Goal: Task Accomplishment & Management: Complete application form

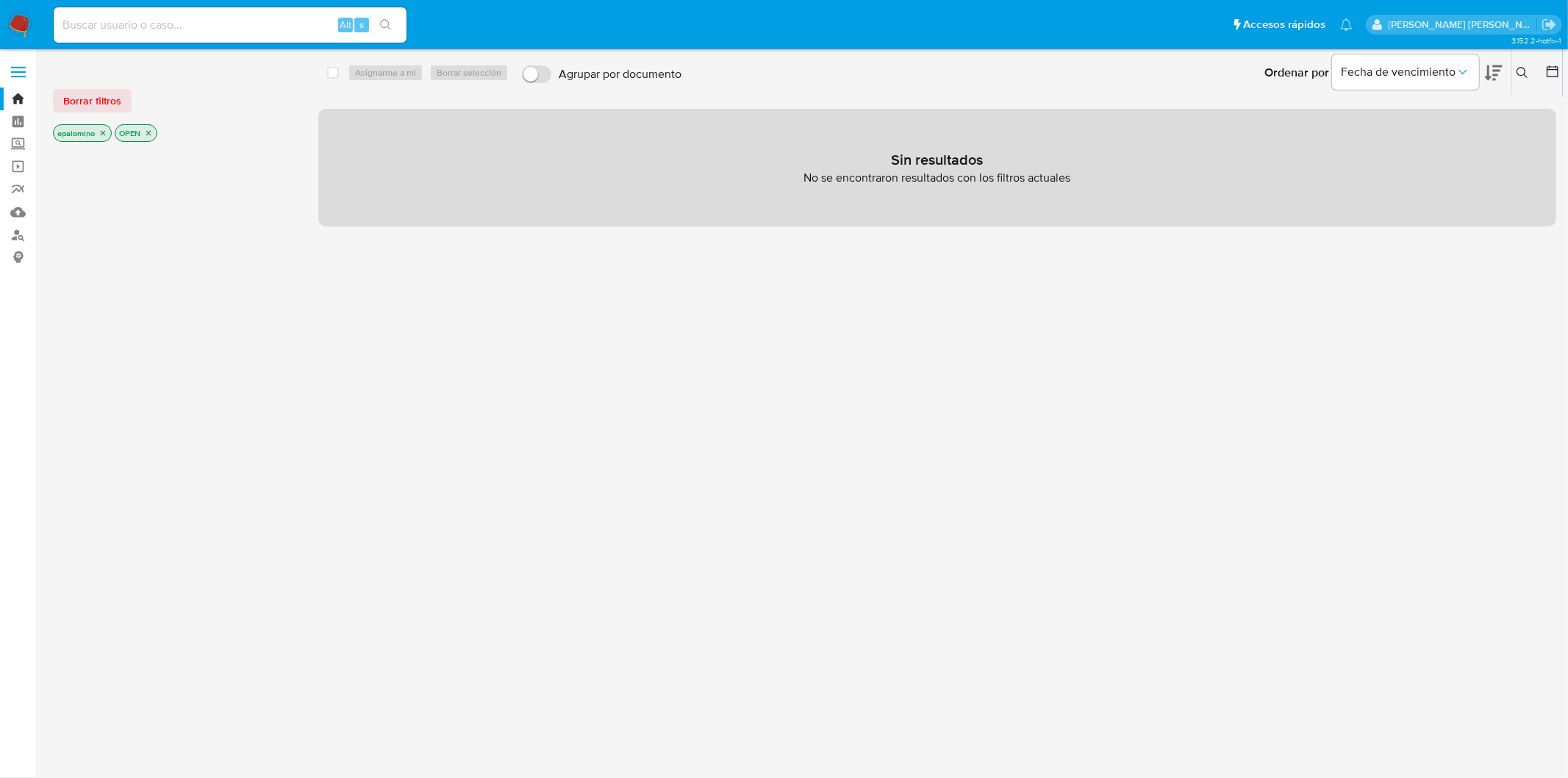
drag, startPoint x: 112, startPoint y: 101, endPoint x: 139, endPoint y: 102, distance: 27.0
click at [111, 101] on span "Borrar filtros" at bounding box center [92, 101] width 58 height 21
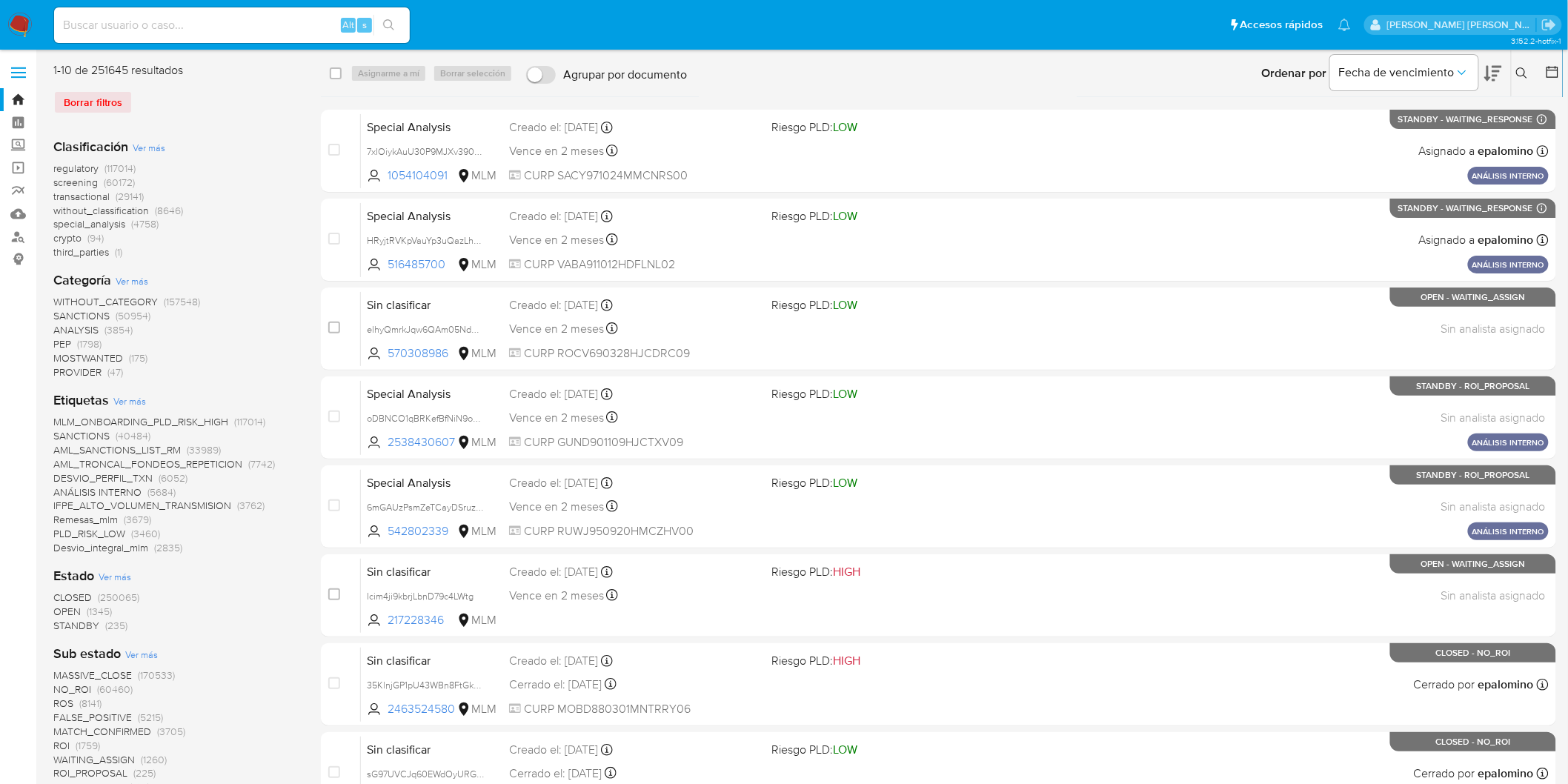
click at [1527, 75] on icon at bounding box center [1521, 73] width 12 height 12
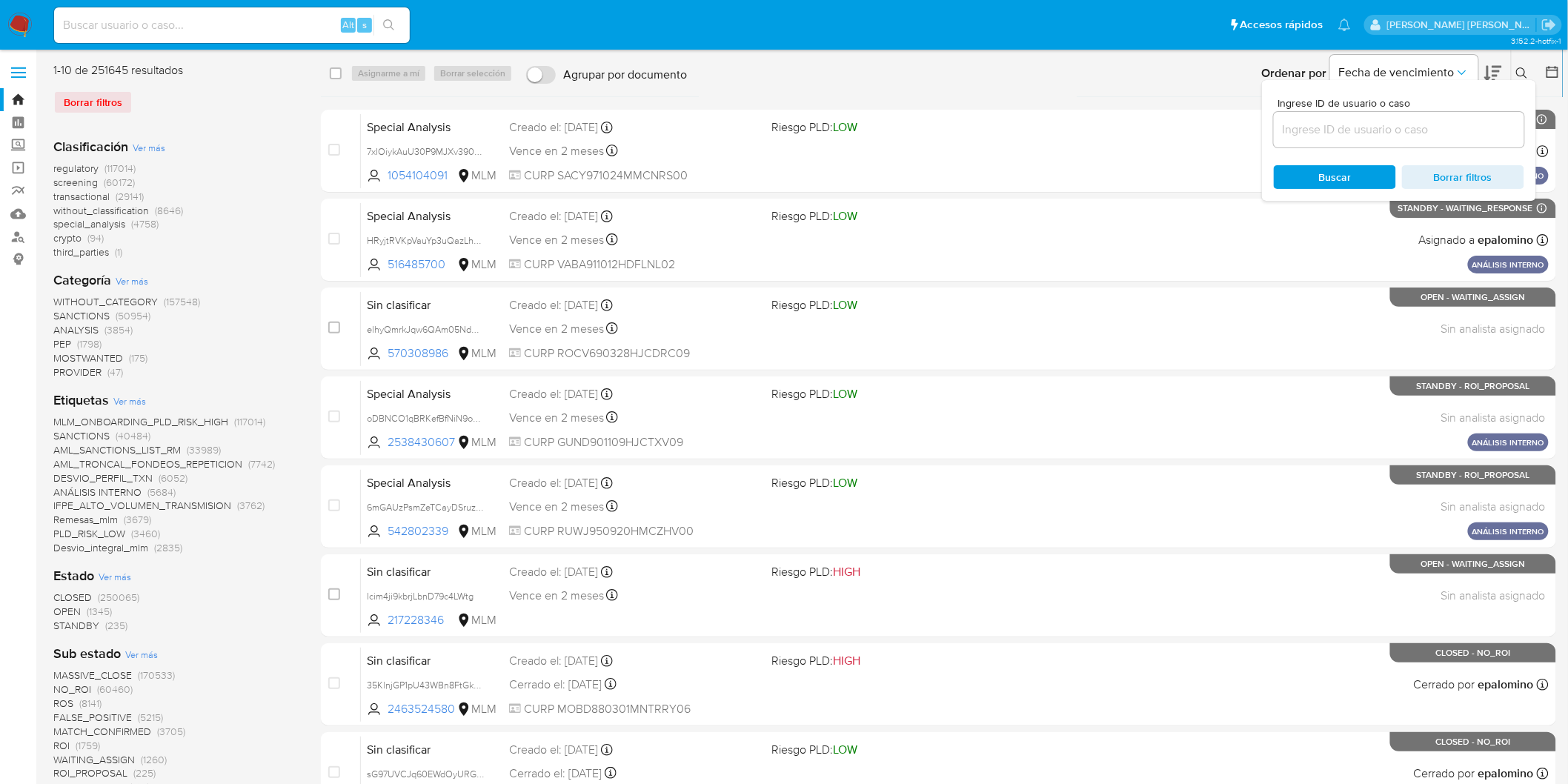
click at [1316, 131] on input at bounding box center [1398, 129] width 250 height 19
type input "2579905928"
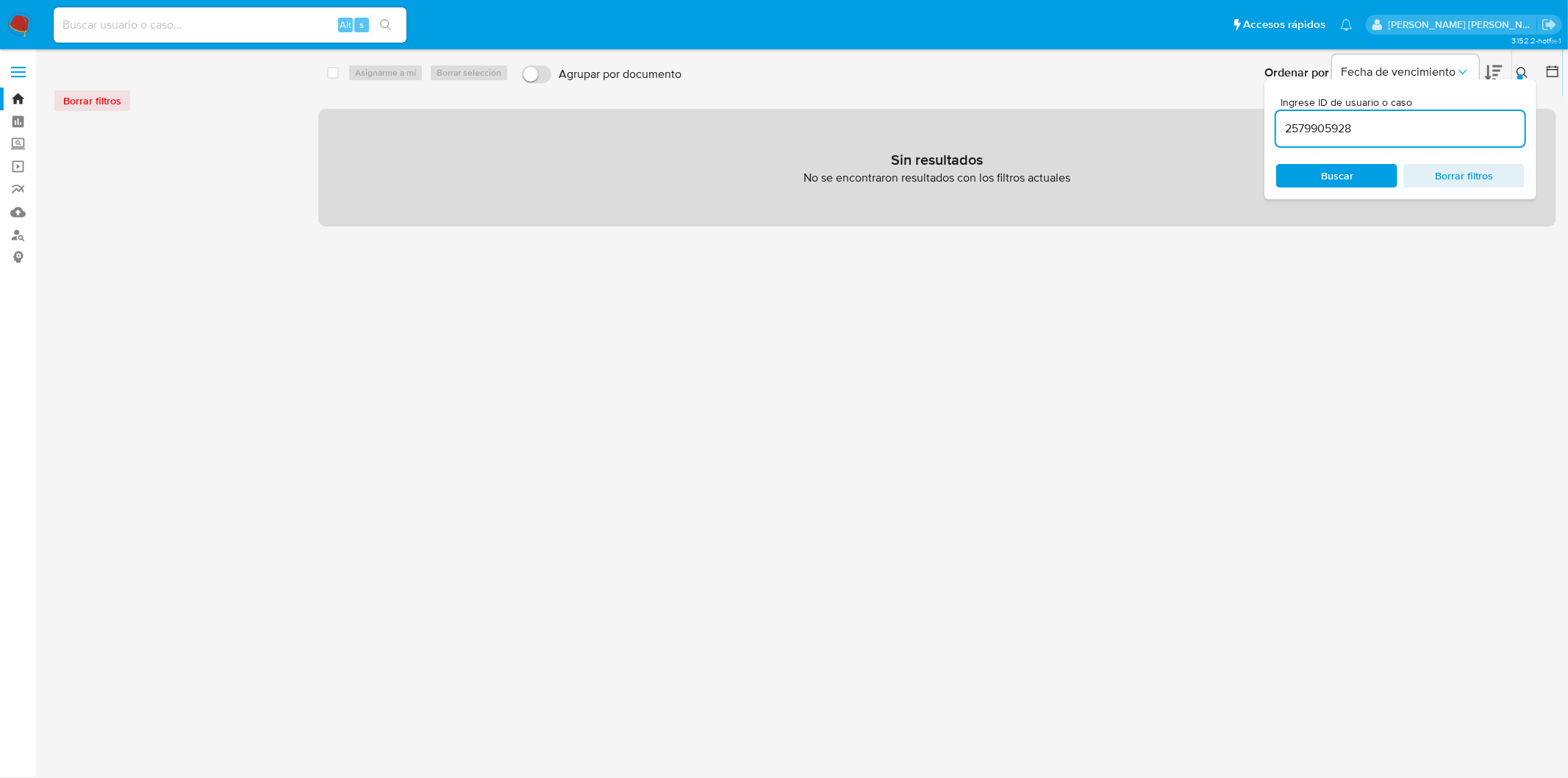
click at [196, 27] on input at bounding box center [230, 25] width 353 height 19
paste input "2579905928"
type input "2579905928"
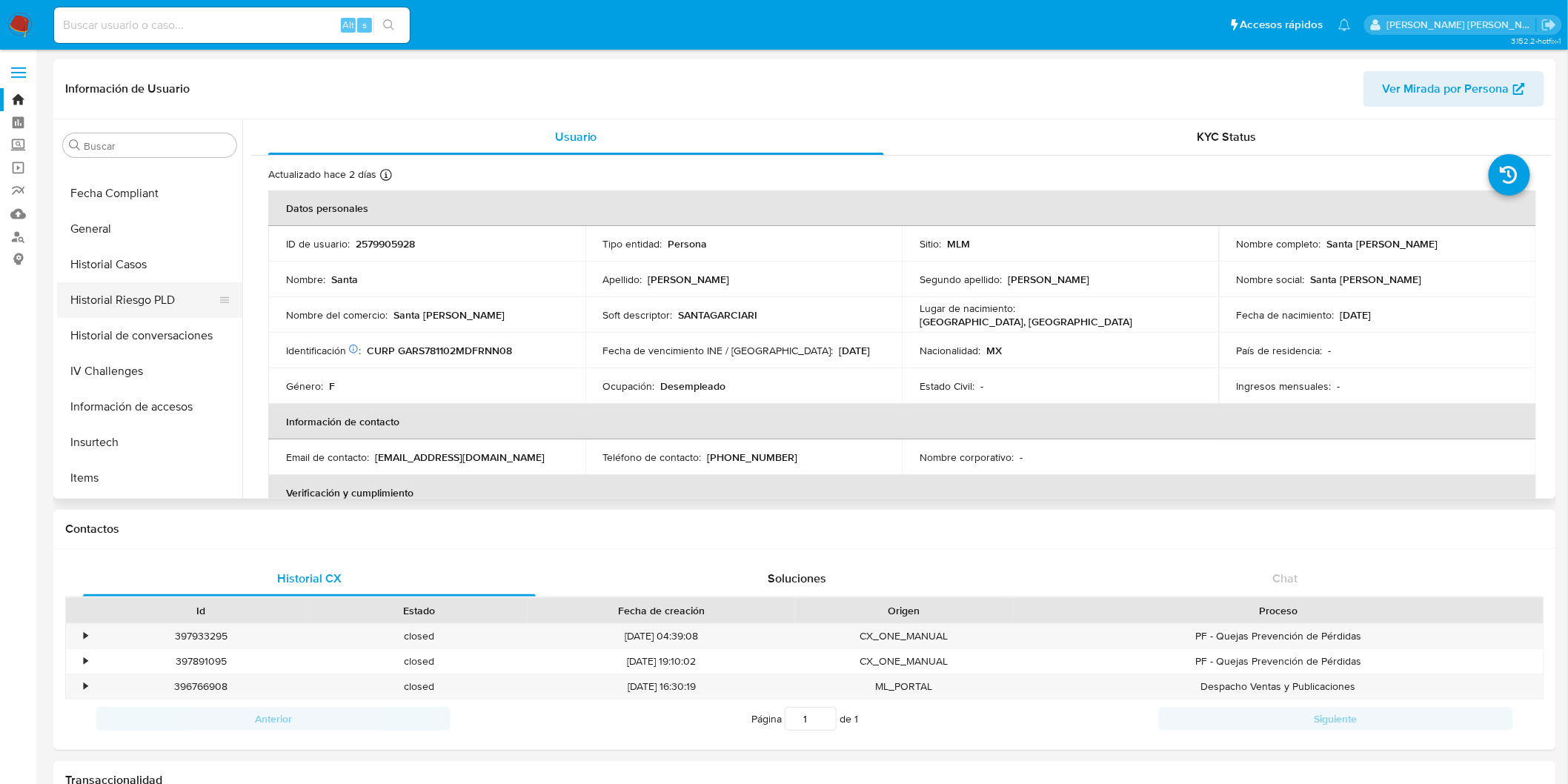
select select "10"
click at [116, 462] on button "General" at bounding box center [143, 475] width 173 height 35
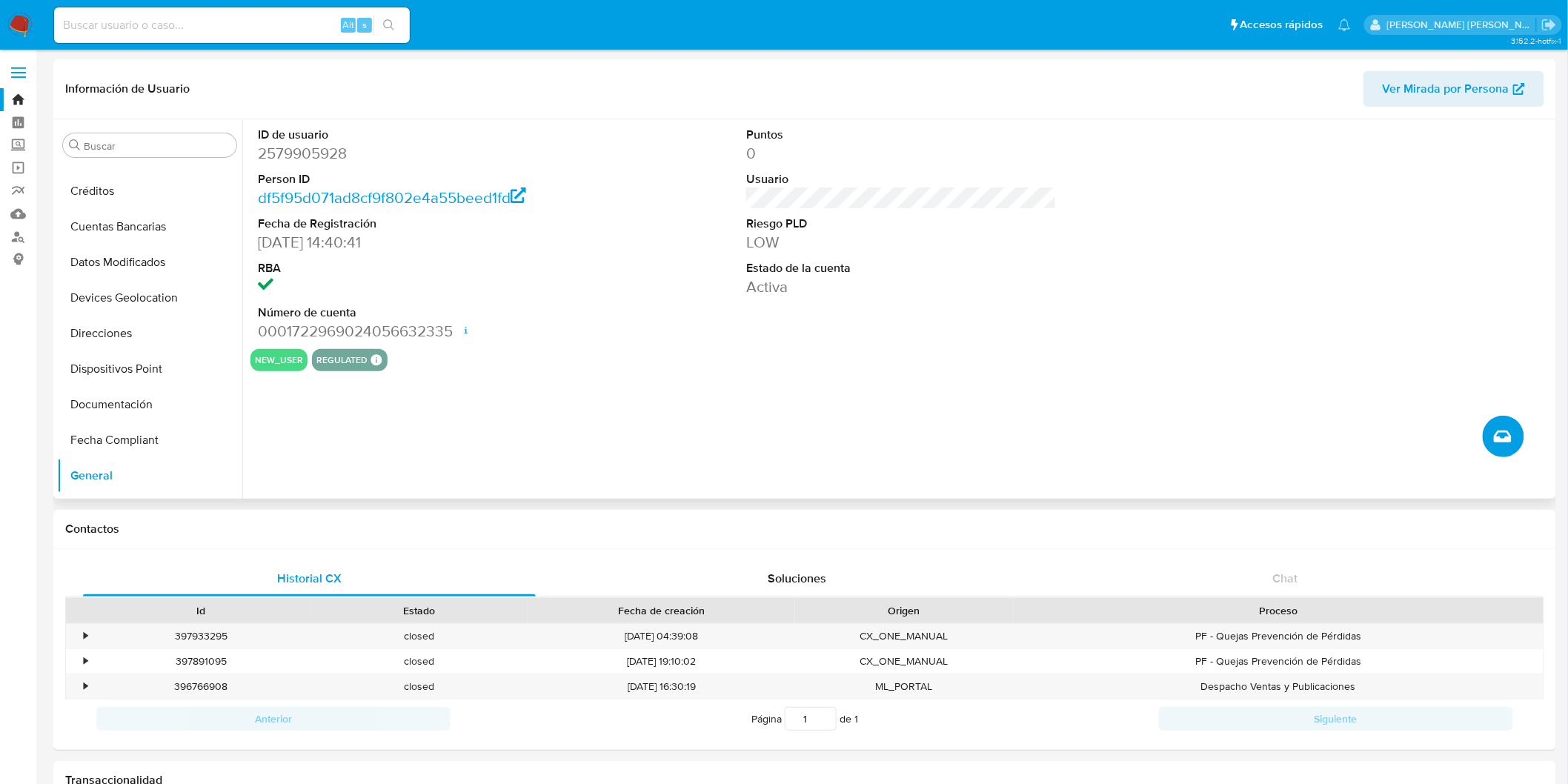
click at [1506, 430] on icon "Crear caso manual" at bounding box center [1502, 436] width 18 height 18
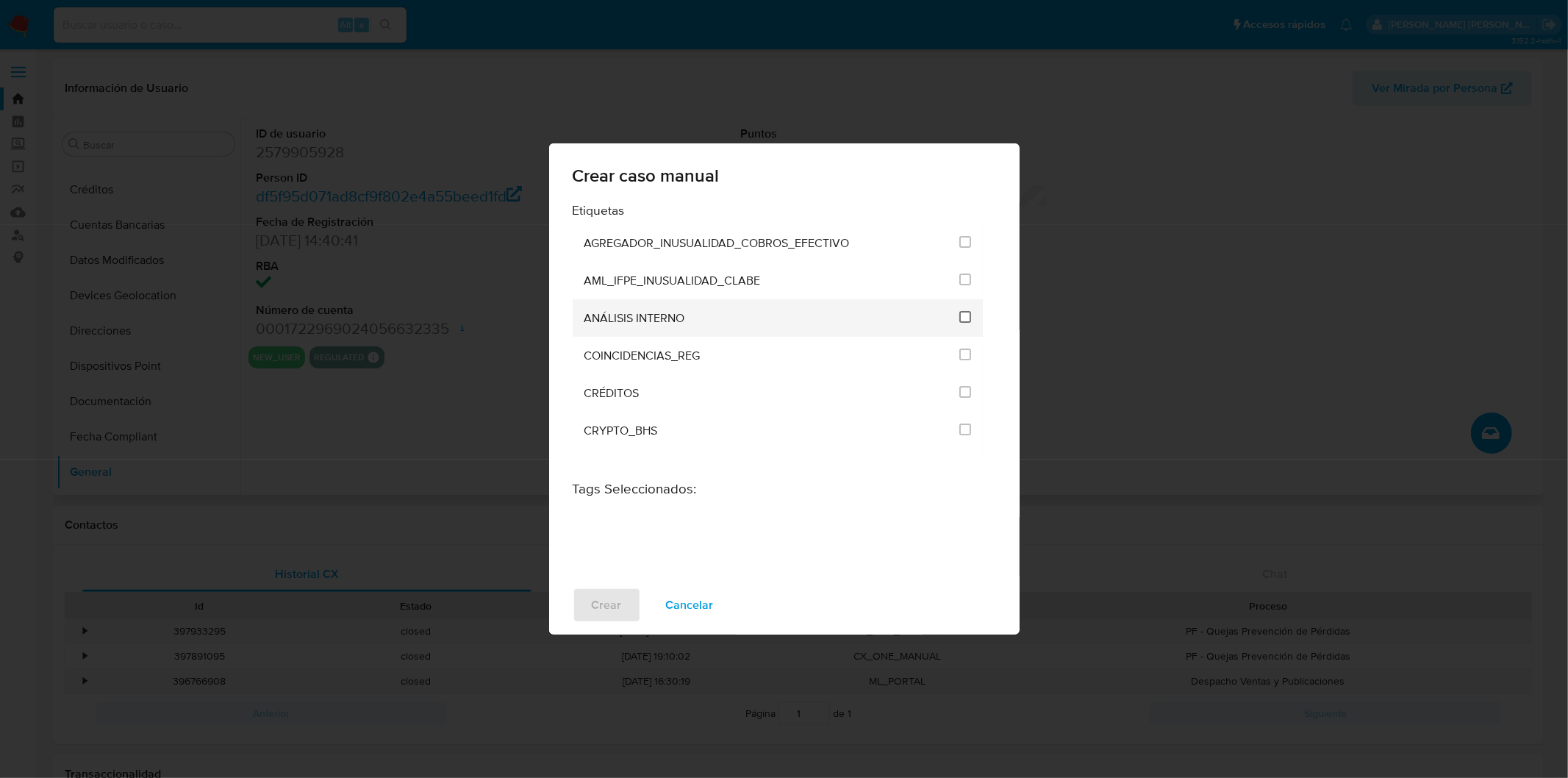
click at [960, 317] on input "1888" at bounding box center [966, 318] width 12 height 12
checkbox input "true"
click at [596, 605] on span "Crear" at bounding box center [606, 605] width 30 height 33
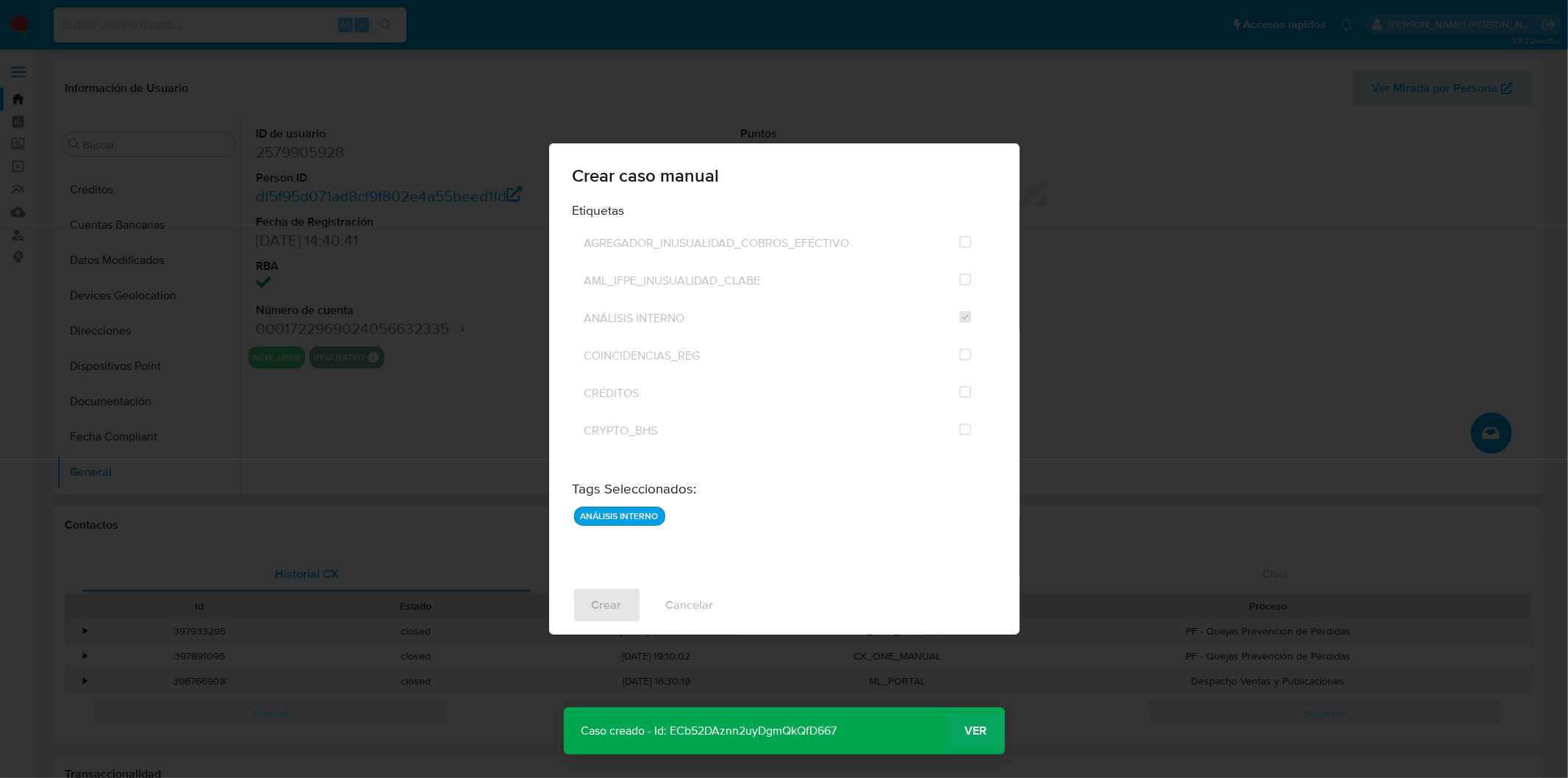
click at [973, 731] on span "Ver" at bounding box center [976, 731] width 22 height 0
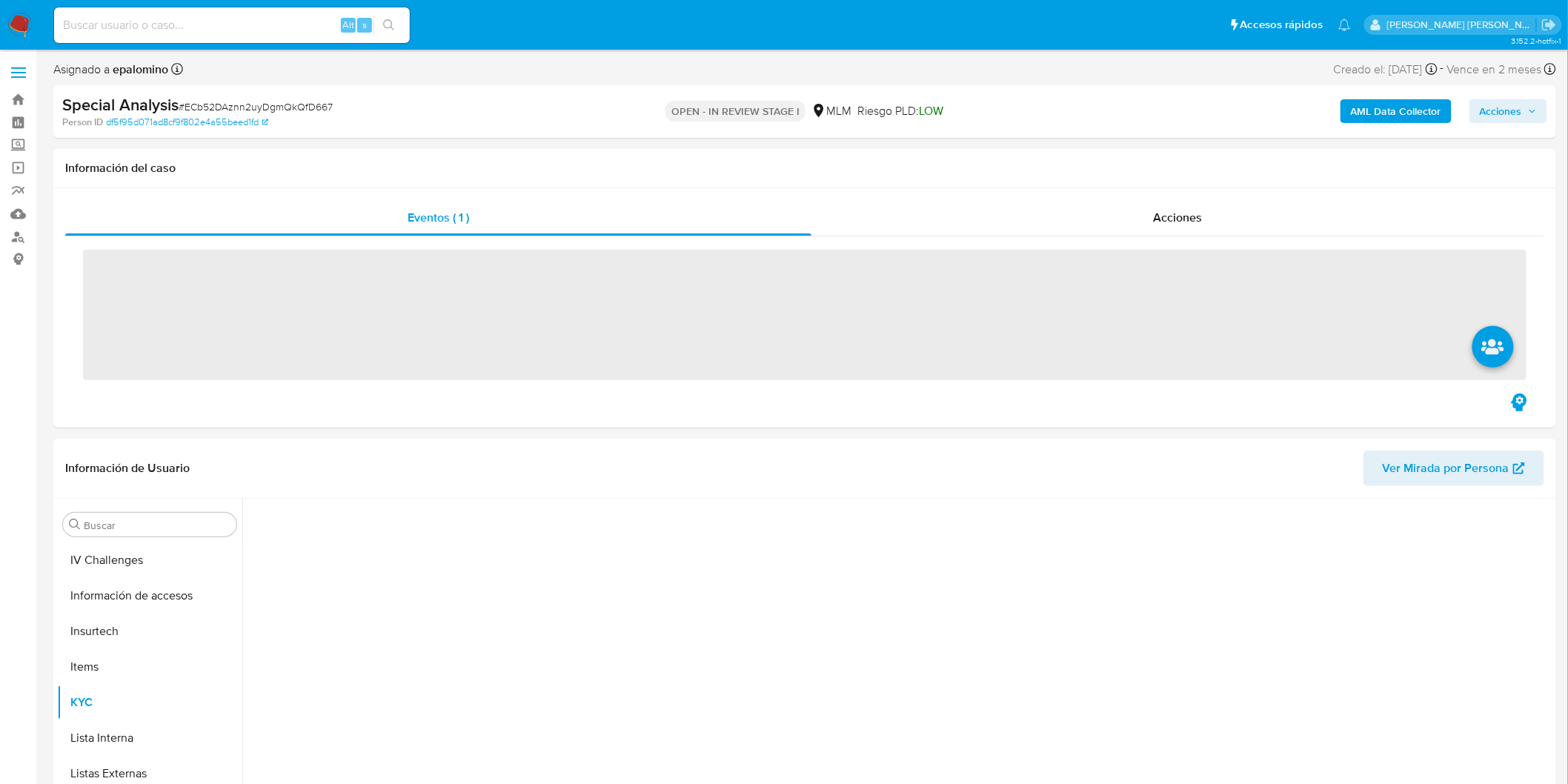
scroll to position [590, 0]
click at [9, 27] on img at bounding box center [20, 25] width 25 height 25
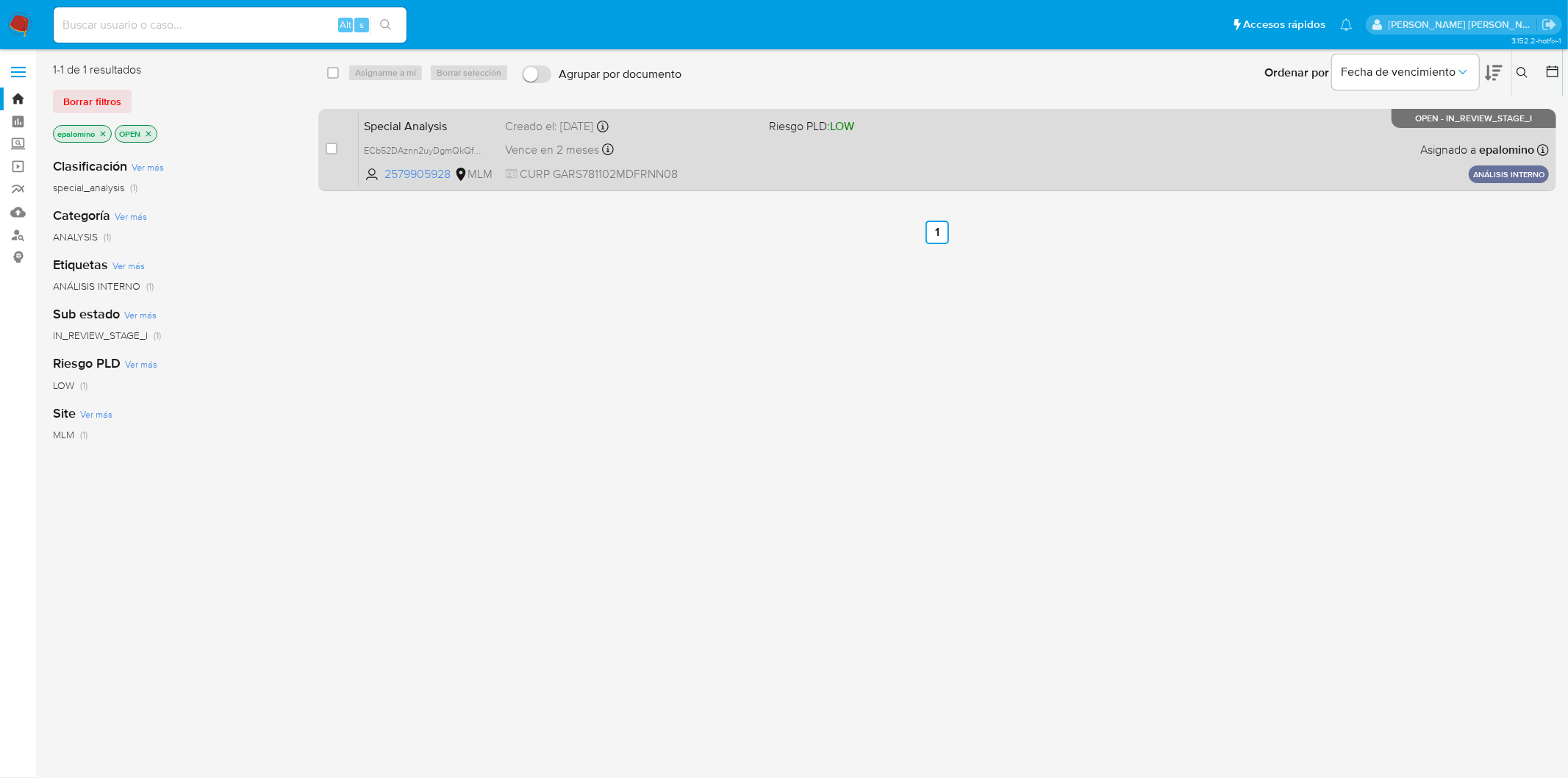
click at [405, 122] on span "Special Analysis" at bounding box center [429, 125] width 129 height 19
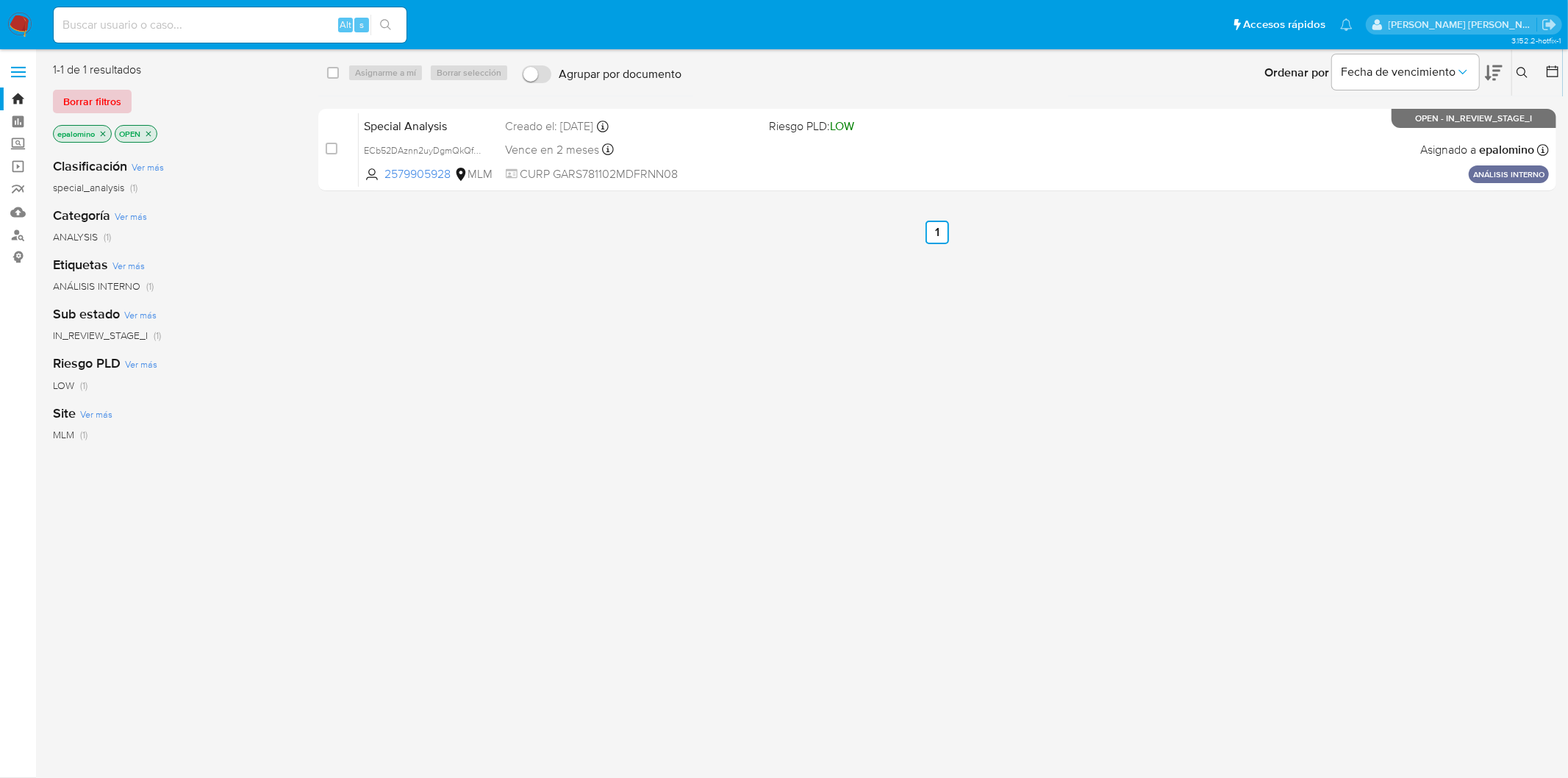
click at [104, 102] on span "Borrar filtros" at bounding box center [92, 102] width 58 height 21
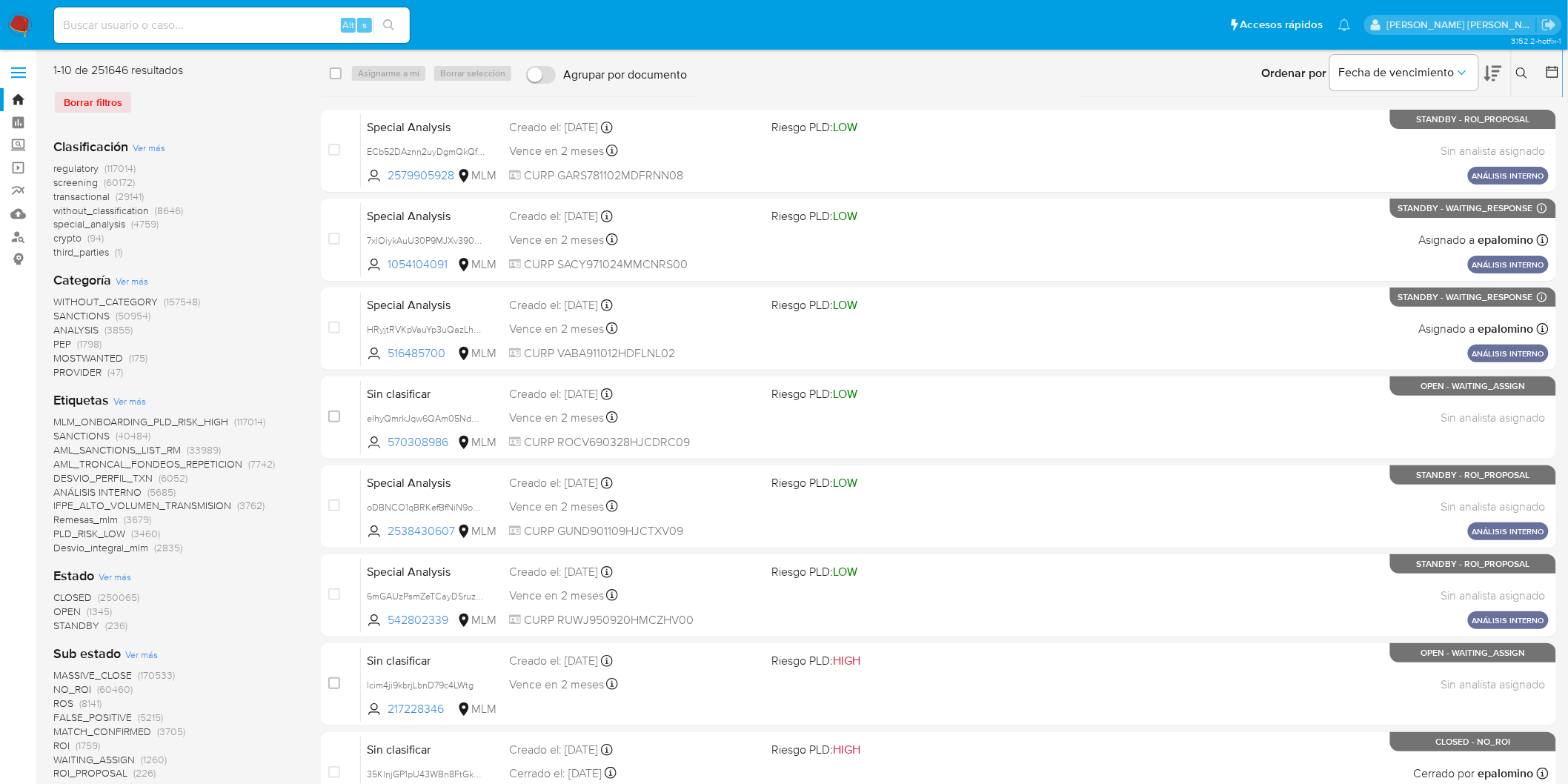
click at [1515, 72] on icon at bounding box center [1521, 73] width 12 height 12
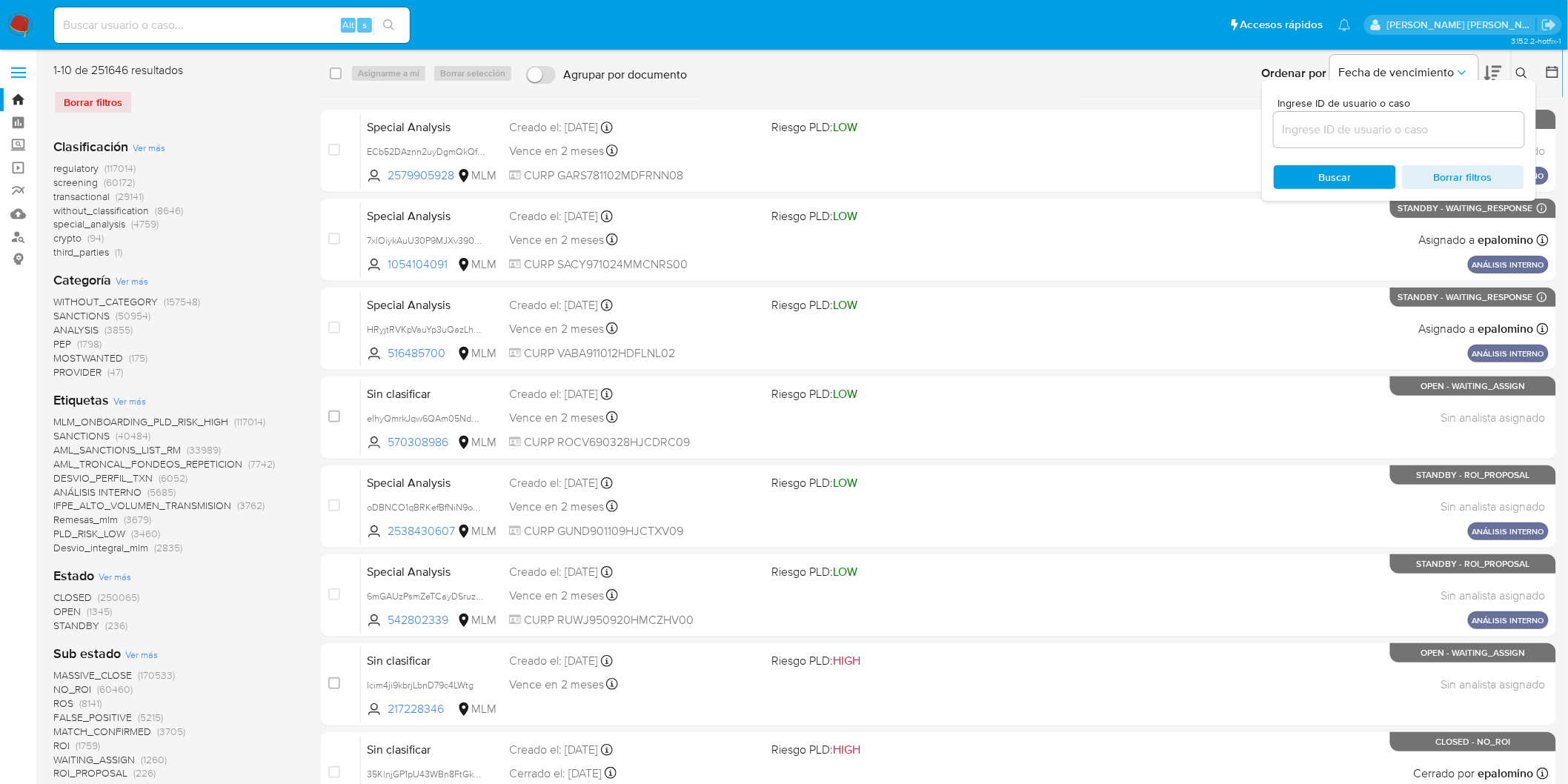
click at [1334, 126] on input at bounding box center [1398, 129] width 250 height 19
type input "169983657"
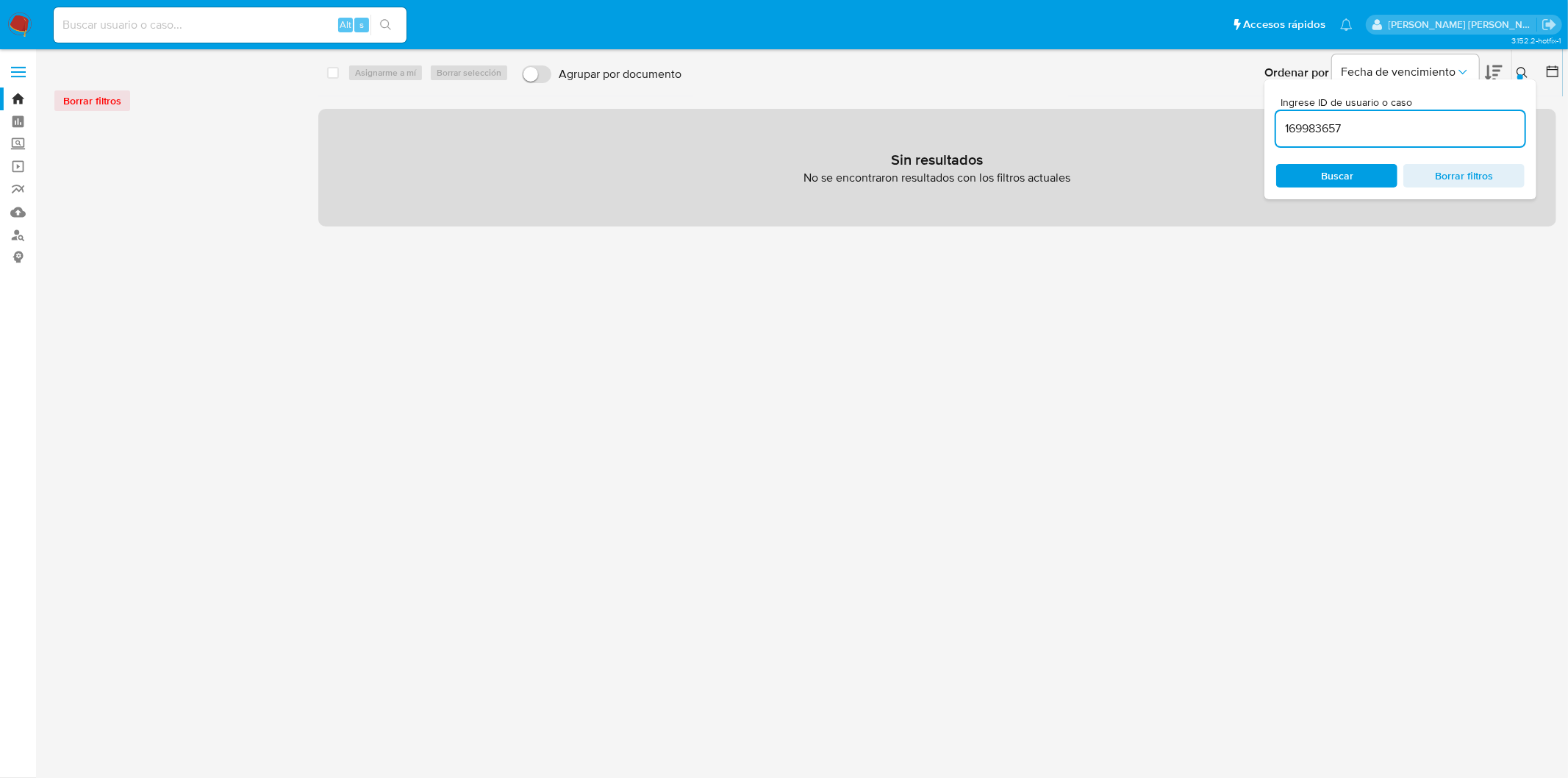
click at [210, 30] on input at bounding box center [230, 25] width 353 height 19
paste input "169983657"
type input "169983657"
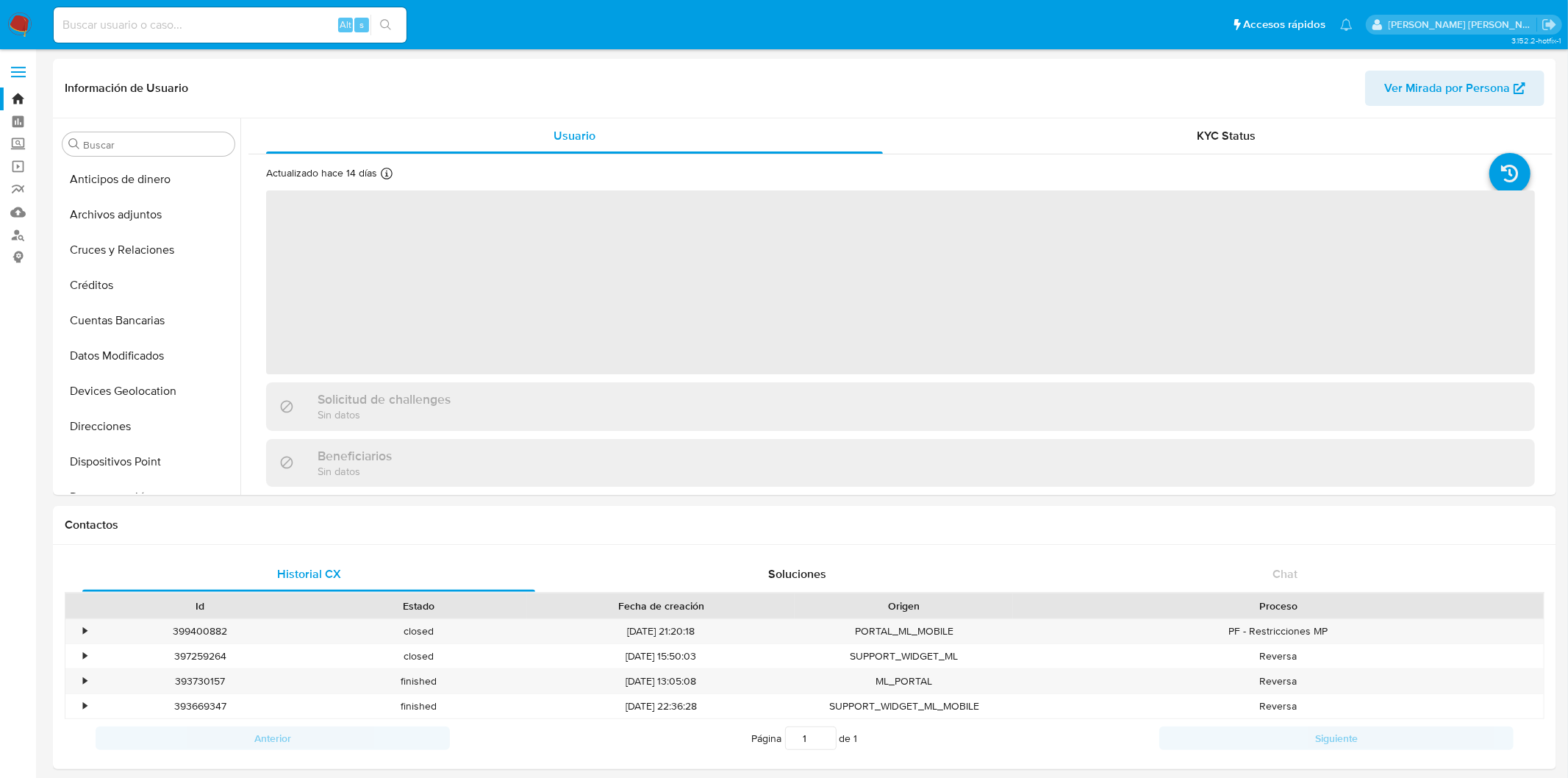
select select "10"
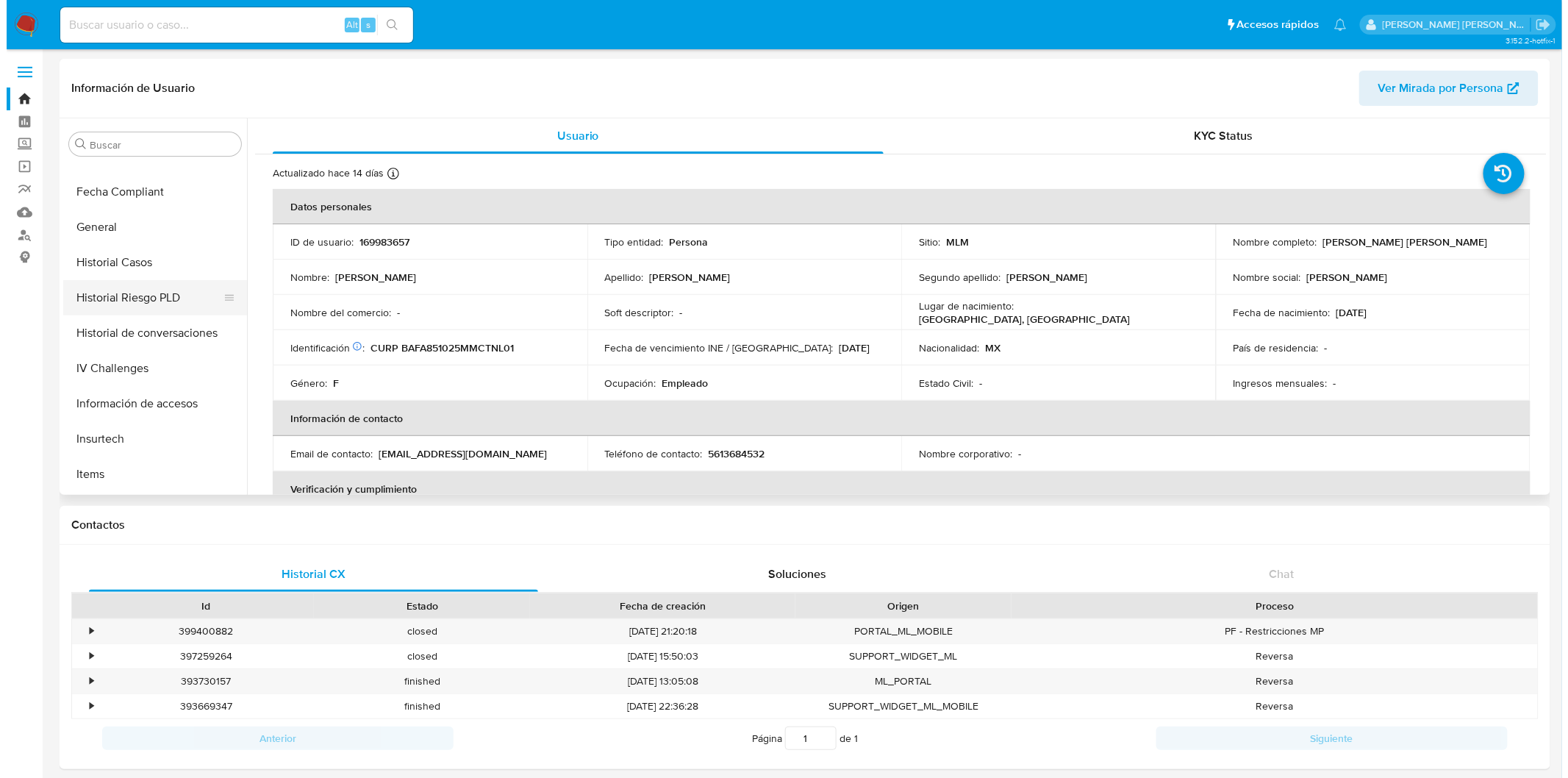
scroll to position [96, 0]
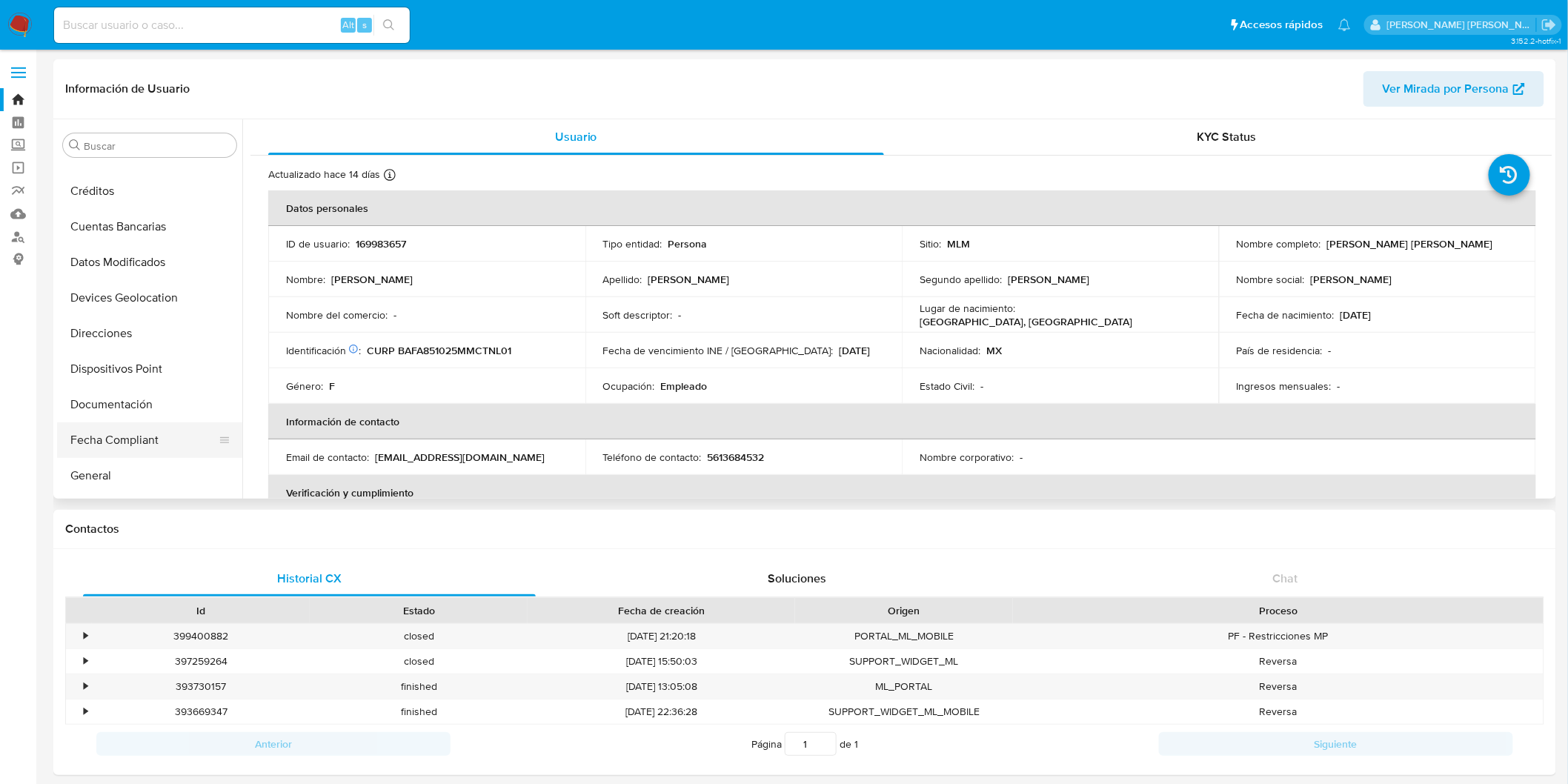
drag, startPoint x: 117, startPoint y: 464, endPoint x: 160, endPoint y: 450, distance: 45.2
click at [117, 464] on button "General" at bounding box center [149, 475] width 185 height 35
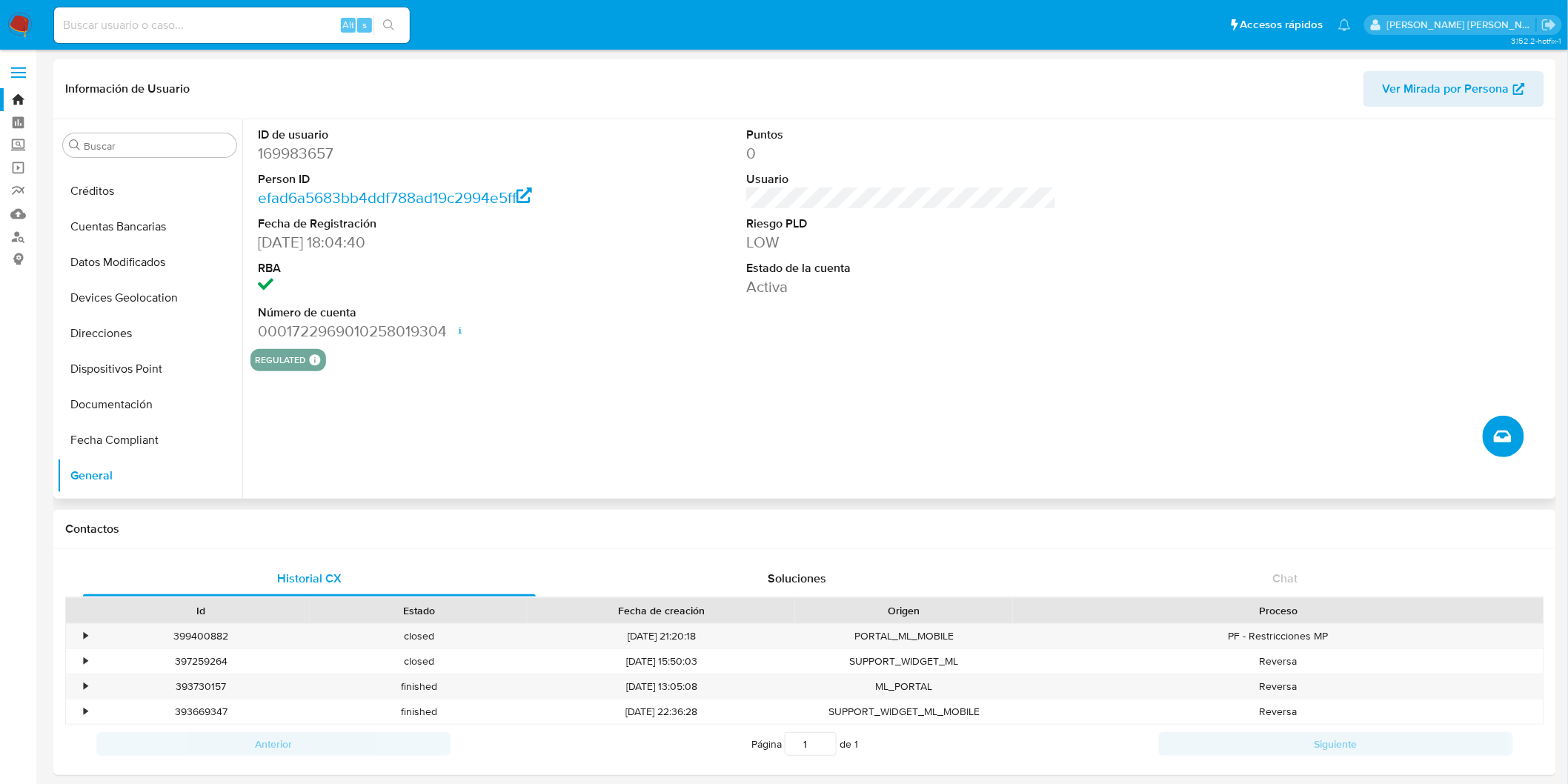
click at [1496, 432] on icon "Crear caso manual" at bounding box center [1502, 436] width 18 height 12
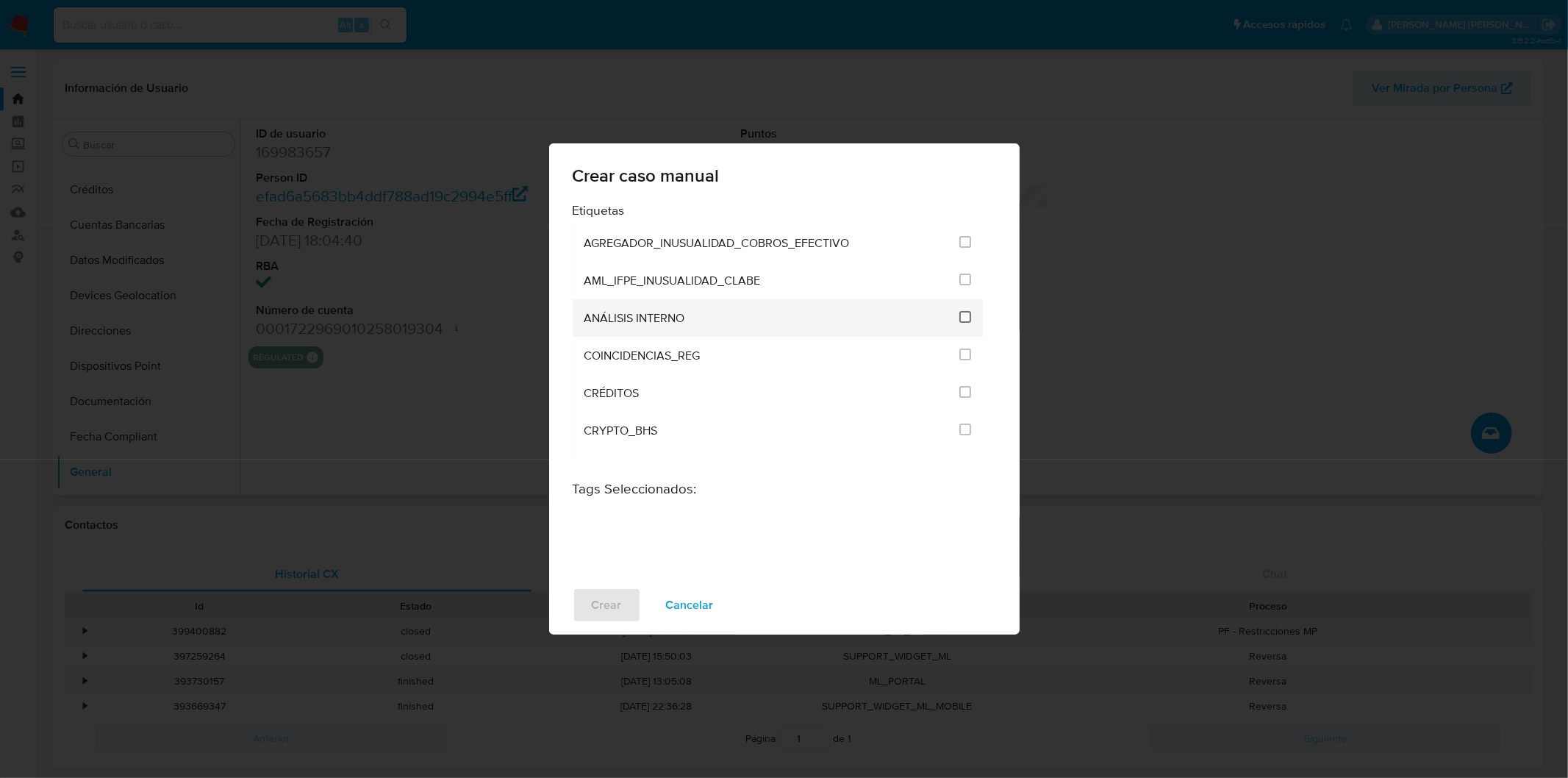
click at [960, 317] on input "1888" at bounding box center [966, 318] width 12 height 12
checkbox input "true"
click at [594, 597] on span "Crear" at bounding box center [606, 605] width 30 height 33
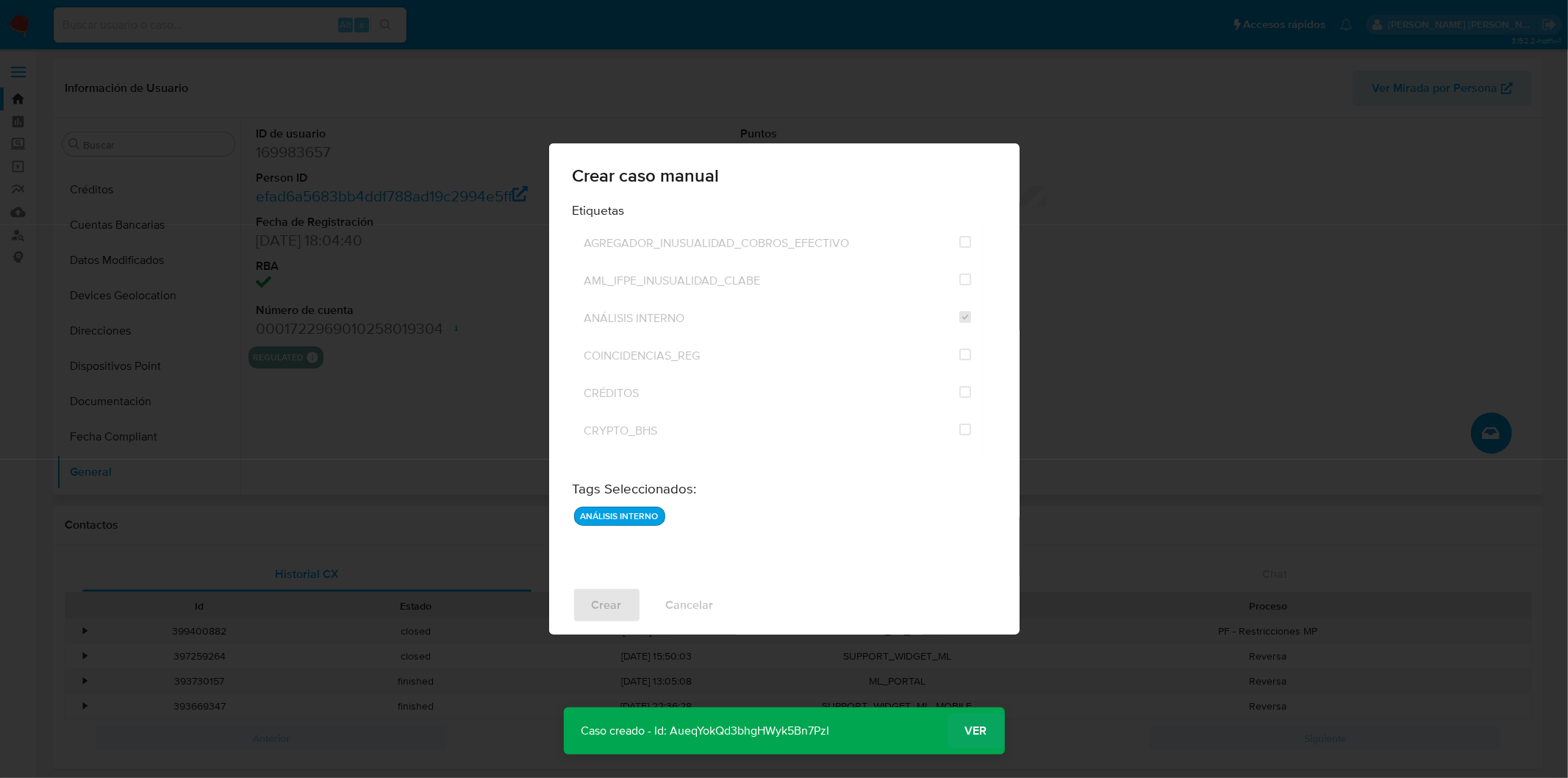
click at [976, 731] on span "Ver" at bounding box center [976, 731] width 22 height 0
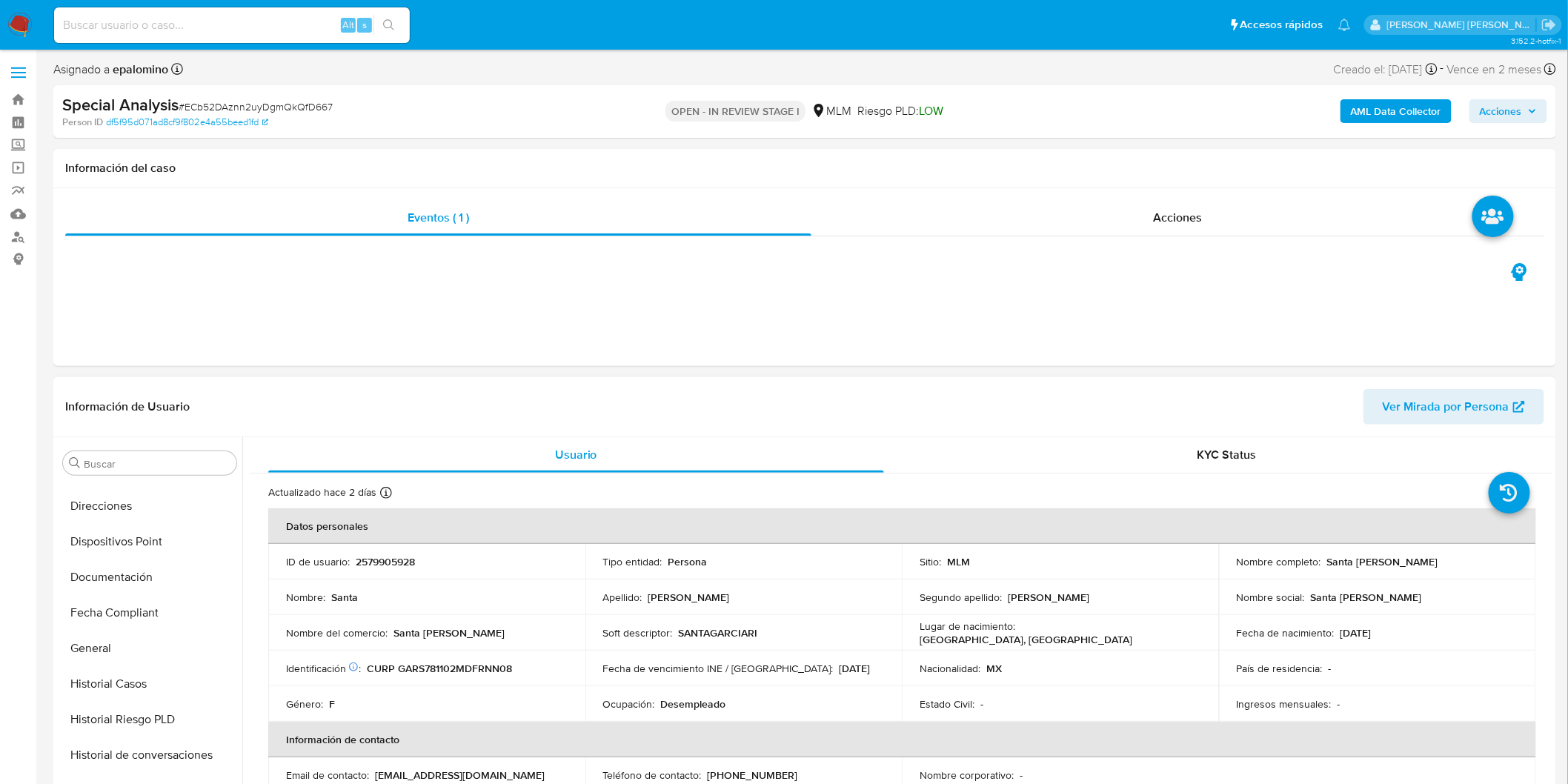
select select "10"
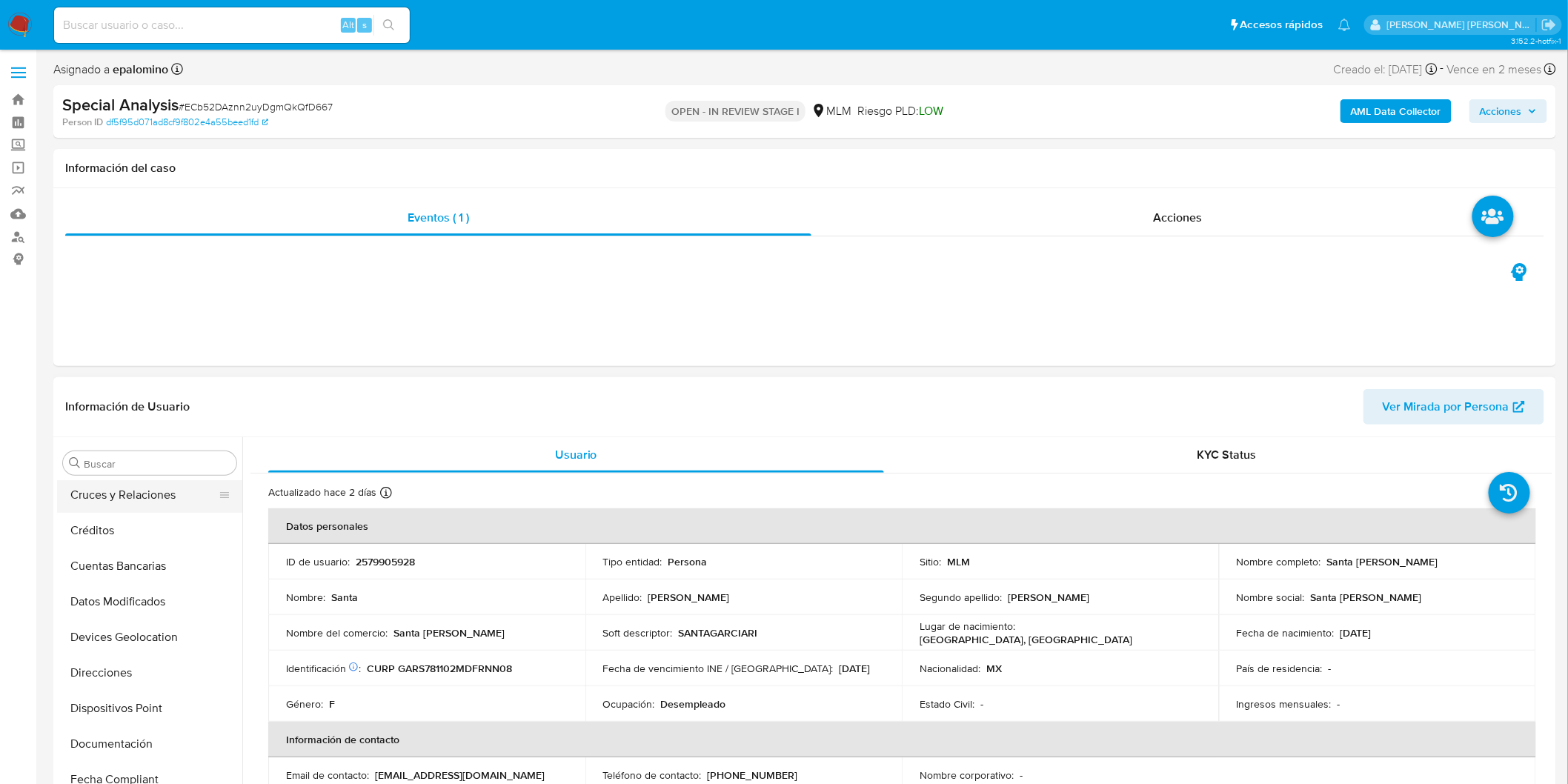
scroll to position [13, 0]
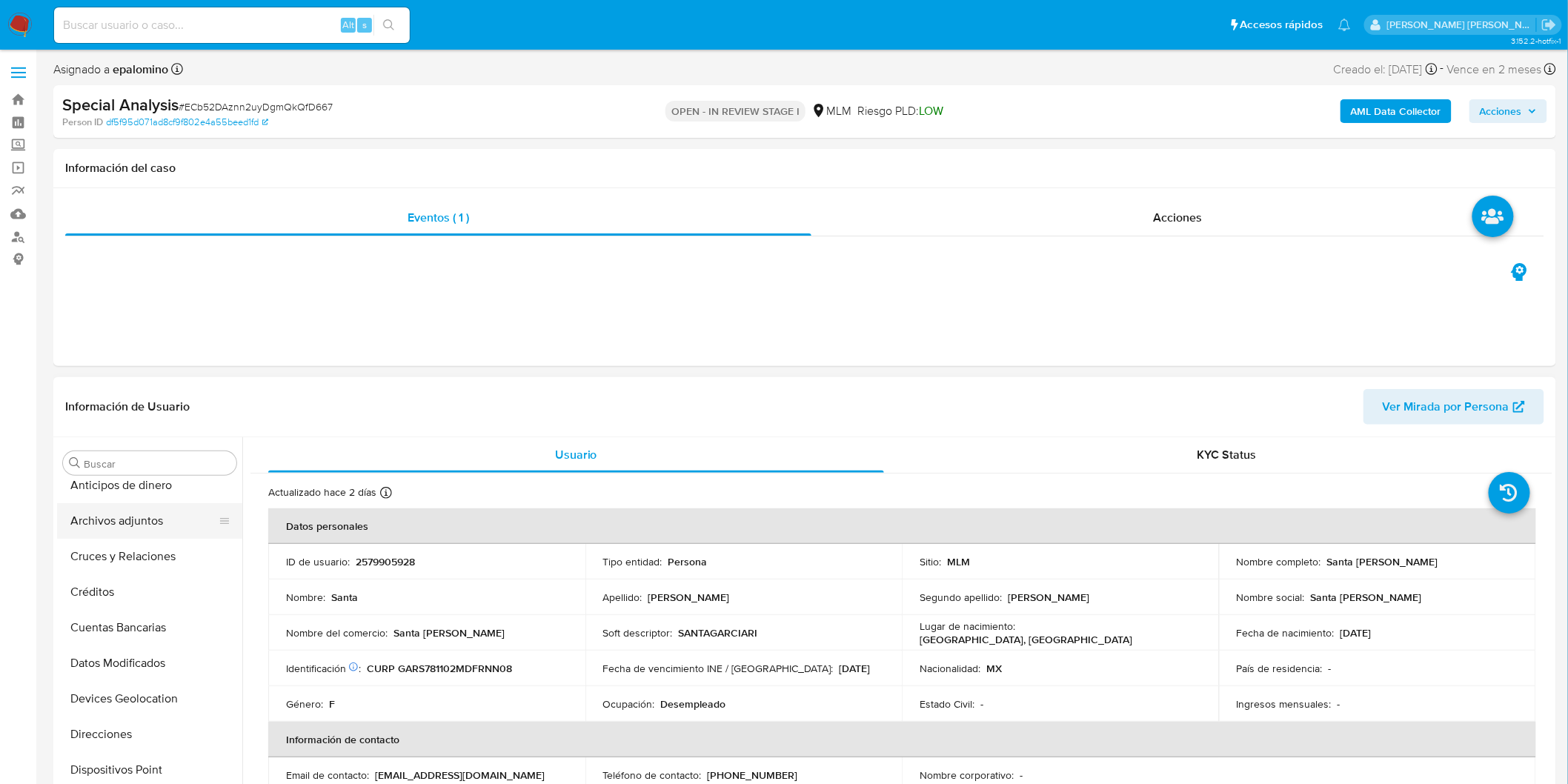
click at [159, 517] on button "Archivos adjuntos" at bounding box center [143, 521] width 173 height 35
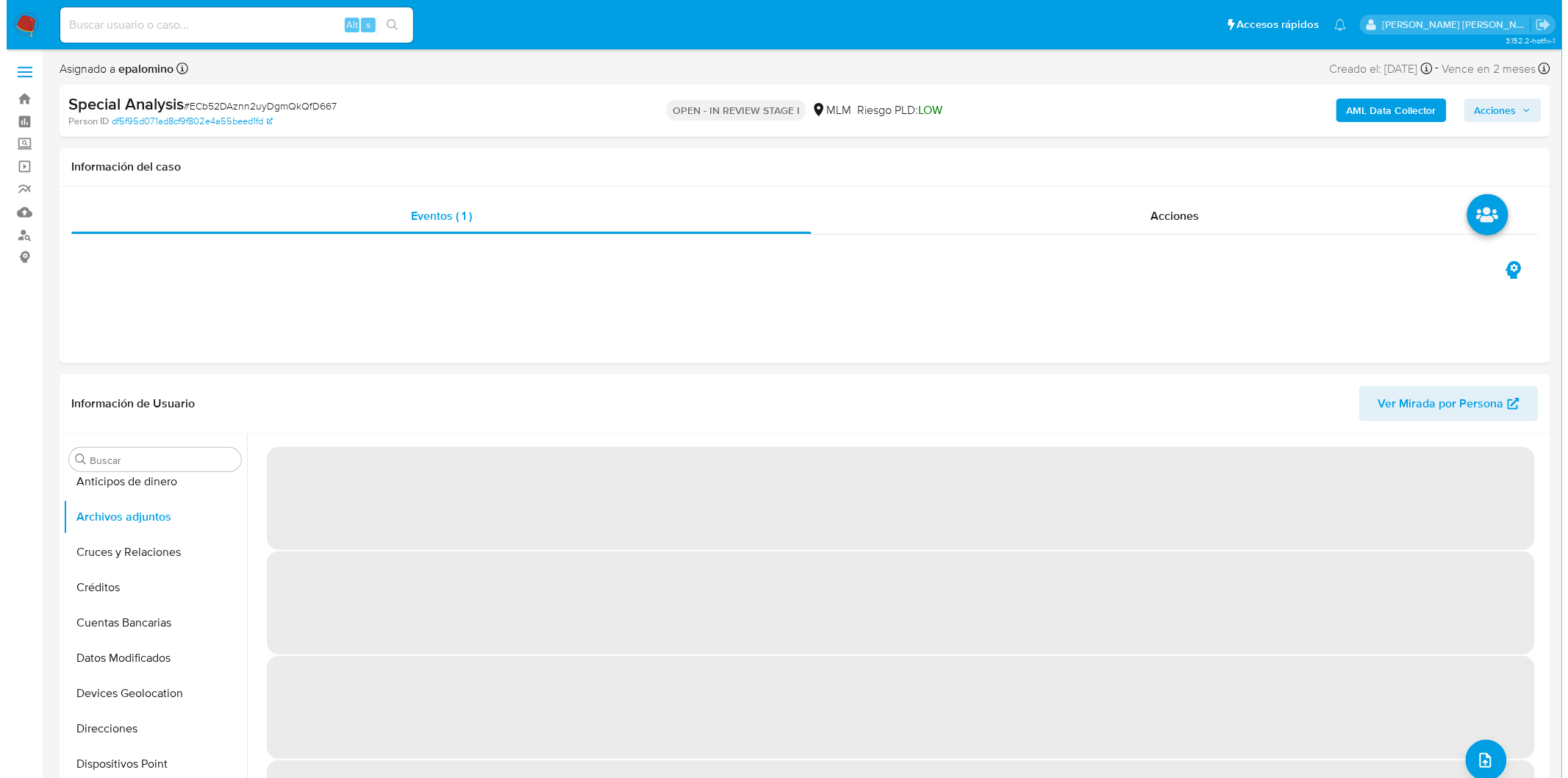
scroll to position [67, 0]
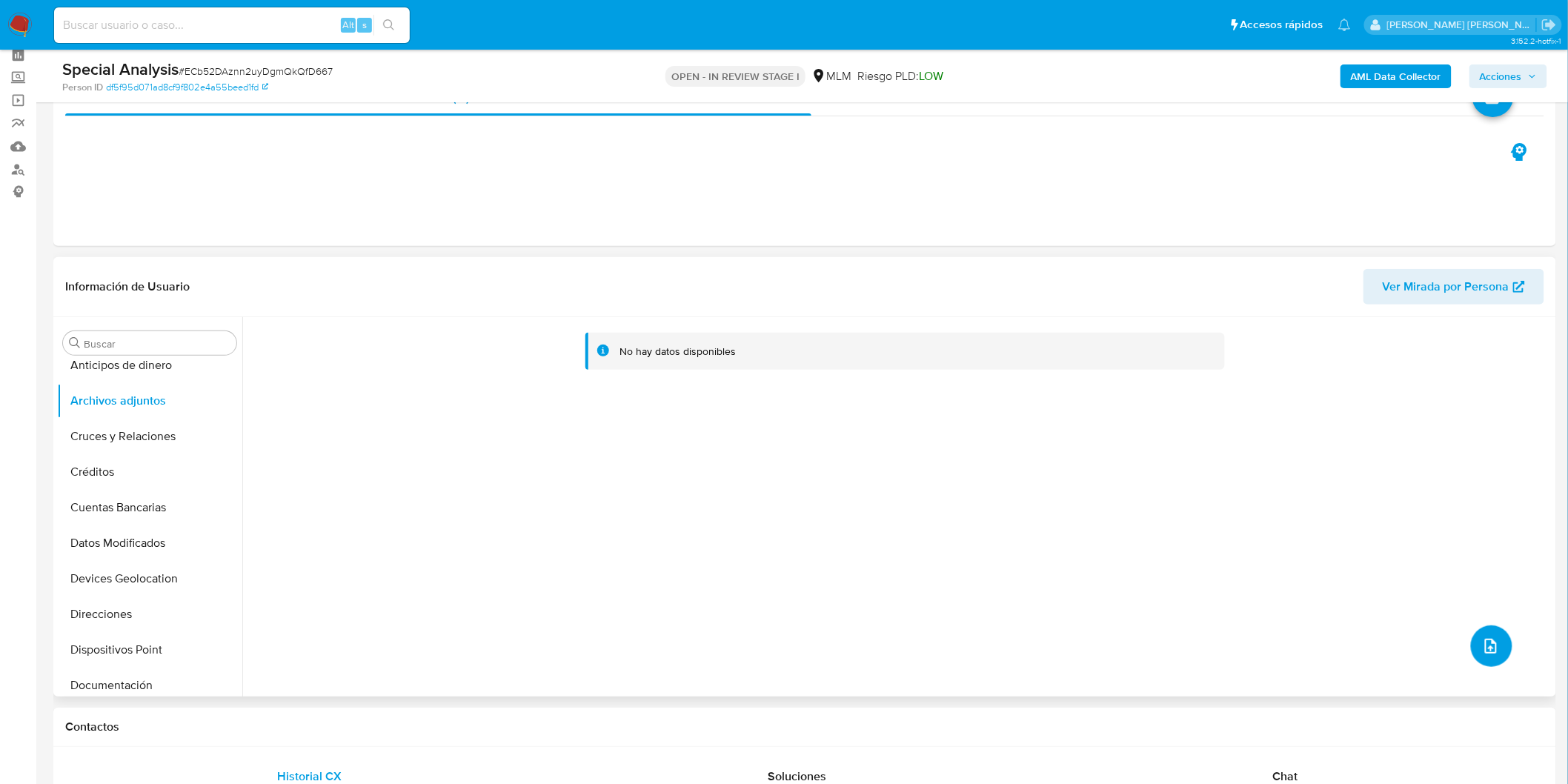
click at [1495, 641] on button "upload-file" at bounding box center [1491, 646] width 41 height 41
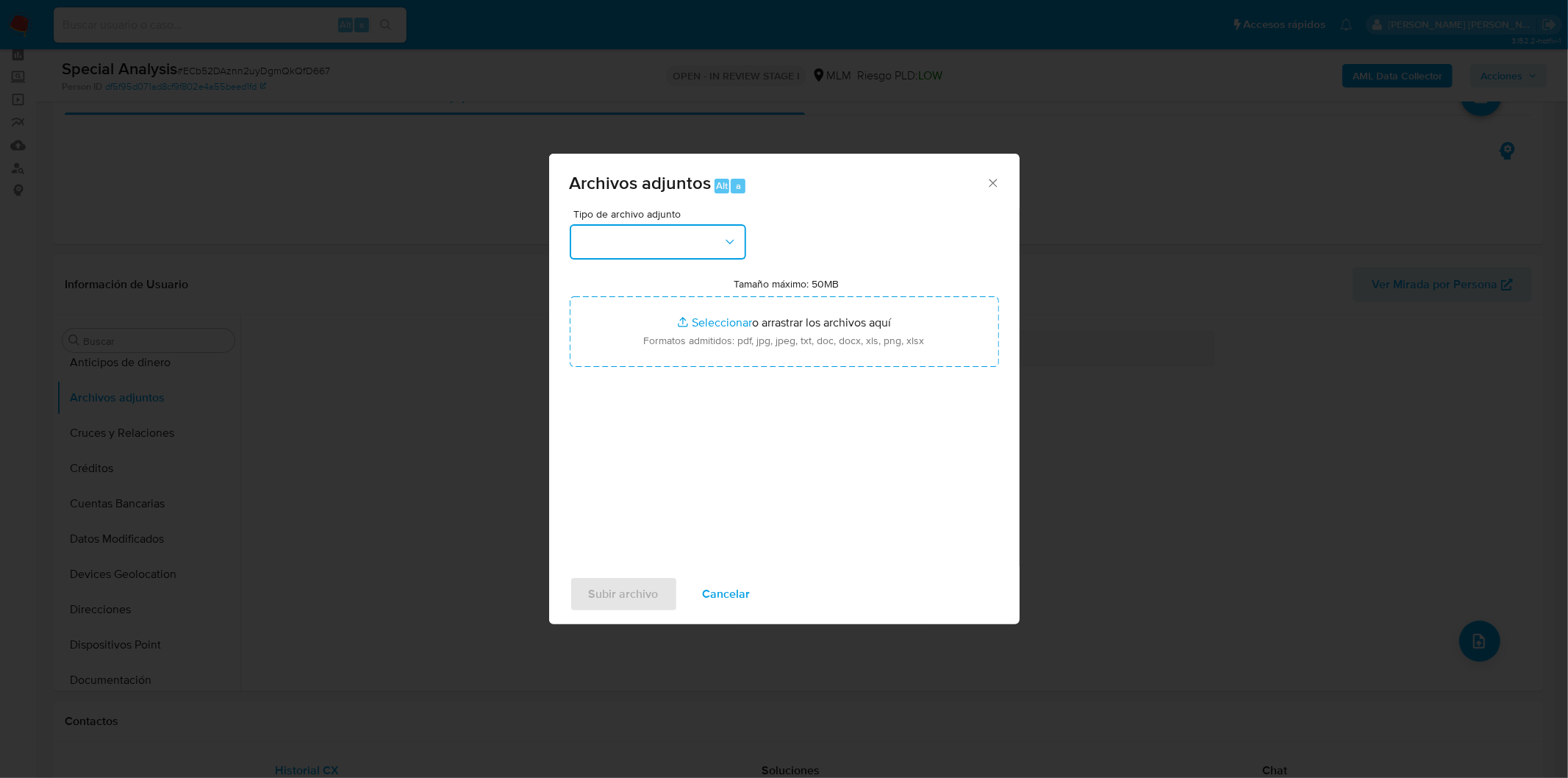
click at [723, 235] on icon "button" at bounding box center [730, 241] width 15 height 15
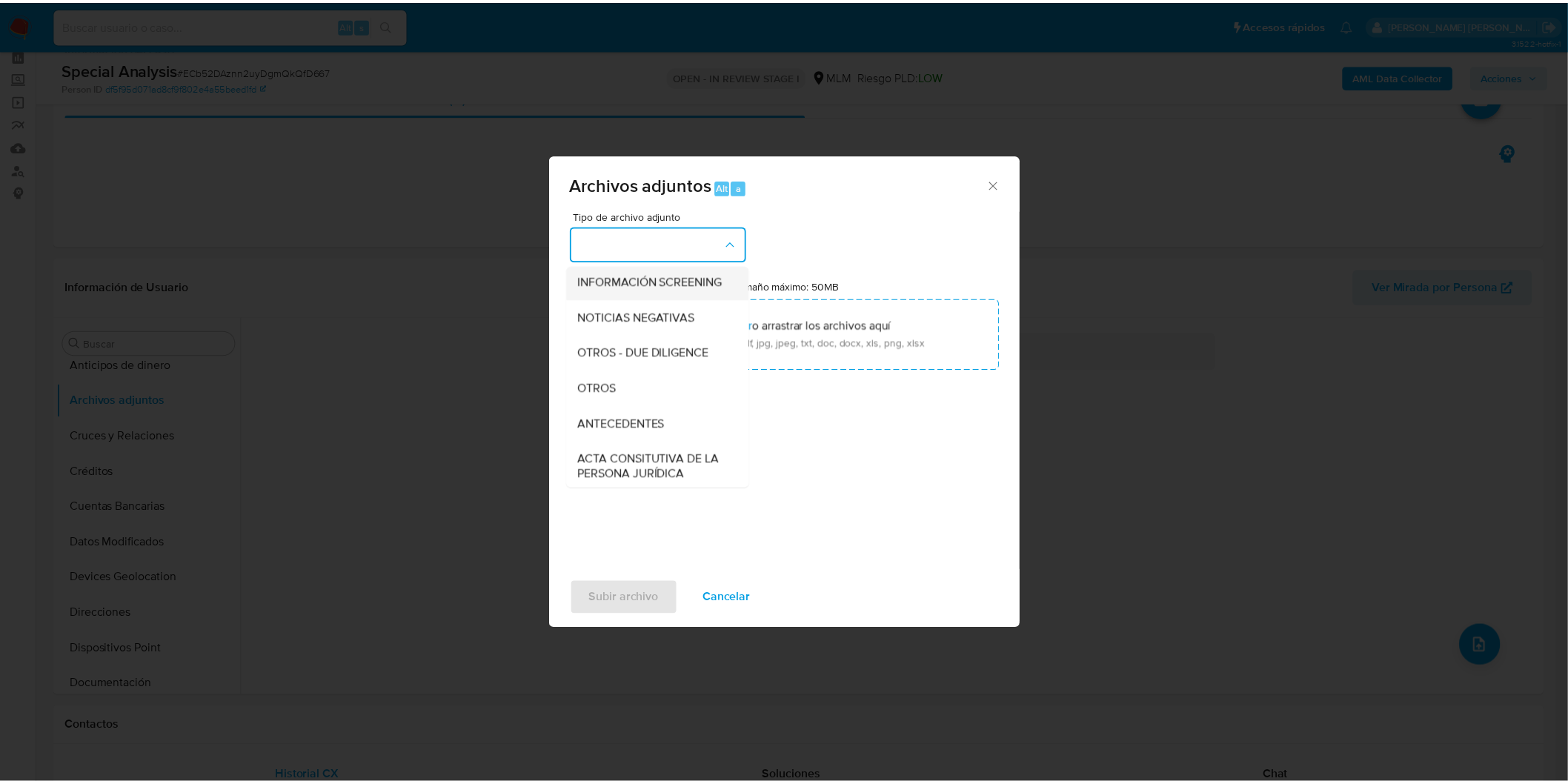
scroll to position [247, 0]
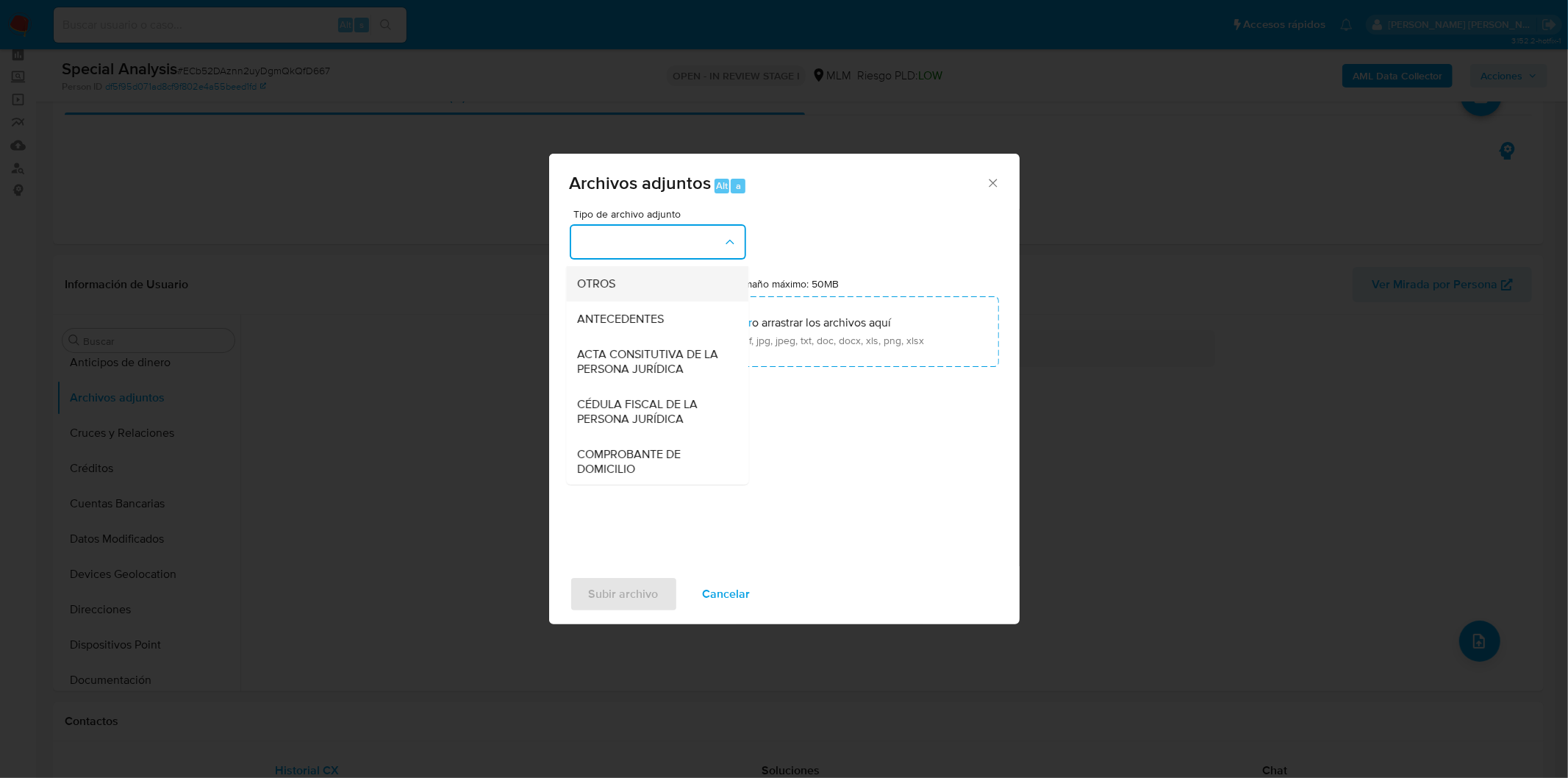
click at [641, 295] on div "OTROS" at bounding box center [653, 282] width 150 height 35
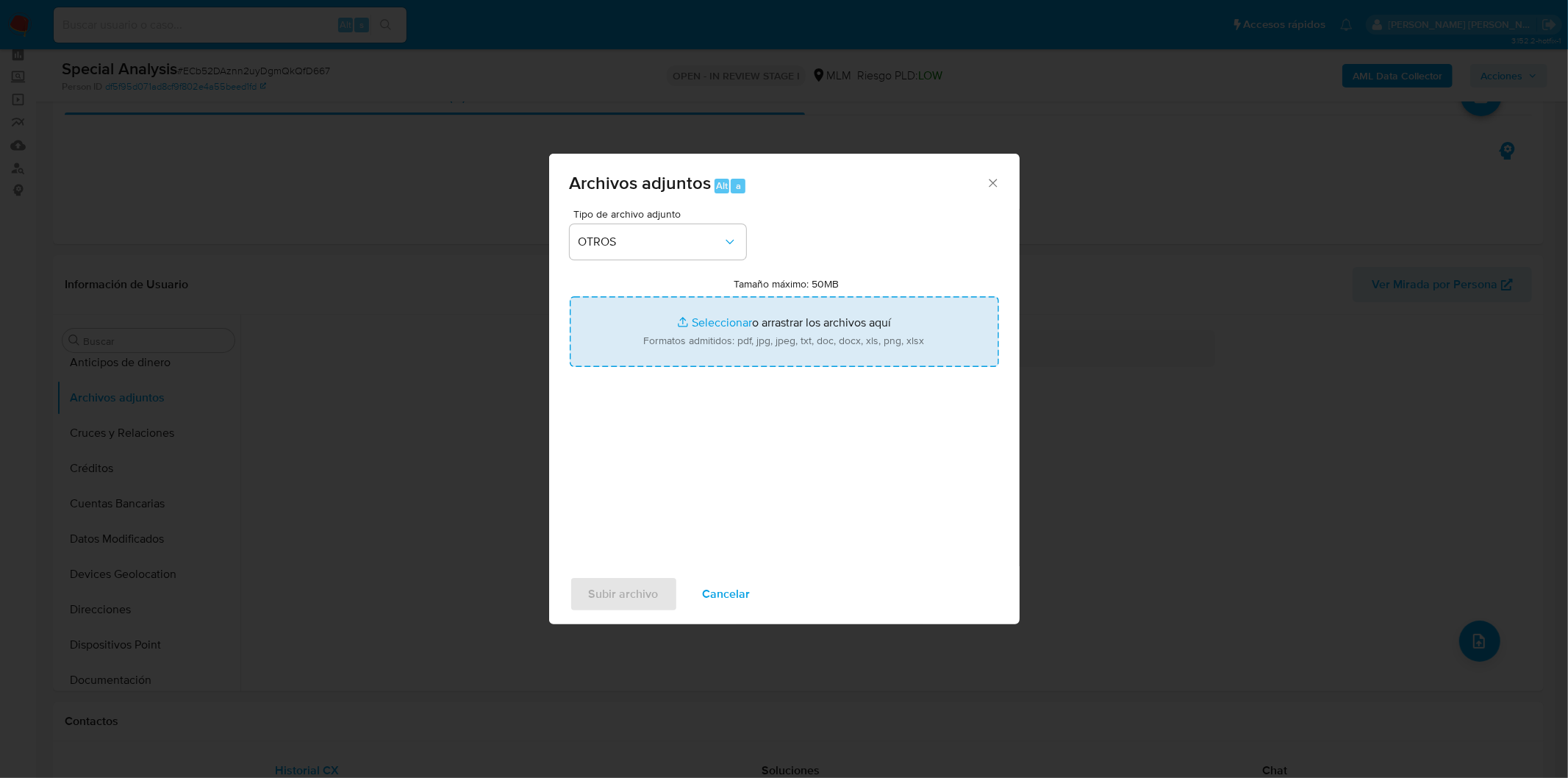
type input "C:\fakepath\2579905928_Santa Garcia Rincon_JUL2025..xlsx"
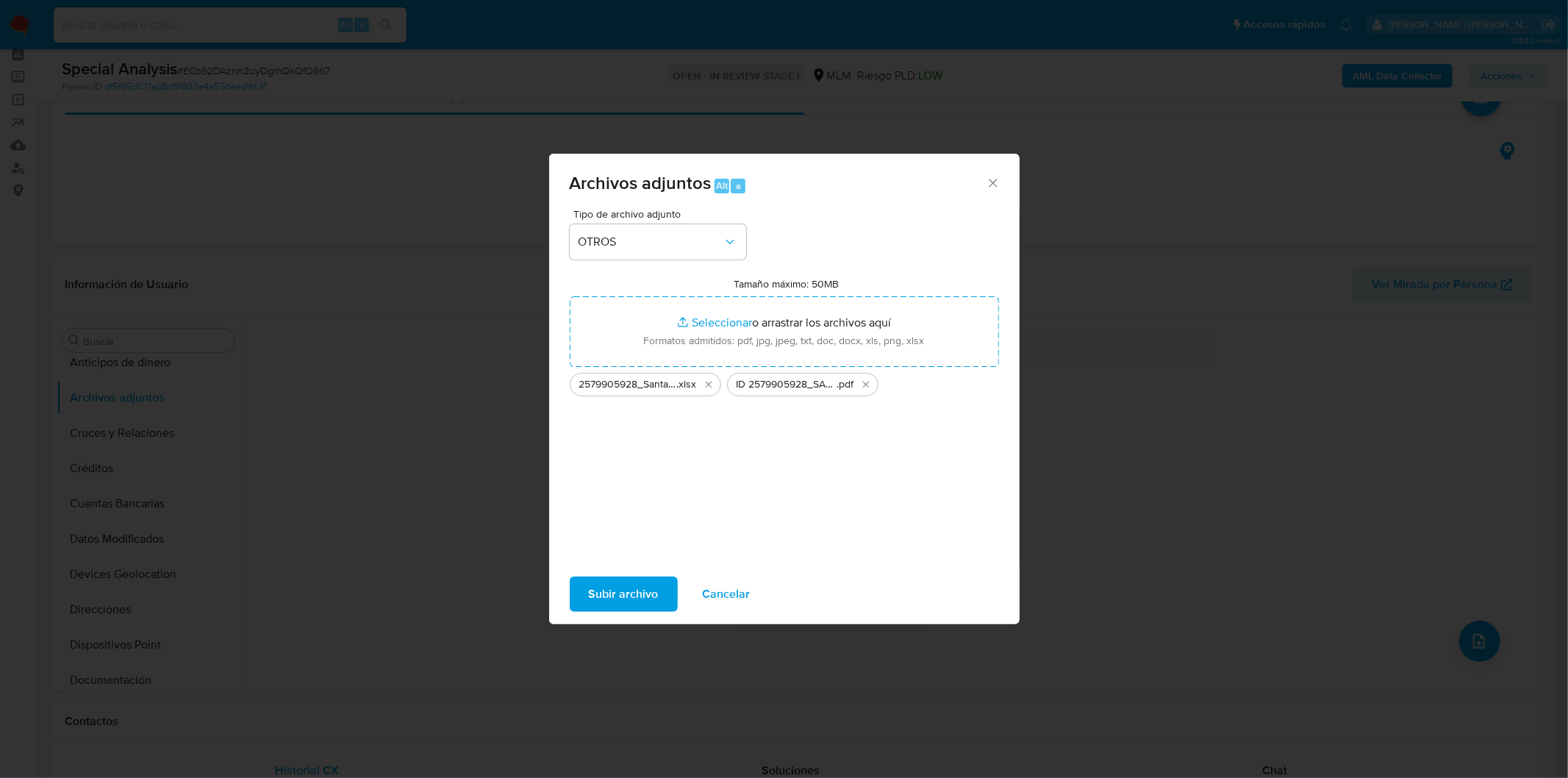
click at [634, 589] on span "Subir archivo" at bounding box center [624, 595] width 70 height 33
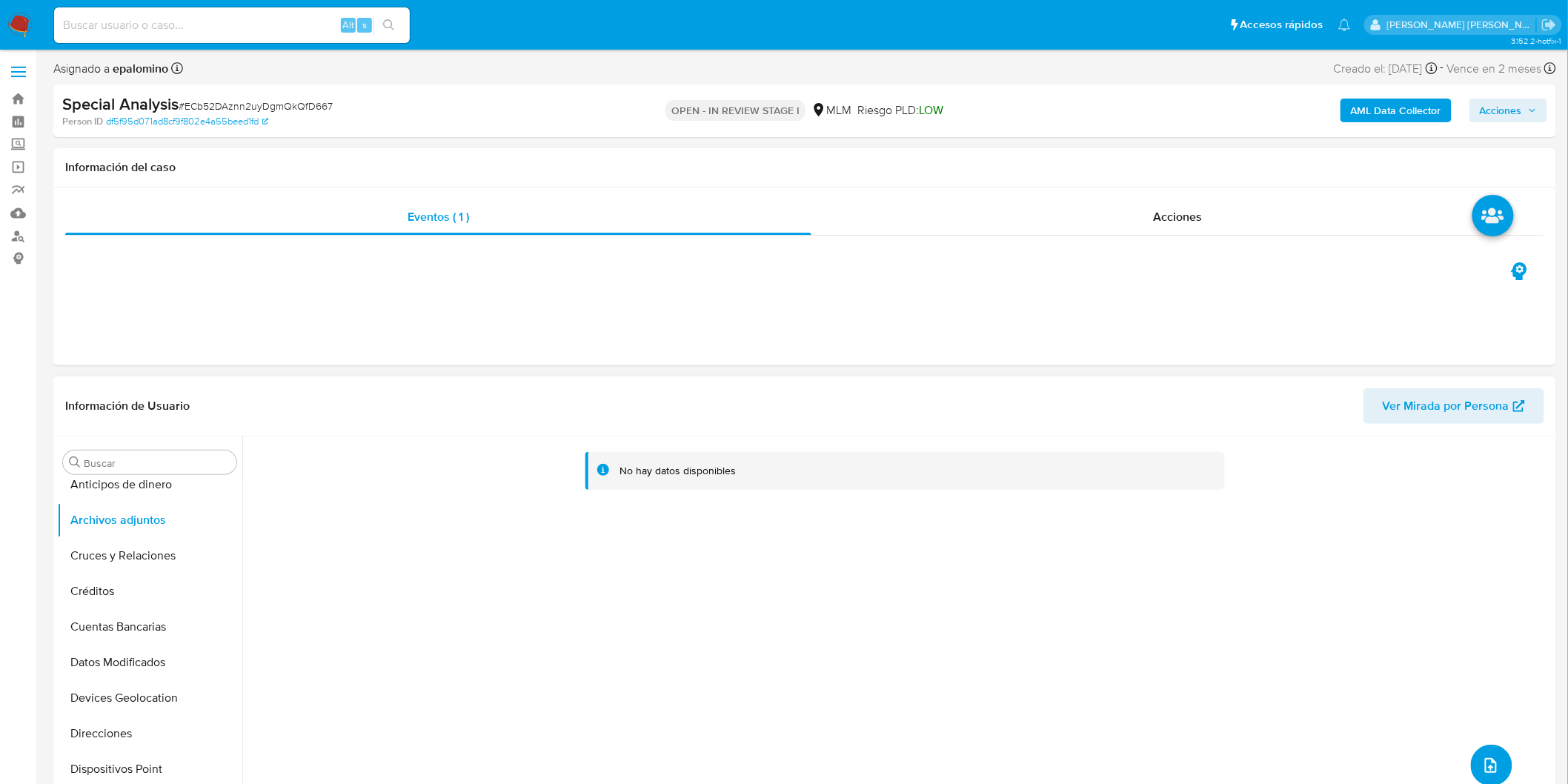
scroll to position [0, 0]
click at [166, 551] on button "Cruces y Relaciones" at bounding box center [143, 556] width 173 height 35
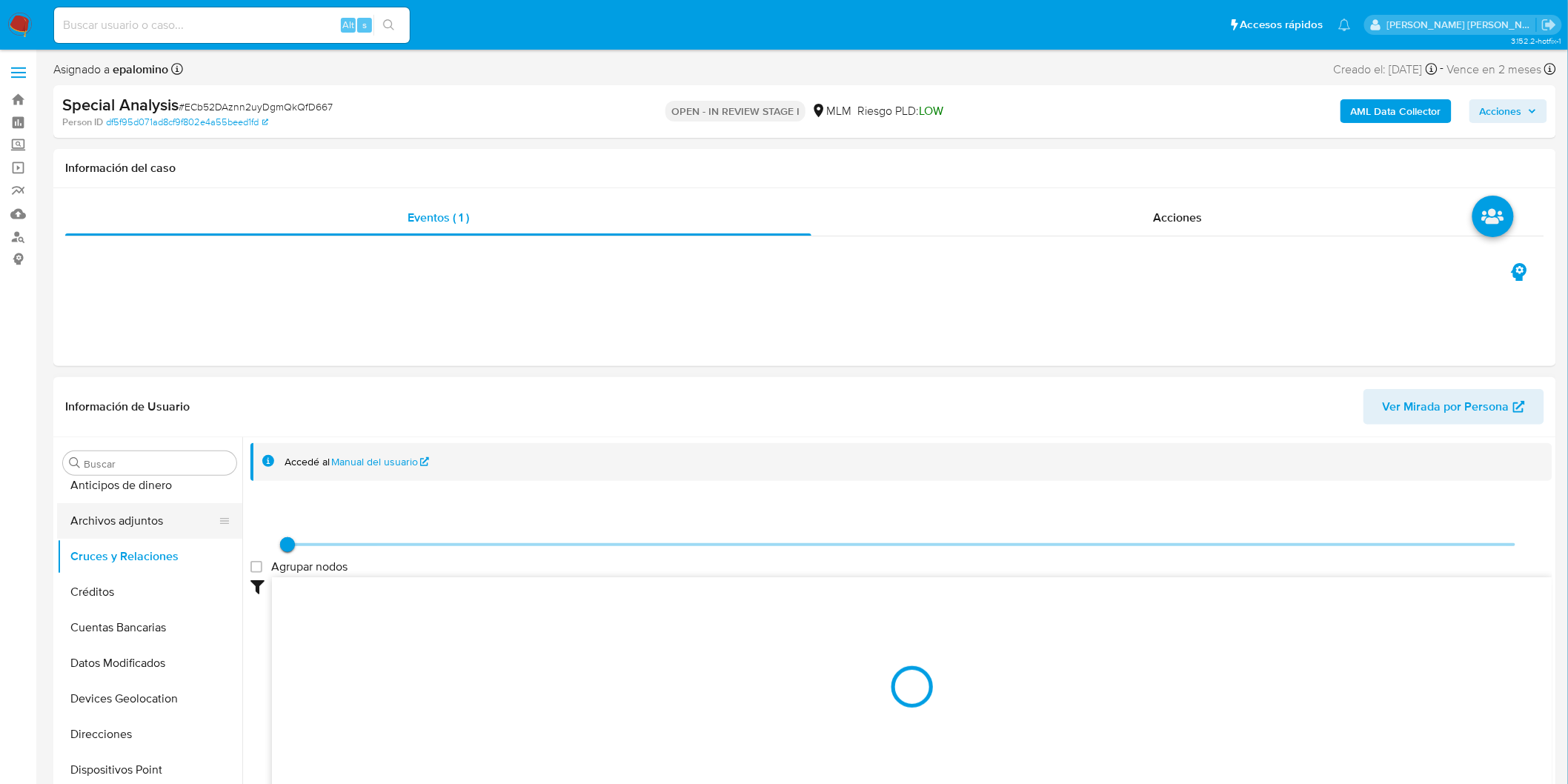
click at [160, 526] on button "Archivos adjuntos" at bounding box center [143, 521] width 173 height 35
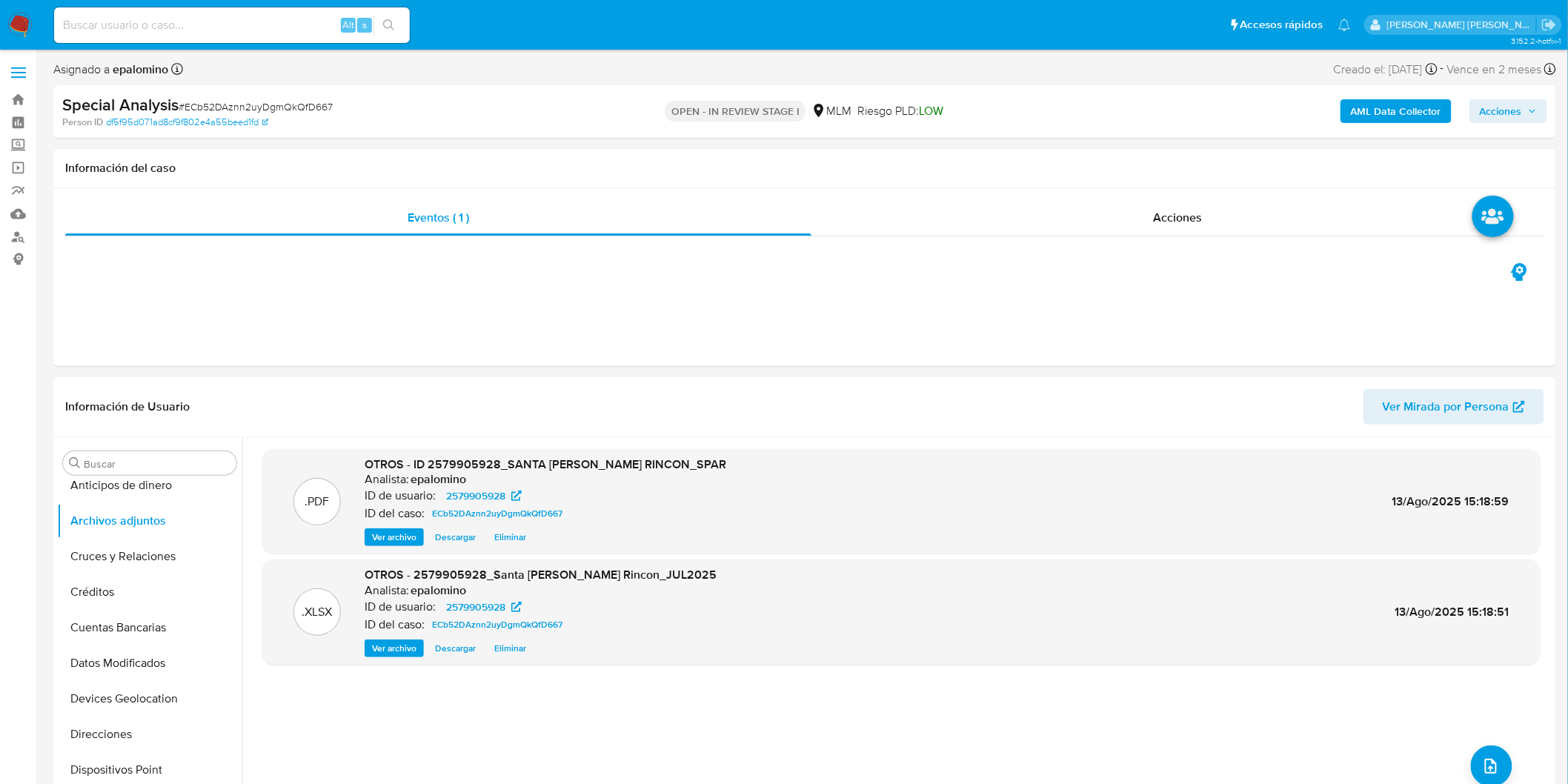
click at [1505, 113] on span "Acciones" at bounding box center [1500, 111] width 42 height 24
click at [1498, 351] on span "Enviar" at bounding box center [1491, 349] width 29 height 21
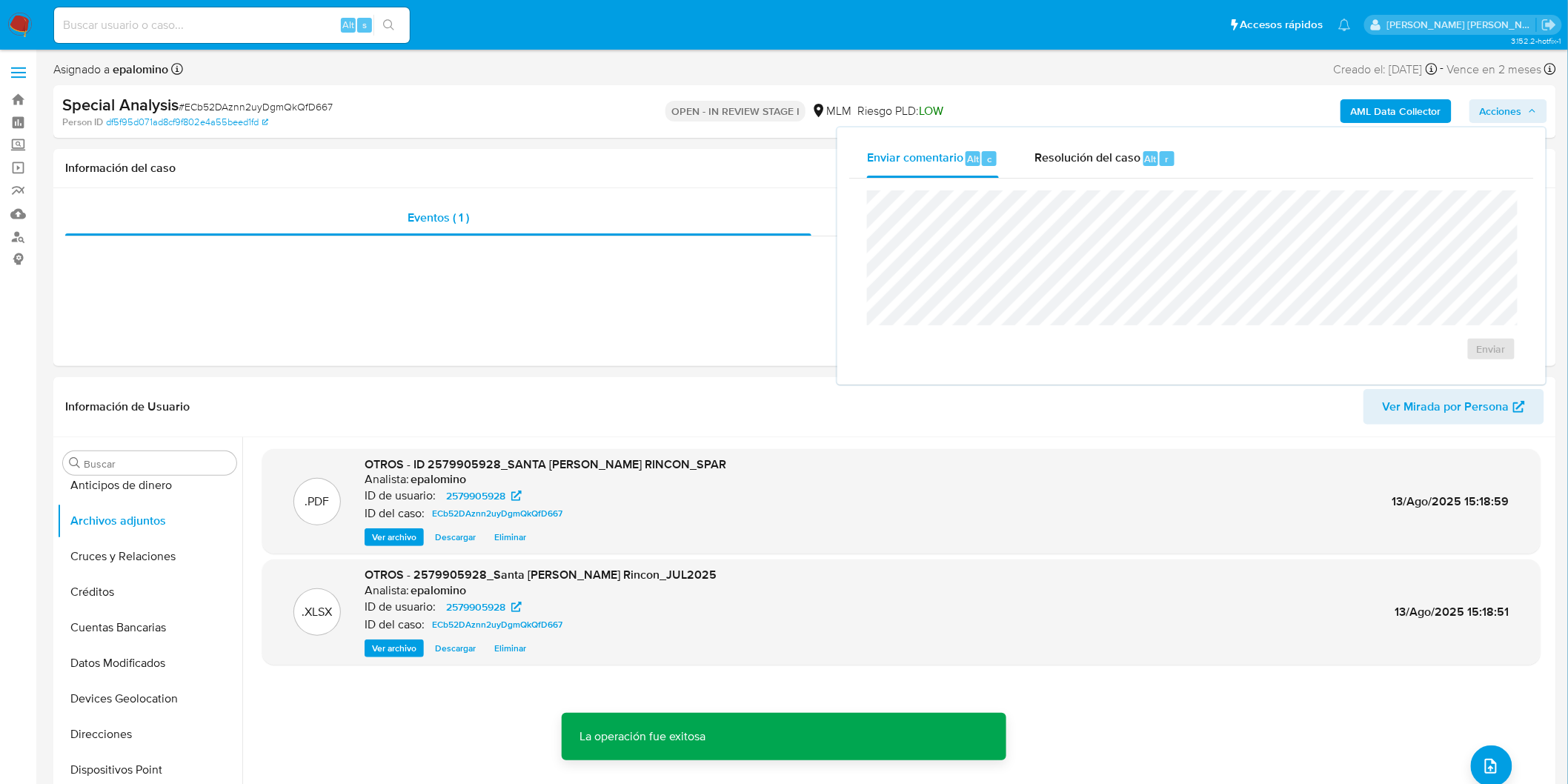
click at [1104, 179] on div "Enviar" at bounding box center [1191, 275] width 684 height 194
click at [1116, 160] on span "Resolución del caso" at bounding box center [1087, 159] width 106 height 17
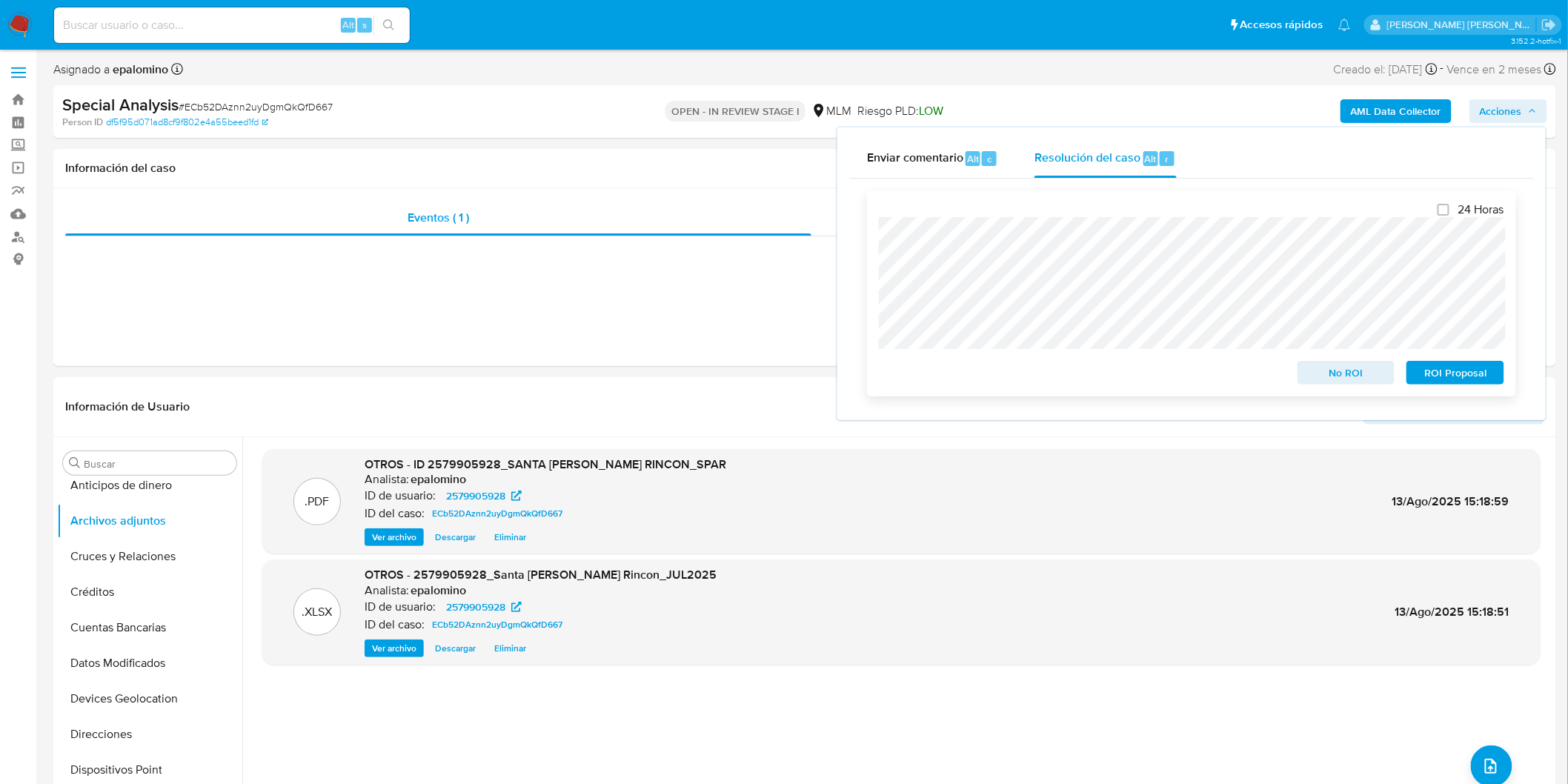
click at [1468, 378] on span "ROI Proposal" at bounding box center [1454, 373] width 77 height 21
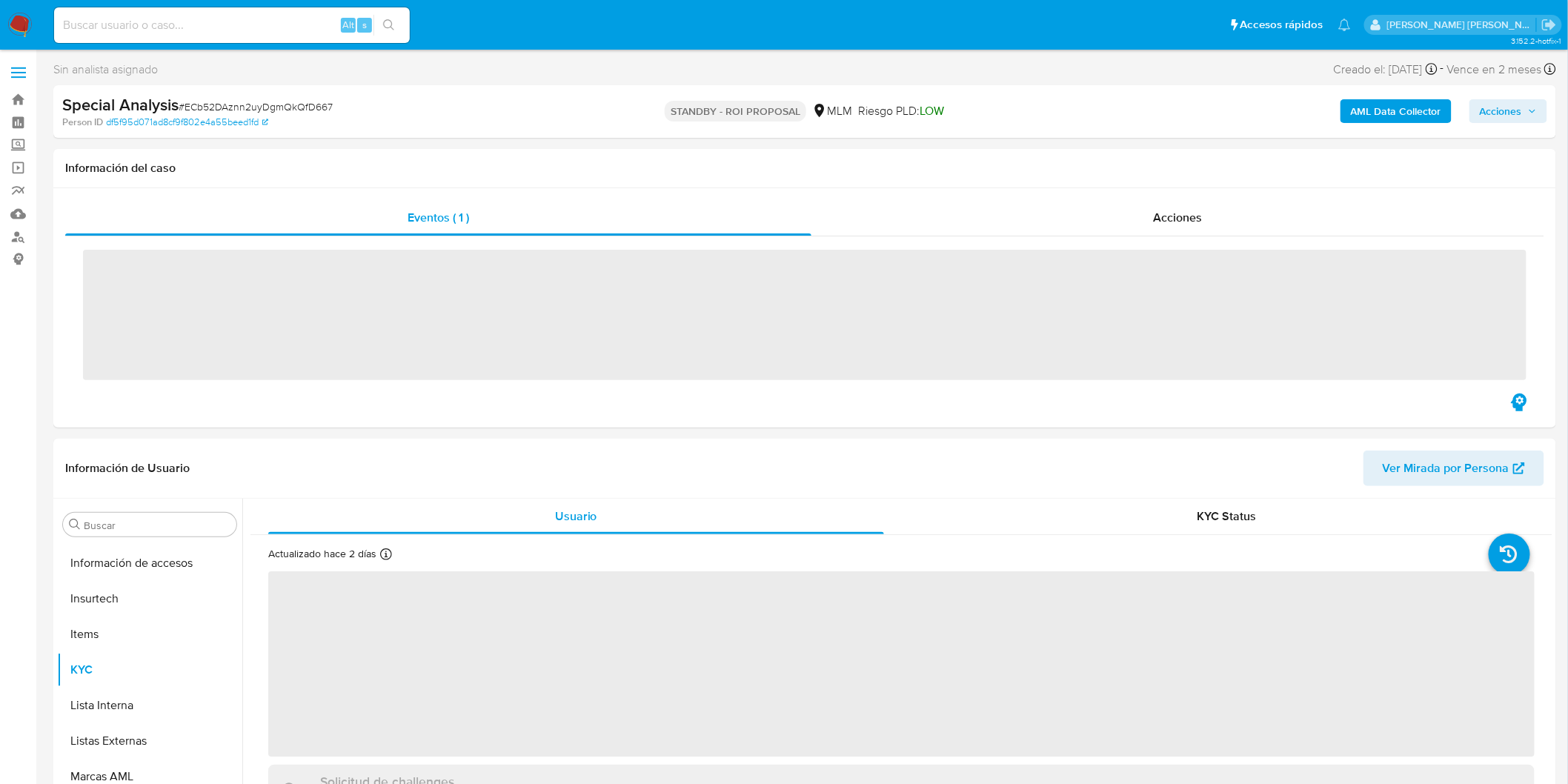
scroll to position [590, 0]
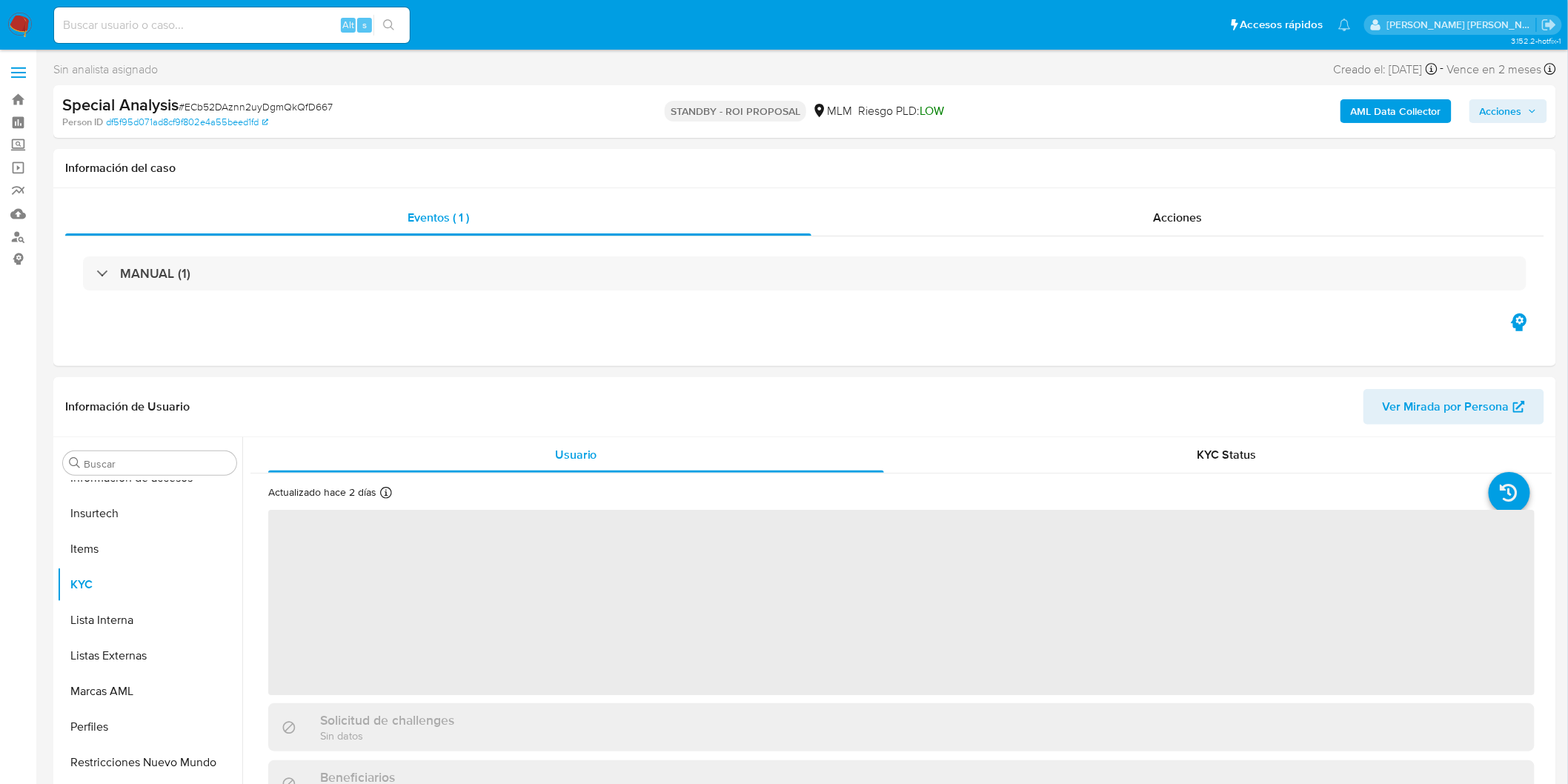
click at [293, 110] on span "# ECb52DAznn2uyDgmQkQfD667" at bounding box center [255, 106] width 154 height 15
click at [294, 109] on span "# ECb52DAznn2uyDgmQkQfD667" at bounding box center [255, 106] width 154 height 15
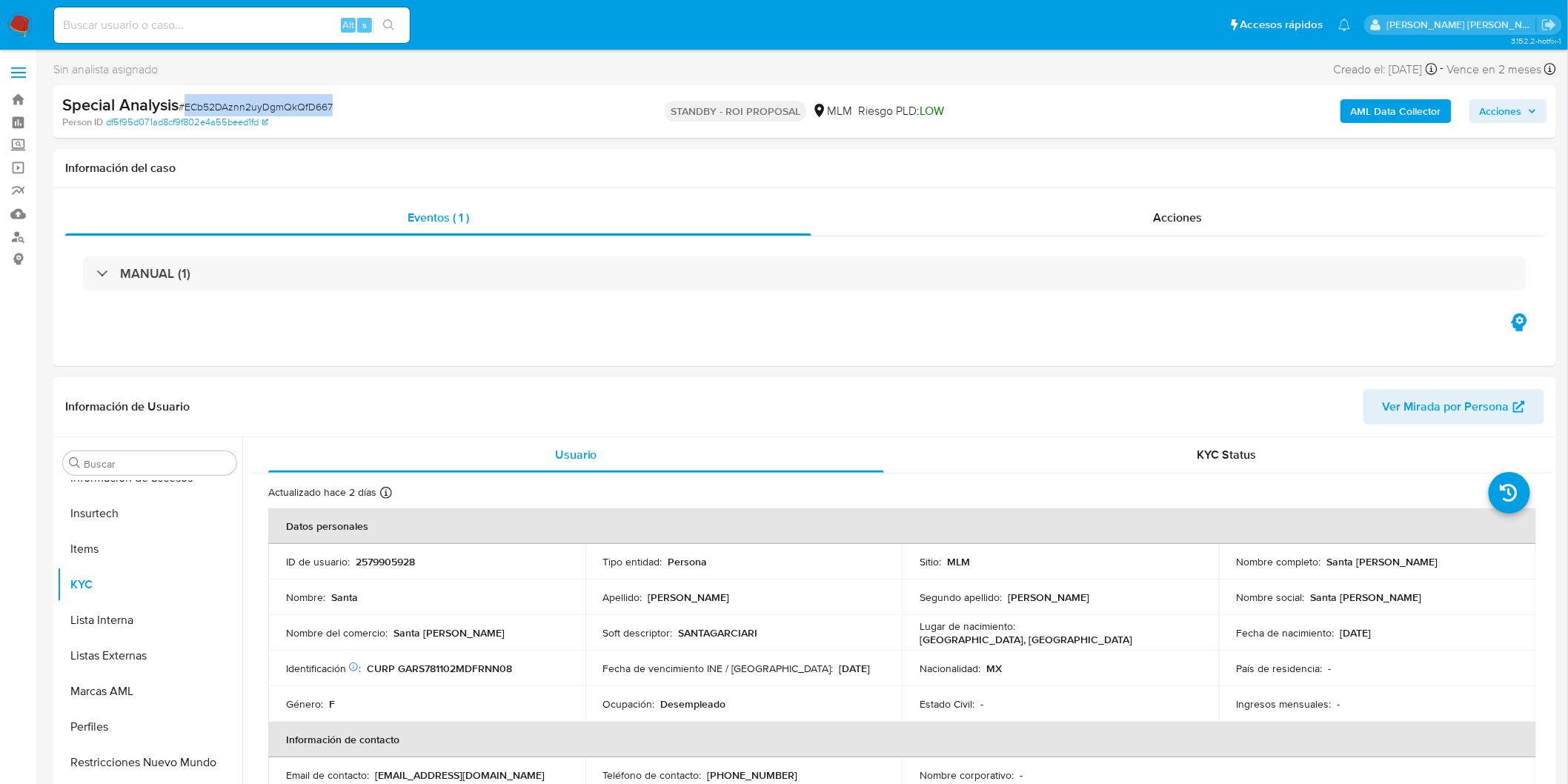
copy span "ECb52DAznn2uyDgmQkQfD667"
select select "10"
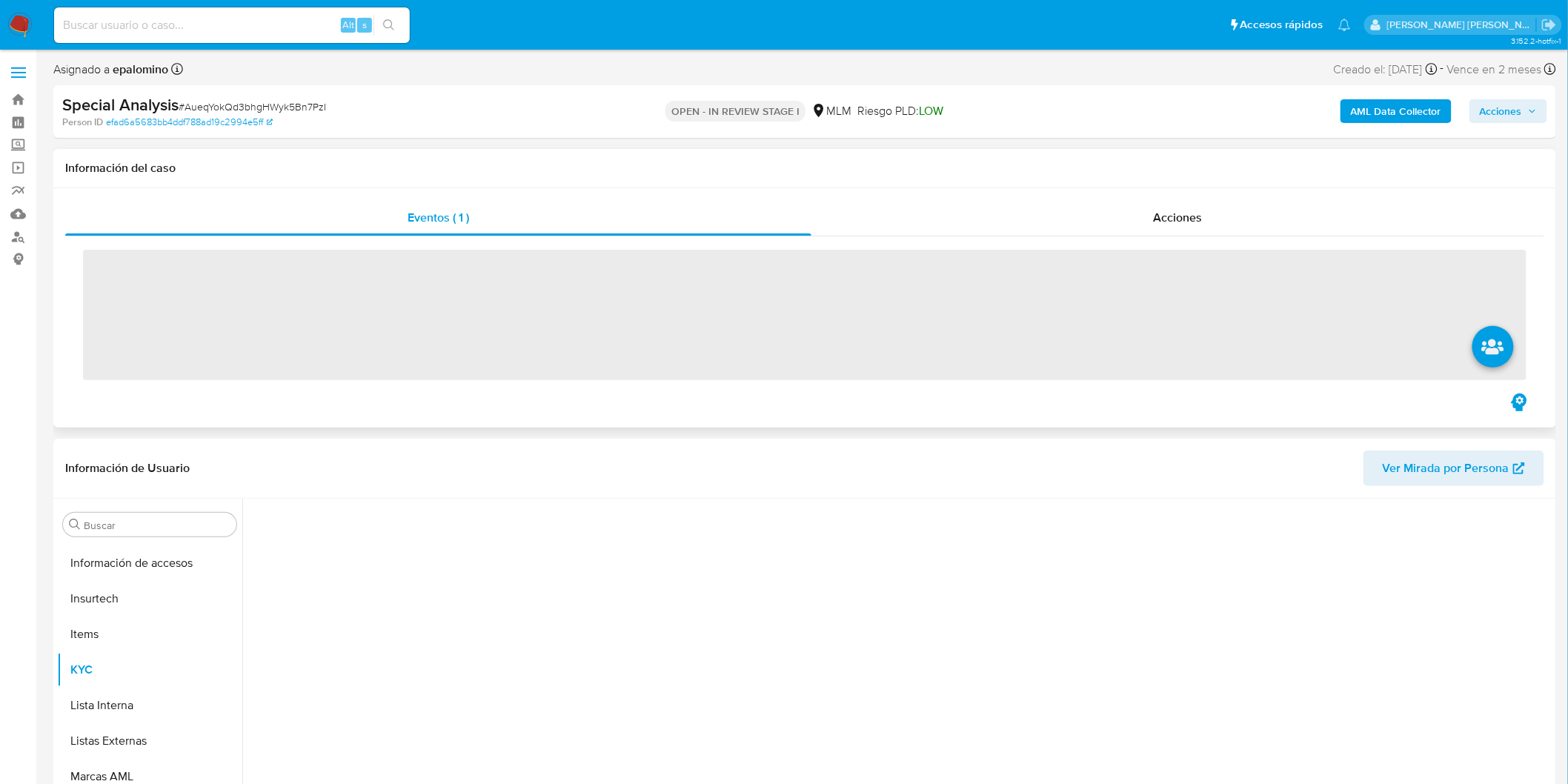
scroll to position [590, 0]
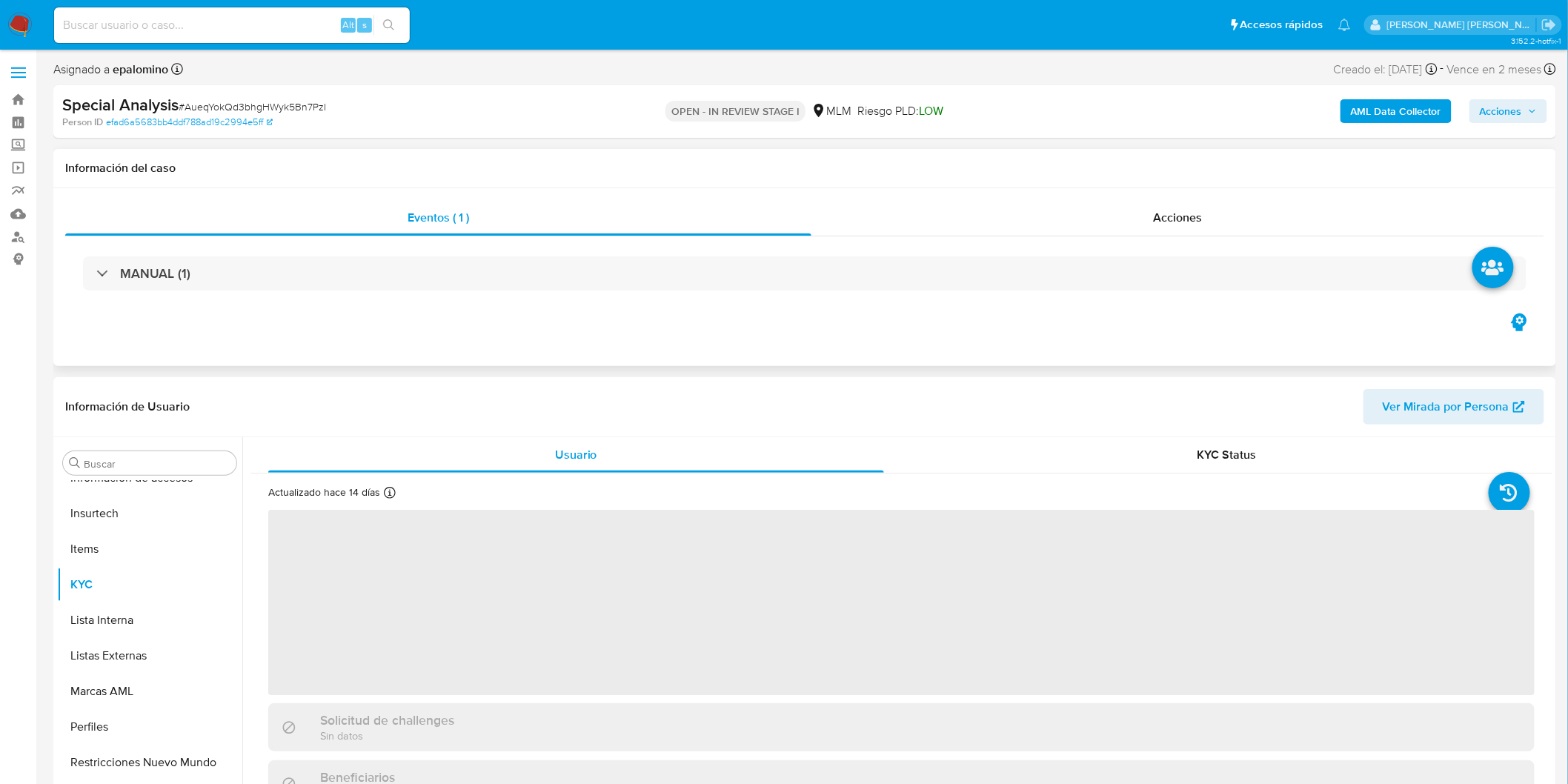
select select "10"
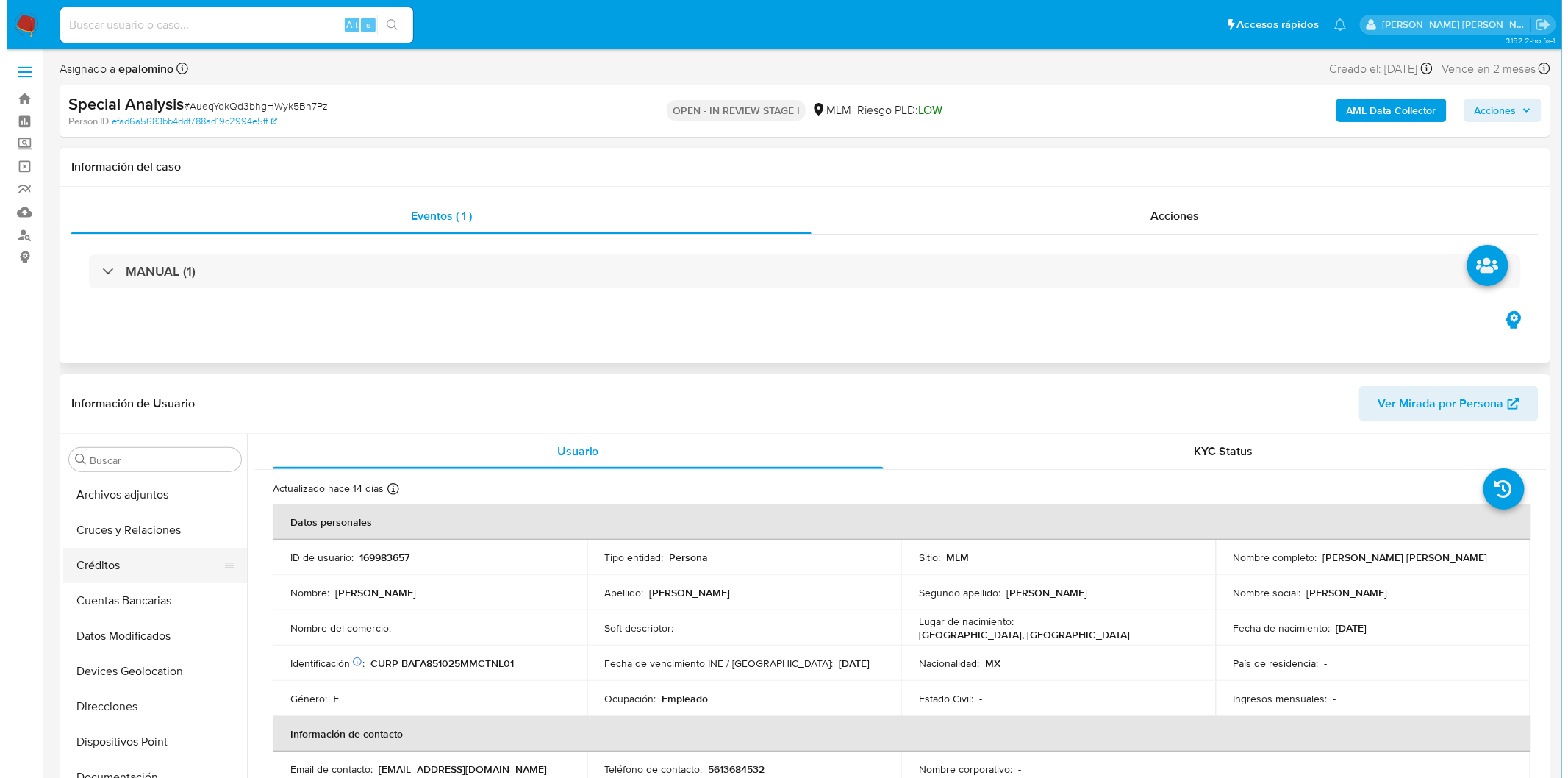
scroll to position [0, 0]
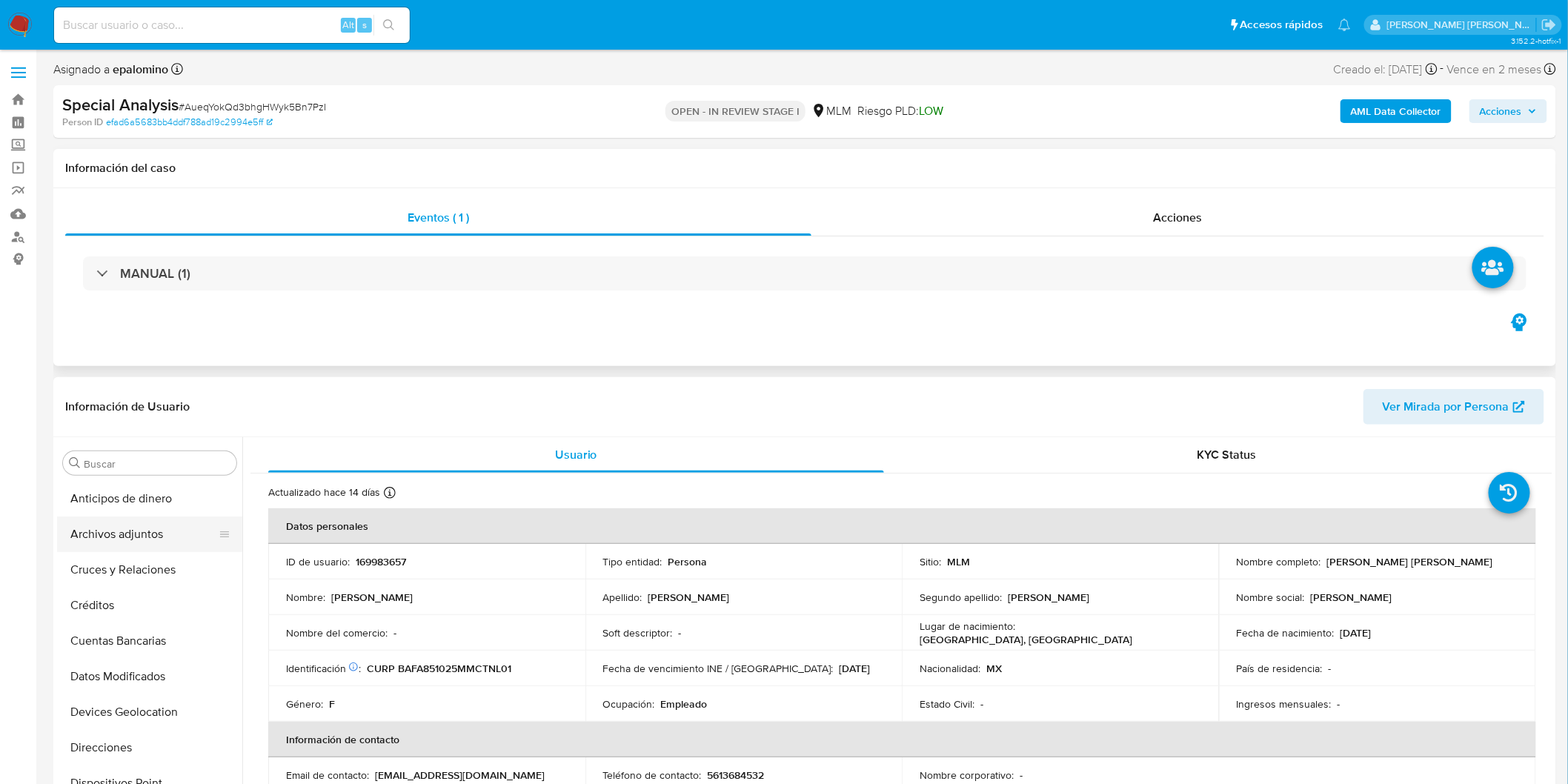
drag, startPoint x: 140, startPoint y: 534, endPoint x: 128, endPoint y: 523, distance: 16.3
click at [140, 534] on button "Archivos adjuntos" at bounding box center [143, 534] width 173 height 35
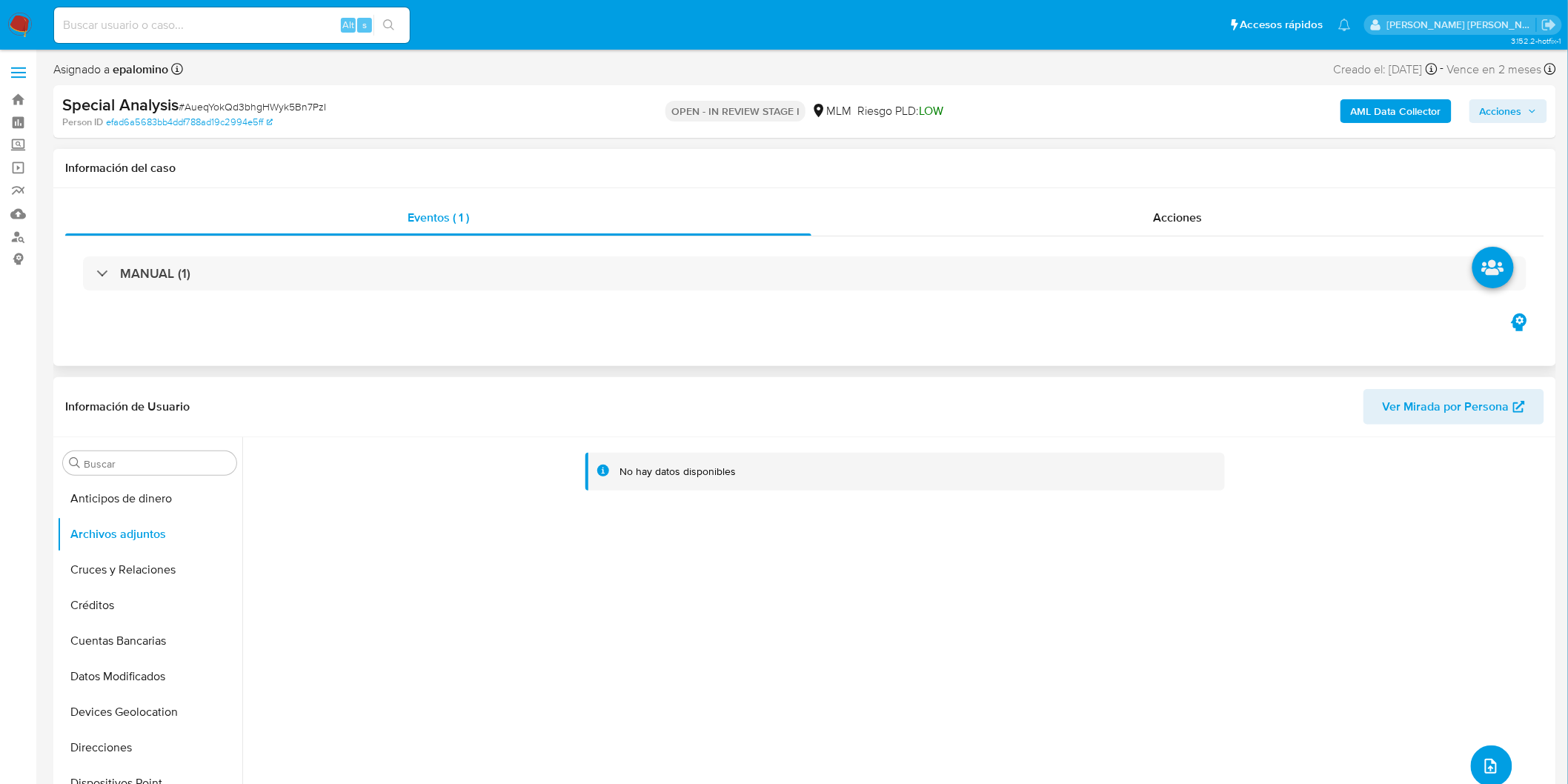
click at [1494, 762] on button "upload-file" at bounding box center [1491, 767] width 41 height 41
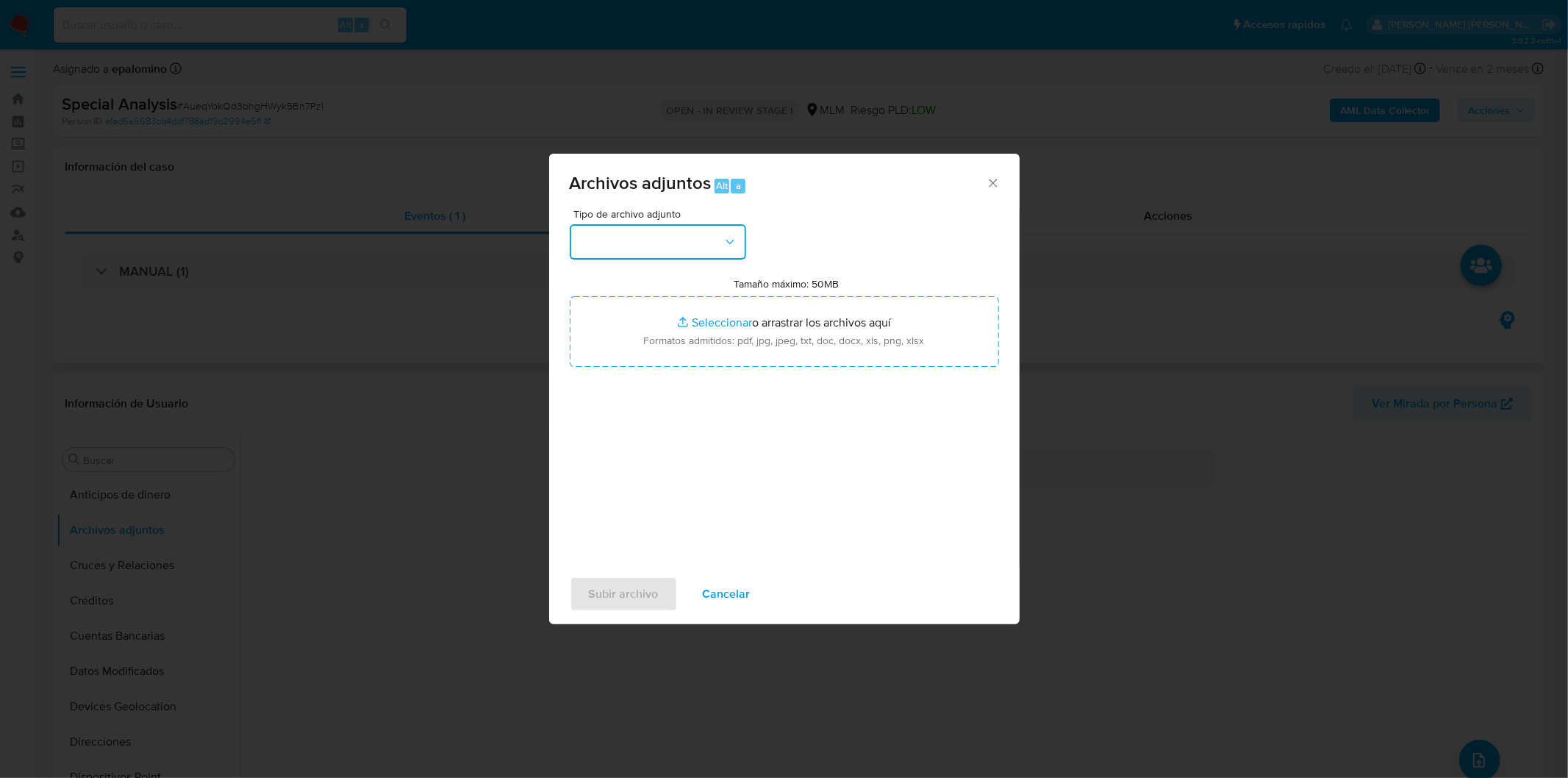
click at [725, 250] on button "button" at bounding box center [658, 241] width 176 height 35
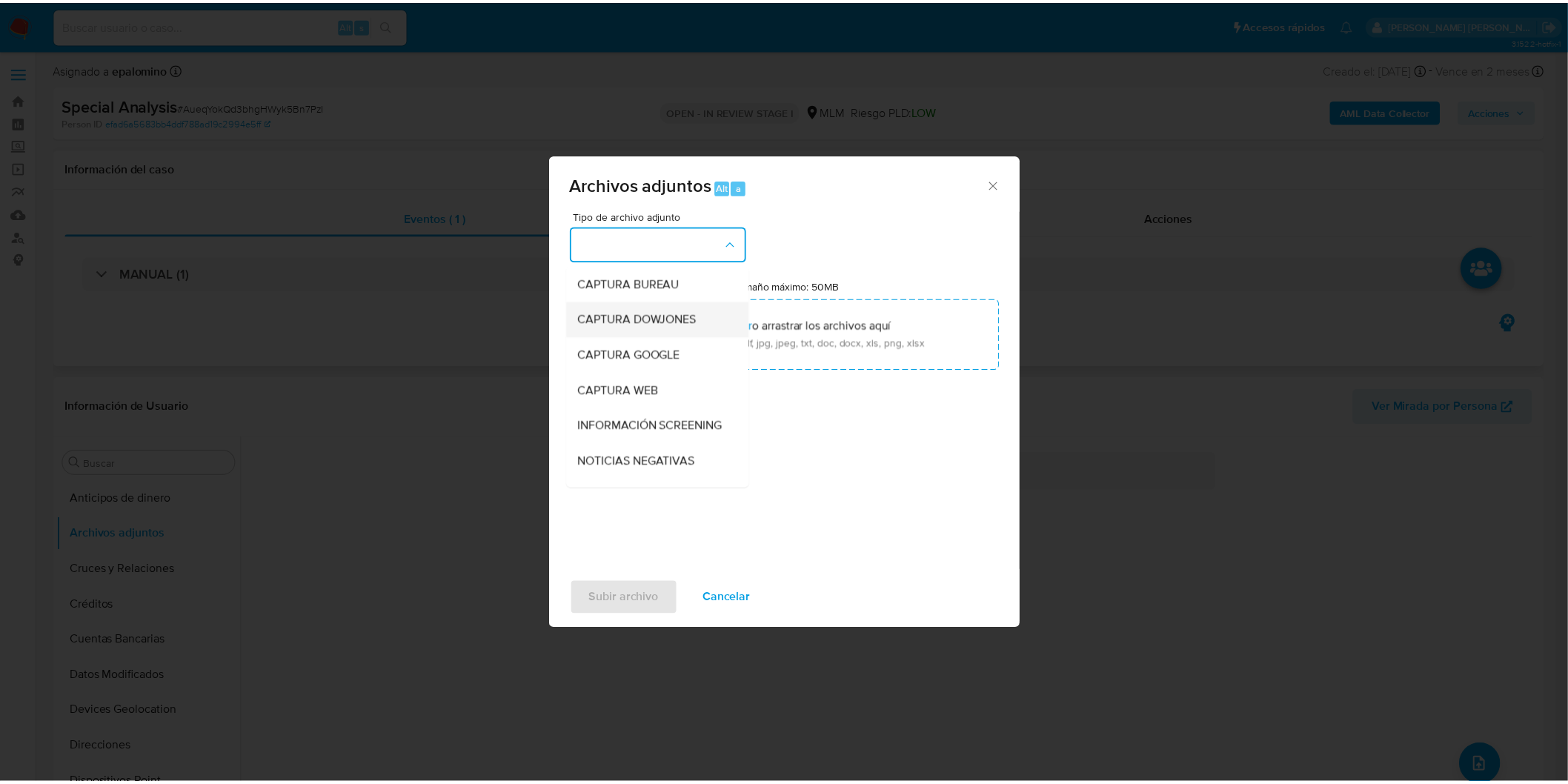
scroll to position [165, 0]
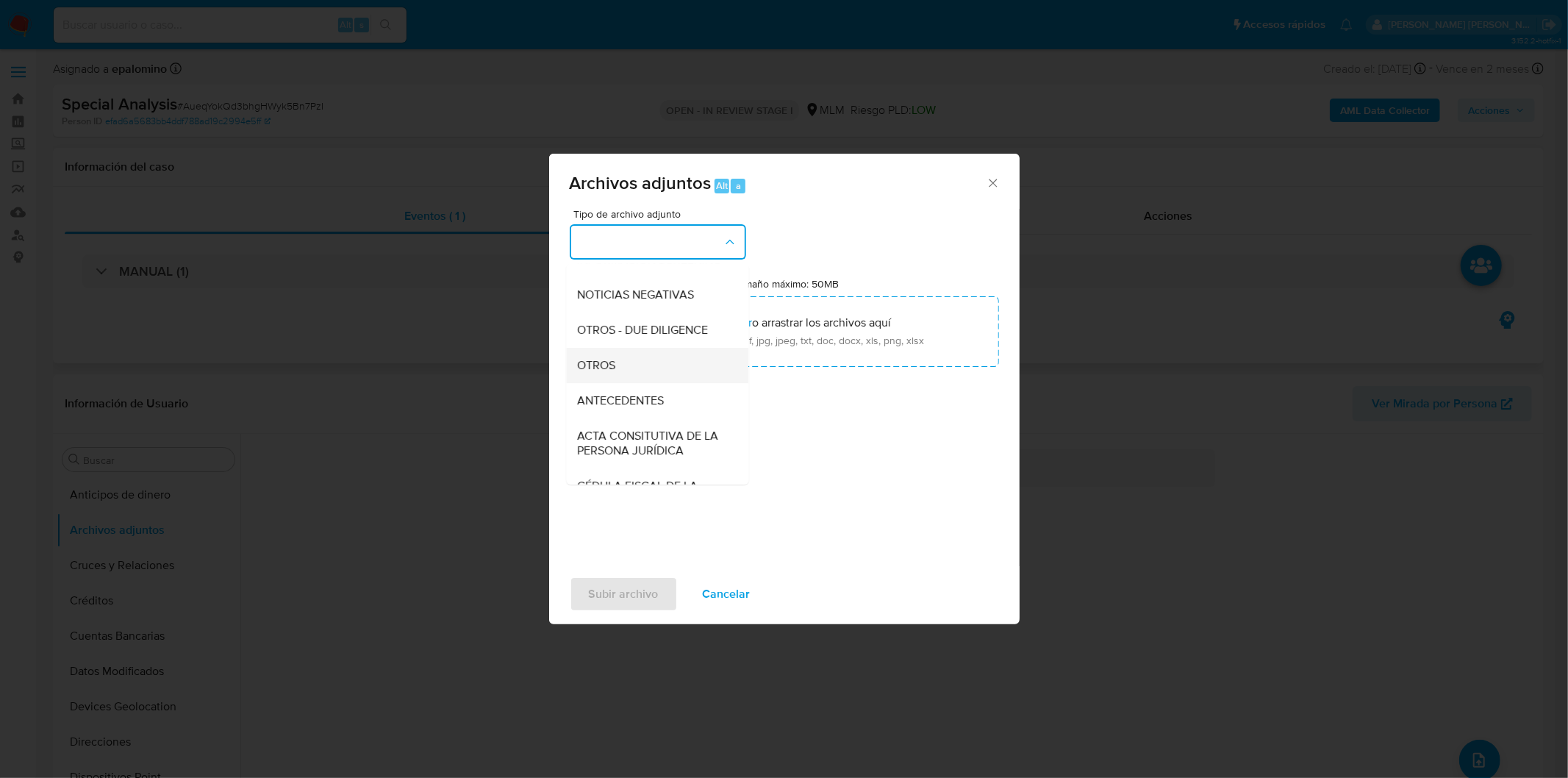
click at [637, 379] on div "OTROS" at bounding box center [653, 365] width 150 height 35
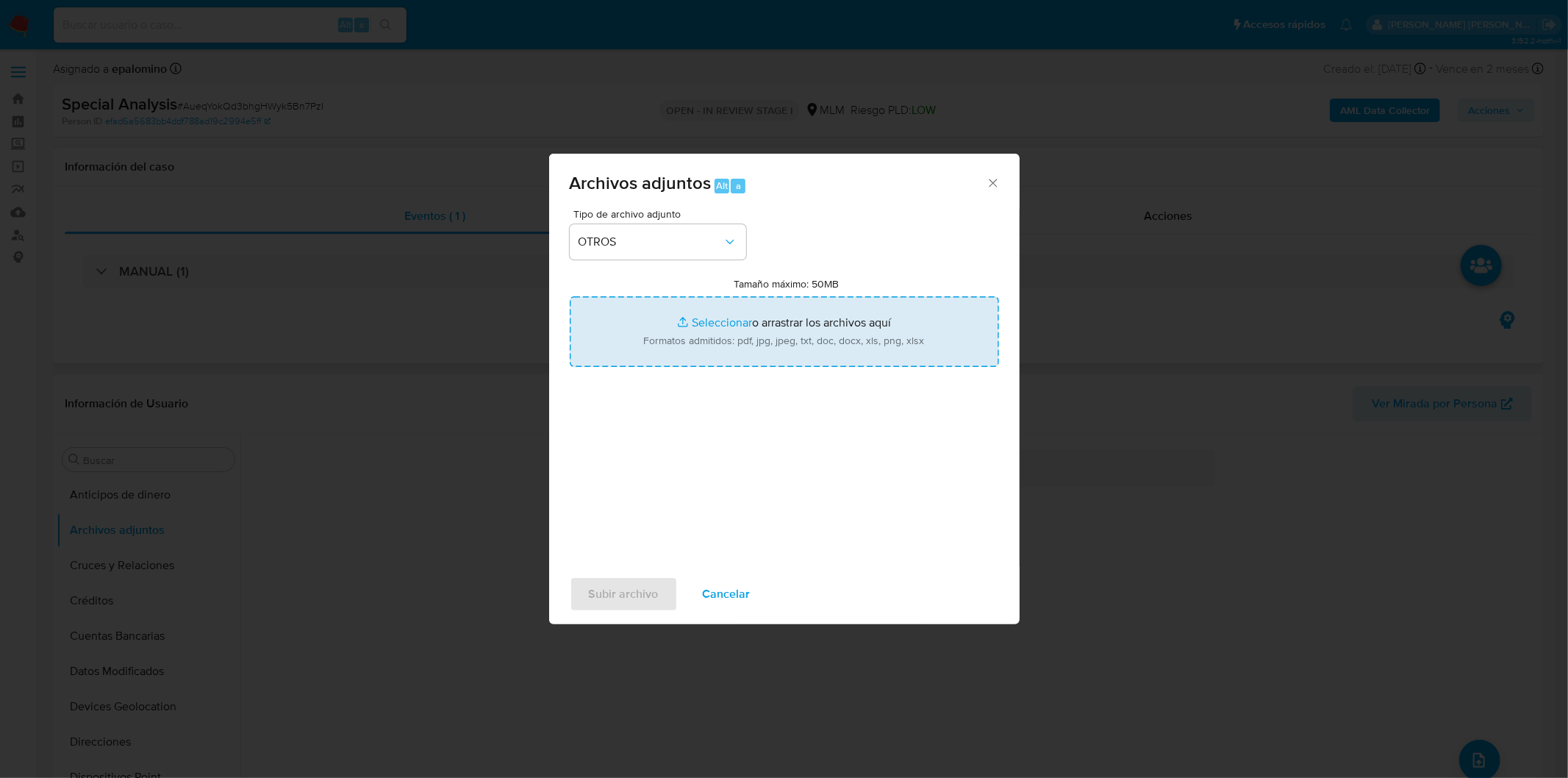
type input "C:\fakepath\169983657_Alma Belen Bautista Fuentes_SPAR.xlsx"
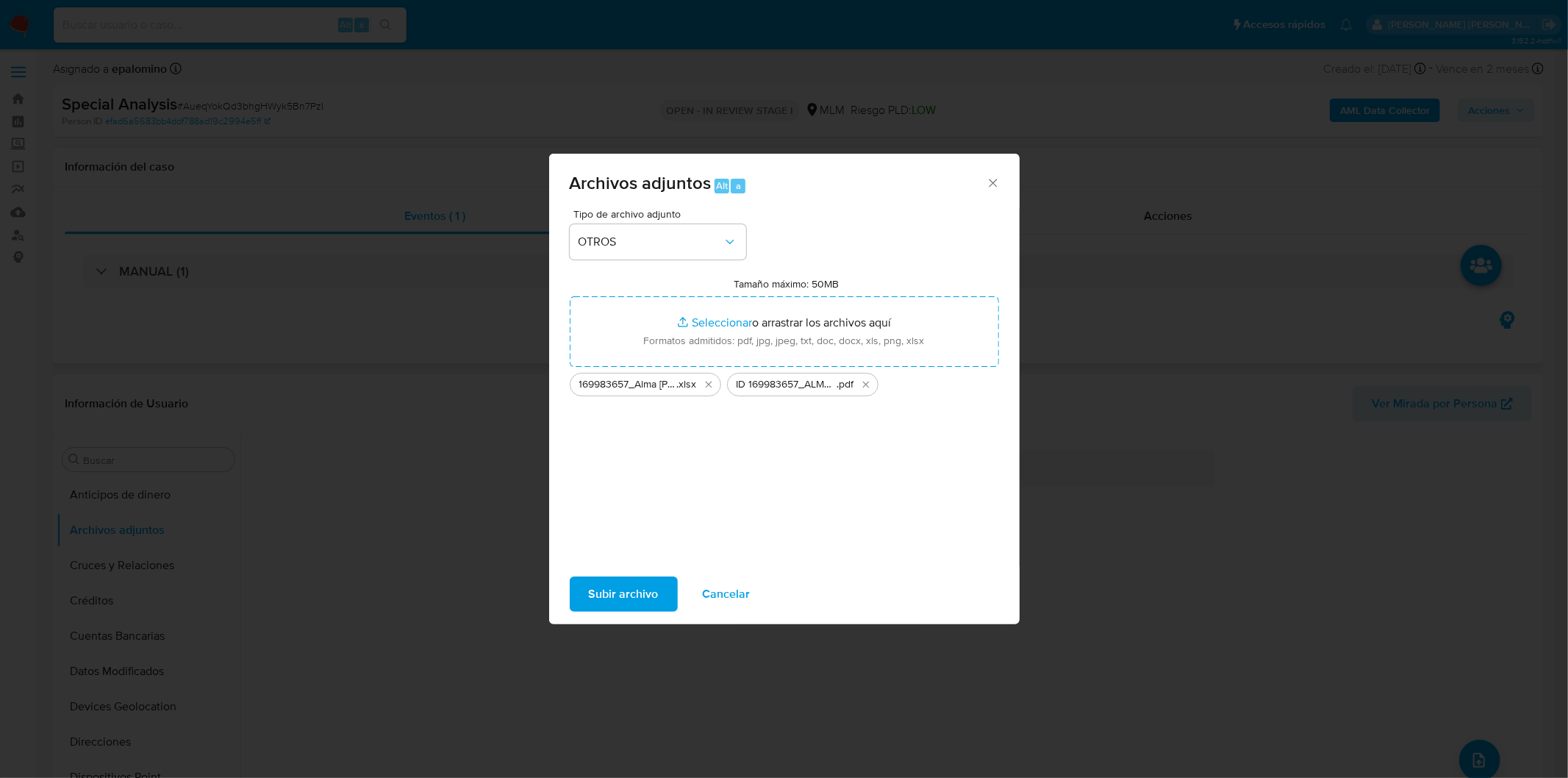
click at [626, 594] on span "Subir archivo" at bounding box center [624, 595] width 70 height 33
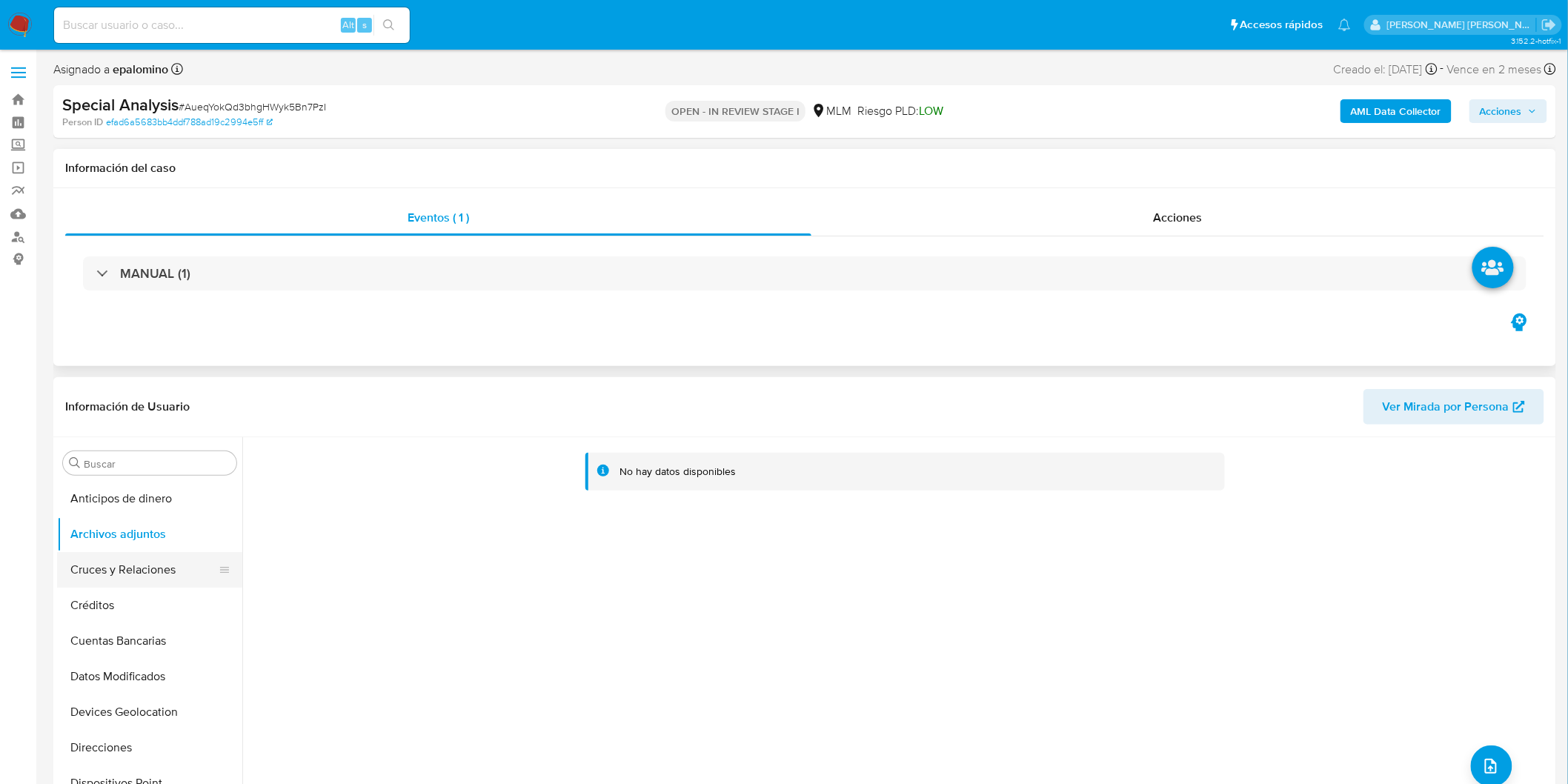
click at [124, 568] on button "Cruces y Relaciones" at bounding box center [143, 569] width 173 height 35
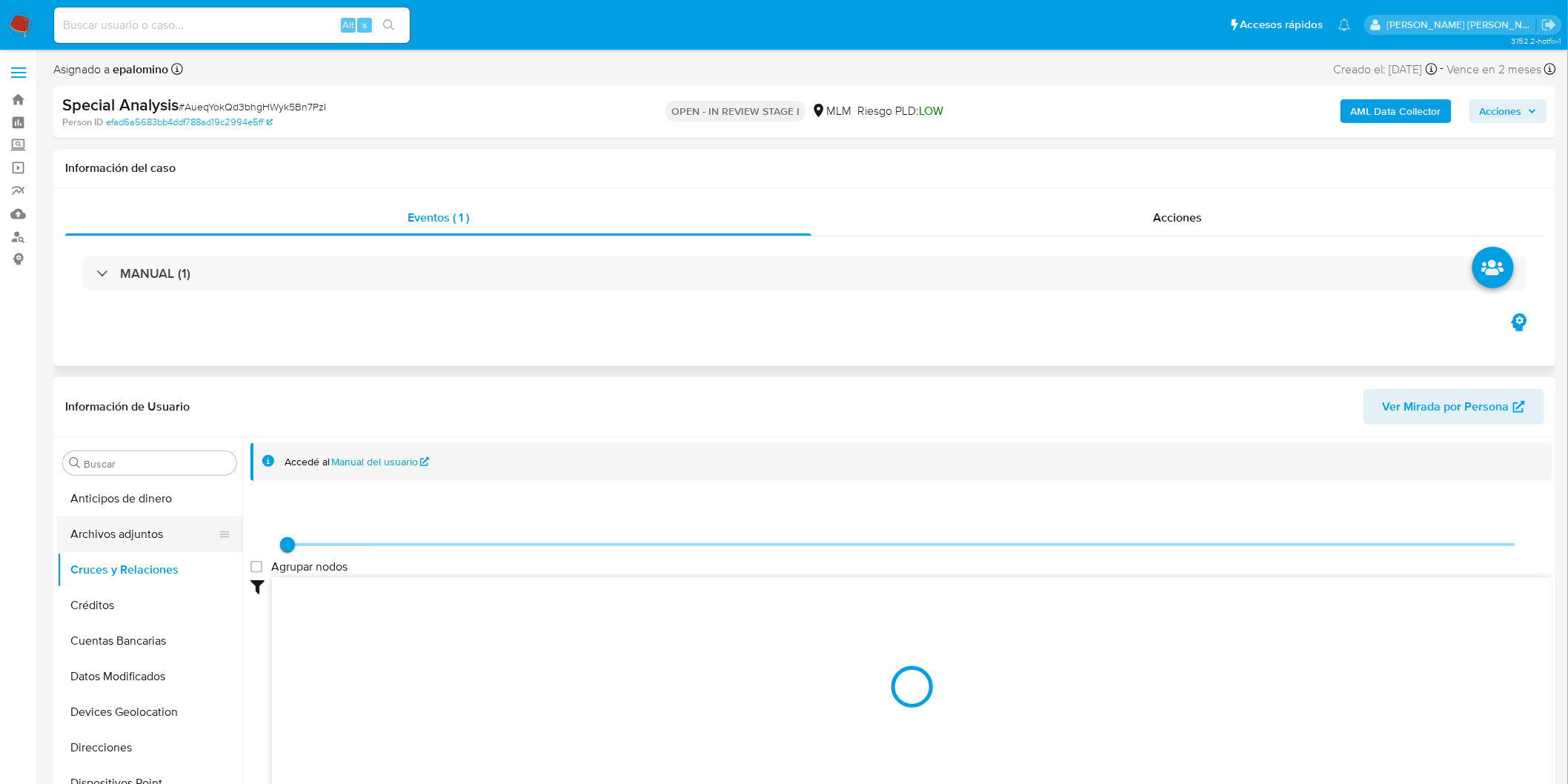
click at [153, 538] on button "Archivos adjuntos" at bounding box center [143, 534] width 173 height 35
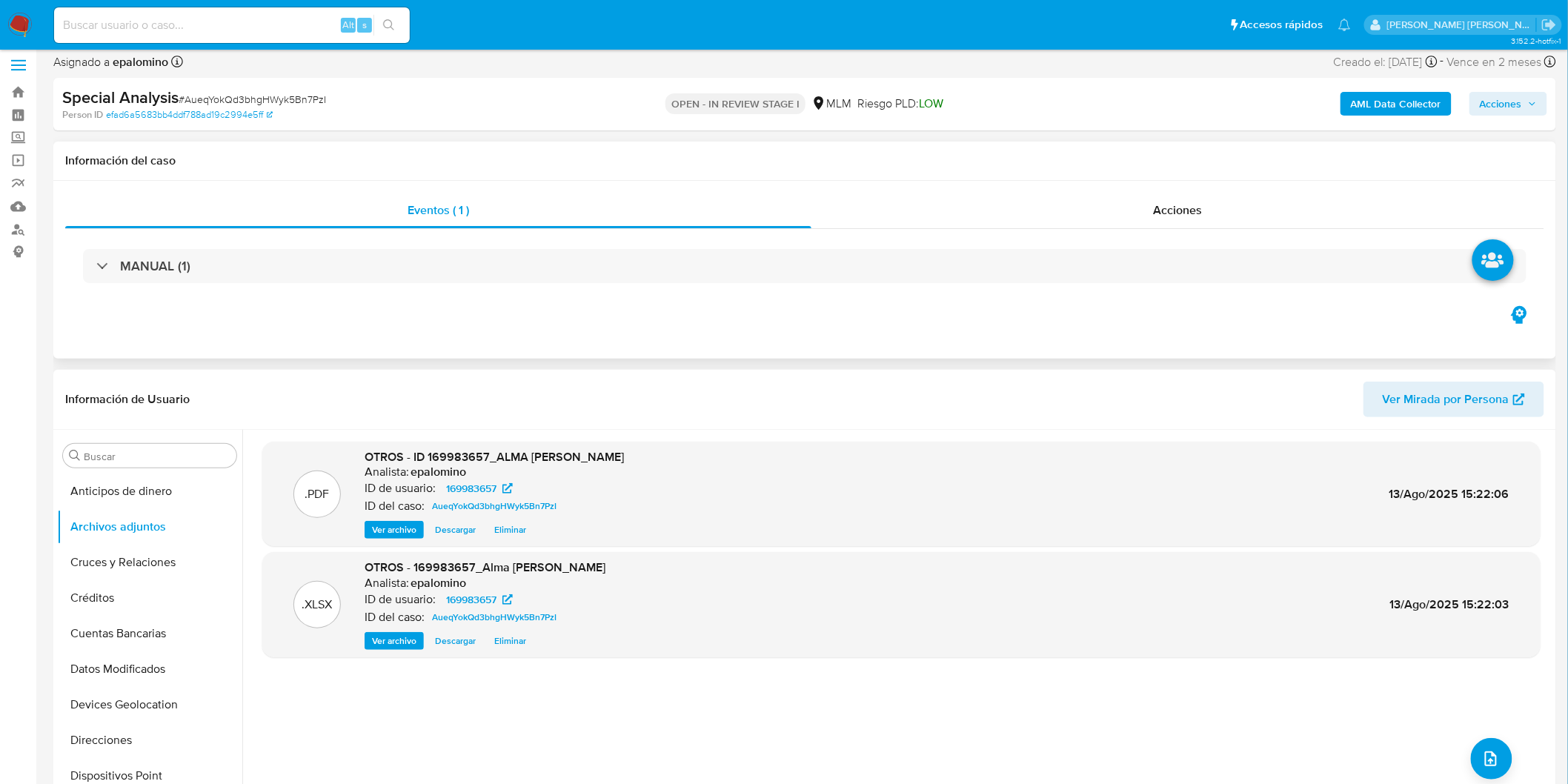
scroll to position [0, 0]
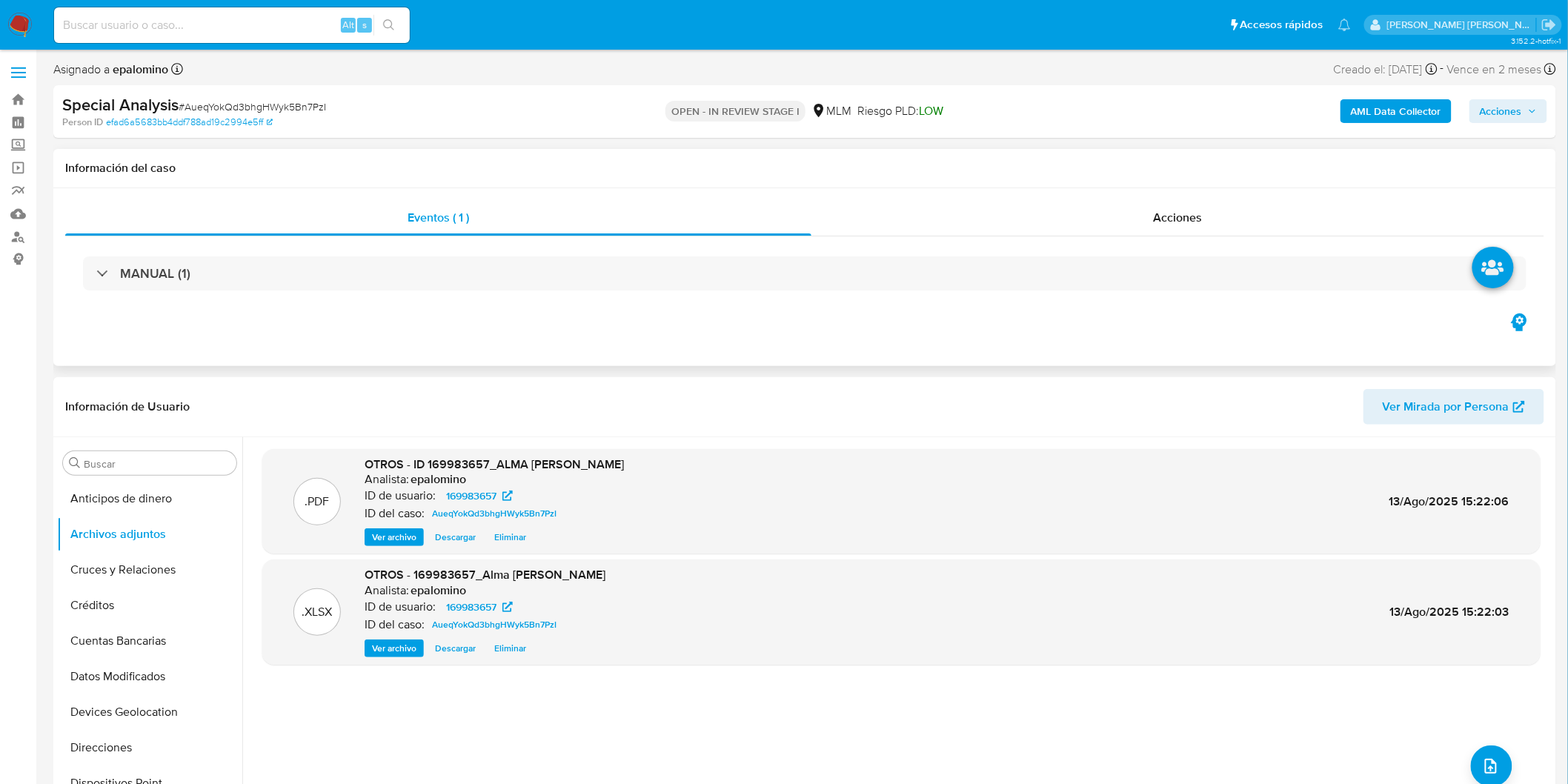
click at [1494, 106] on span "Acciones" at bounding box center [1500, 111] width 42 height 24
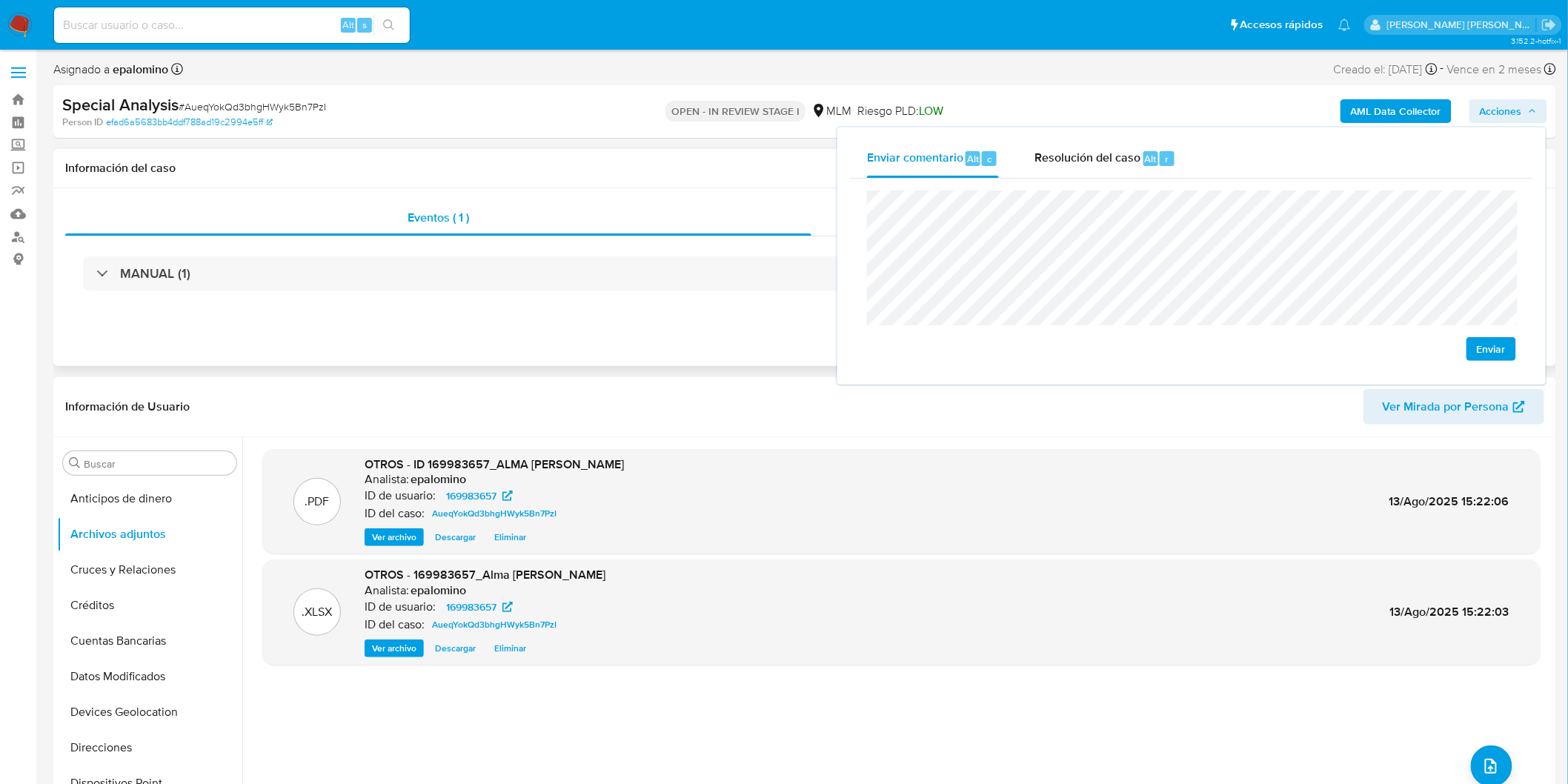
click at [1496, 349] on span "Enviar" at bounding box center [1491, 349] width 29 height 21
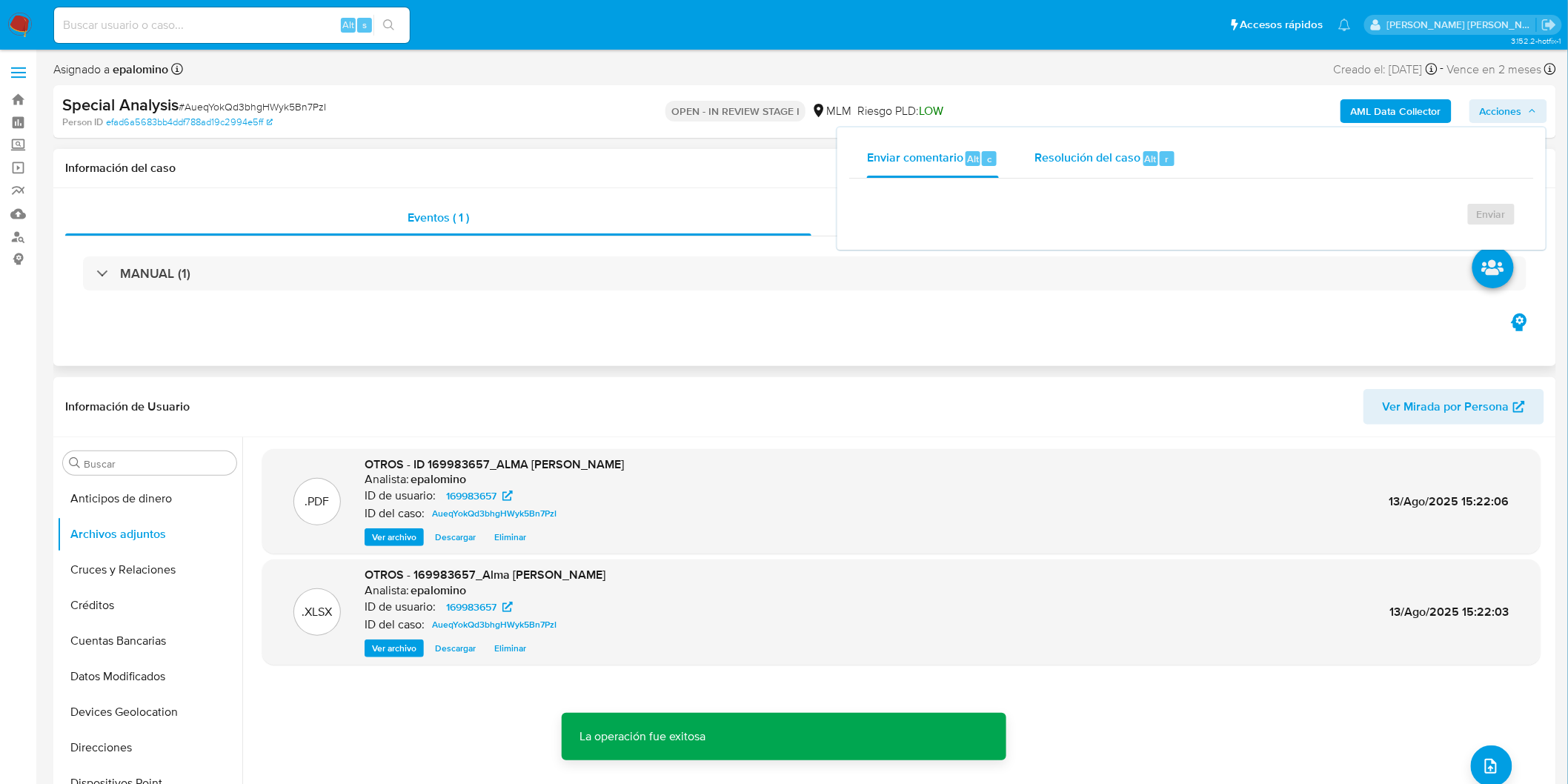
click at [1121, 173] on div "Resolución del caso Alt r" at bounding box center [1105, 159] width 141 height 39
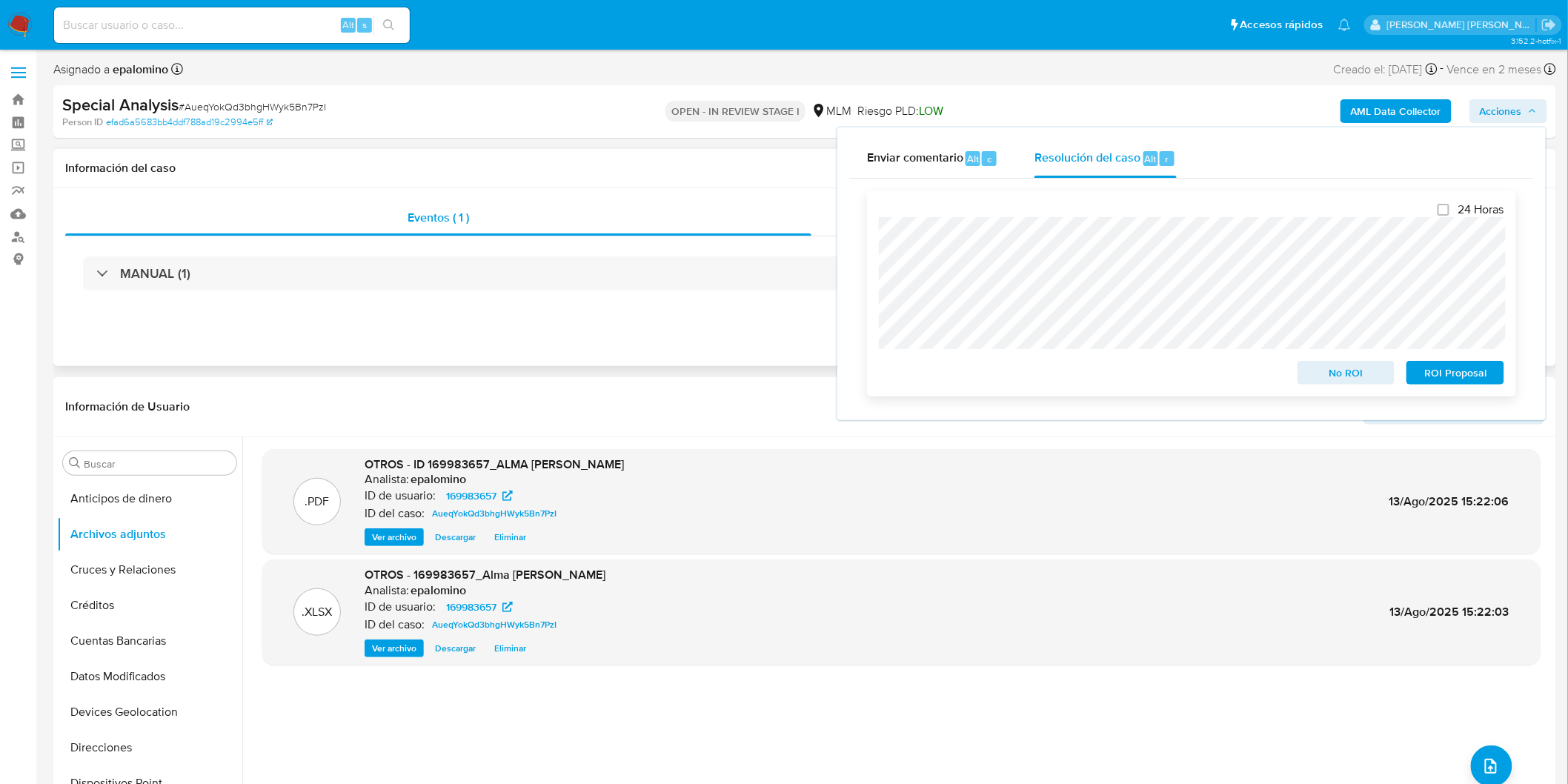
click at [1448, 374] on span "ROI Proposal" at bounding box center [1454, 373] width 77 height 21
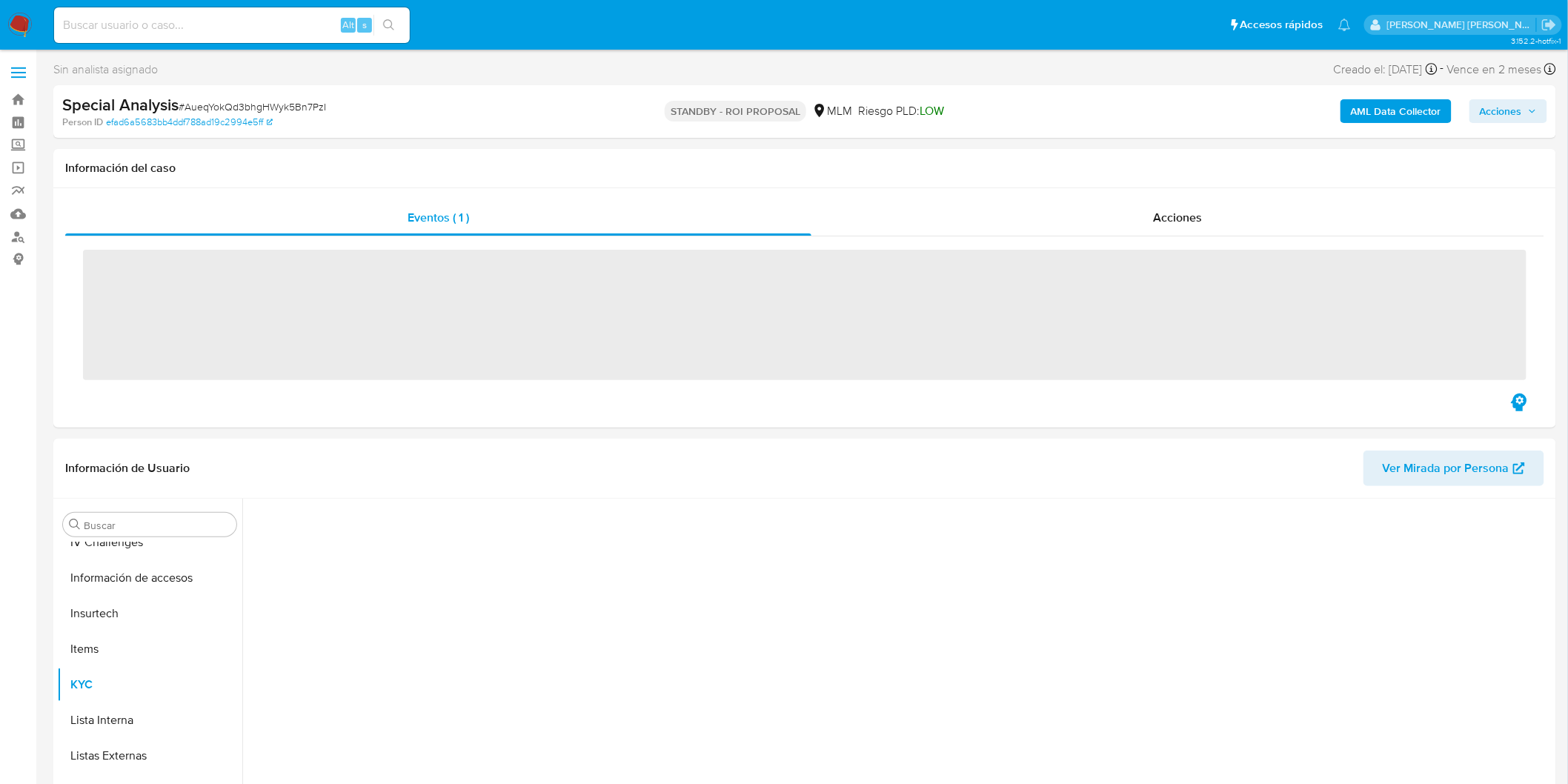
scroll to position [590, 0]
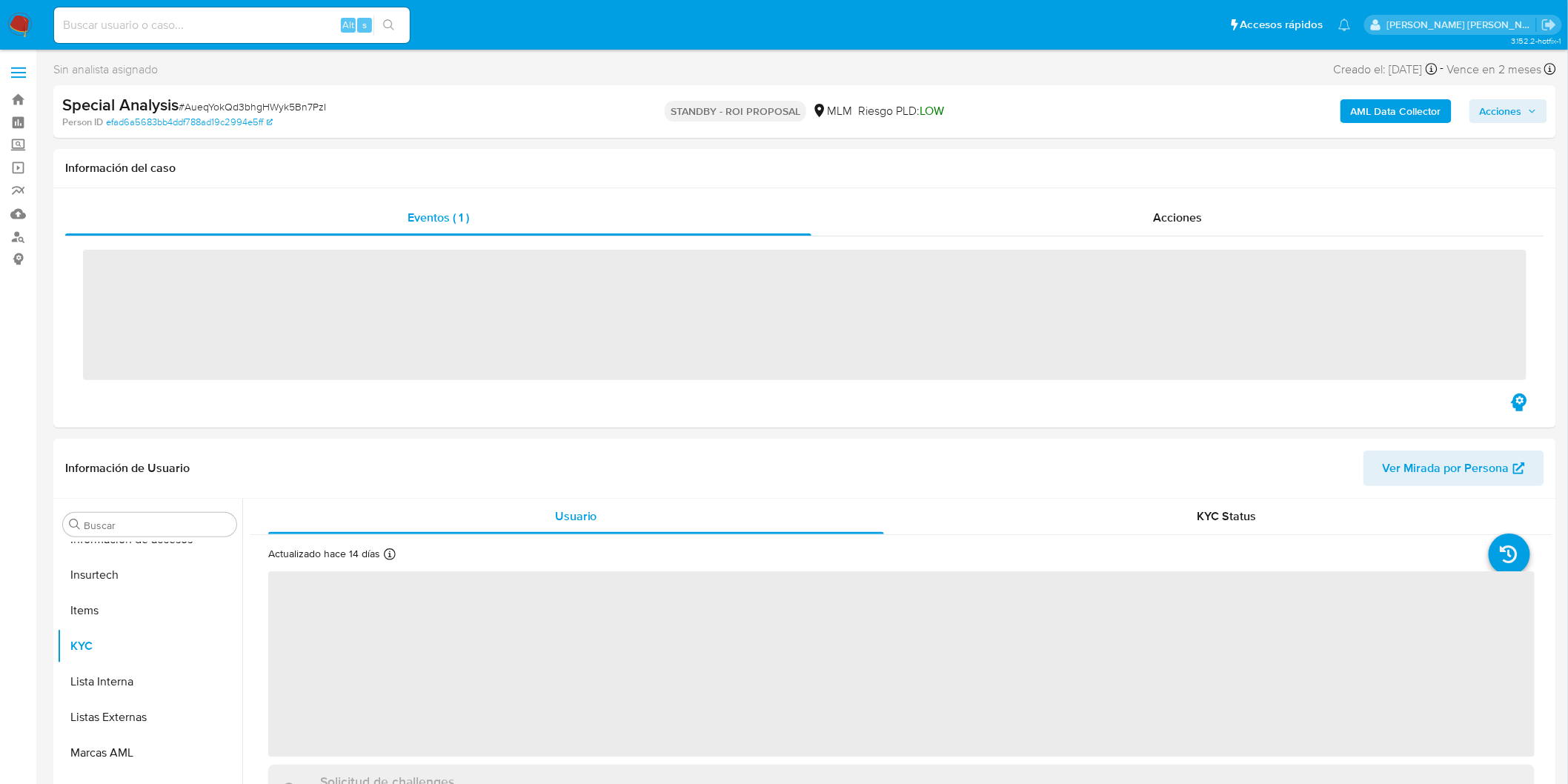
click at [256, 108] on span "# AueqYokQd3bhgHWyk5Bn7PzI" at bounding box center [252, 106] width 147 height 15
drag, startPoint x: 256, startPoint y: 108, endPoint x: 272, endPoint y: 104, distance: 16.5
click at [257, 108] on span "# AueqYokQd3bhgHWyk5Bn7PzI" at bounding box center [252, 106] width 147 height 15
copy span "AueqYokQd3bhgHWyk5Bn7PzI"
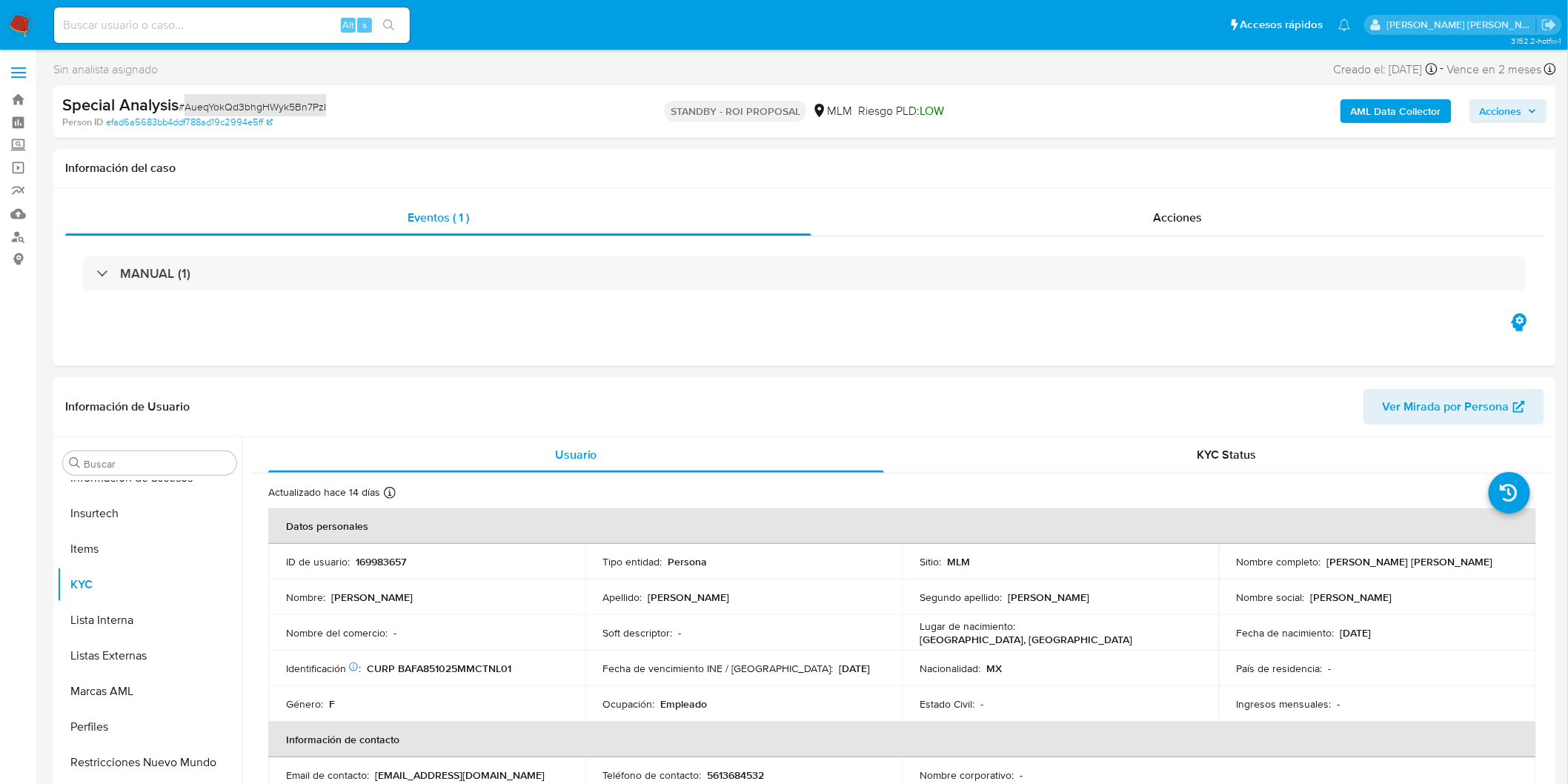
select select "10"
click at [29, 20] on img at bounding box center [20, 25] width 25 height 25
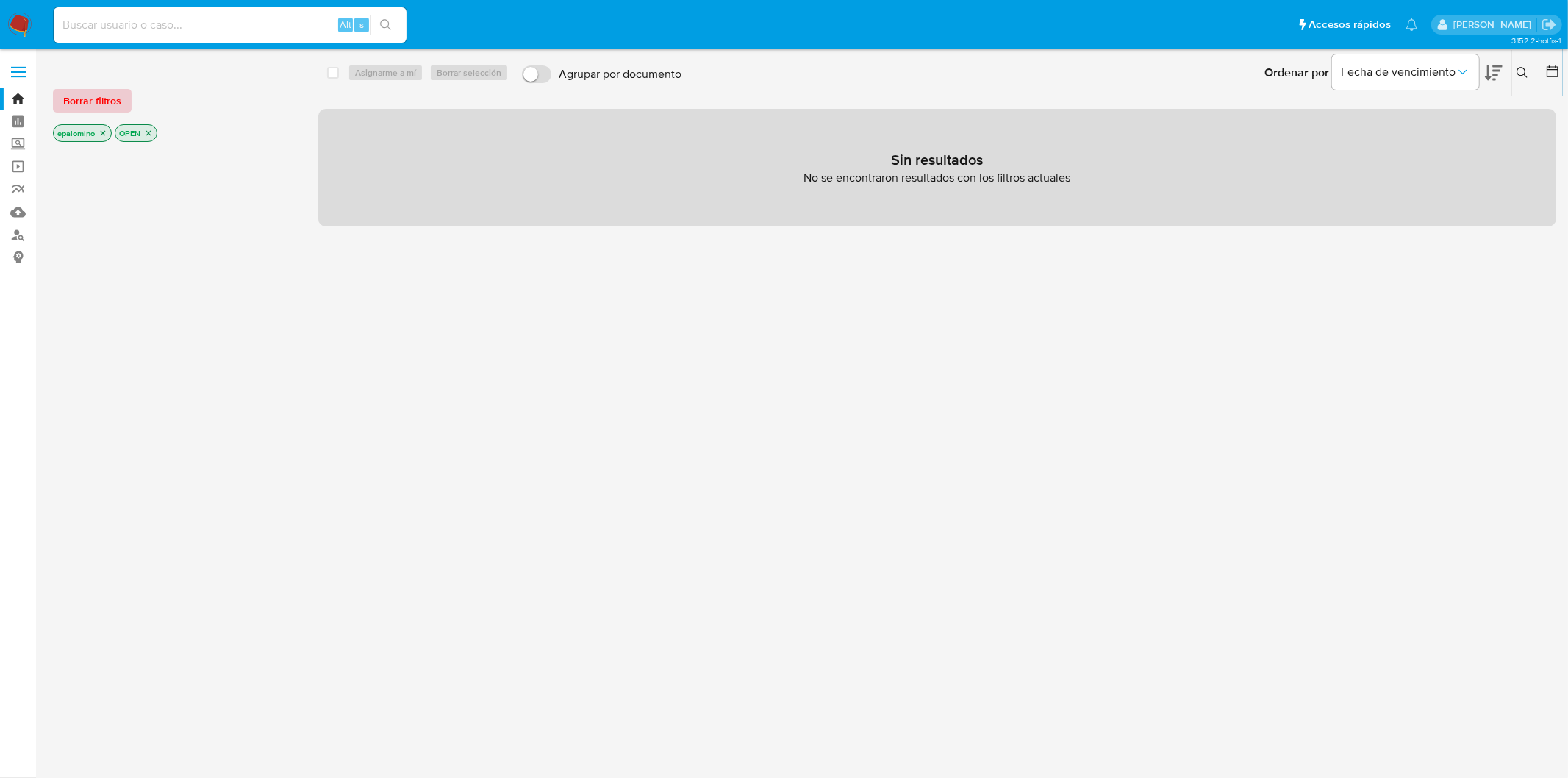
click at [113, 111] on span "Borrar filtros" at bounding box center [92, 101] width 58 height 21
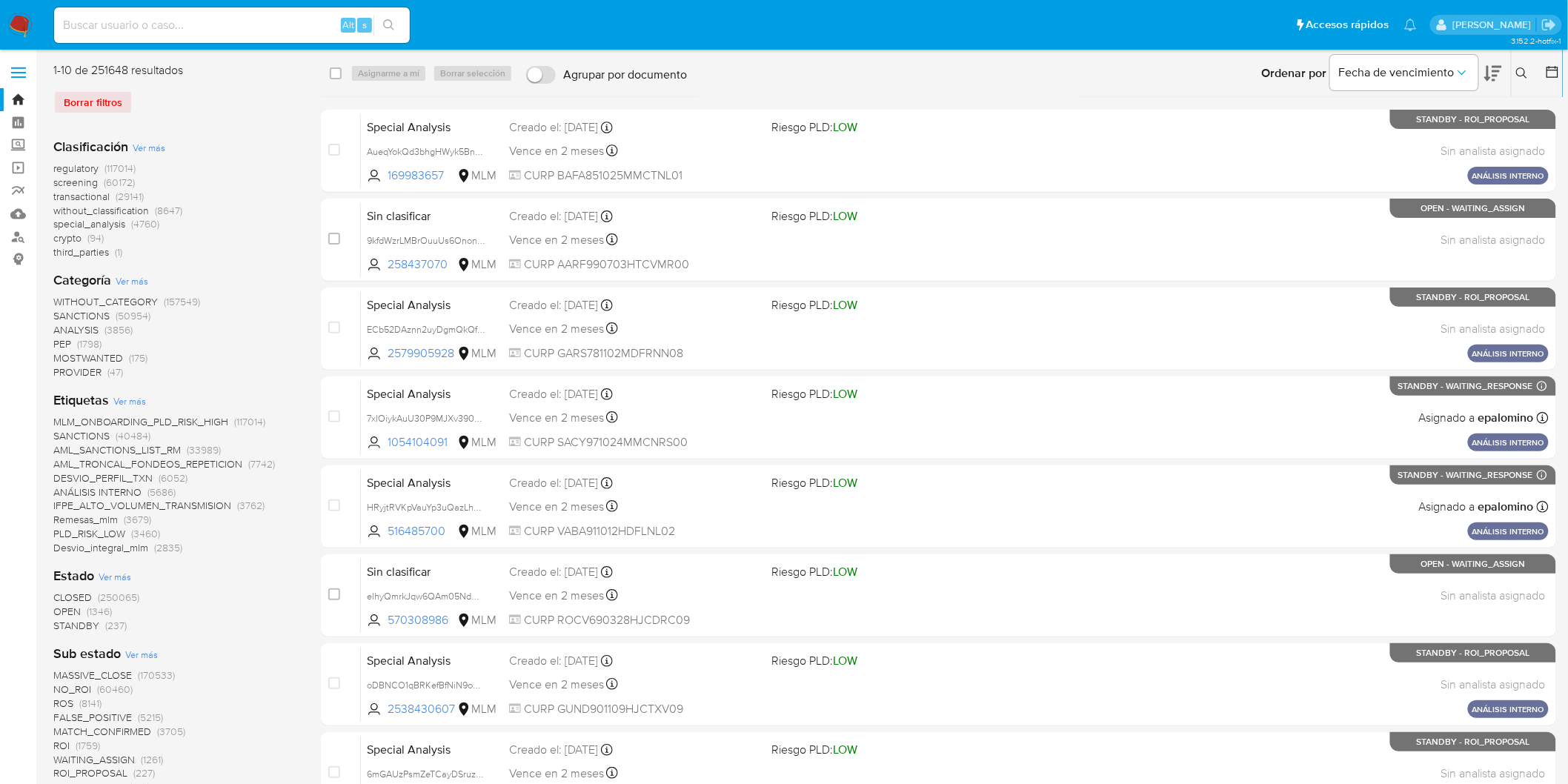
click at [1521, 72] on icon at bounding box center [1521, 73] width 12 height 12
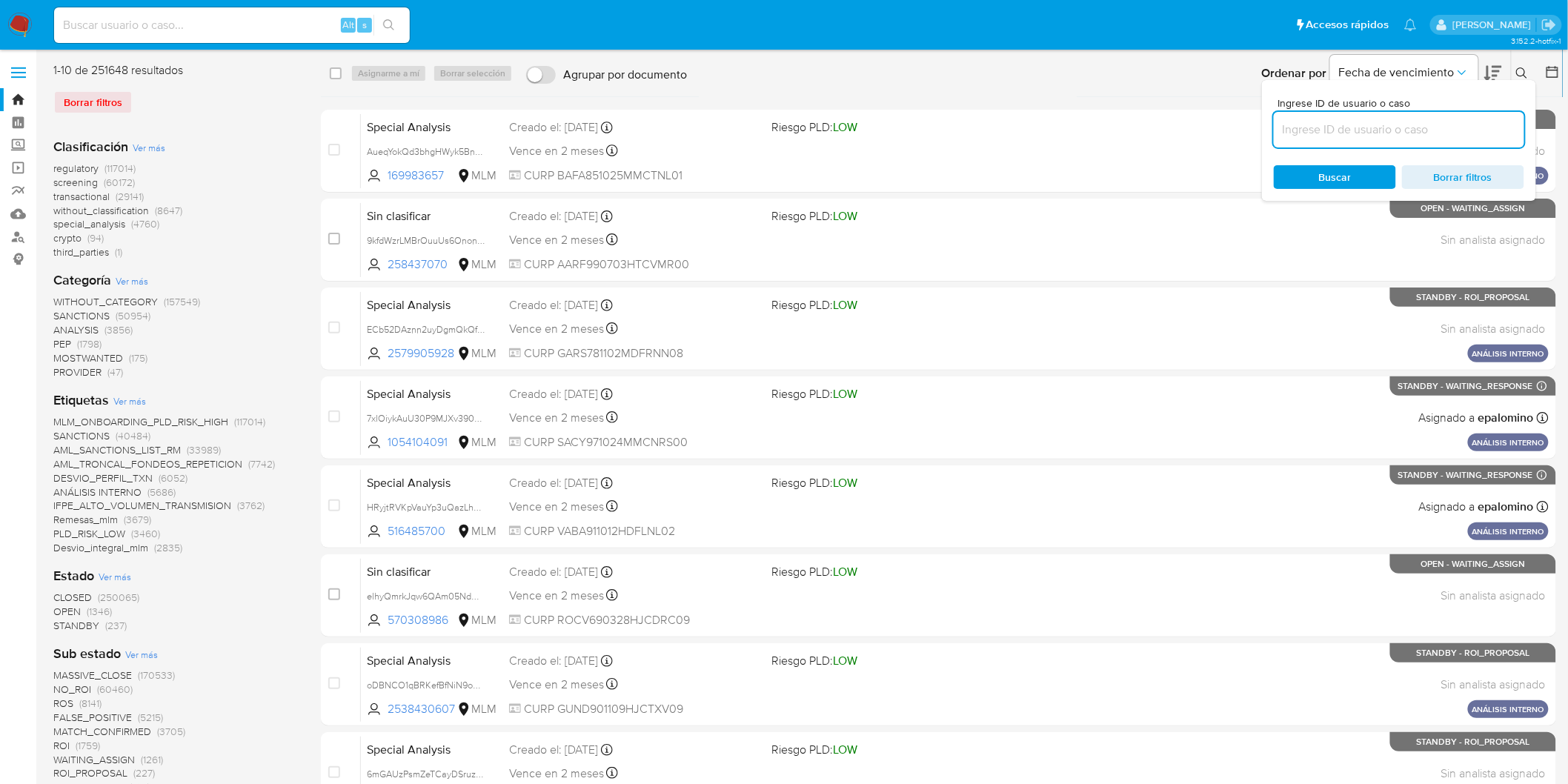
click at [1348, 120] on input at bounding box center [1398, 129] width 250 height 19
type input "160990539"
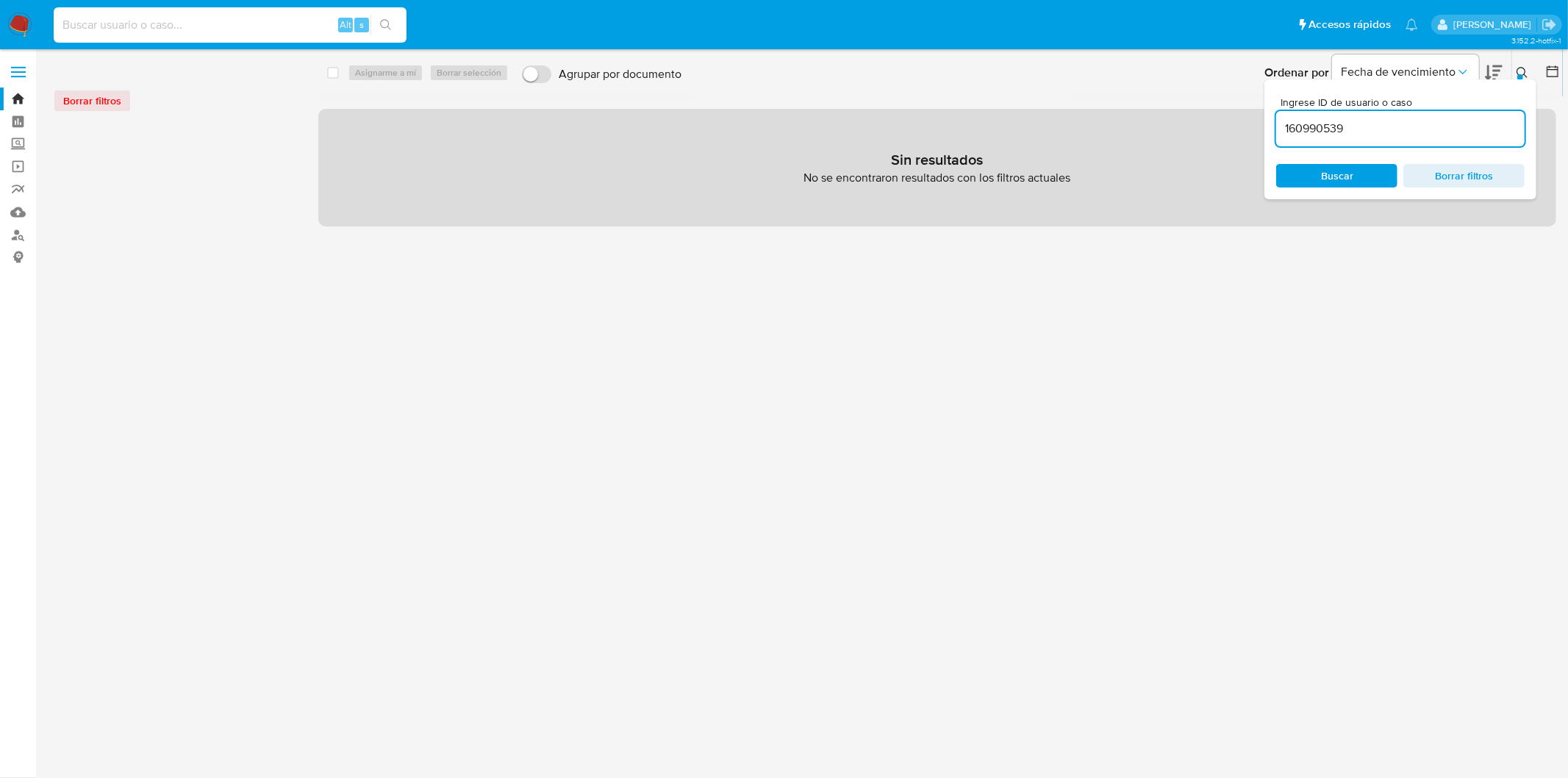
click at [197, 15] on input at bounding box center [230, 25] width 353 height 19
paste input "160990539"
type input "160990539"
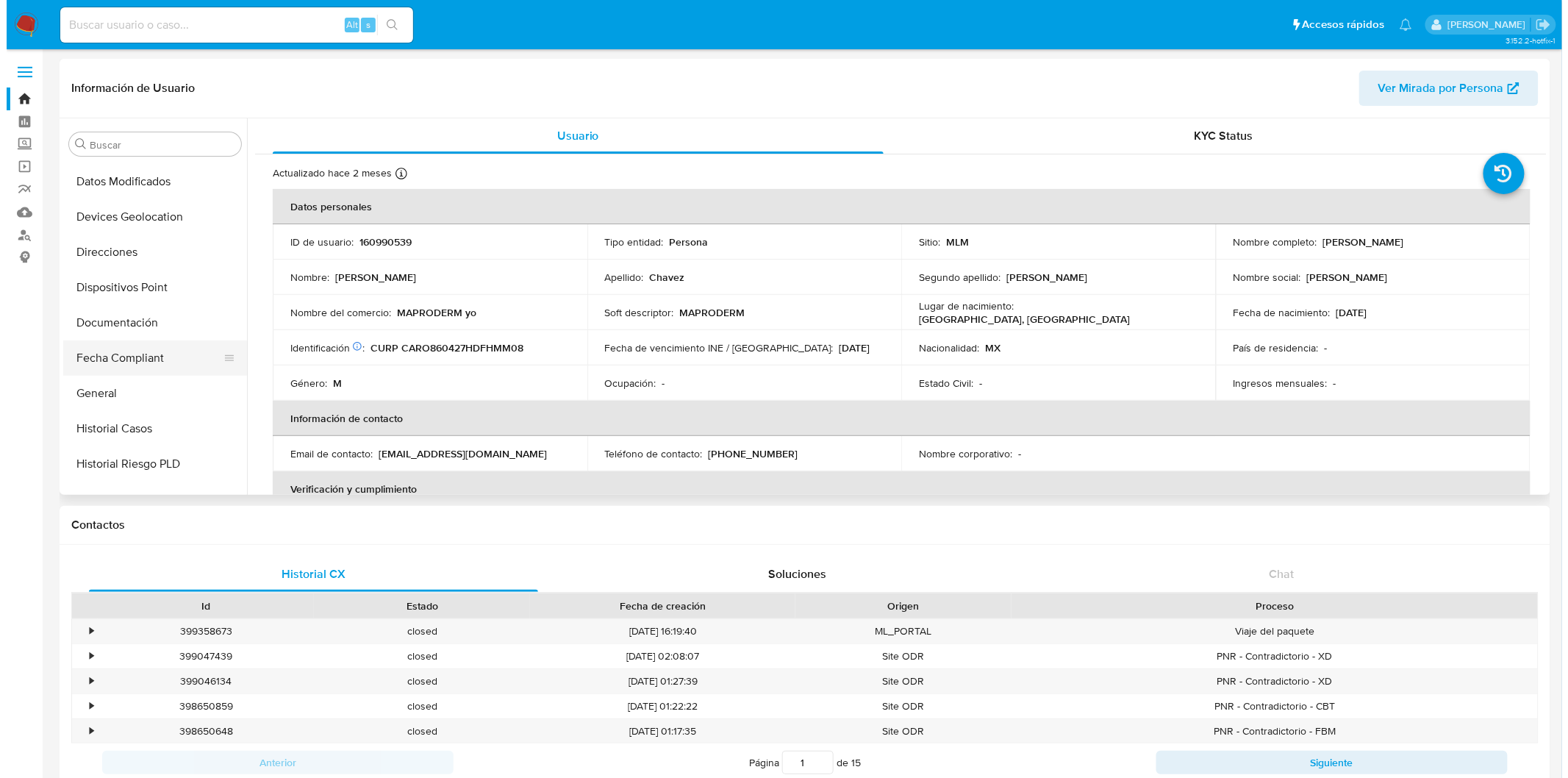
scroll to position [263, 0]
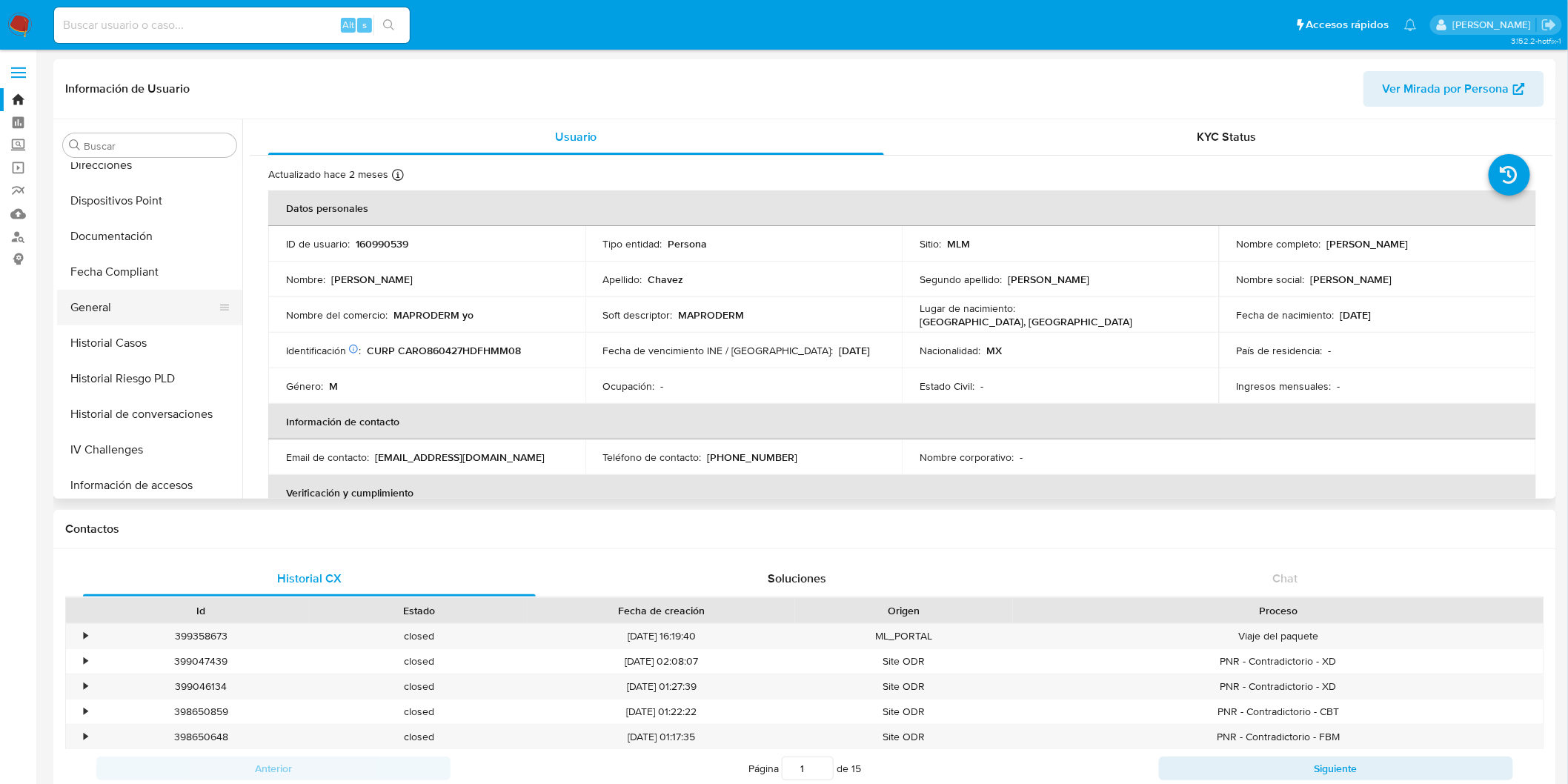
click at [103, 302] on button "General" at bounding box center [143, 307] width 173 height 35
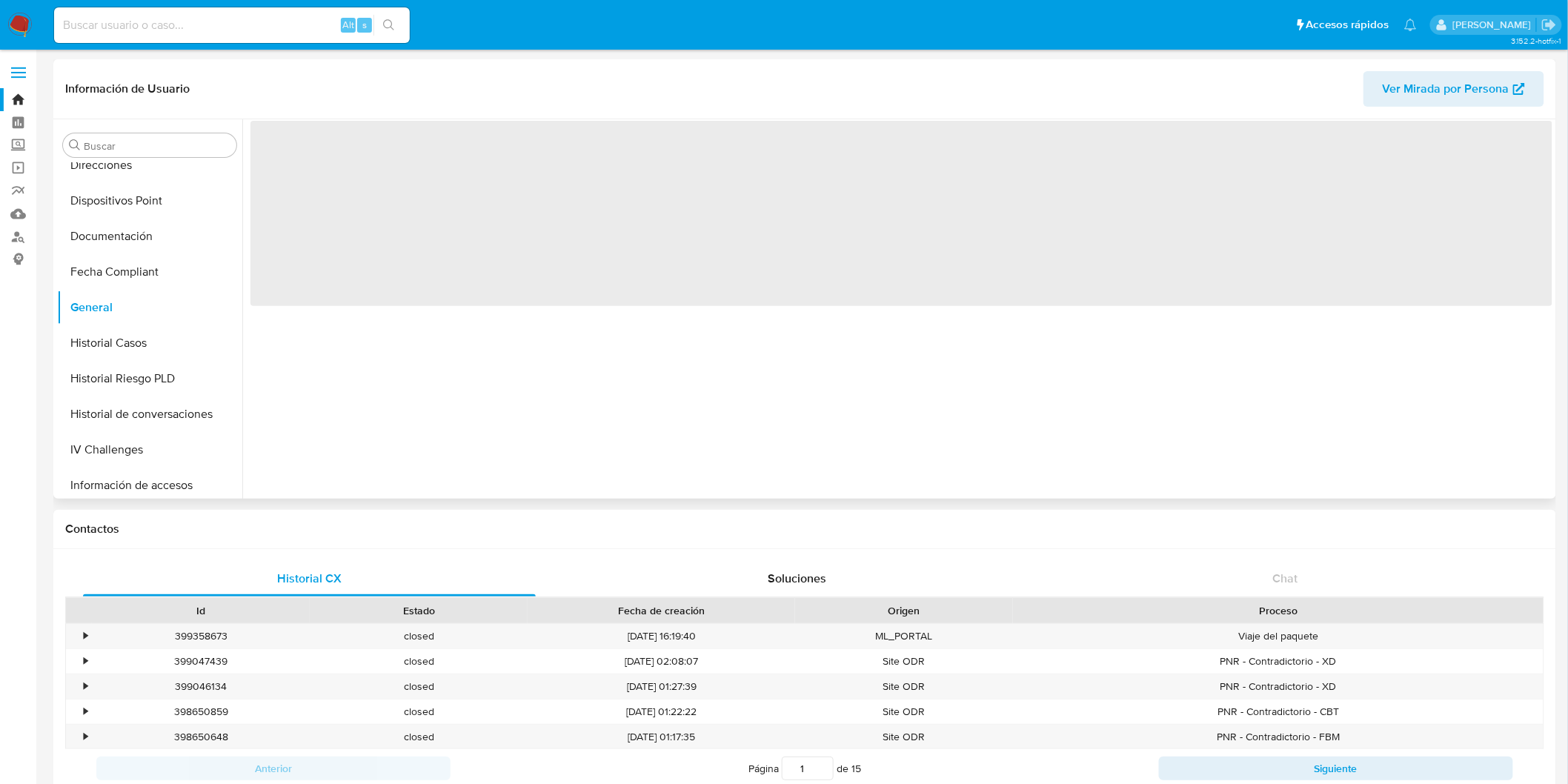
select select "10"
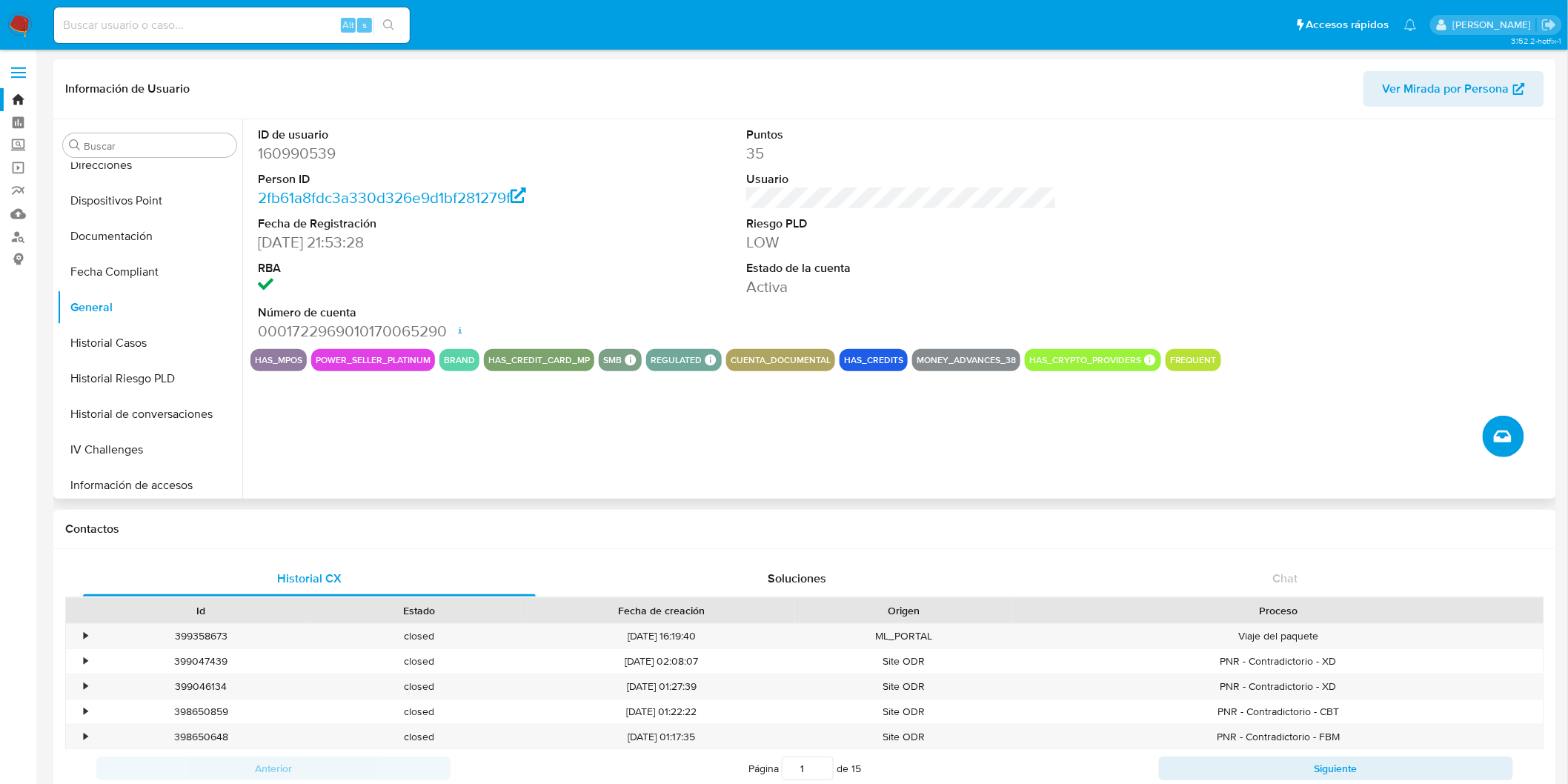
click at [1504, 434] on icon "Crear caso manual" at bounding box center [1502, 436] width 18 height 18
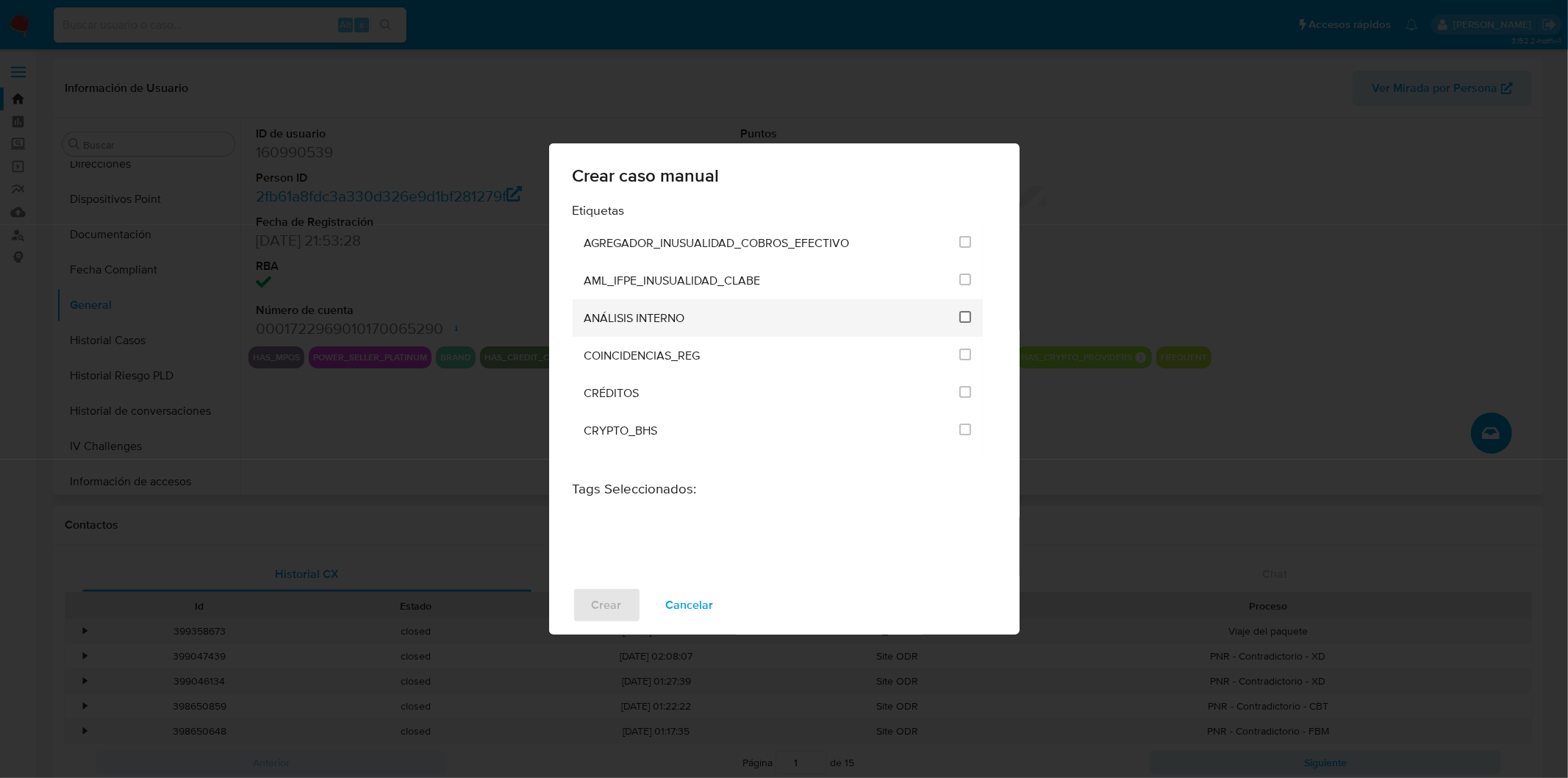
click at [962, 318] on input "1888" at bounding box center [966, 318] width 12 height 12
checkbox input "true"
click at [599, 603] on span "Crear" at bounding box center [606, 605] width 30 height 33
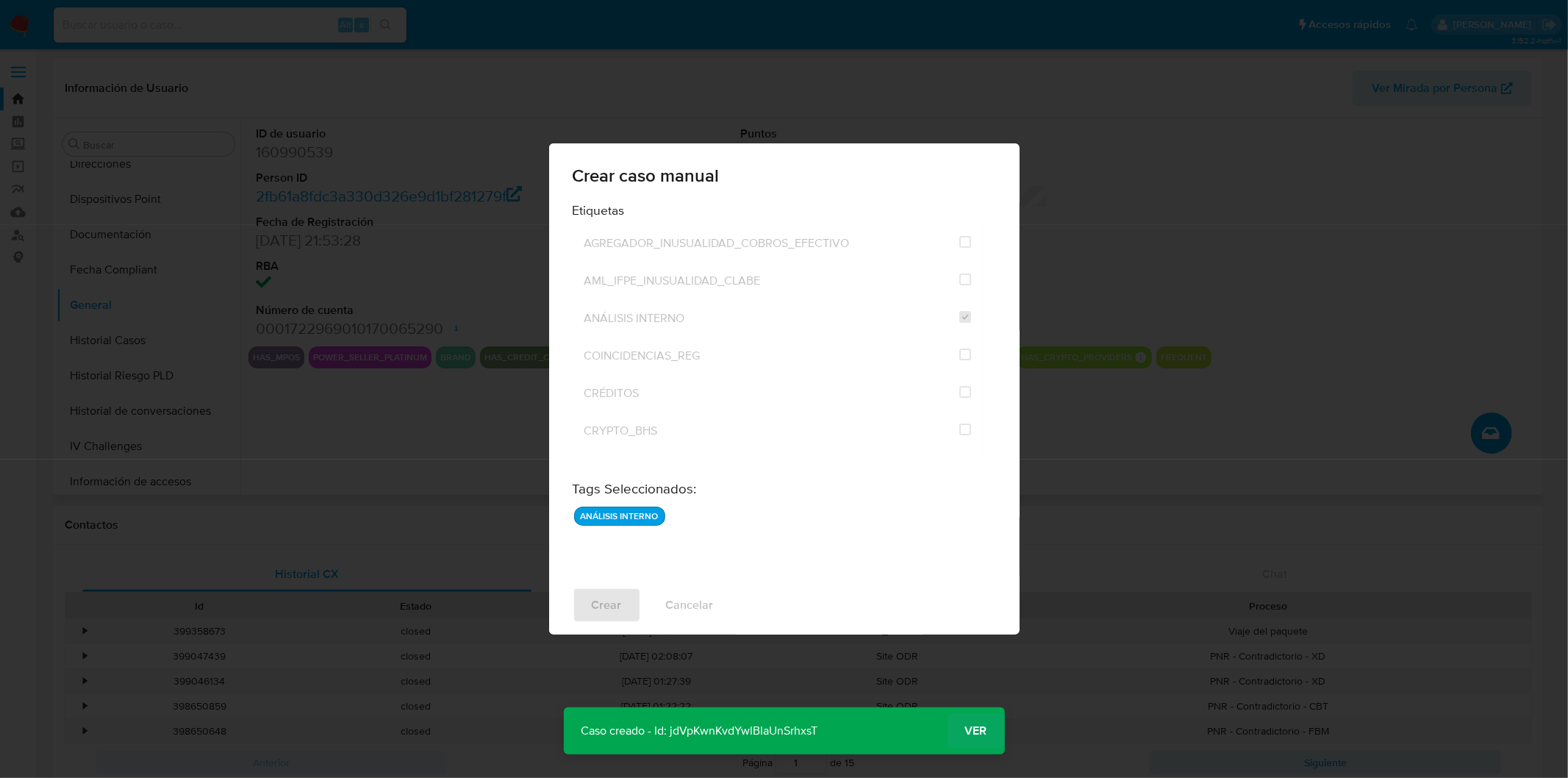
click at [975, 731] on span "Ver" at bounding box center [976, 731] width 22 height 0
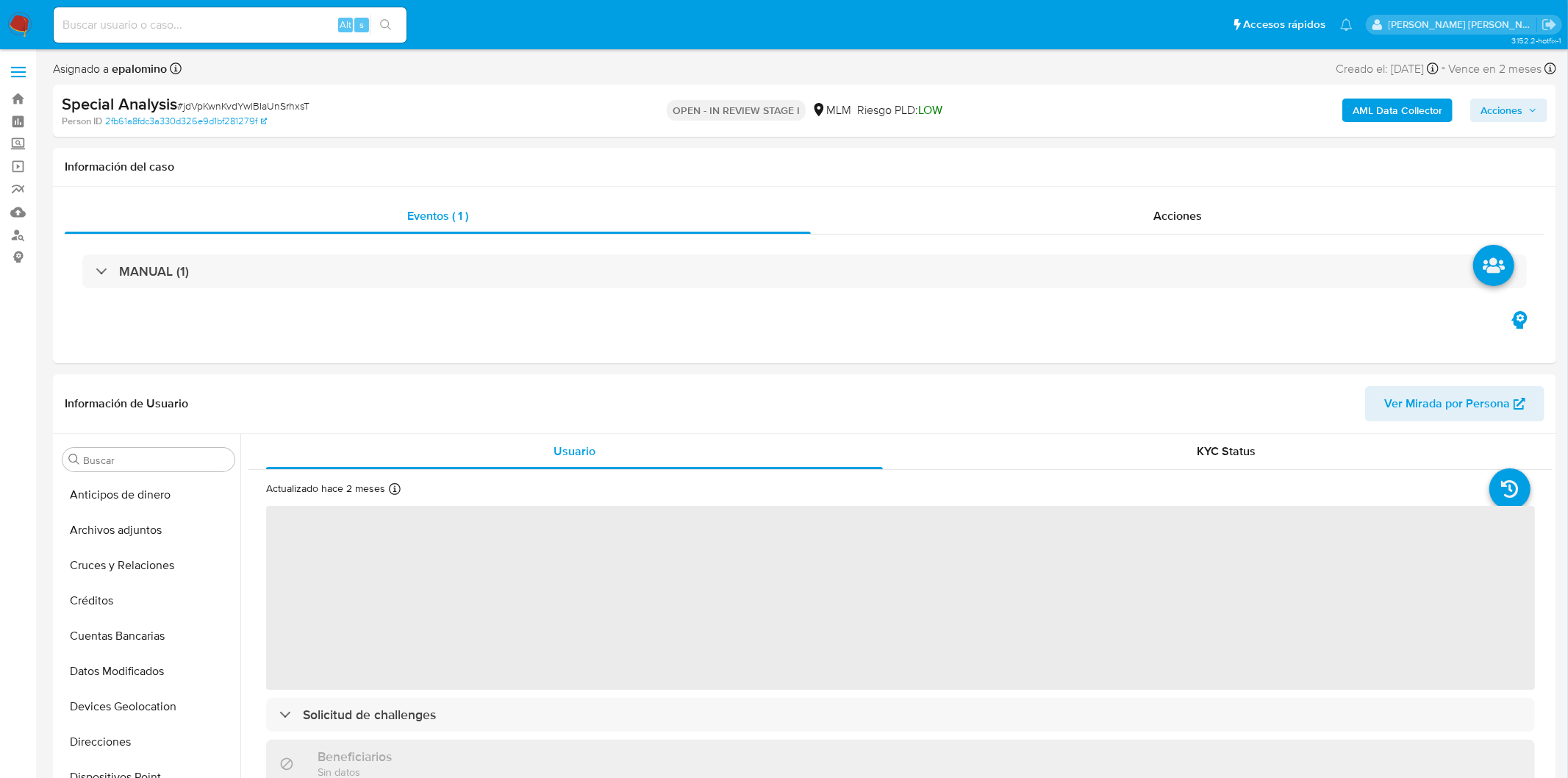
select select "10"
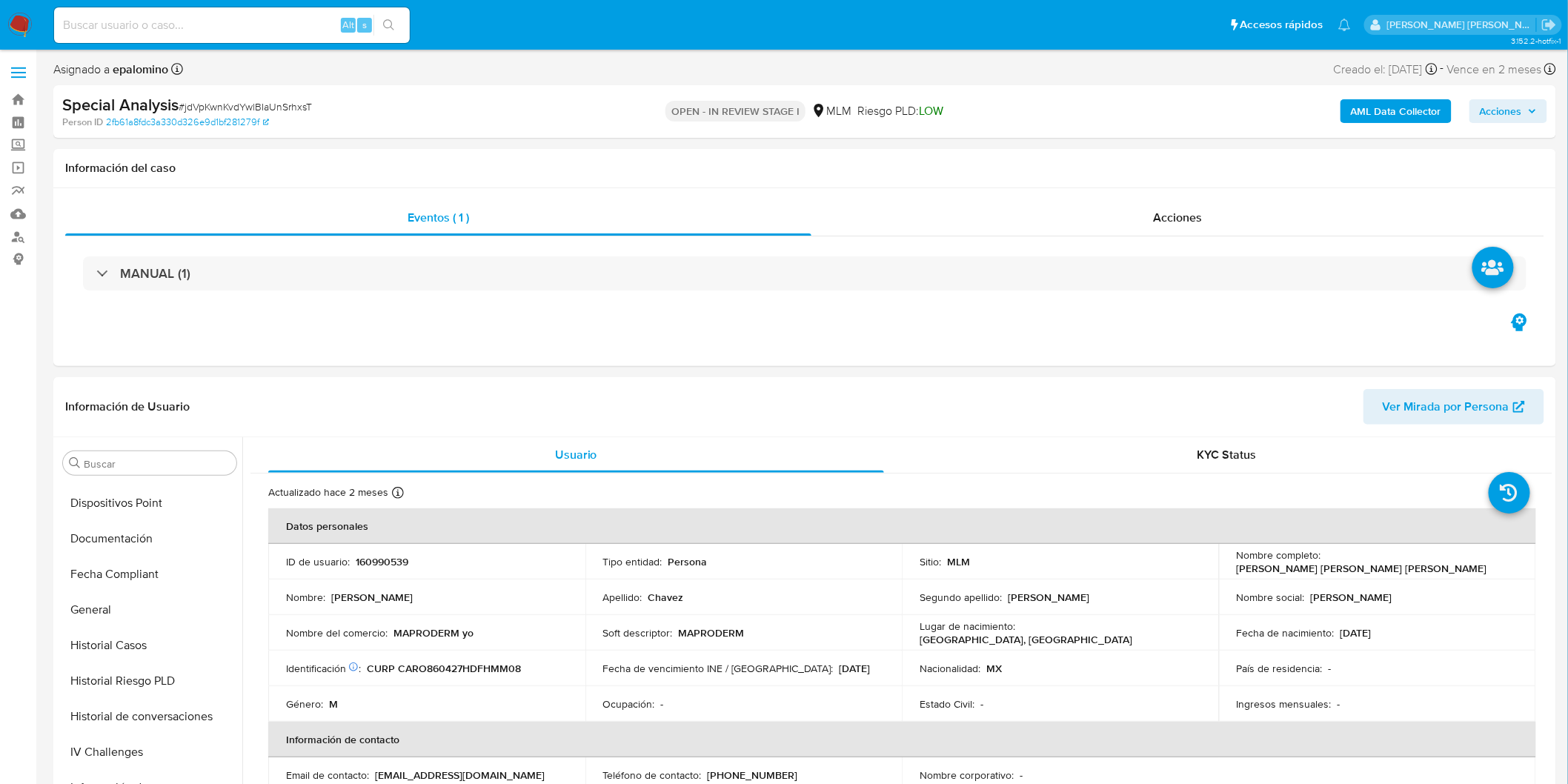
scroll to position [590, 0]
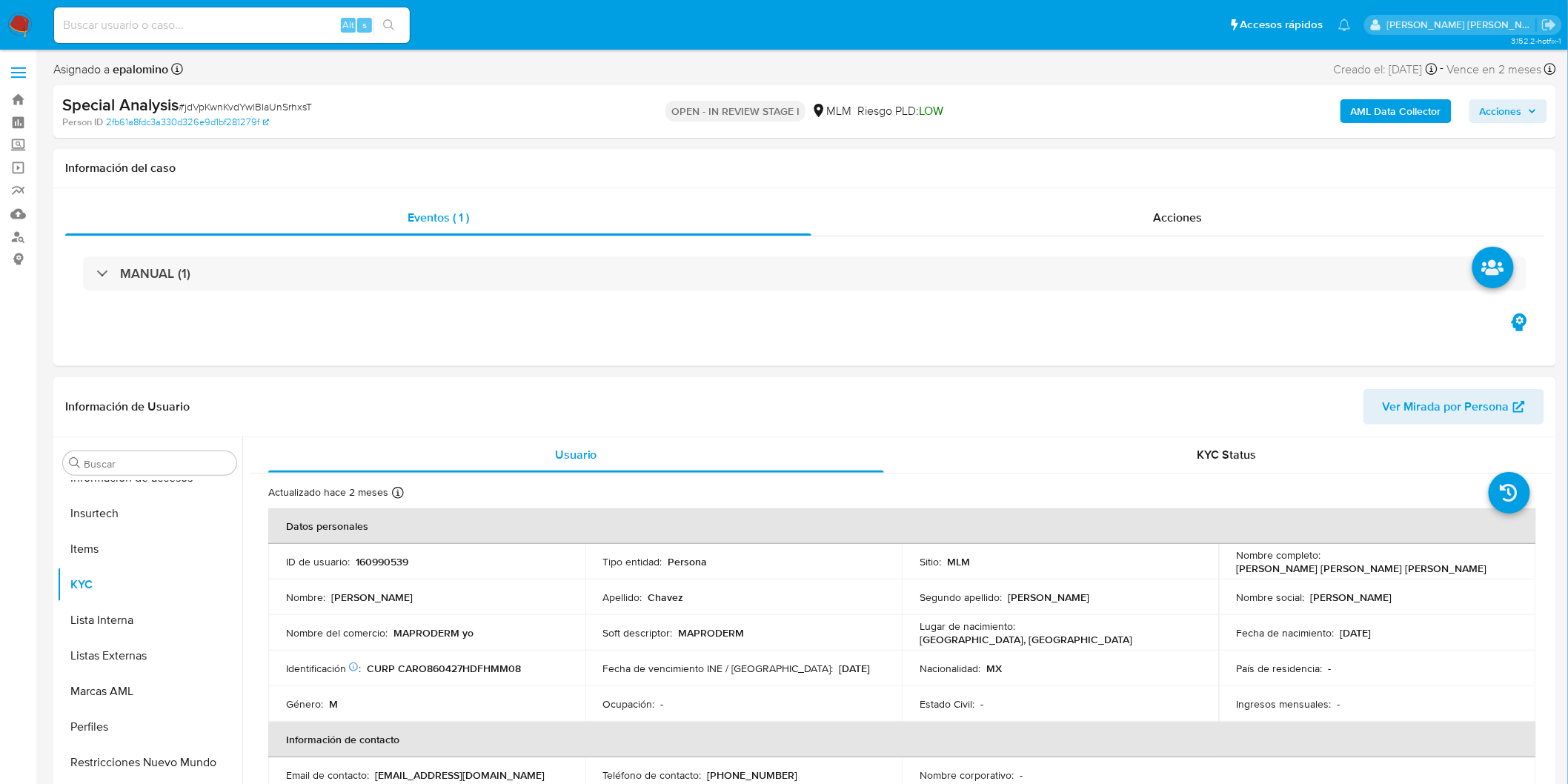
click at [21, 24] on img at bounding box center [20, 25] width 25 height 25
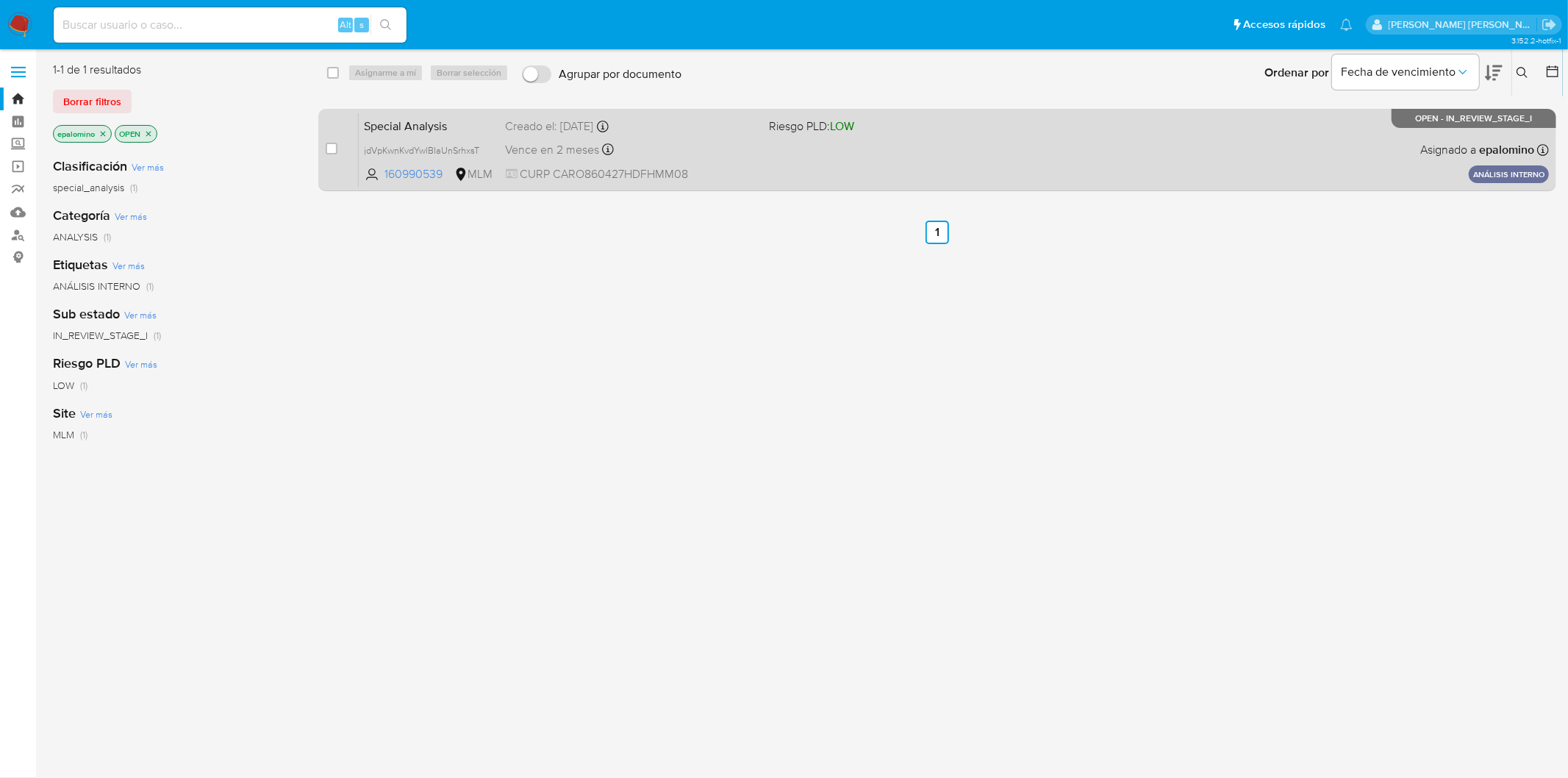
click at [398, 122] on span "Special Analysis" at bounding box center [429, 125] width 129 height 19
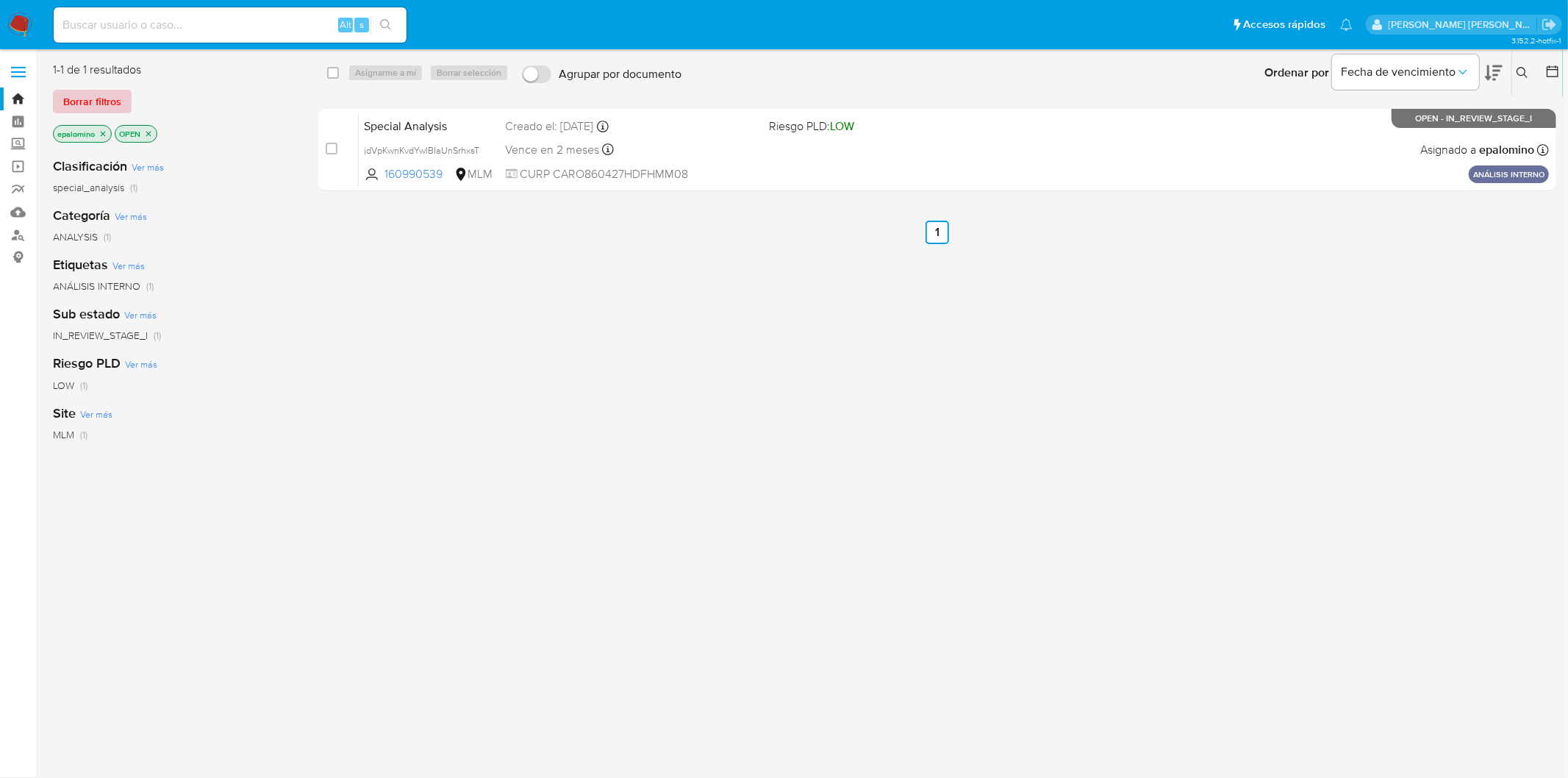
click at [109, 98] on span "Borrar filtros" at bounding box center [92, 102] width 58 height 21
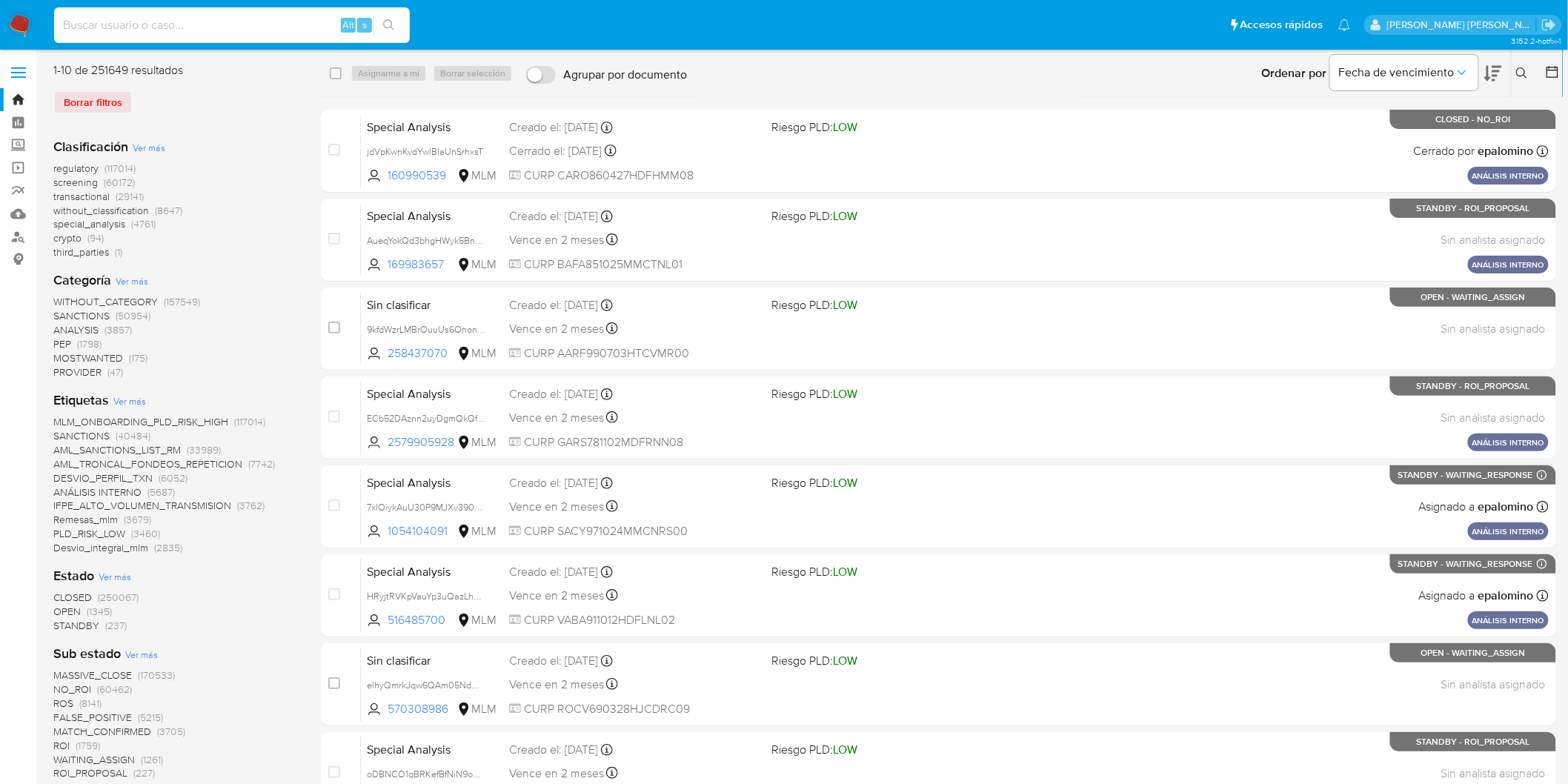
click at [172, 24] on input at bounding box center [232, 25] width 356 height 19
paste input "2266693454"
type input "2266693454"
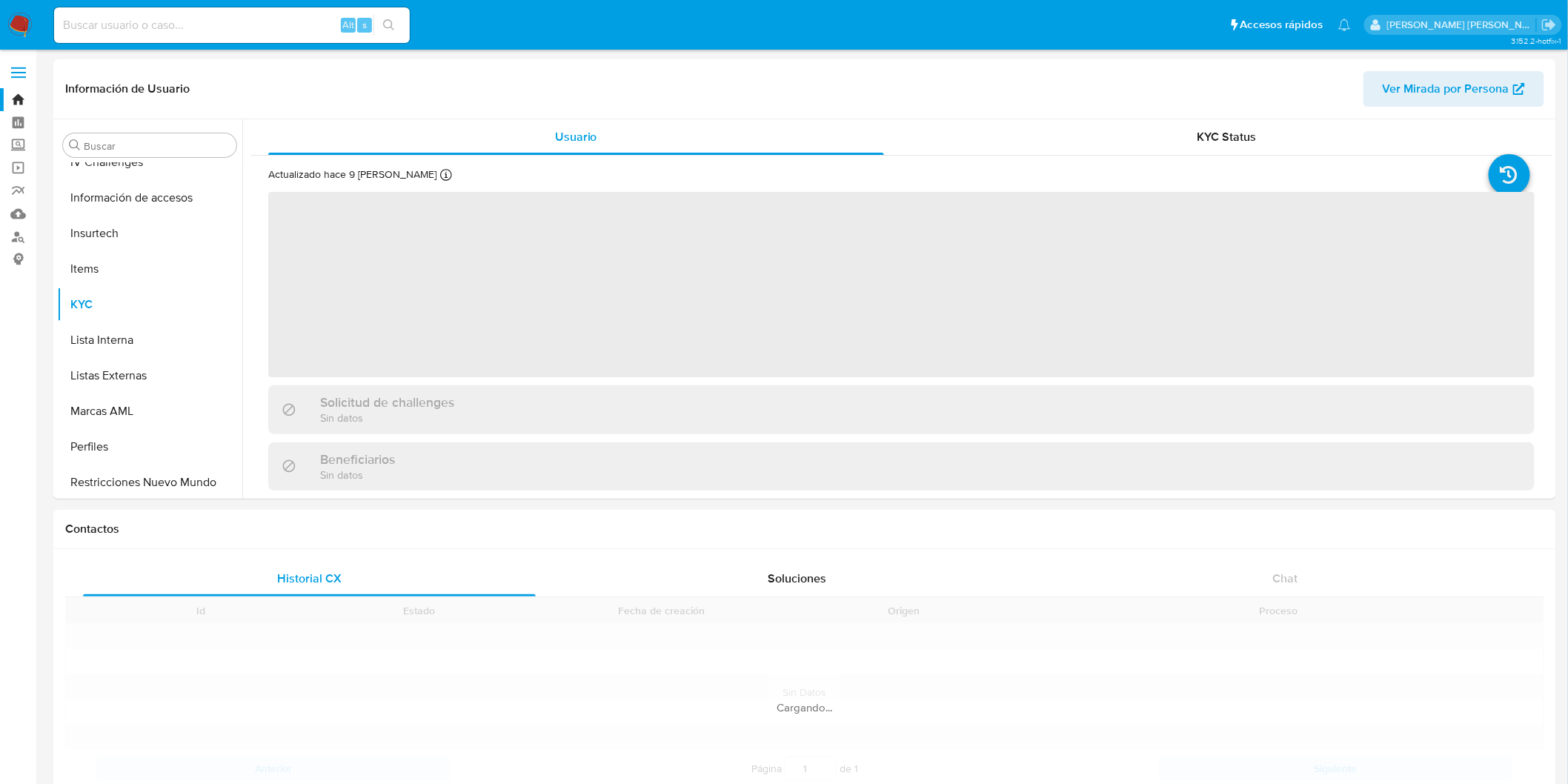
scroll to position [590, 0]
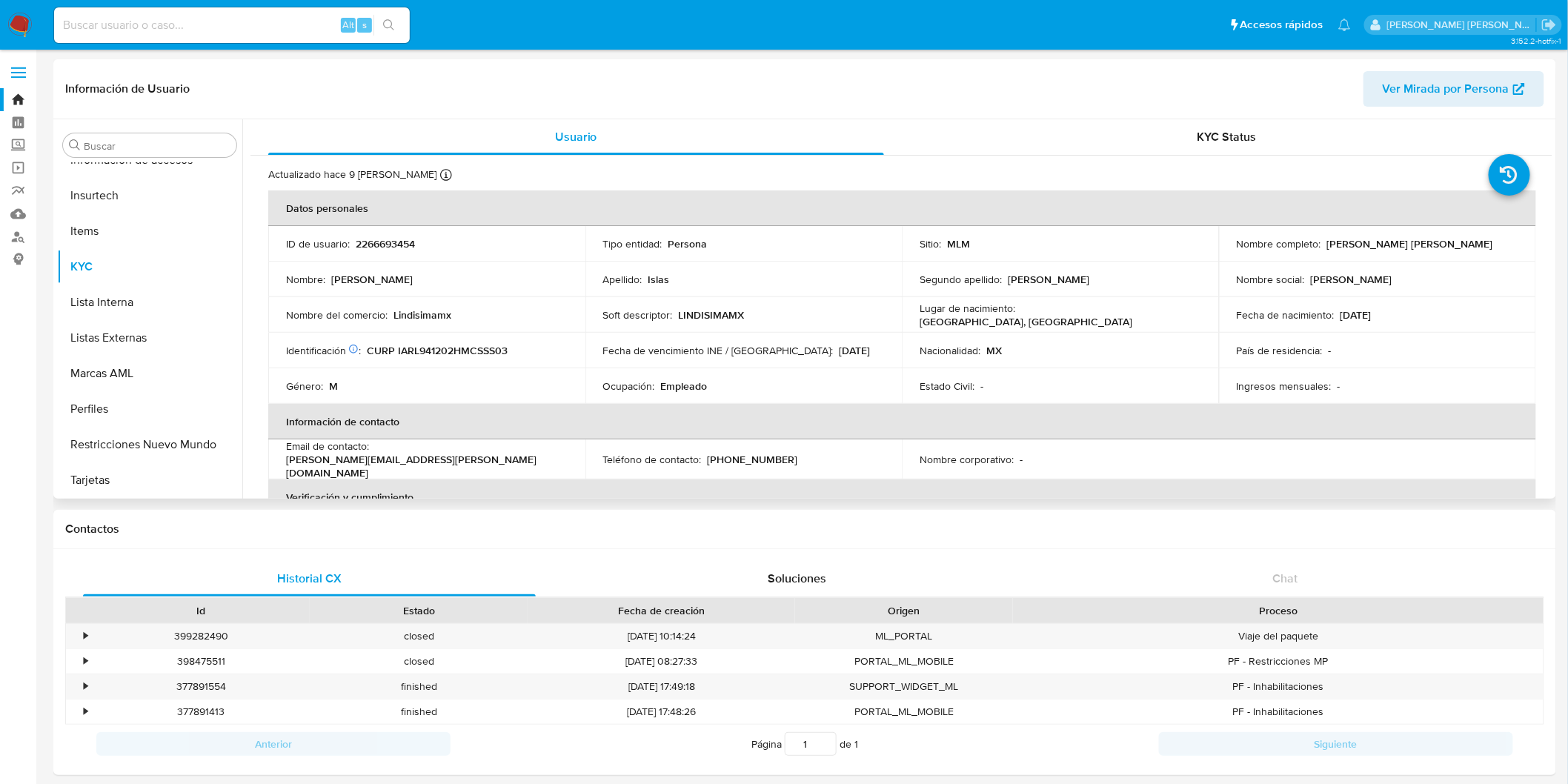
select select "10"
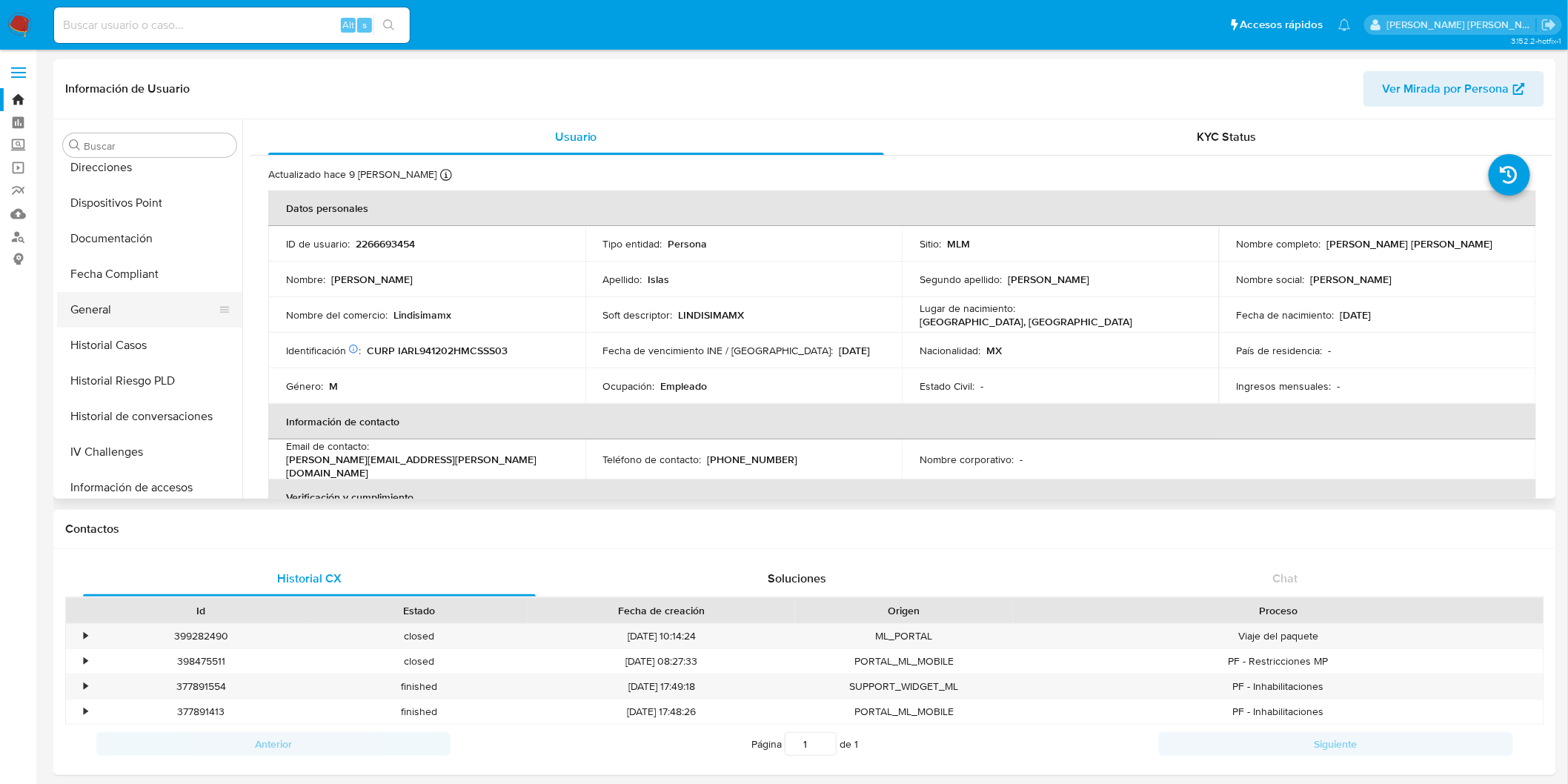
scroll to position [261, 0]
click at [132, 304] on button "General" at bounding box center [143, 310] width 173 height 35
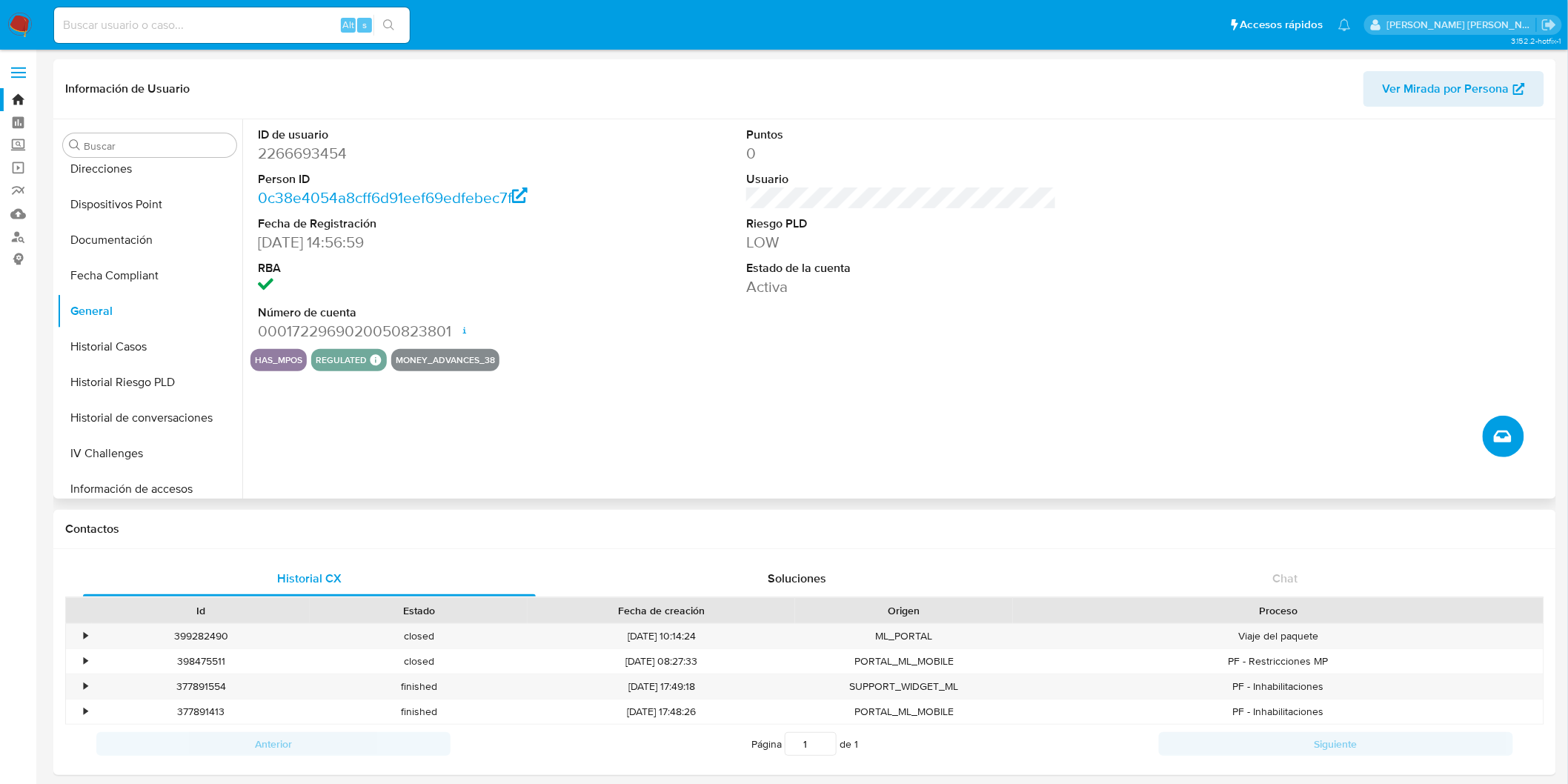
click at [1512, 437] on button "Crear caso manual" at bounding box center [1503, 436] width 41 height 41
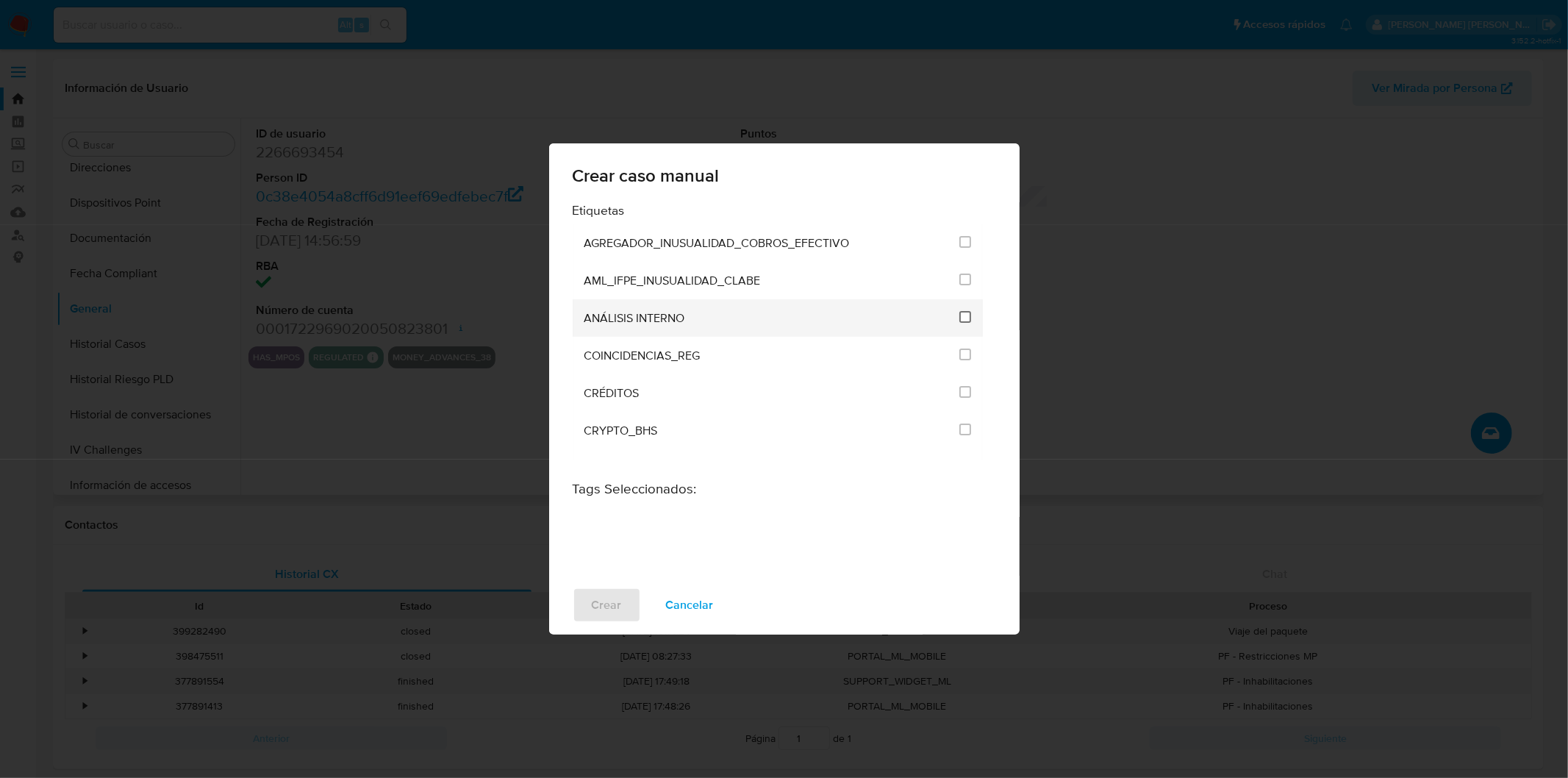
click at [960, 312] on input "1888" at bounding box center [966, 318] width 12 height 12
checkbox input "true"
click at [589, 599] on button "Crear" at bounding box center [607, 605] width 68 height 35
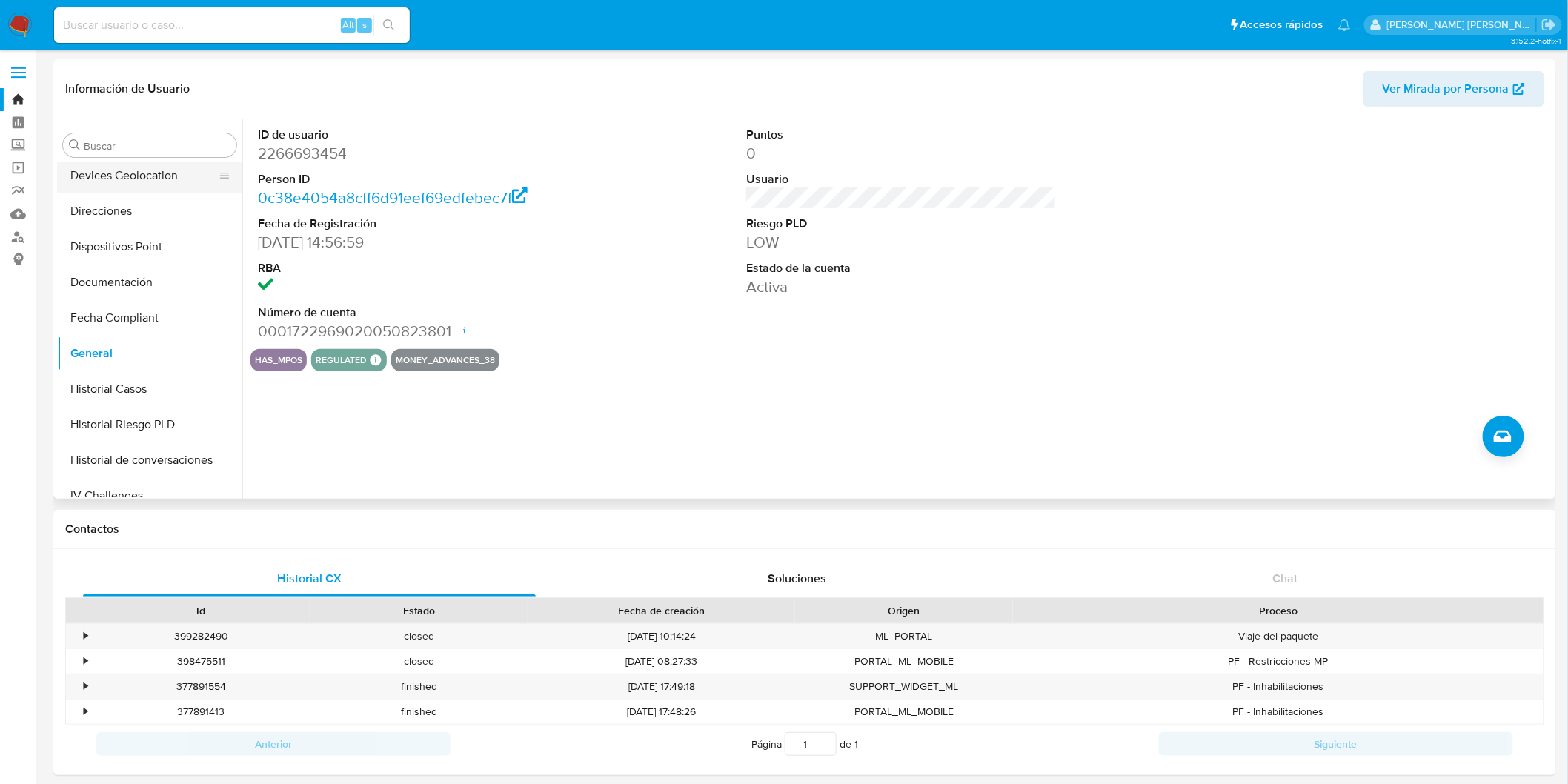
scroll to position [179, 0]
click at [20, 24] on img at bounding box center [20, 25] width 25 height 25
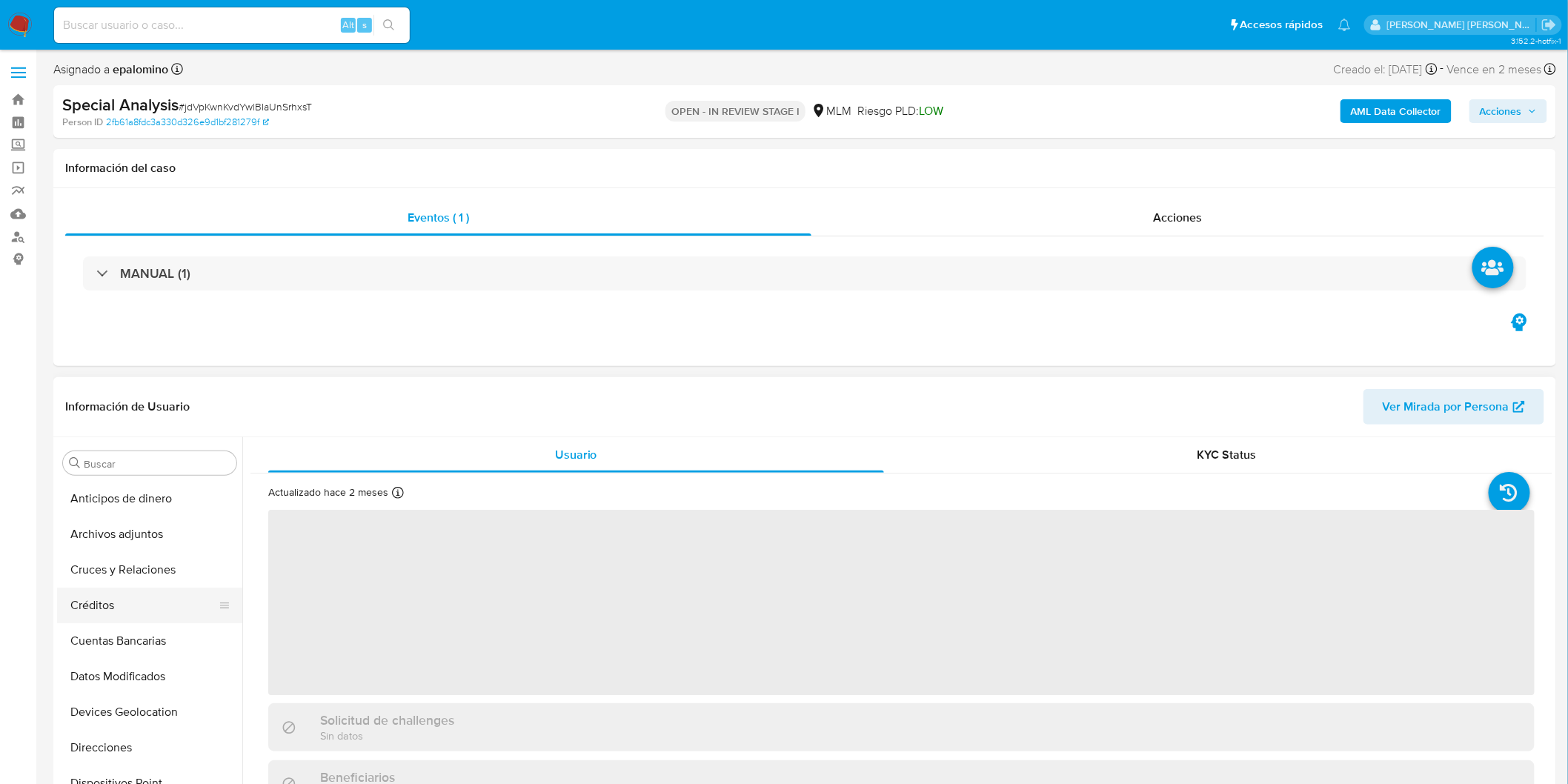
click at [160, 604] on button "Créditos" at bounding box center [143, 605] width 173 height 35
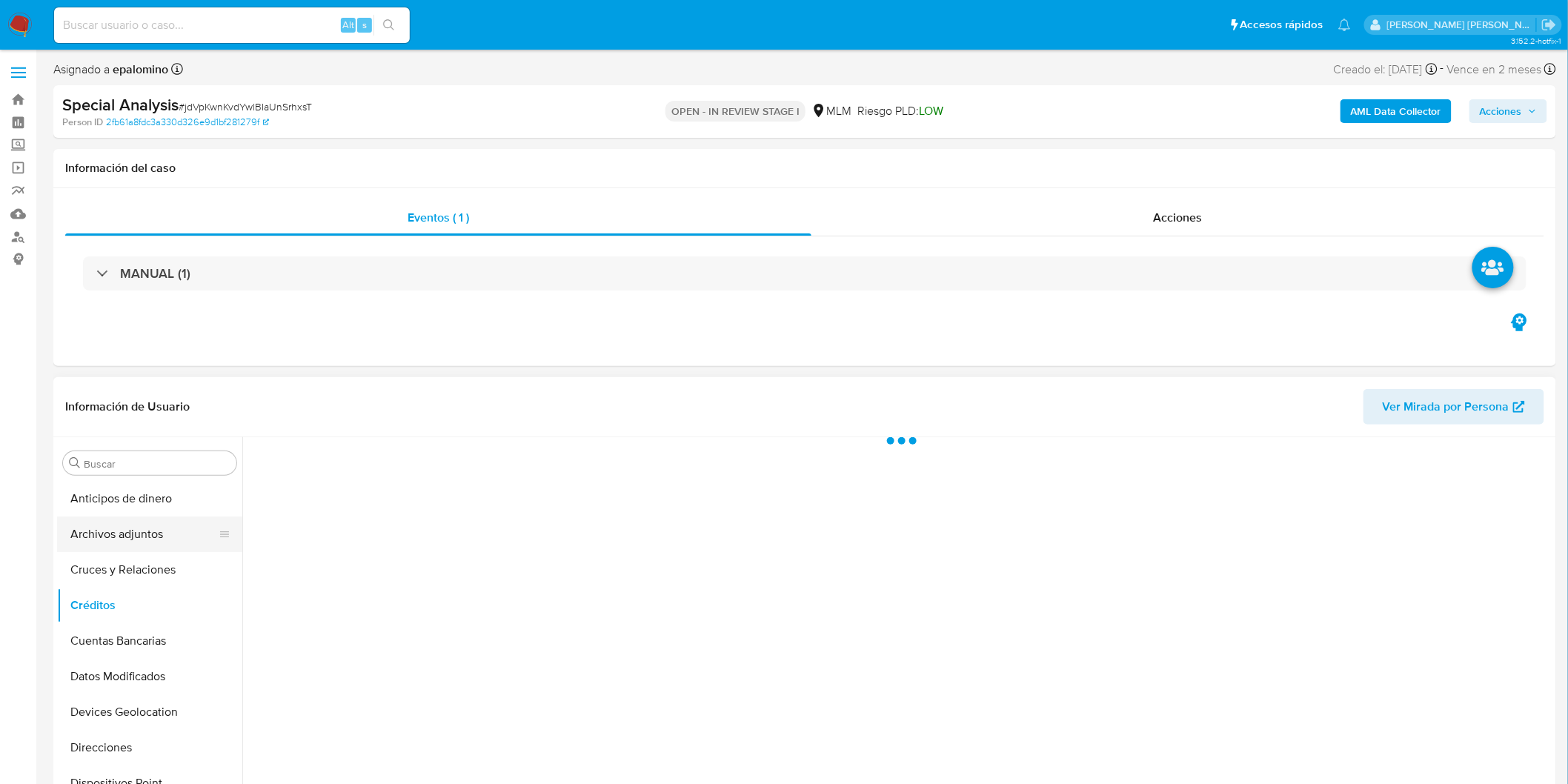
click at [143, 542] on button "Archivos adjuntos" at bounding box center [143, 534] width 173 height 35
select select "10"
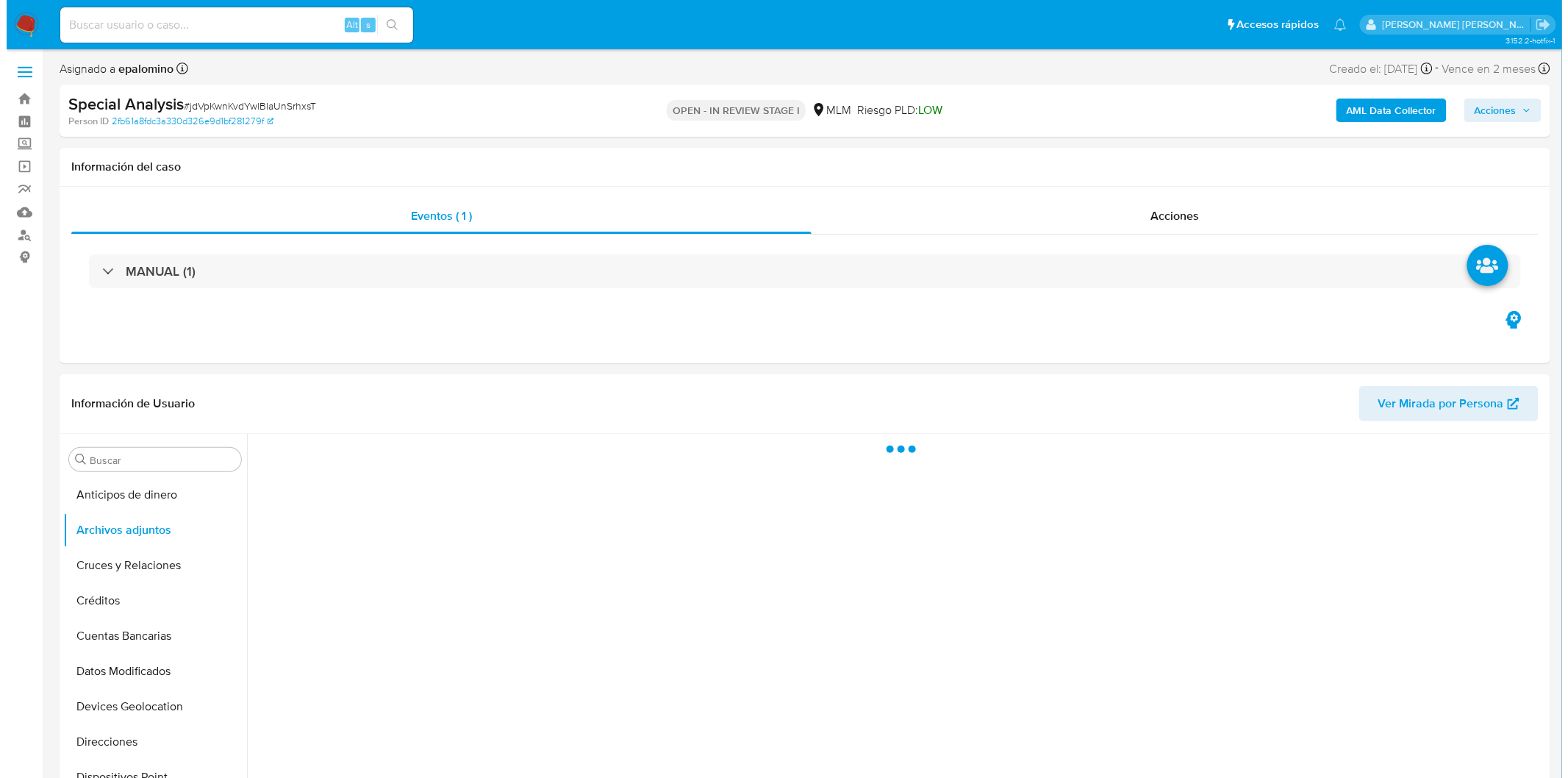
scroll to position [112, 0]
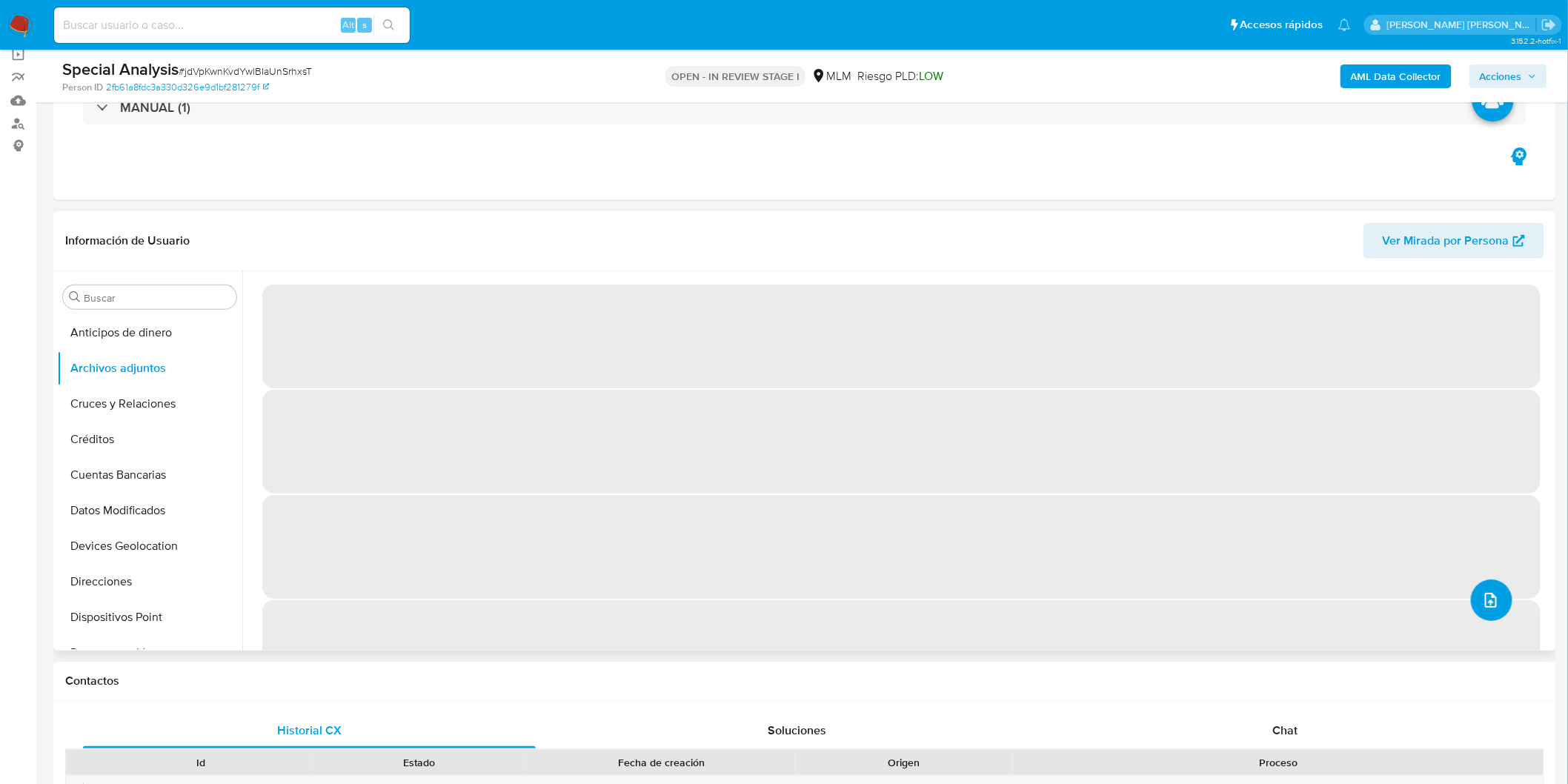
click at [1489, 601] on icon "upload-file" at bounding box center [1490, 600] width 18 height 18
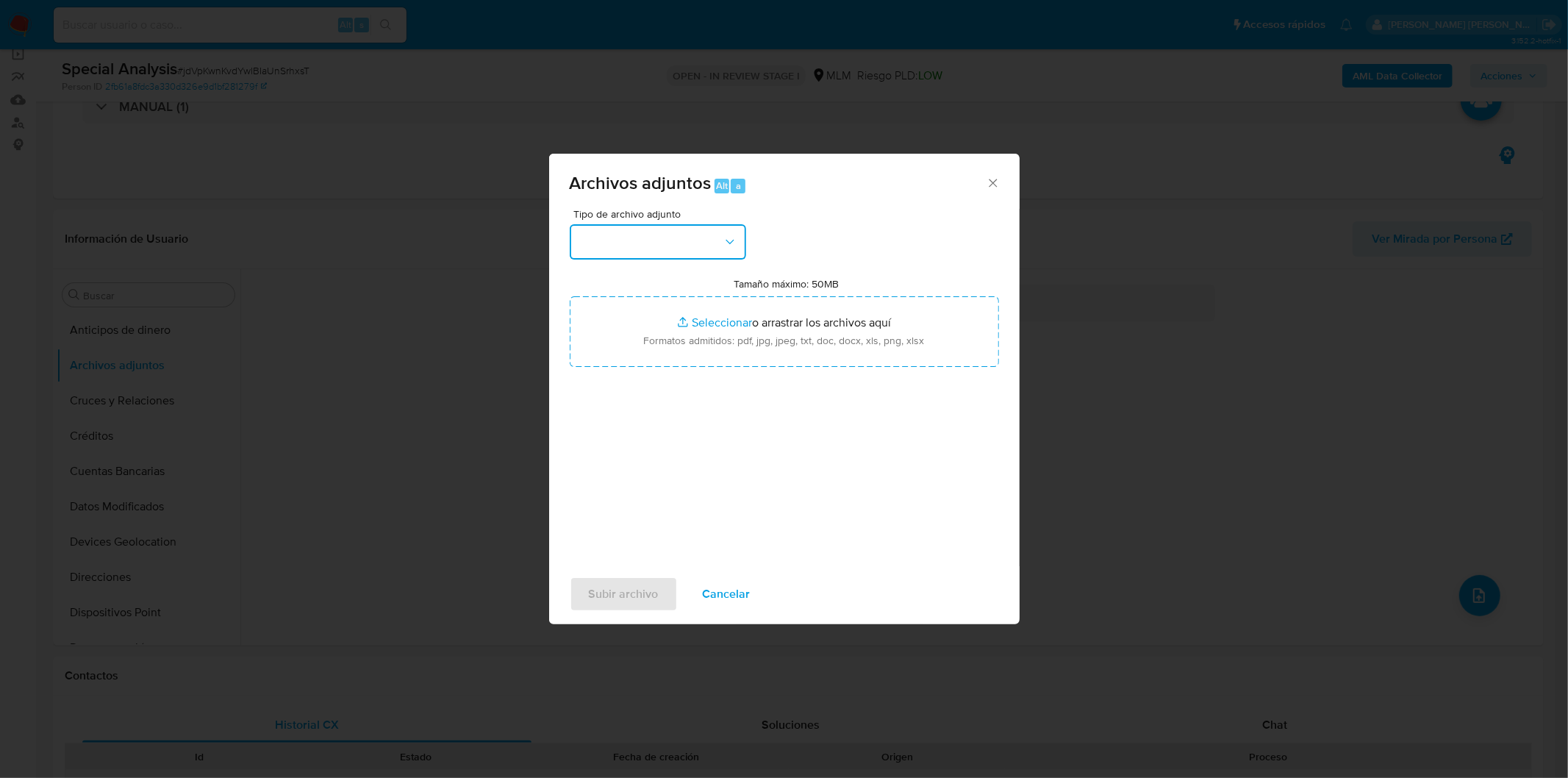
click at [725, 237] on icon "button" at bounding box center [730, 241] width 15 height 15
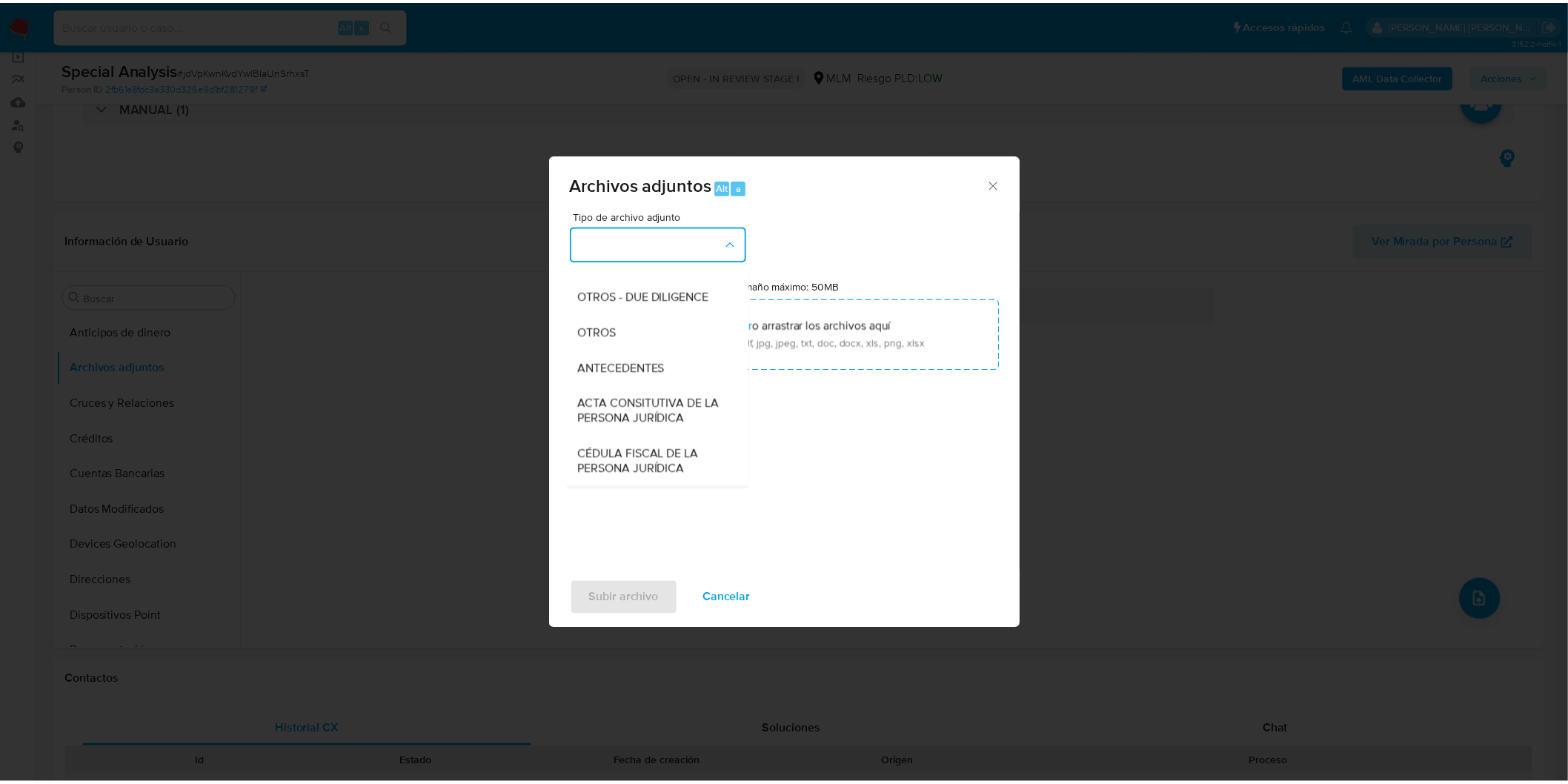
scroll to position [144, 0]
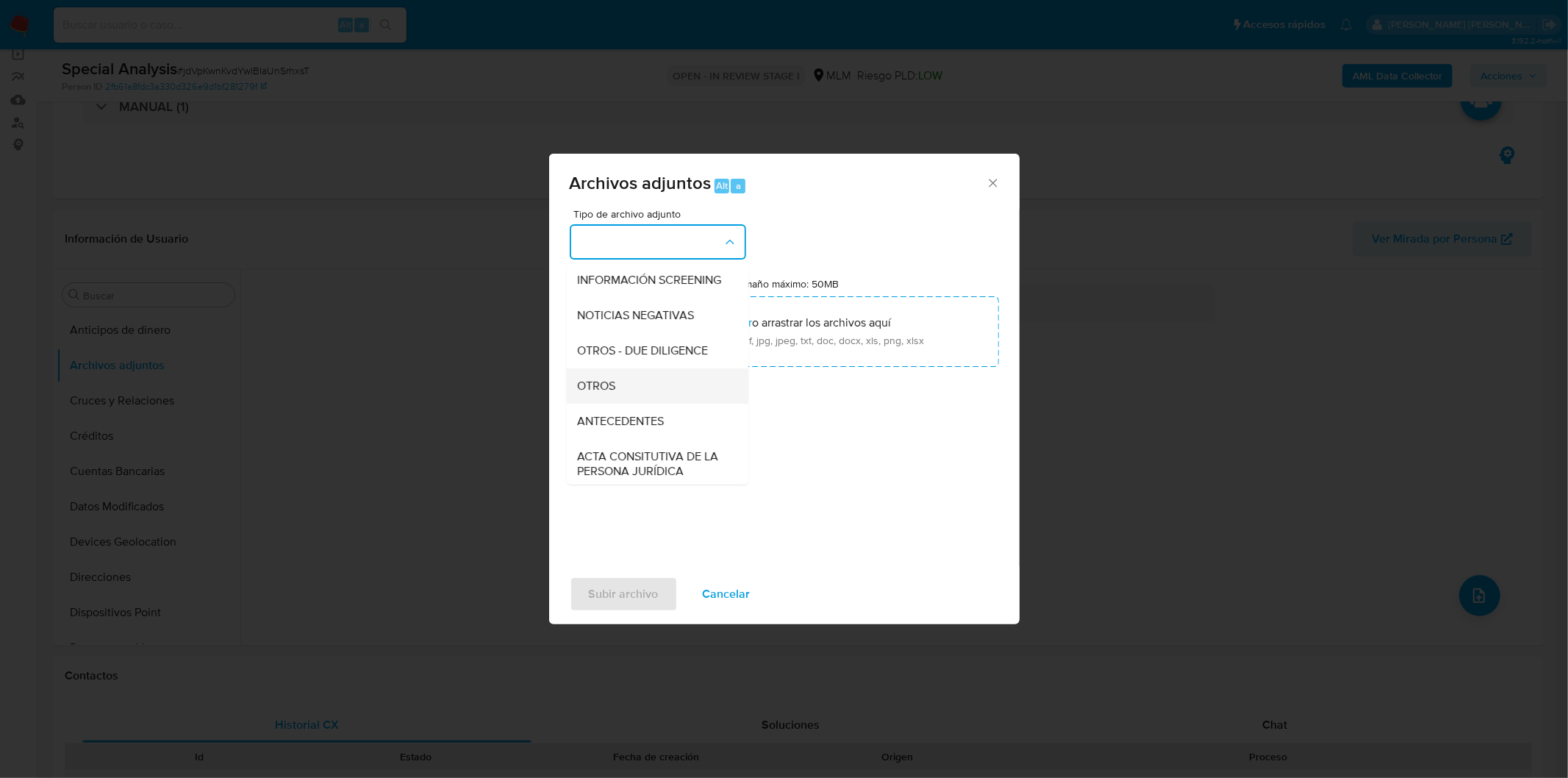
click at [630, 397] on div "OTROS" at bounding box center [653, 385] width 150 height 35
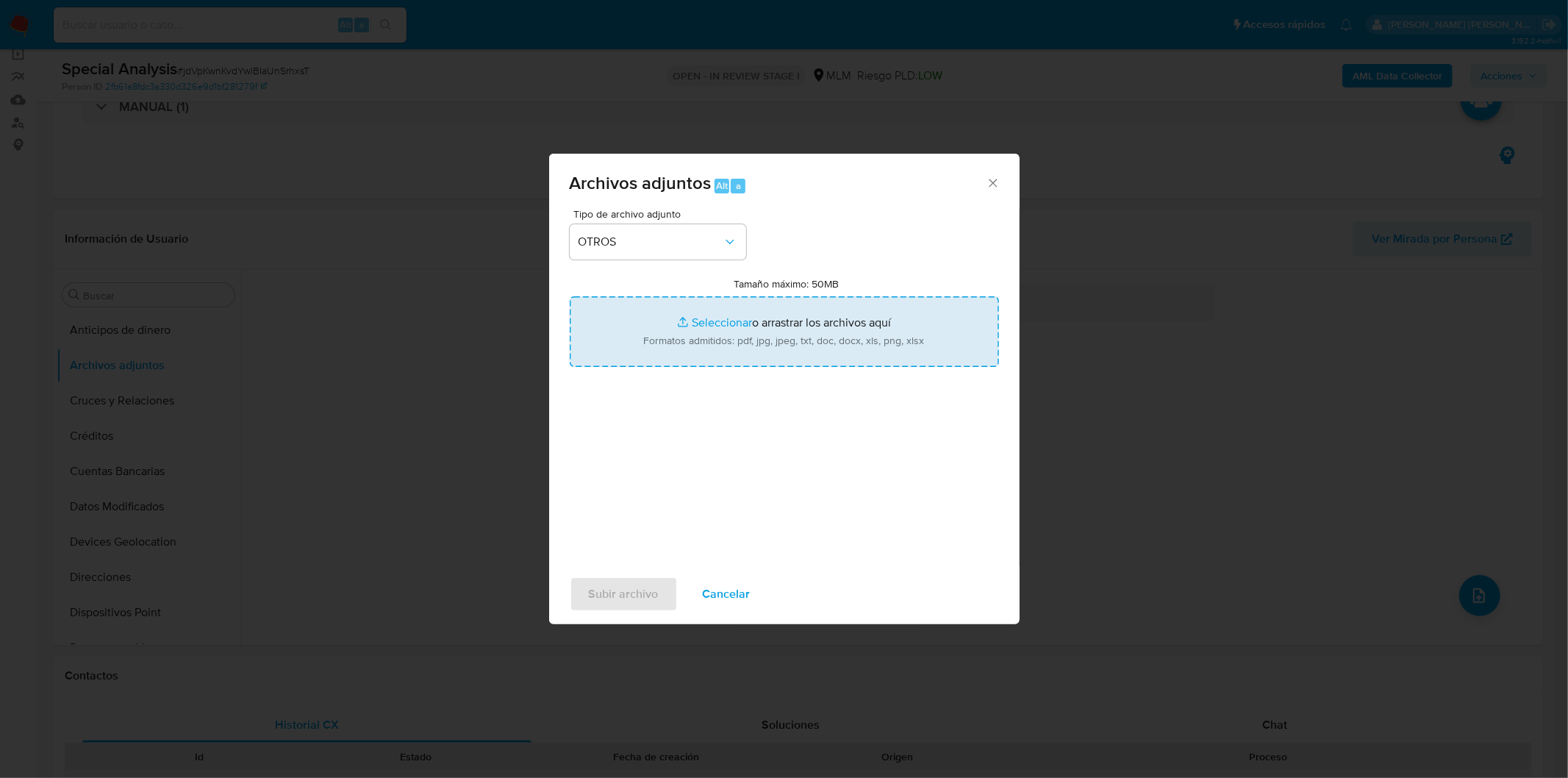
type input "C:\fakepath\160990539_Omar Jesus Chavez Ramirez_SPAR.xlsx"
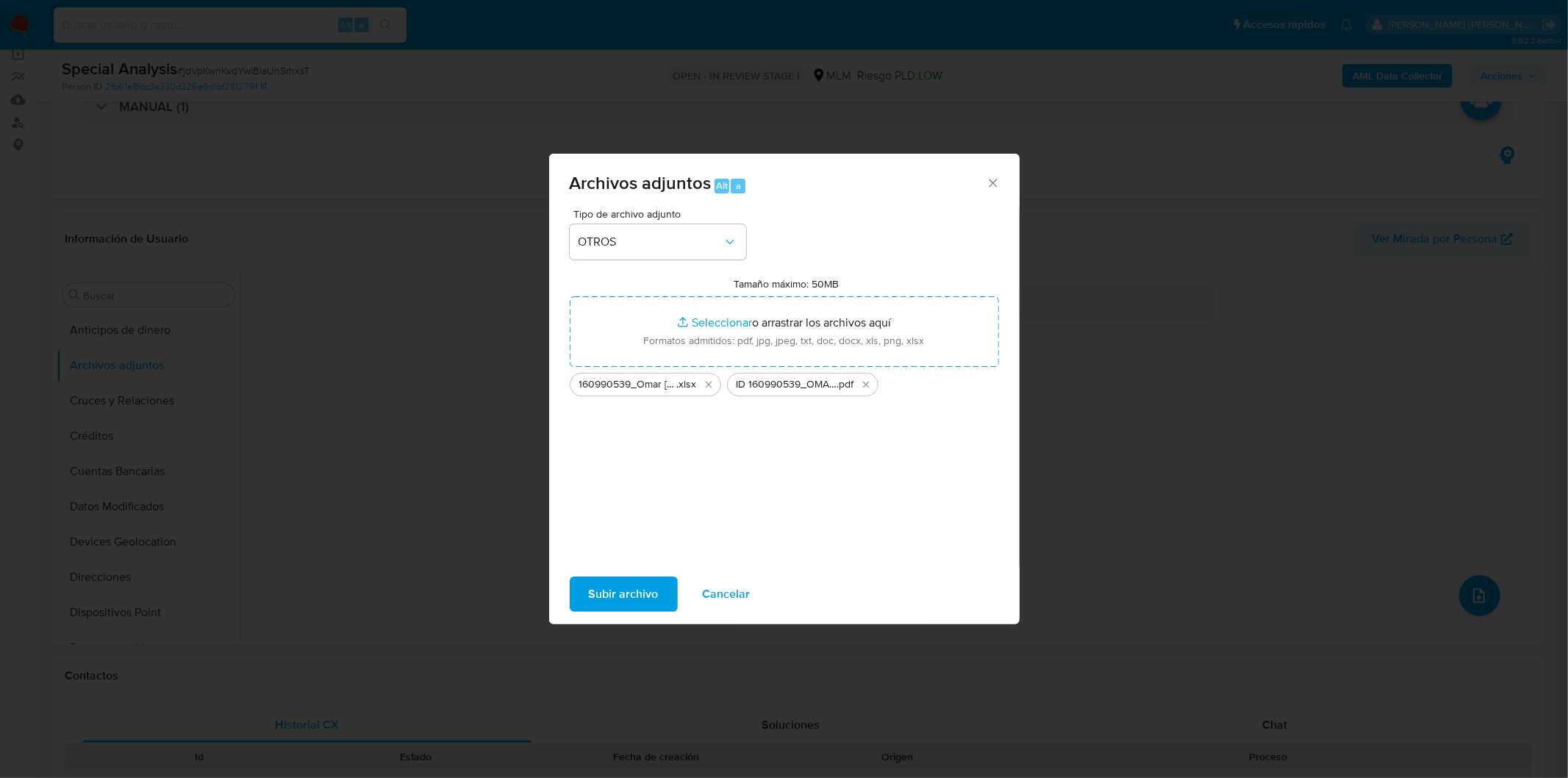
click at [620, 594] on span "Subir archivo" at bounding box center [624, 595] width 70 height 33
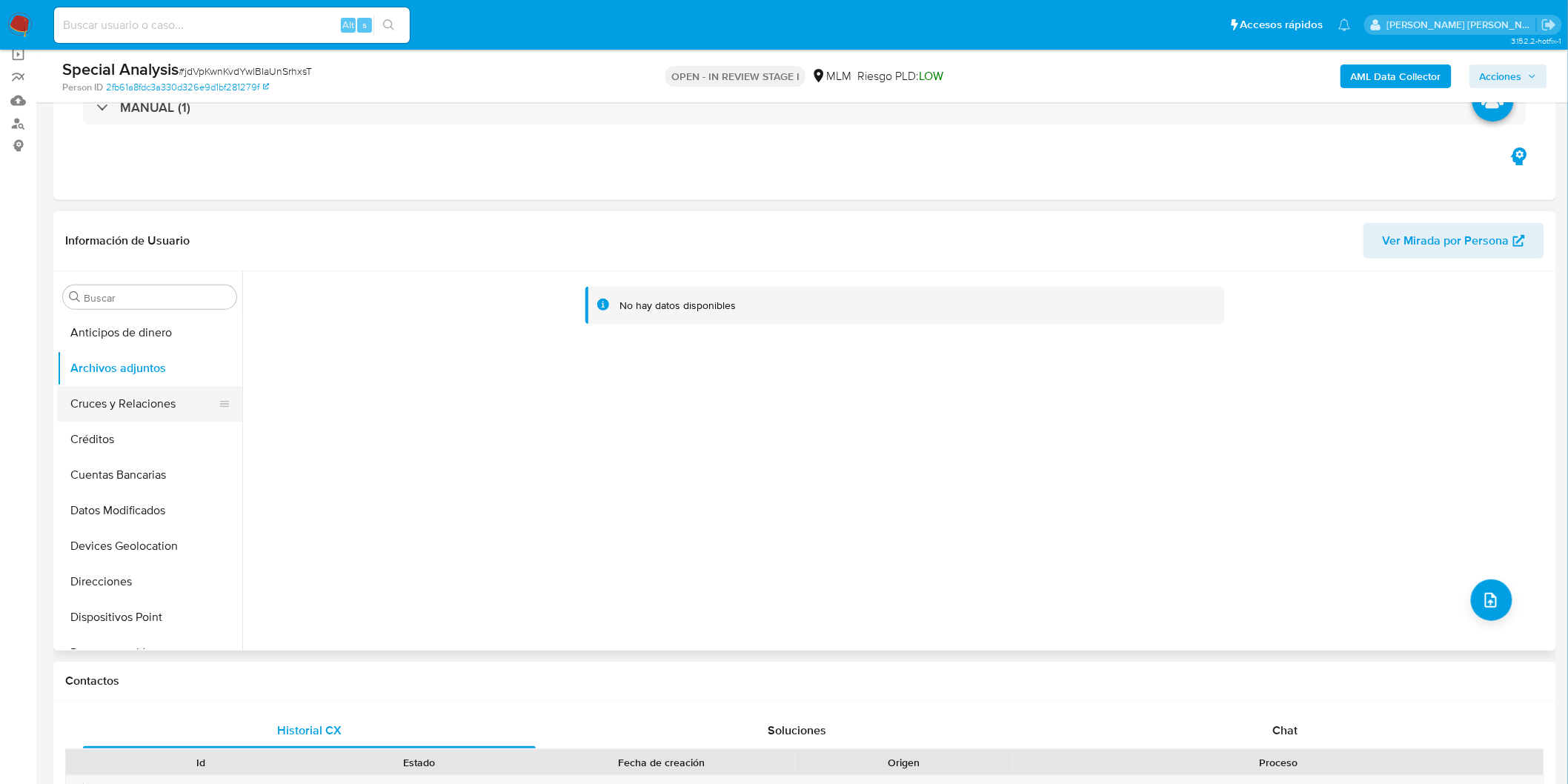
click at [178, 406] on button "Cruces y Relaciones" at bounding box center [143, 404] width 173 height 35
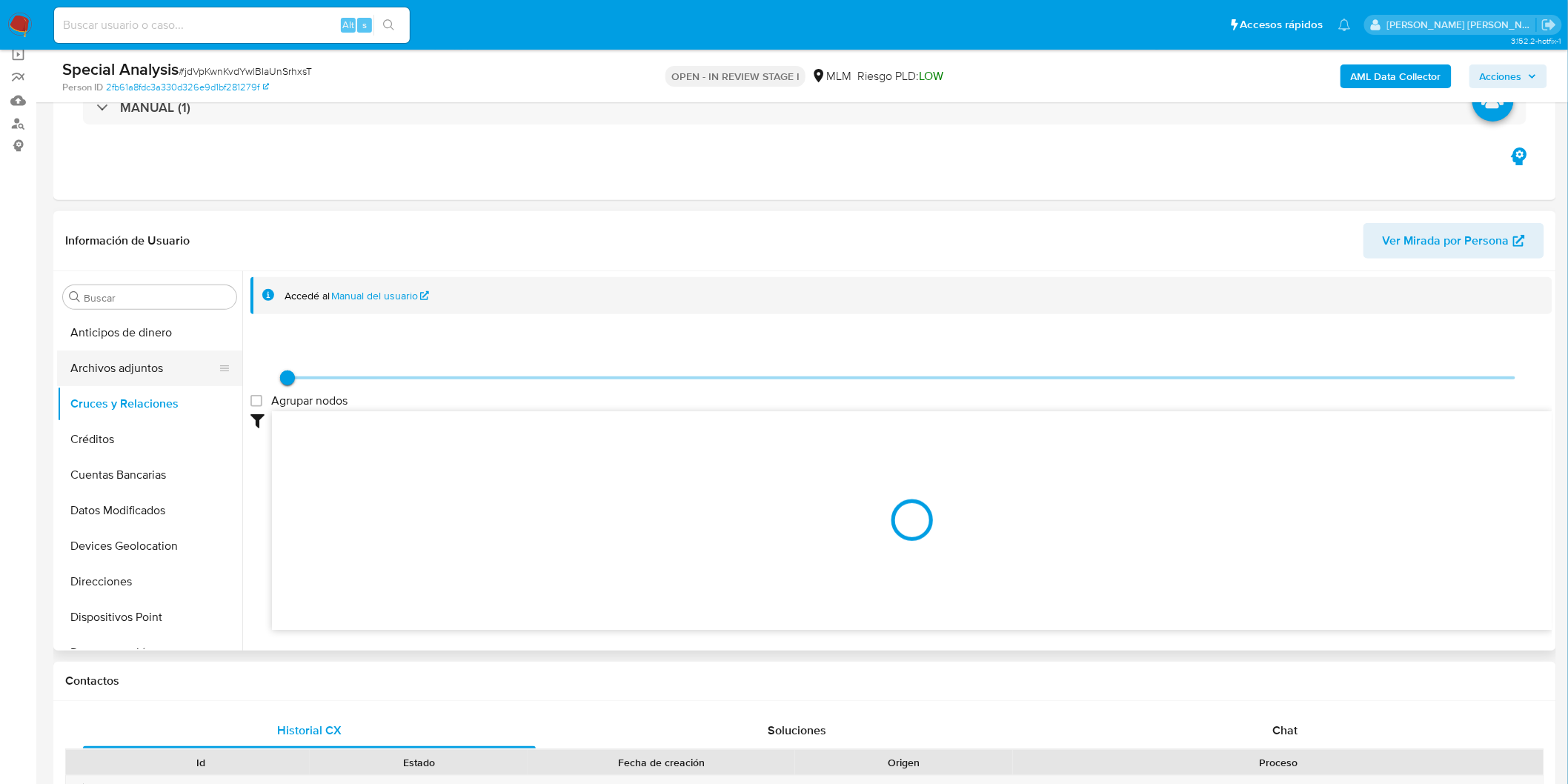
click at [180, 373] on button "Archivos adjuntos" at bounding box center [143, 368] width 173 height 35
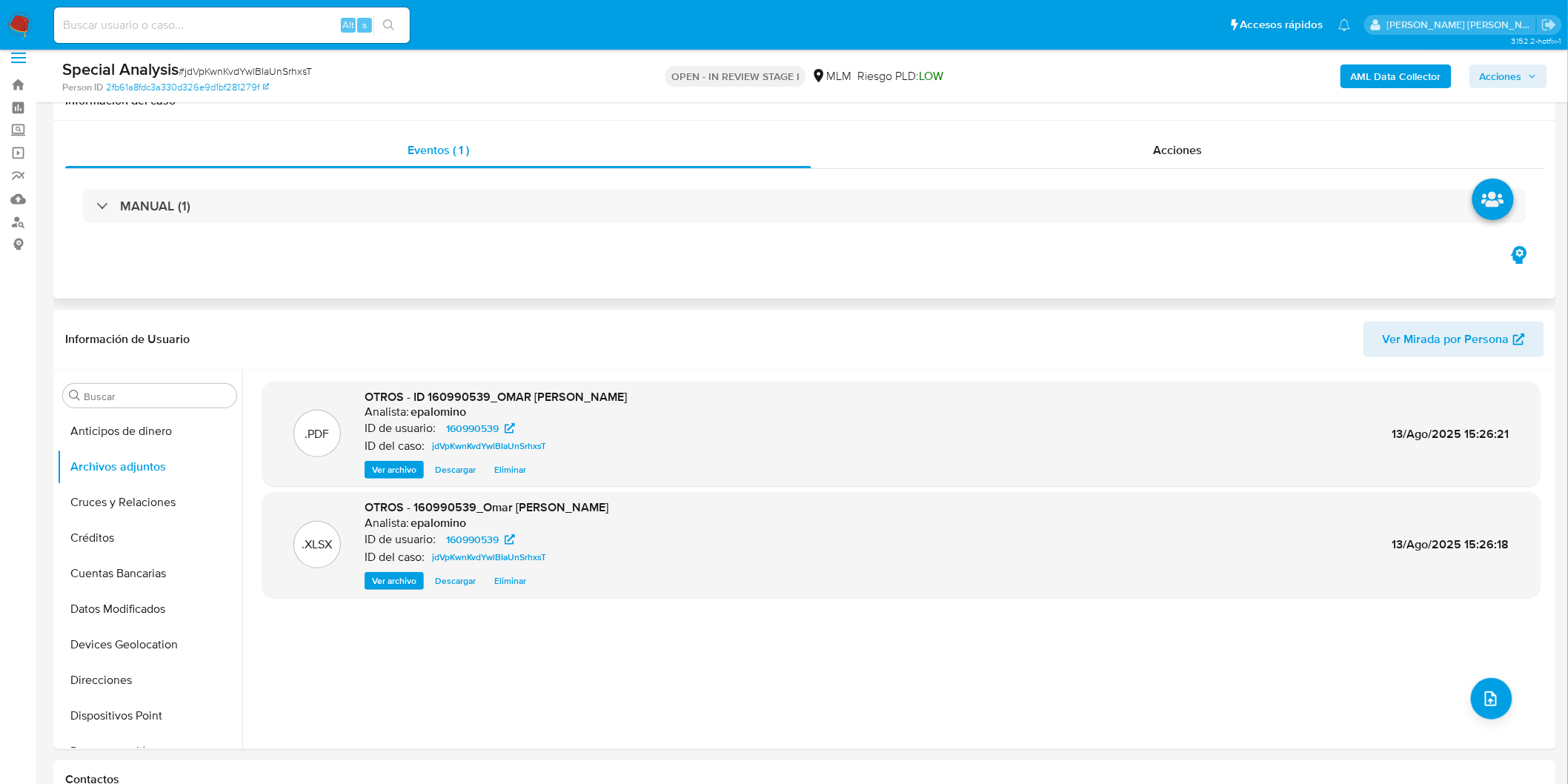
scroll to position [0, 0]
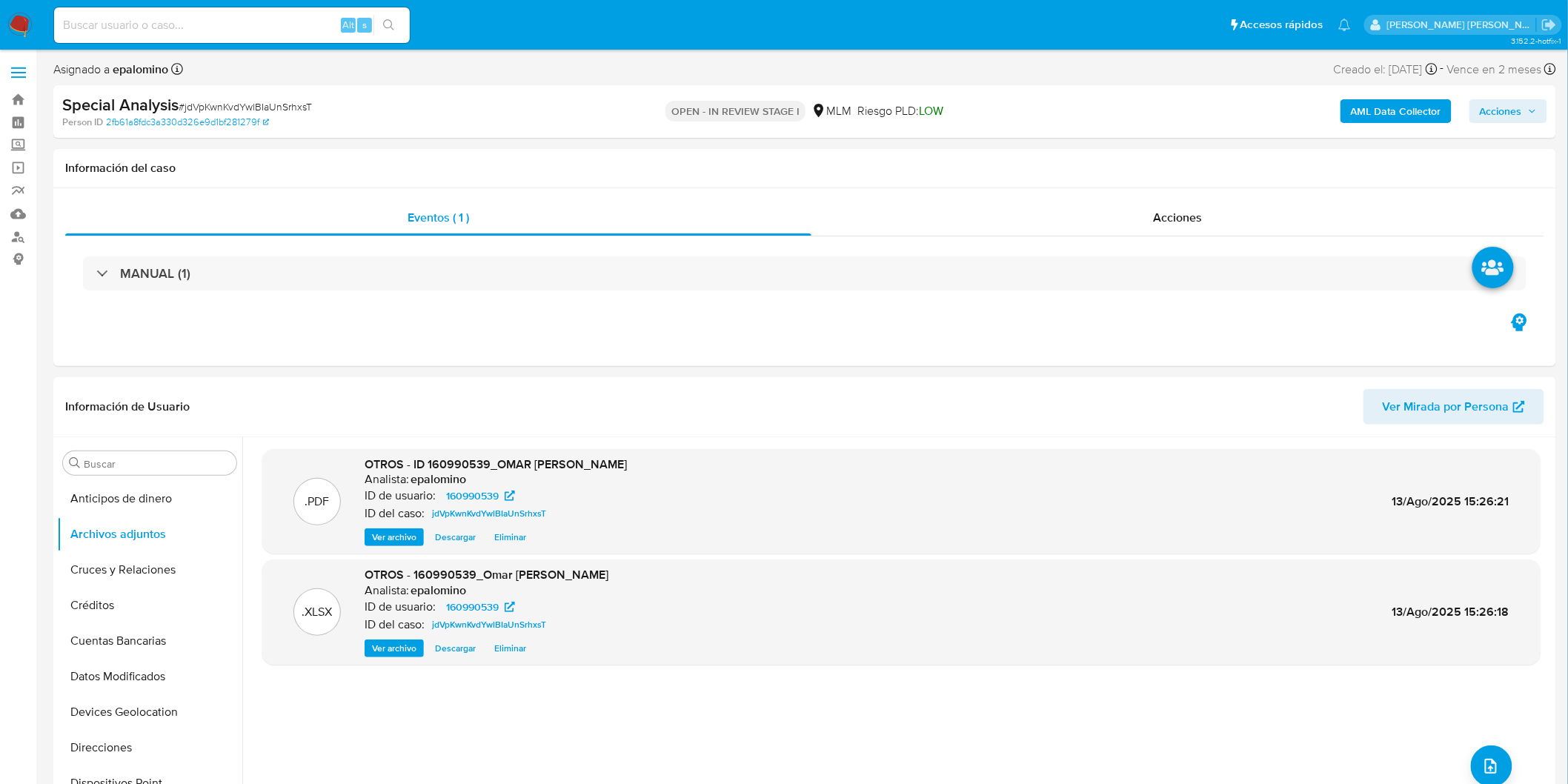
drag, startPoint x: 1515, startPoint y: 109, endPoint x: 1498, endPoint y: 113, distance: 17.5
click at [1515, 109] on span "Acciones" at bounding box center [1500, 111] width 42 height 24
click at [1480, 356] on span "Enviar" at bounding box center [1491, 349] width 29 height 21
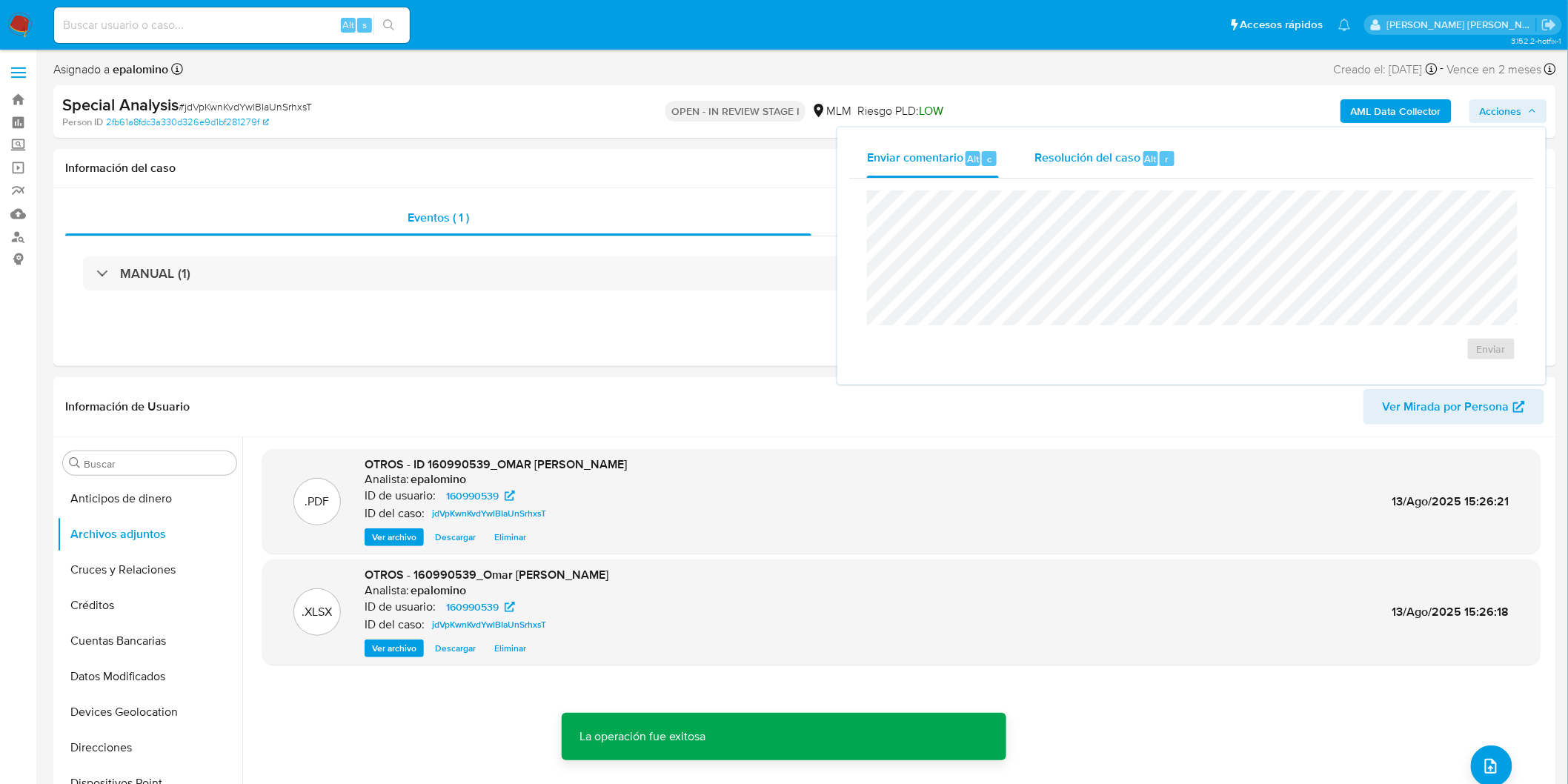
click at [1053, 165] on span "Resolución del caso" at bounding box center [1087, 159] width 106 height 17
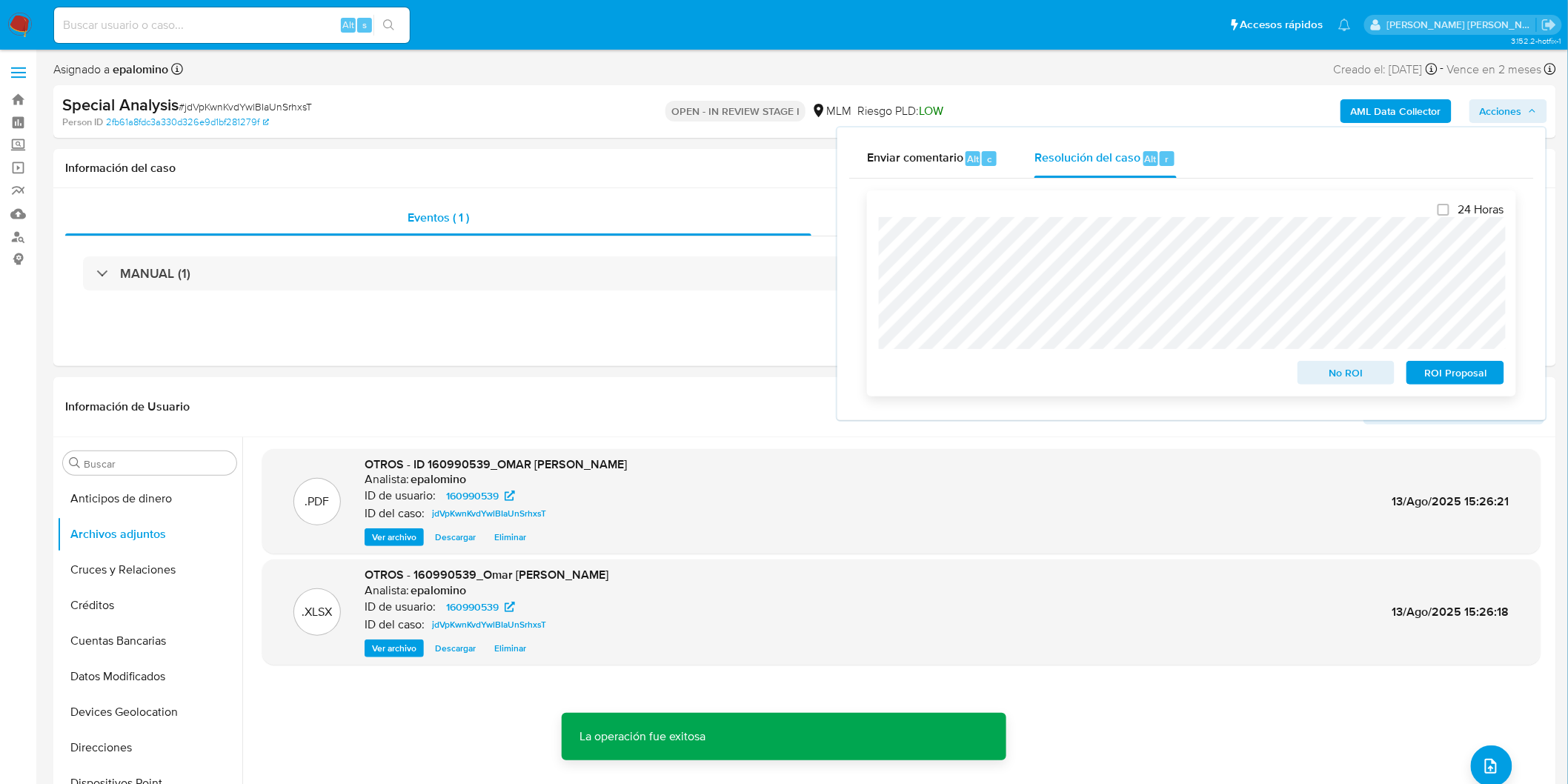
click at [1325, 364] on span "No ROI" at bounding box center [1346, 373] width 77 height 21
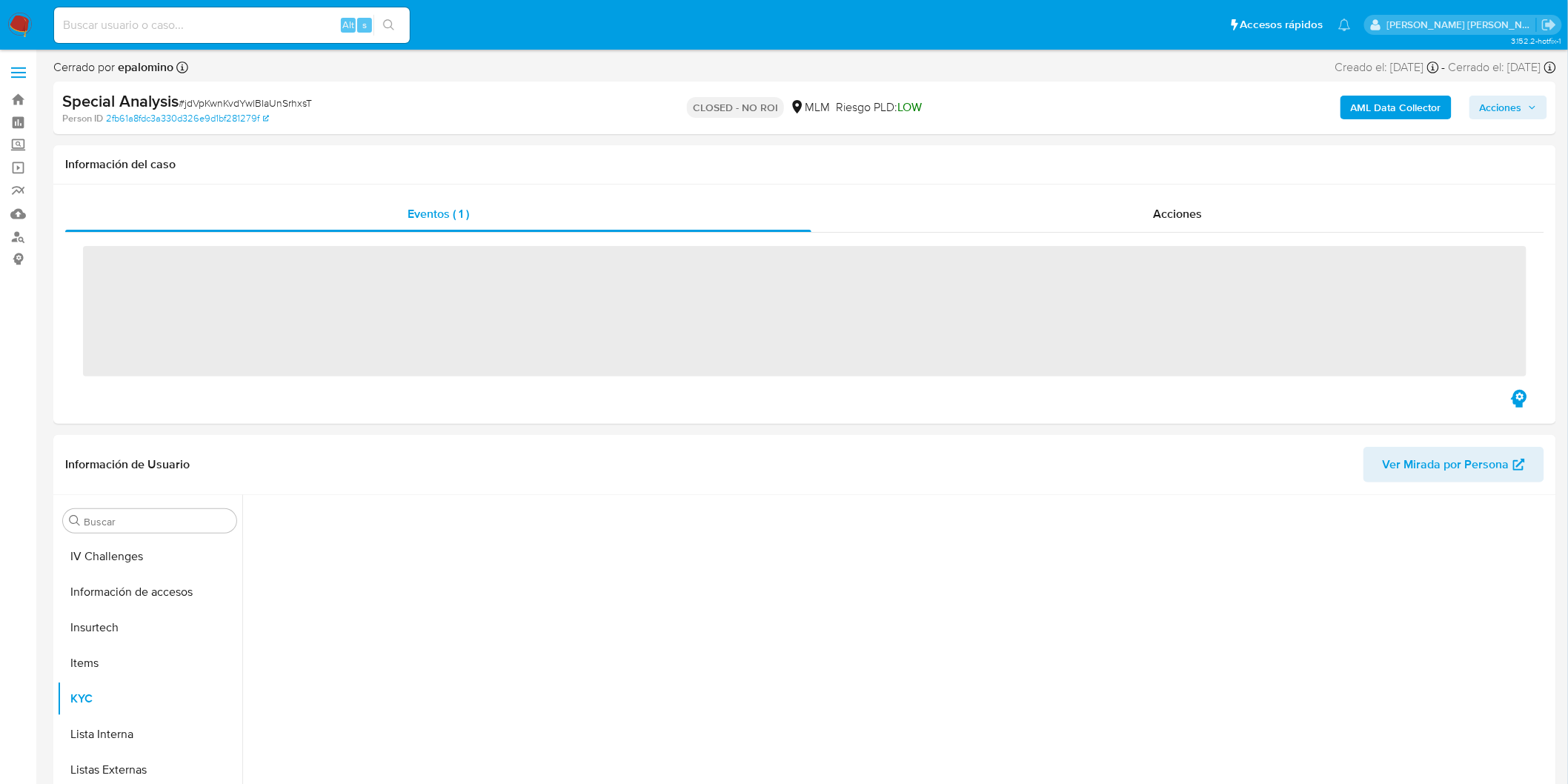
scroll to position [590, 0]
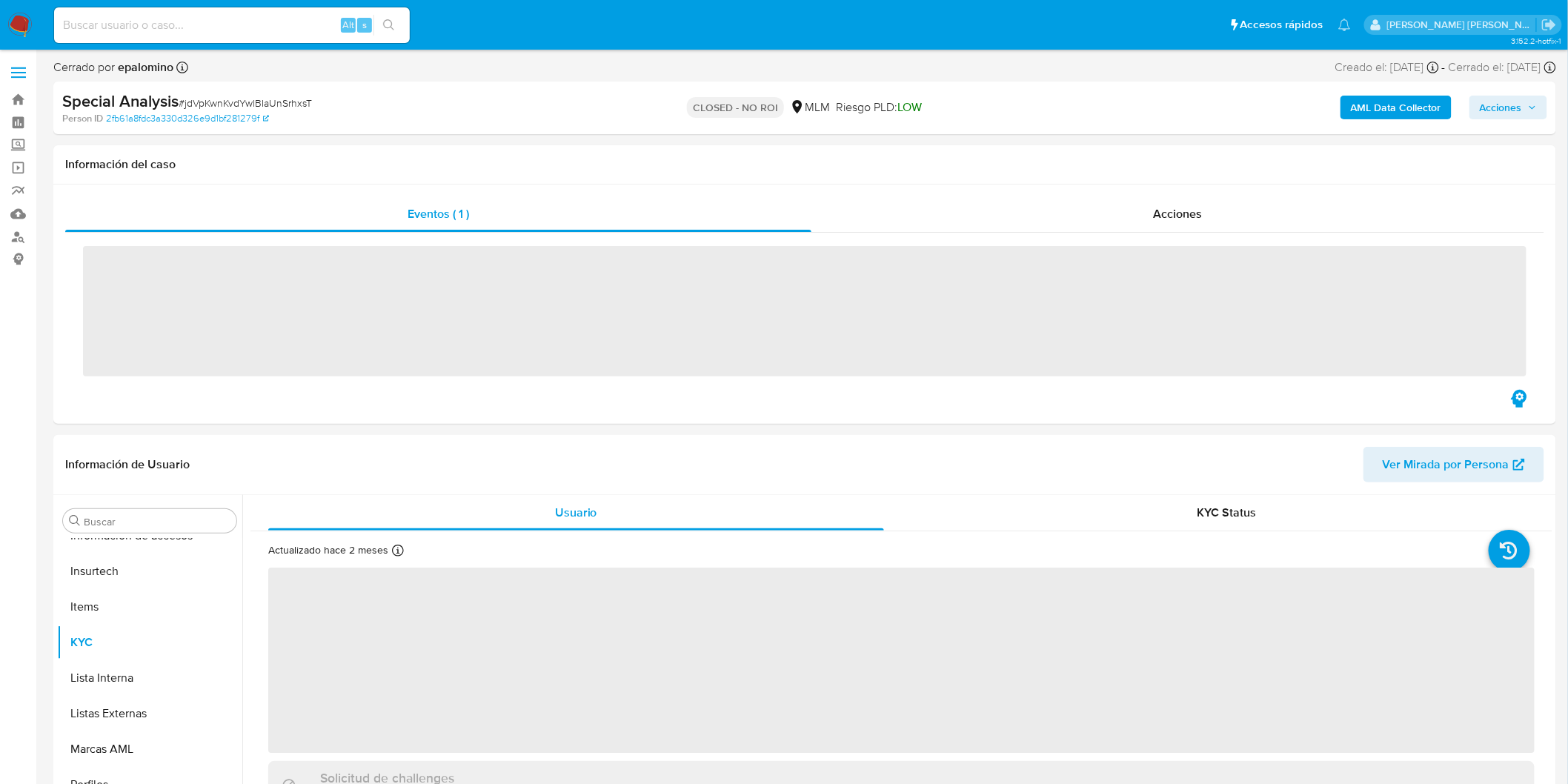
click at [294, 99] on span "# jdVpKwnKvdYwlBIaUnSrhxsT" at bounding box center [245, 103] width 134 height 15
copy span "jdVpKwnKvdYwlBIaUnSrhxsT"
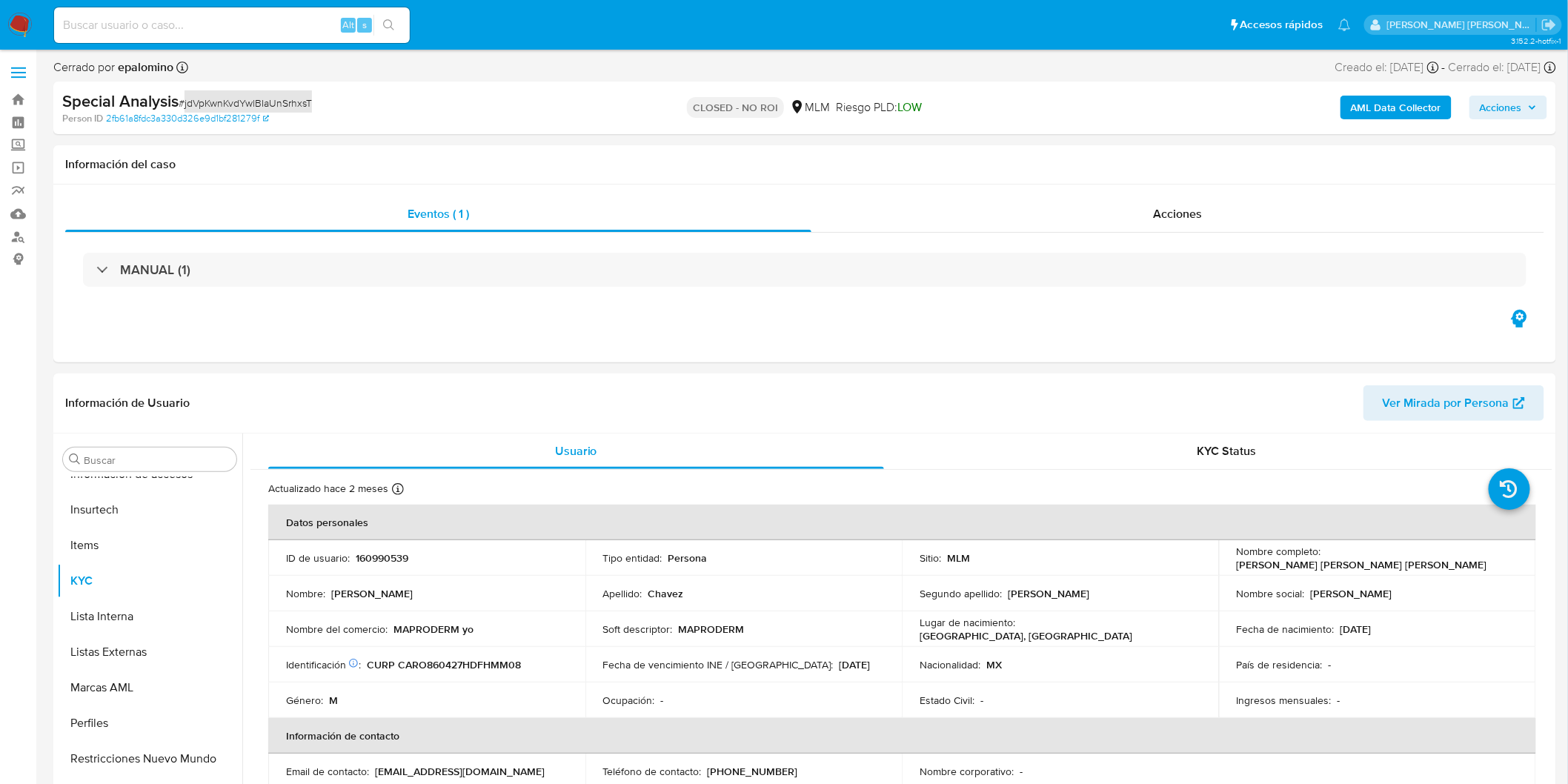
select select "10"
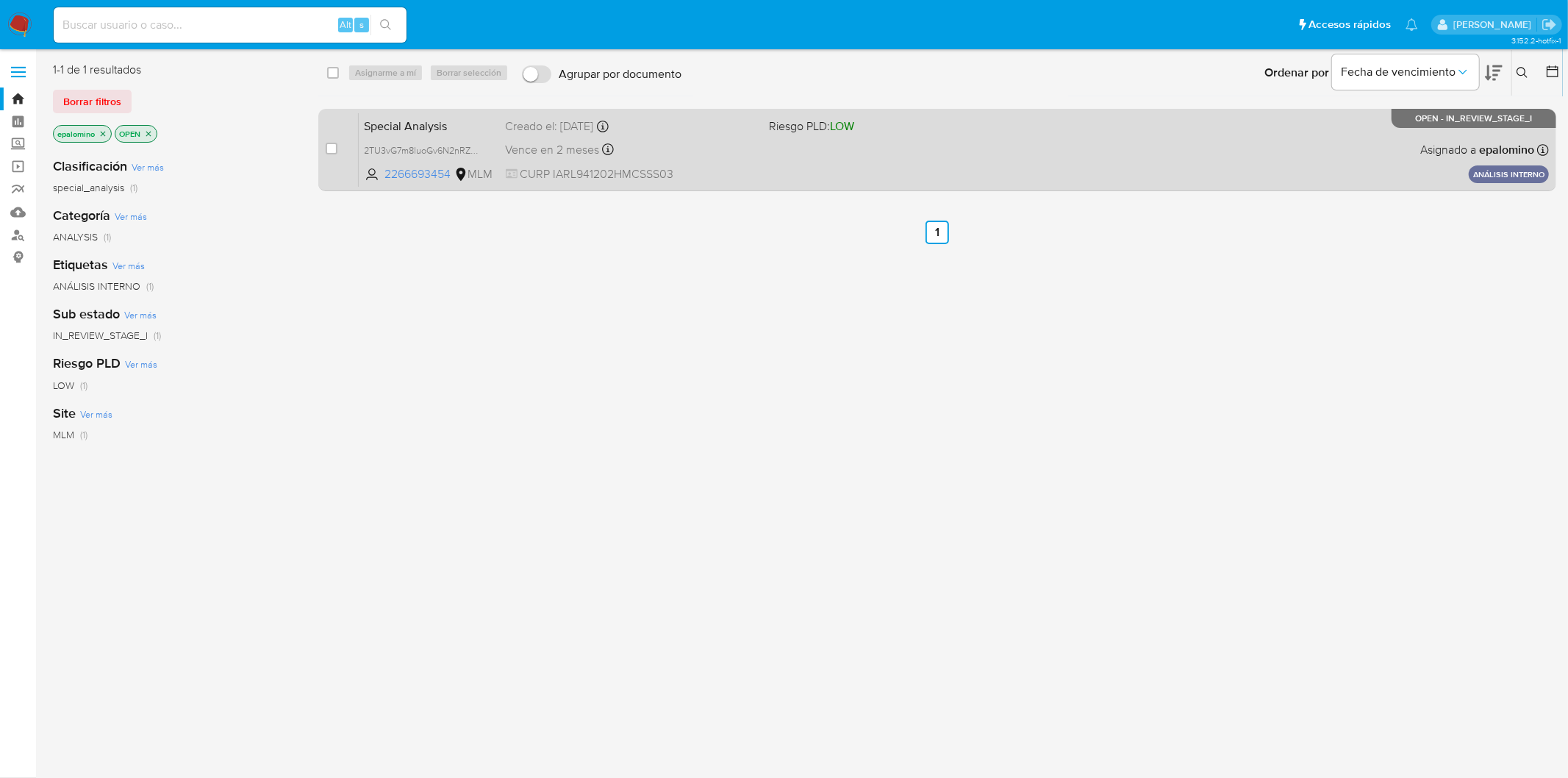
click at [423, 122] on span "Special Analysis" at bounding box center [429, 125] width 129 height 19
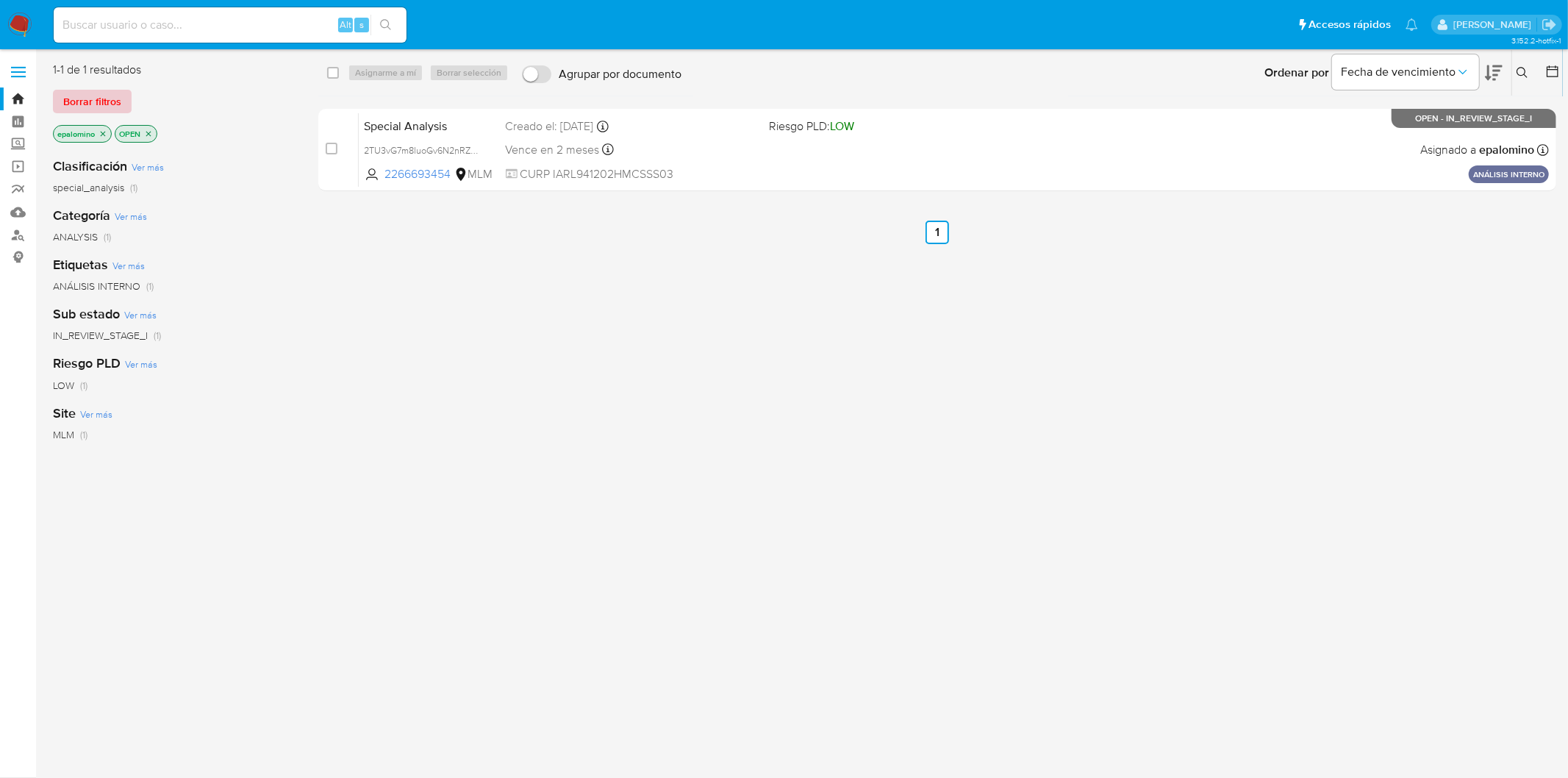
click at [83, 94] on span "Borrar filtros" at bounding box center [92, 102] width 58 height 21
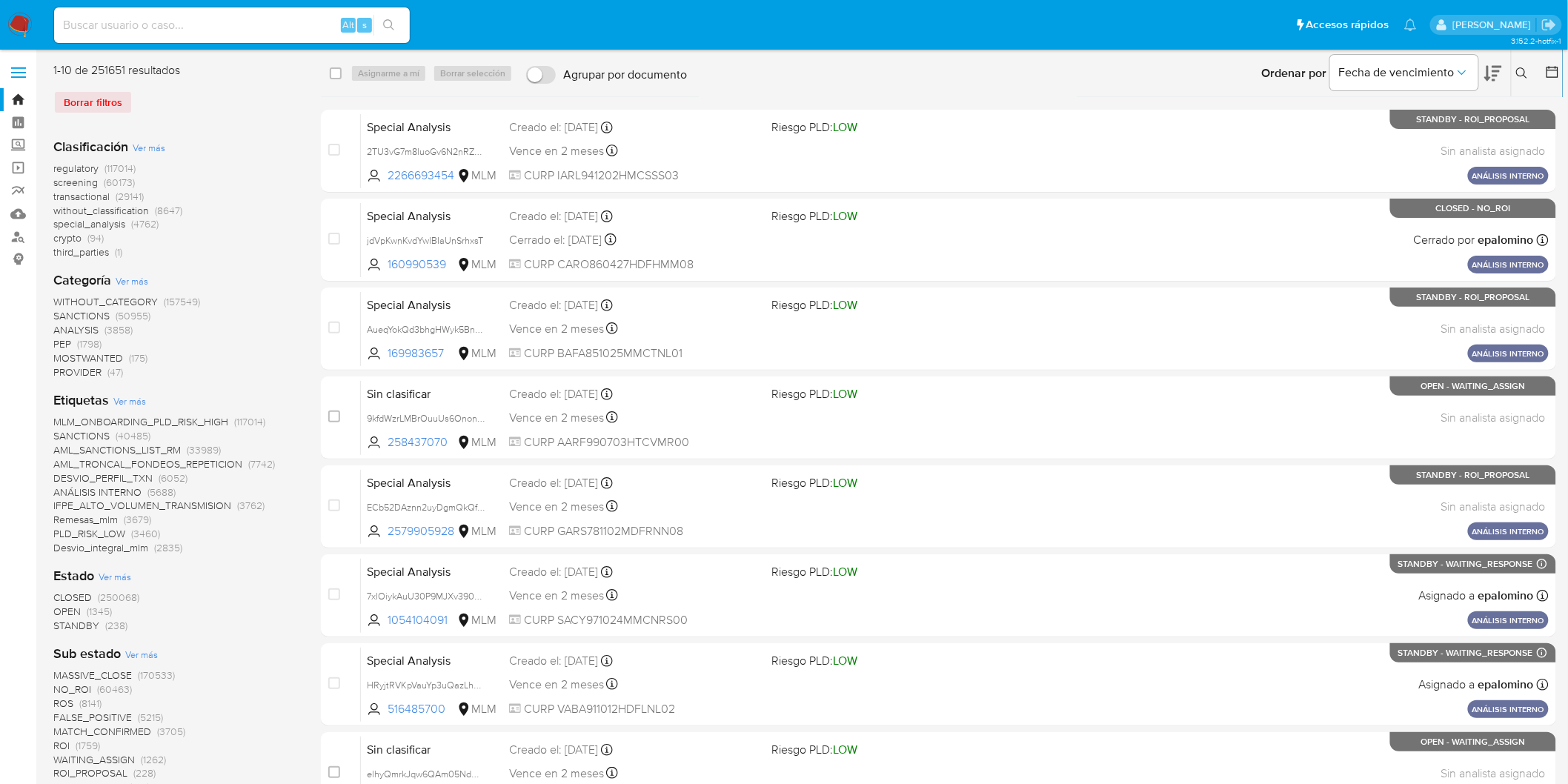
click at [1521, 75] on icon at bounding box center [1521, 73] width 12 height 12
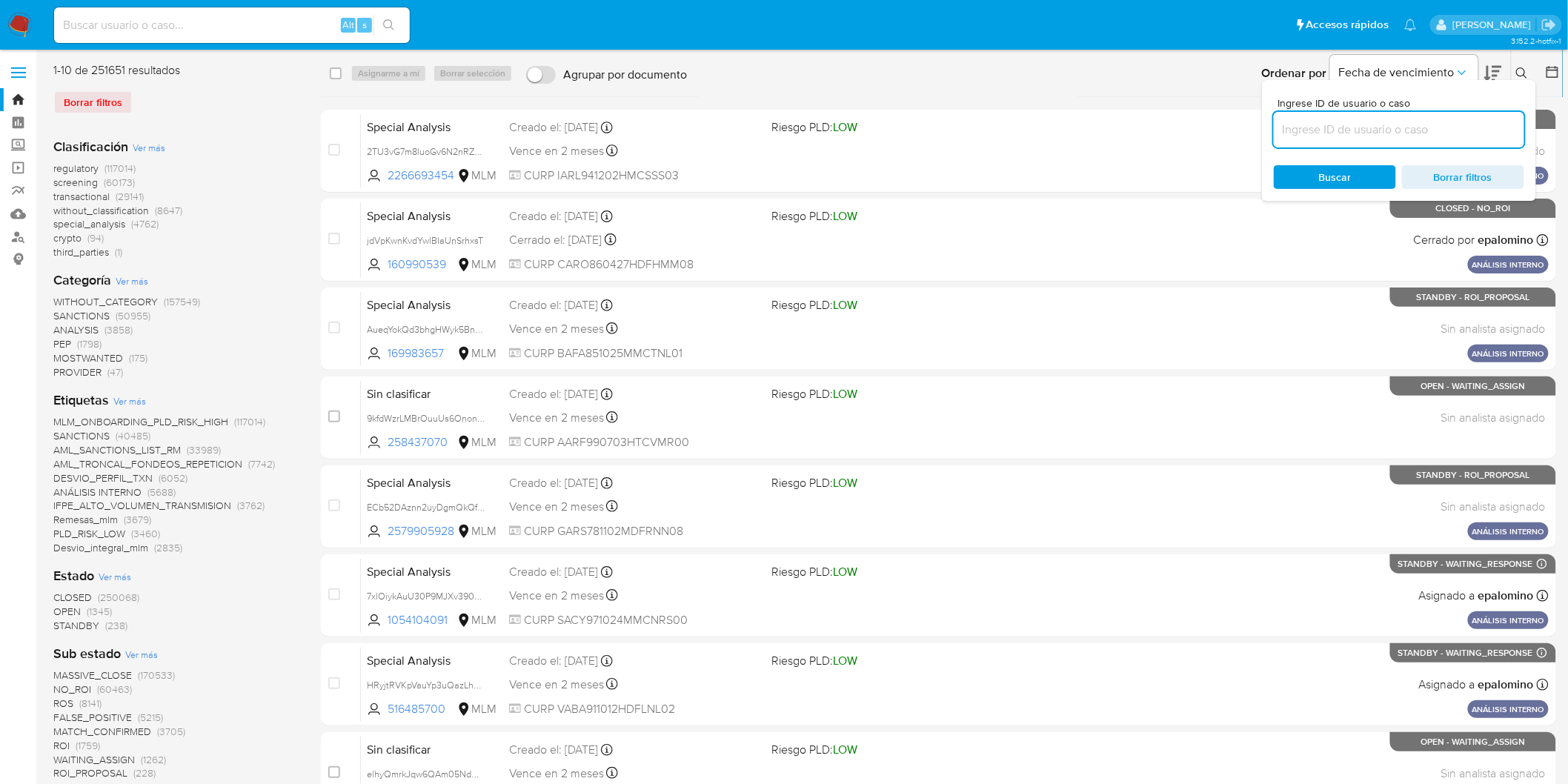
click at [1378, 129] on input at bounding box center [1398, 129] width 250 height 19
type input "2266693454"
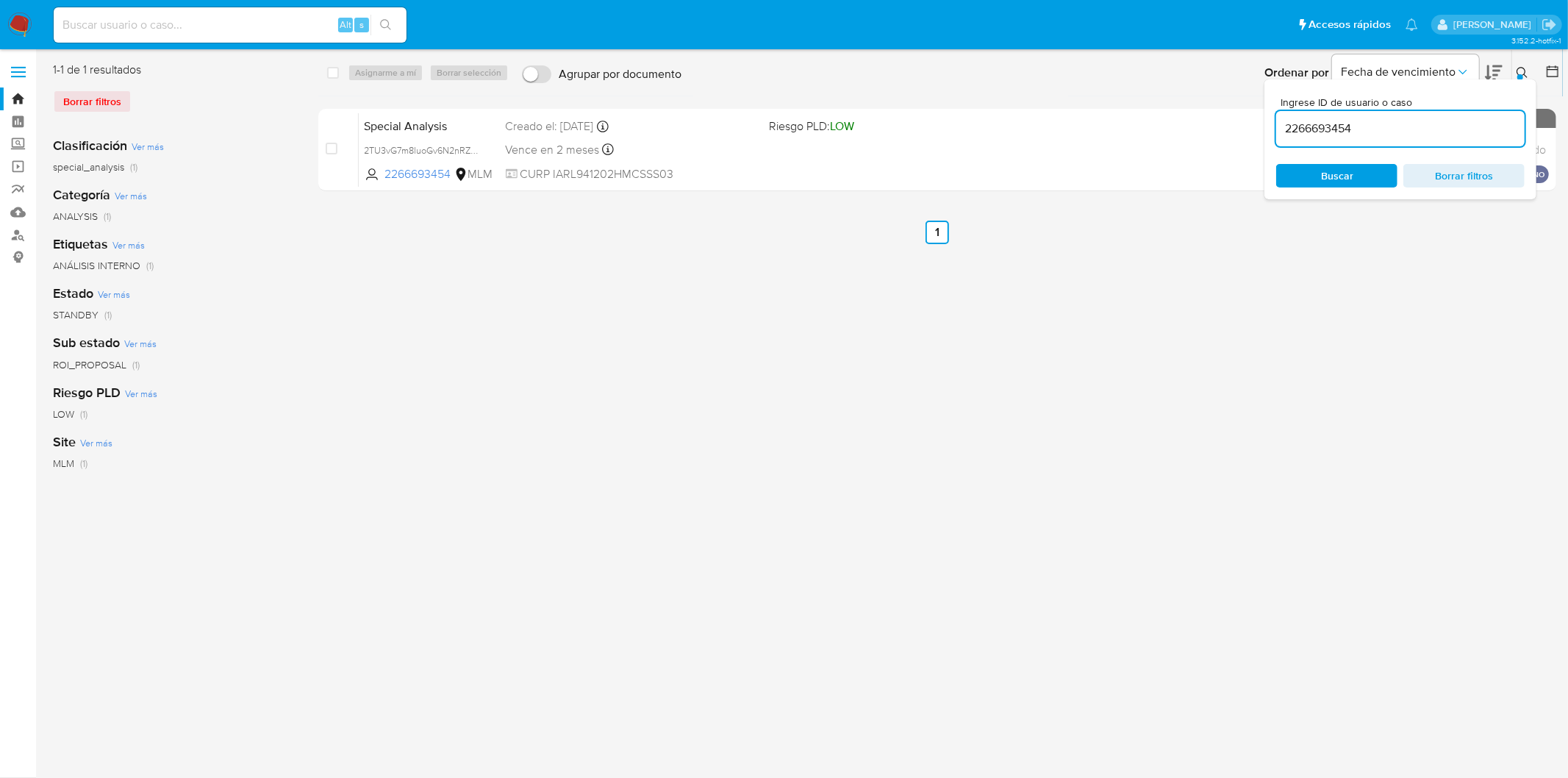
click at [1517, 67] on icon at bounding box center [1523, 73] width 12 height 12
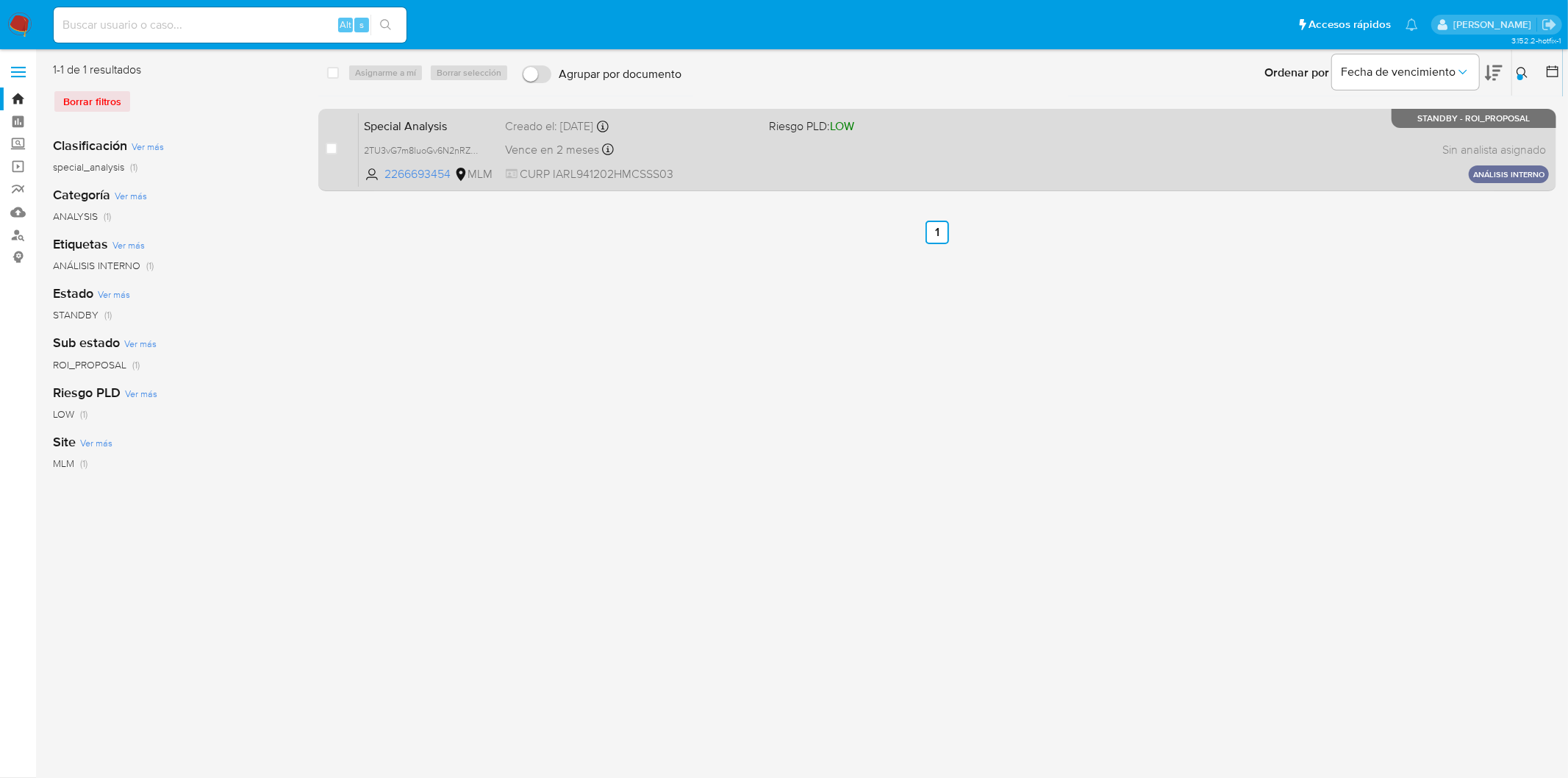
click at [425, 128] on span "Special Analysis" at bounding box center [429, 125] width 129 height 19
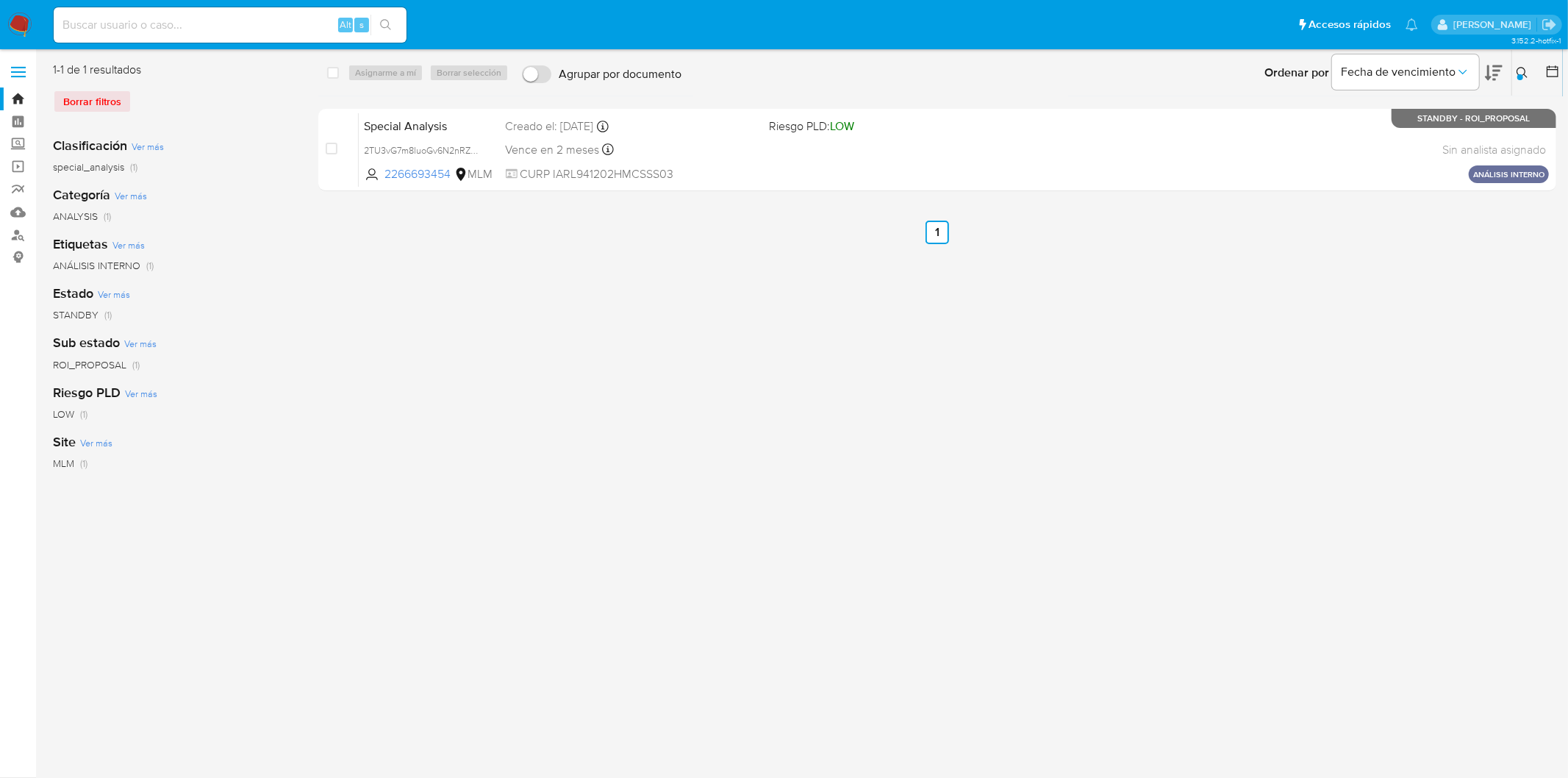
click at [18, 21] on img at bounding box center [20, 25] width 25 height 25
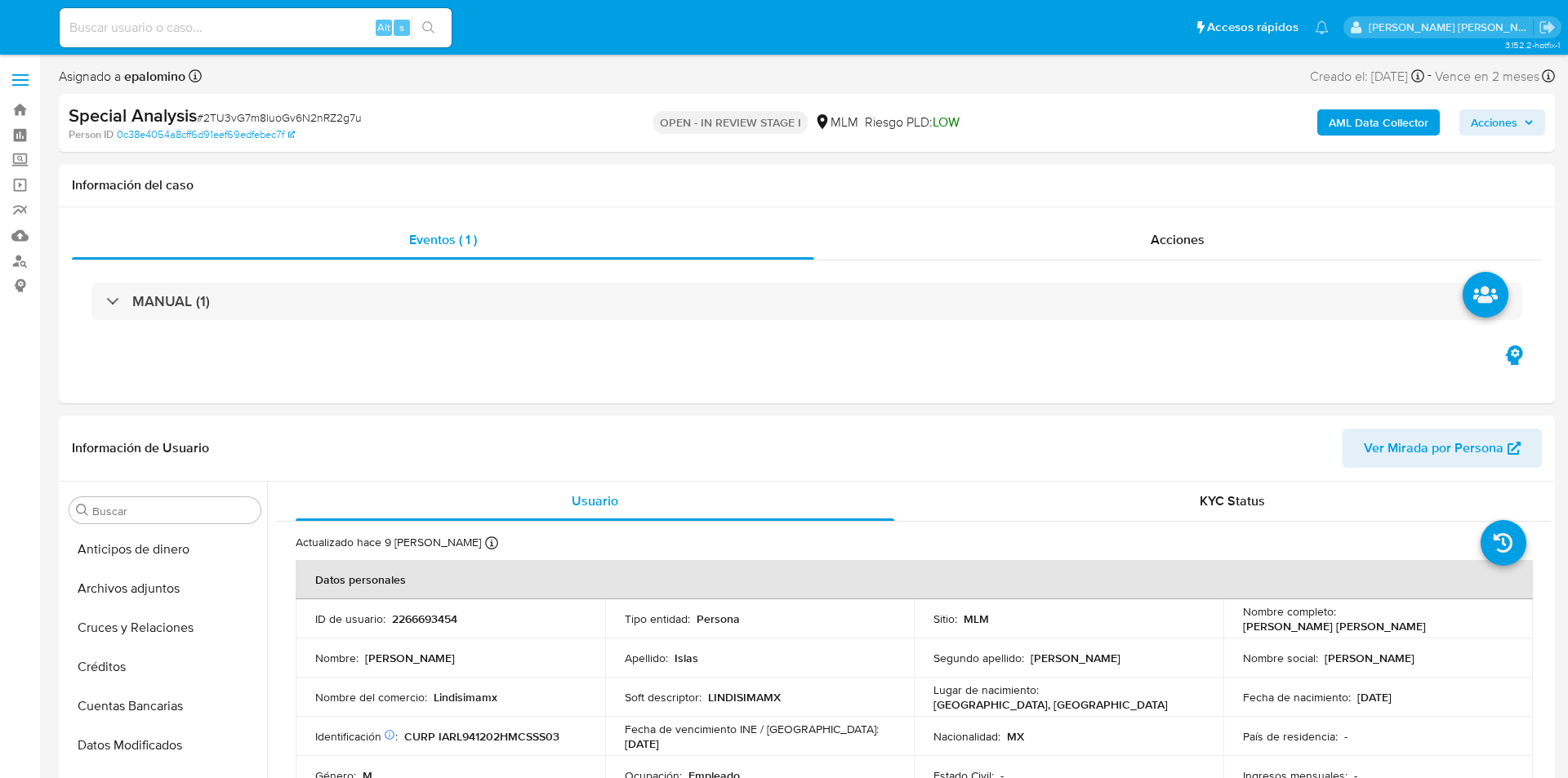
select select "10"
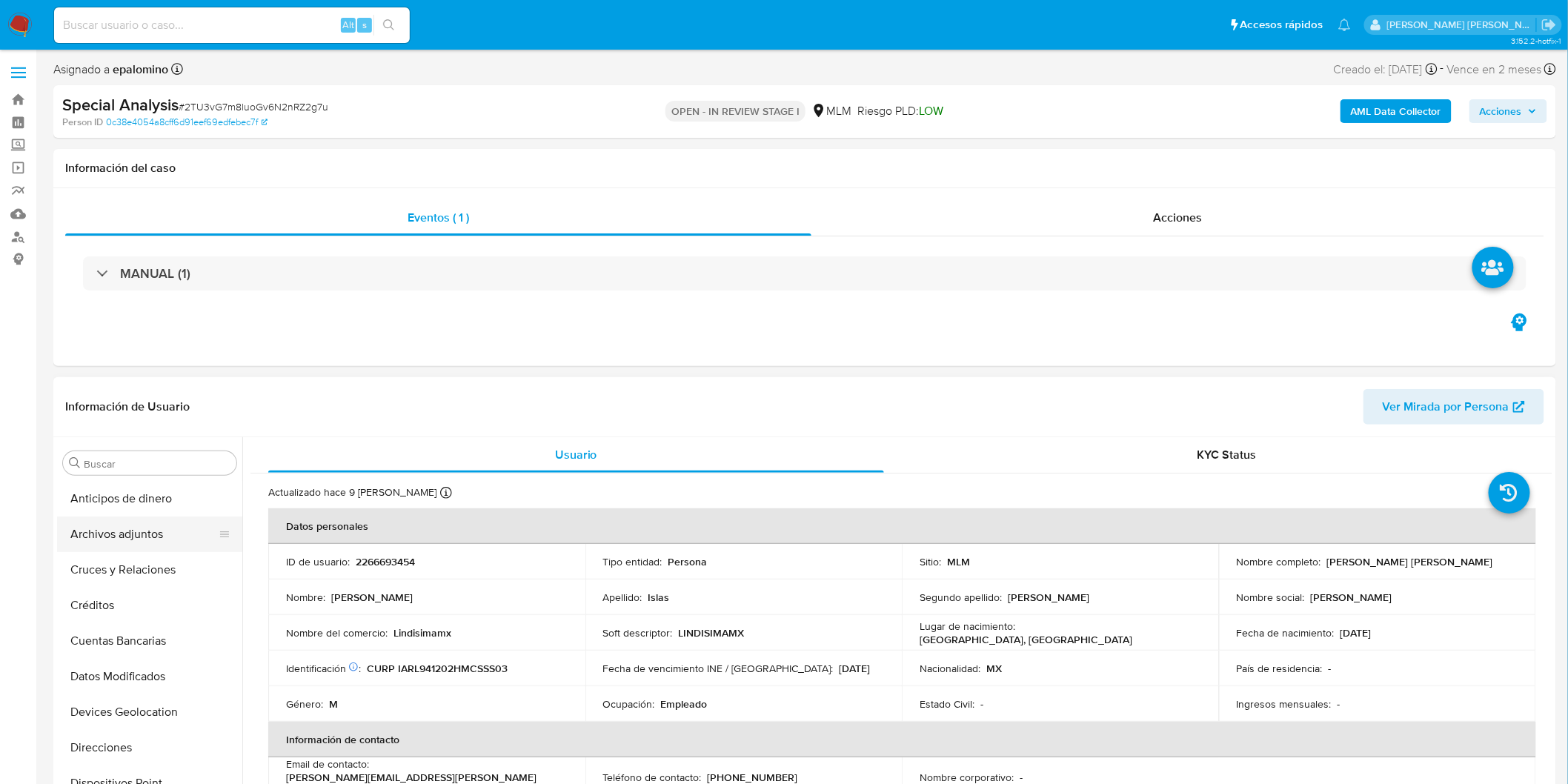
click at [140, 535] on button "Archivos adjuntos" at bounding box center [143, 534] width 173 height 35
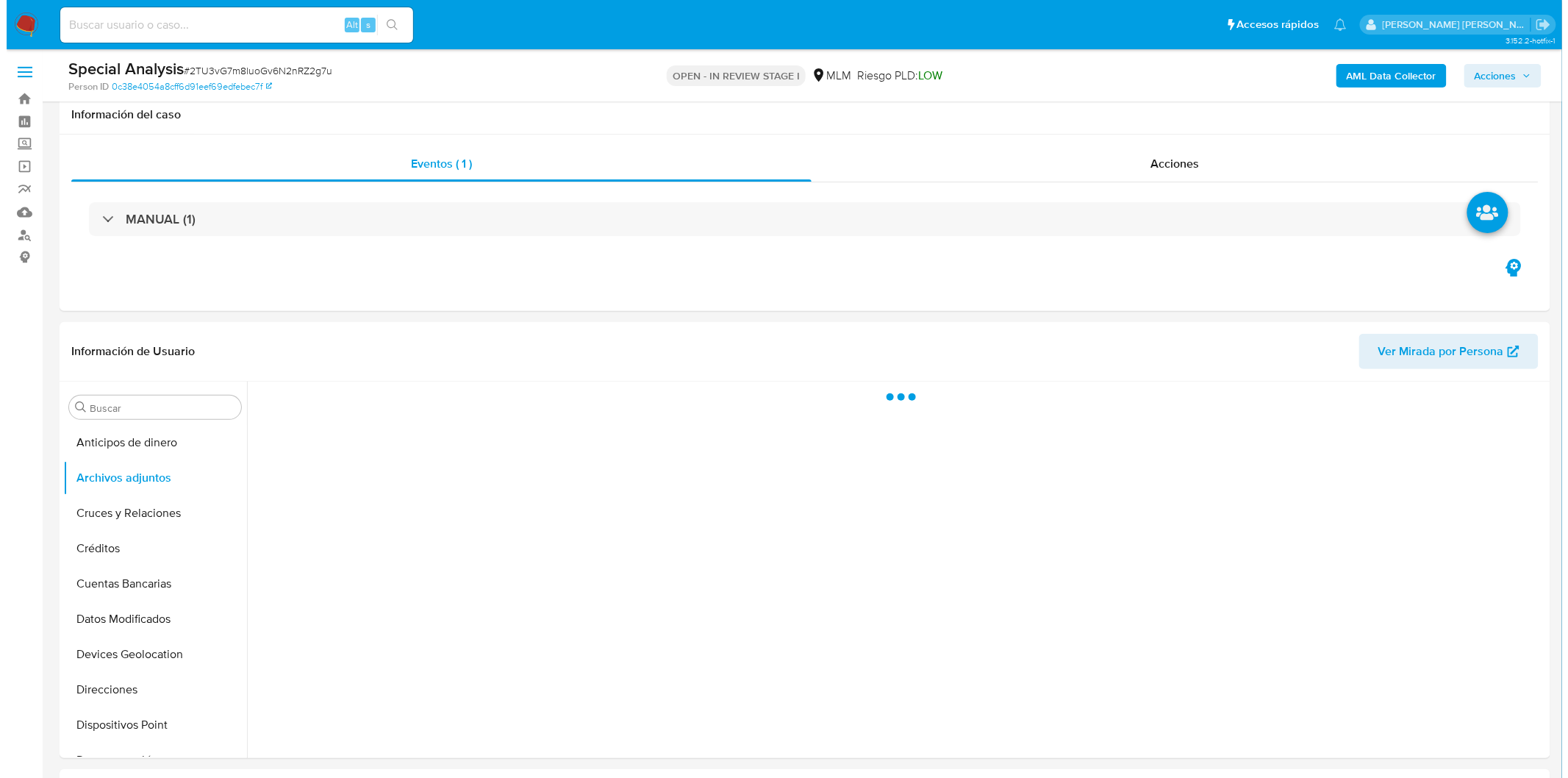
scroll to position [92, 0]
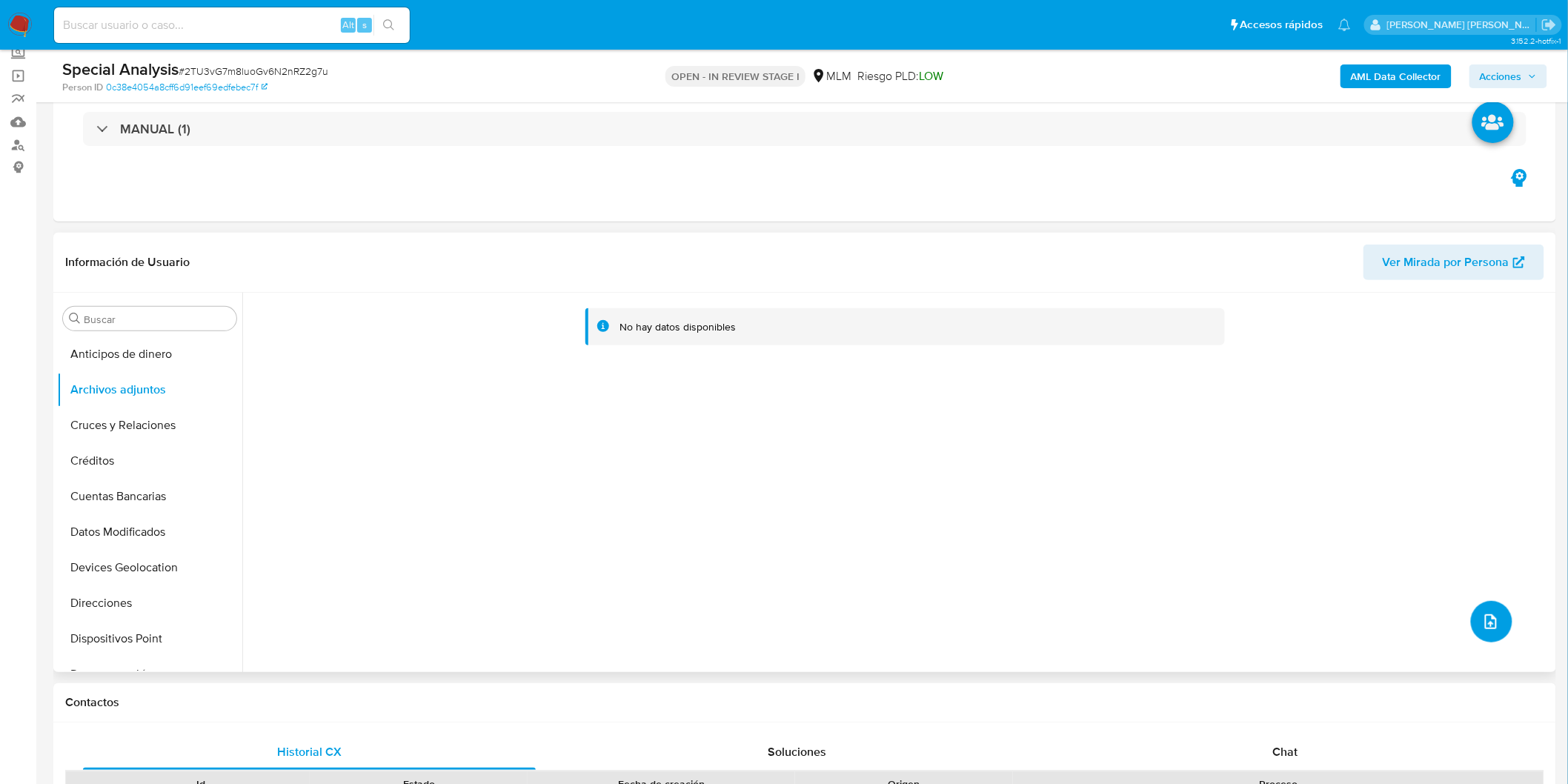
click at [1421, 615] on icon "upload-file" at bounding box center [1490, 622] width 18 height 18
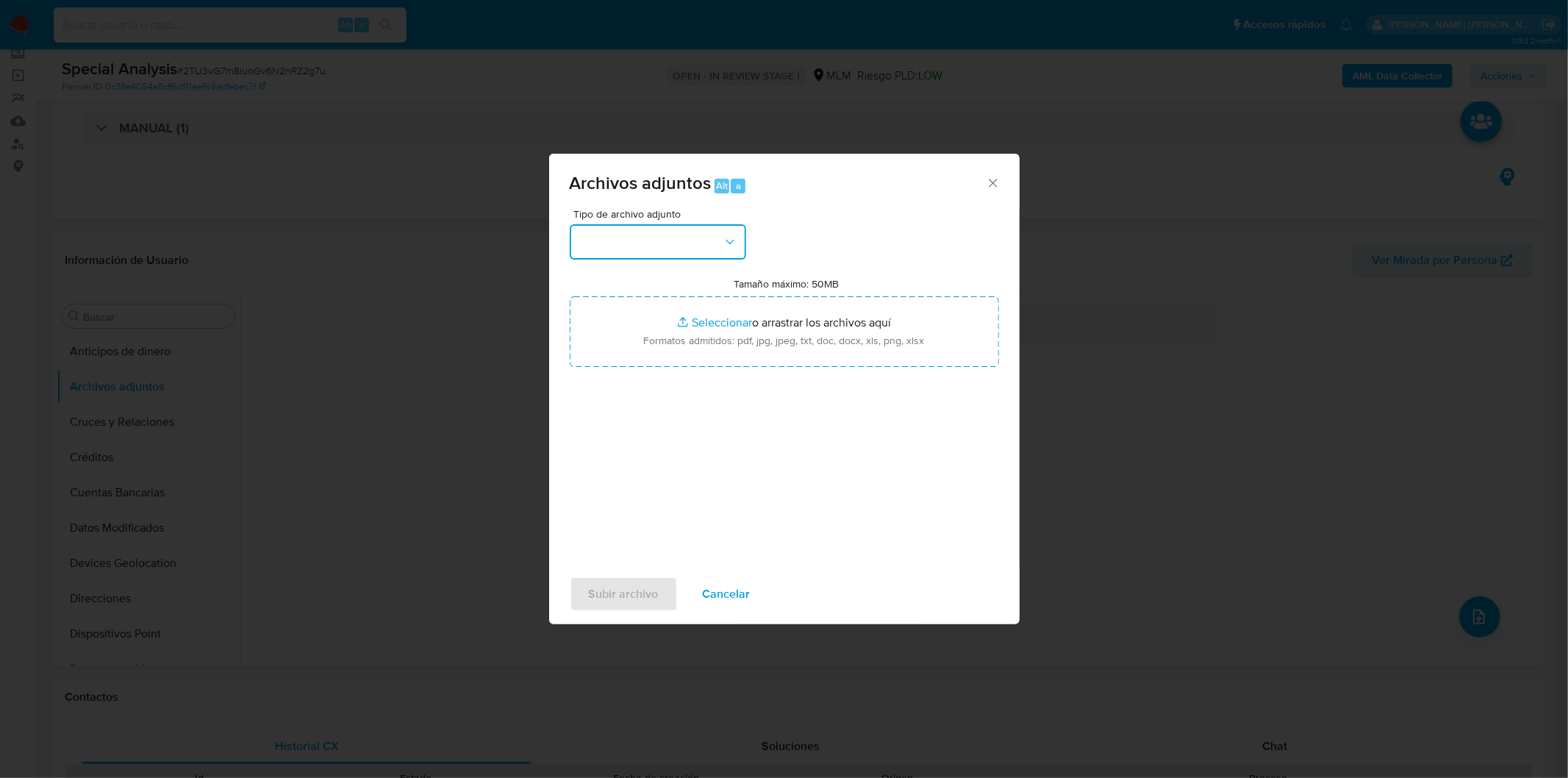
click at [703, 239] on button "button" at bounding box center [658, 241] width 176 height 35
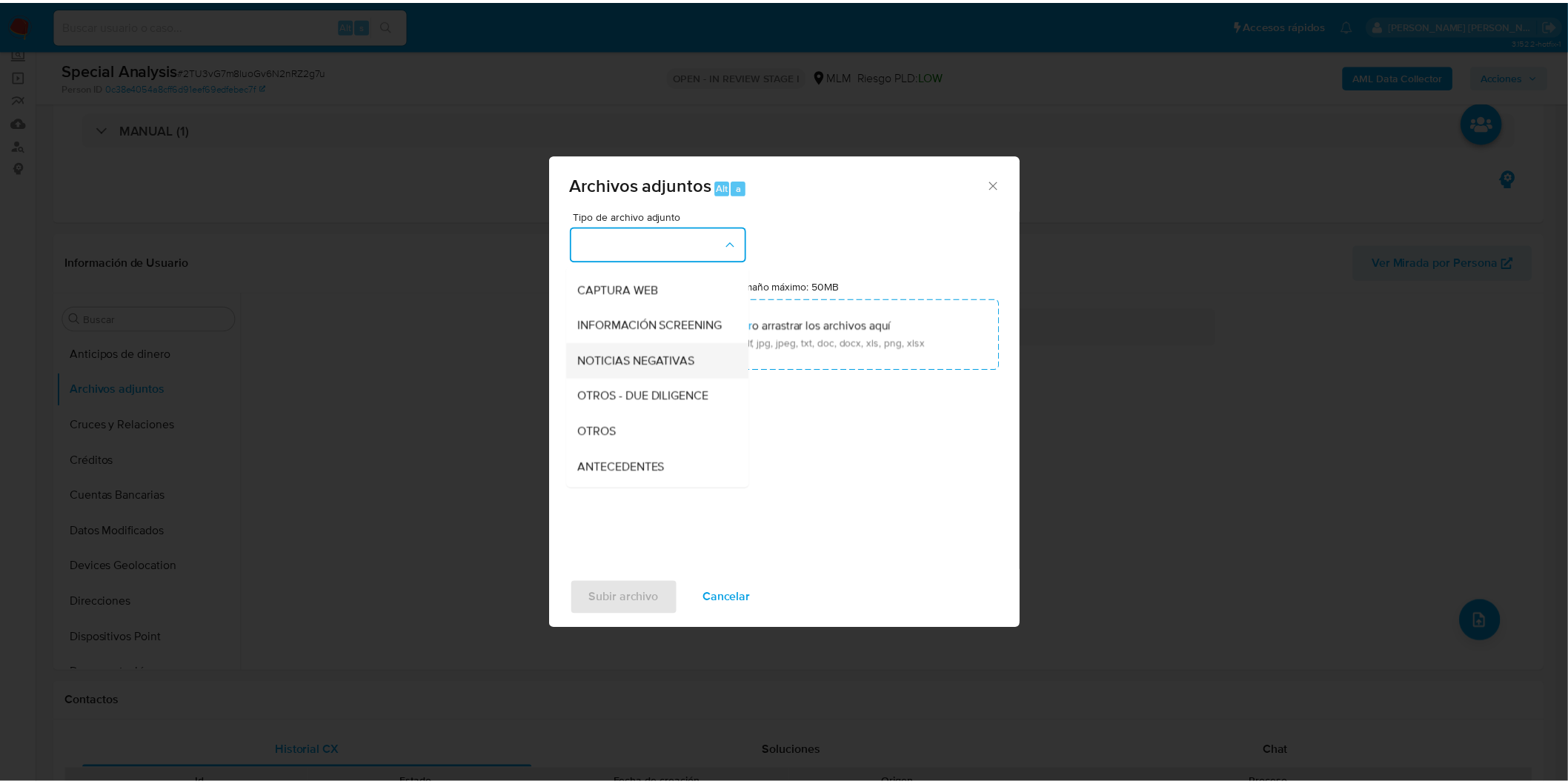
scroll to position [82, 0]
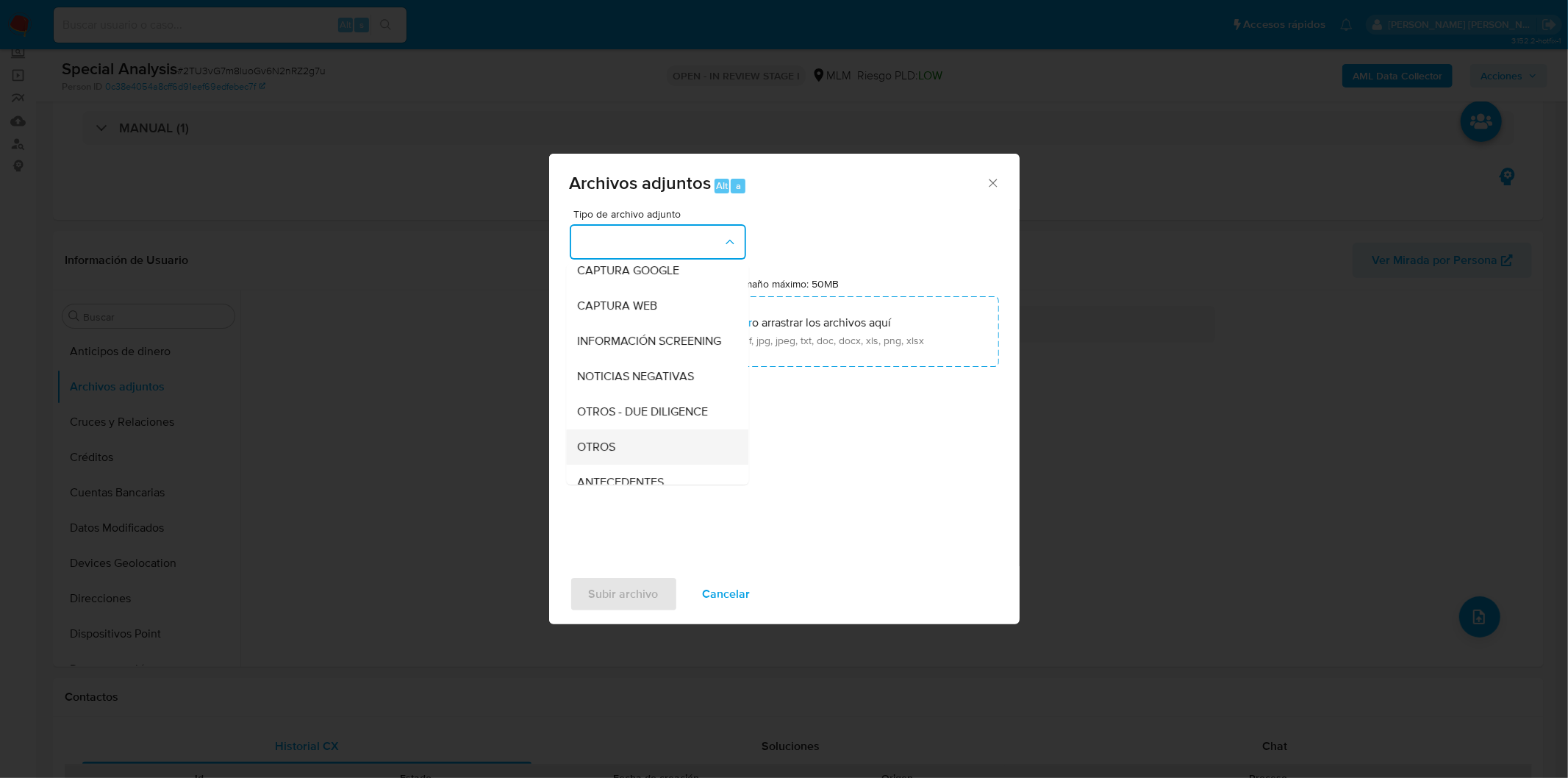
click at [594, 454] on span "OTROS" at bounding box center [597, 446] width 38 height 15
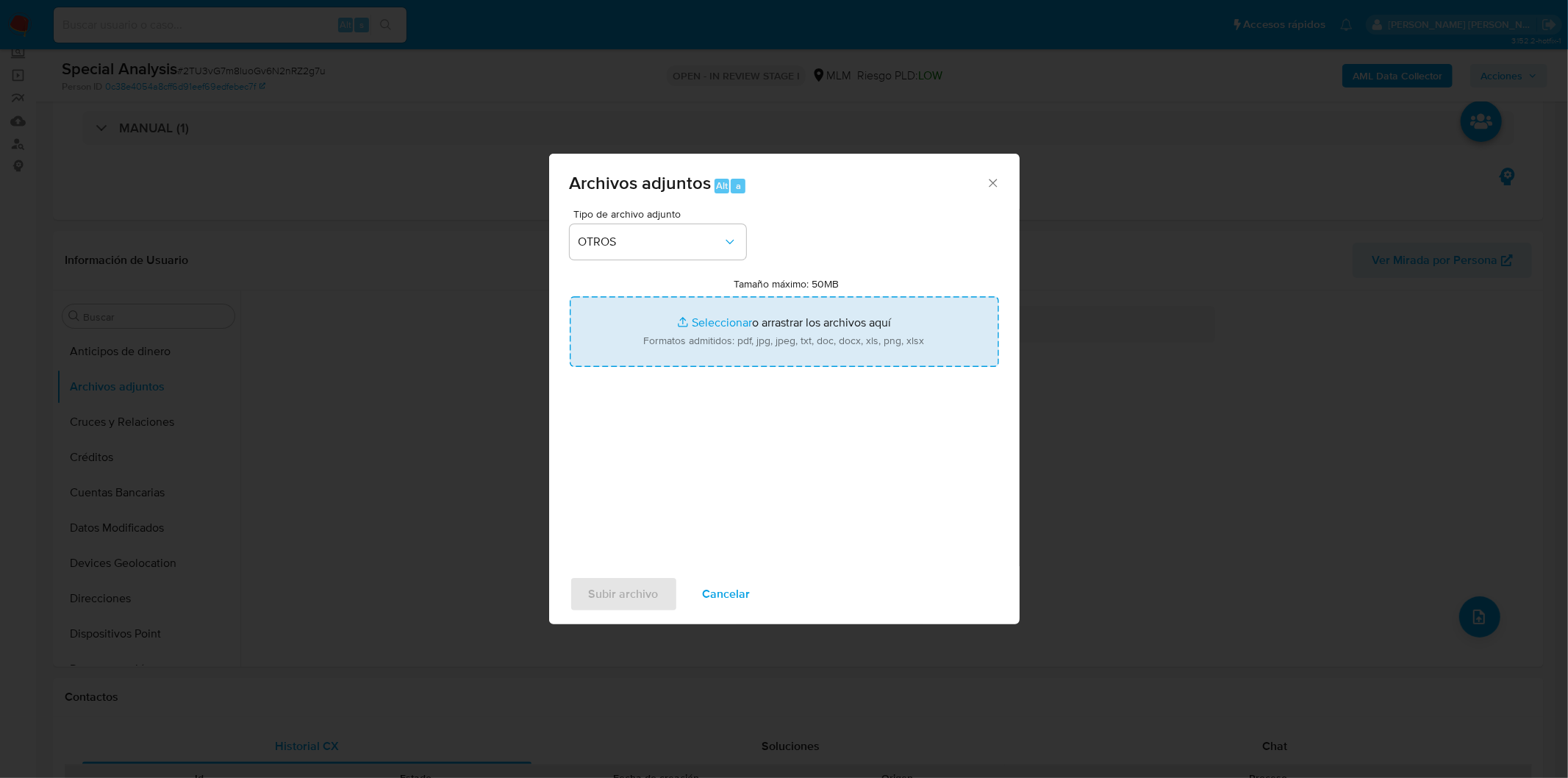
type input "C:\fakepath\2266693454_Luis Angel Islas Rosales_SPAR.xlsx"
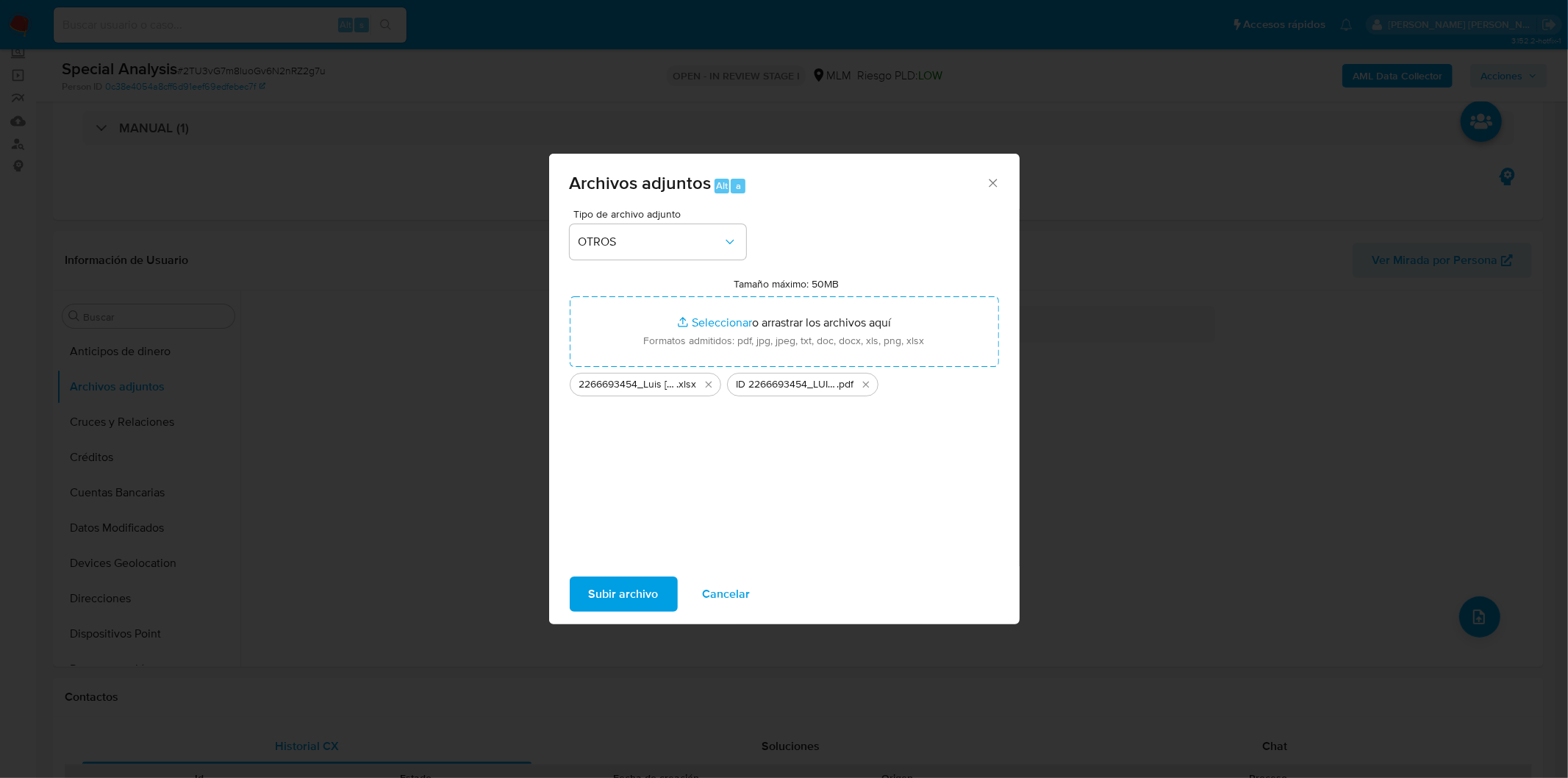
click at [630, 596] on span "Subir archivo" at bounding box center [624, 595] width 70 height 33
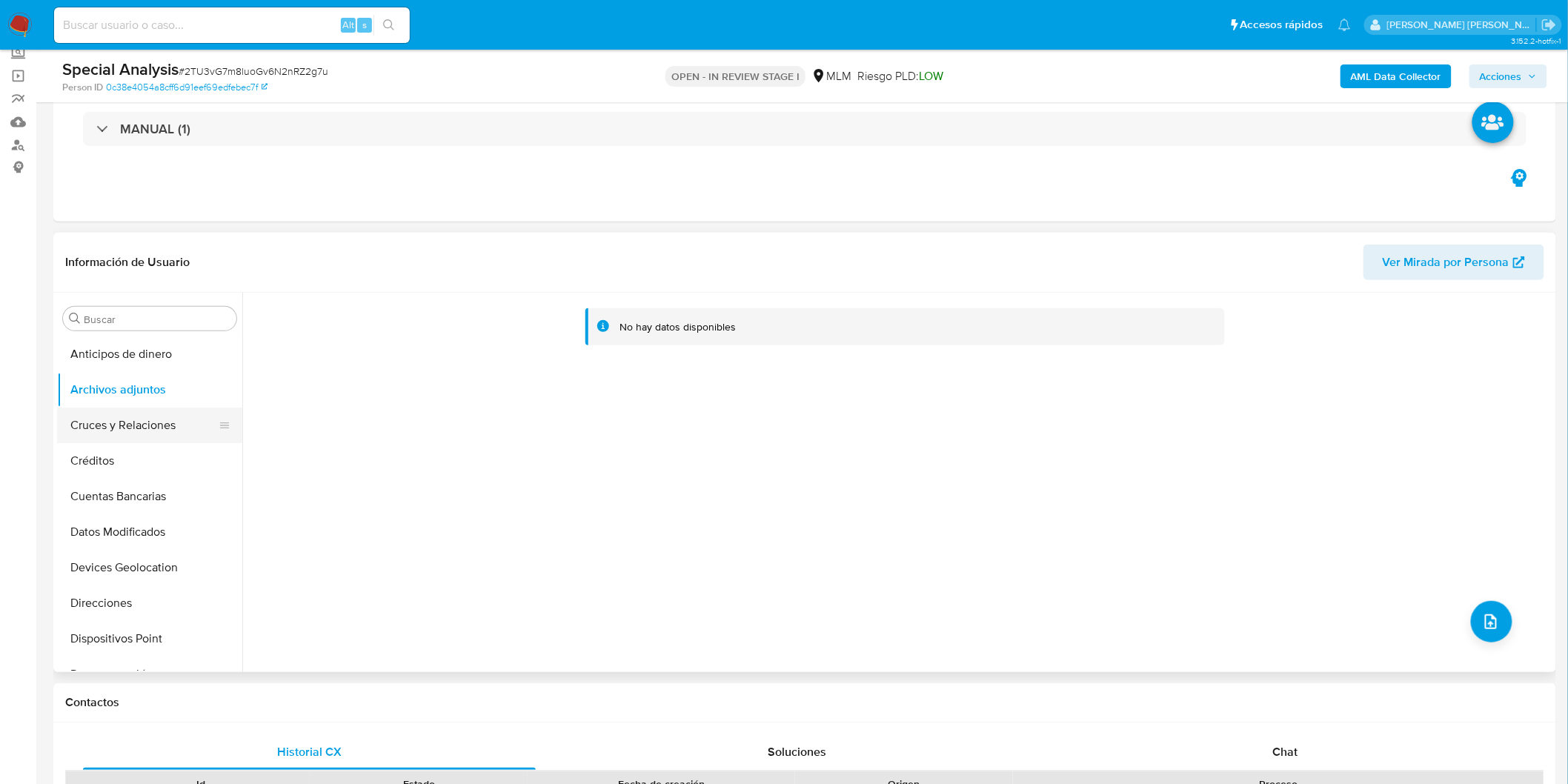
click at [123, 415] on button "Cruces y Relaciones" at bounding box center [143, 425] width 173 height 35
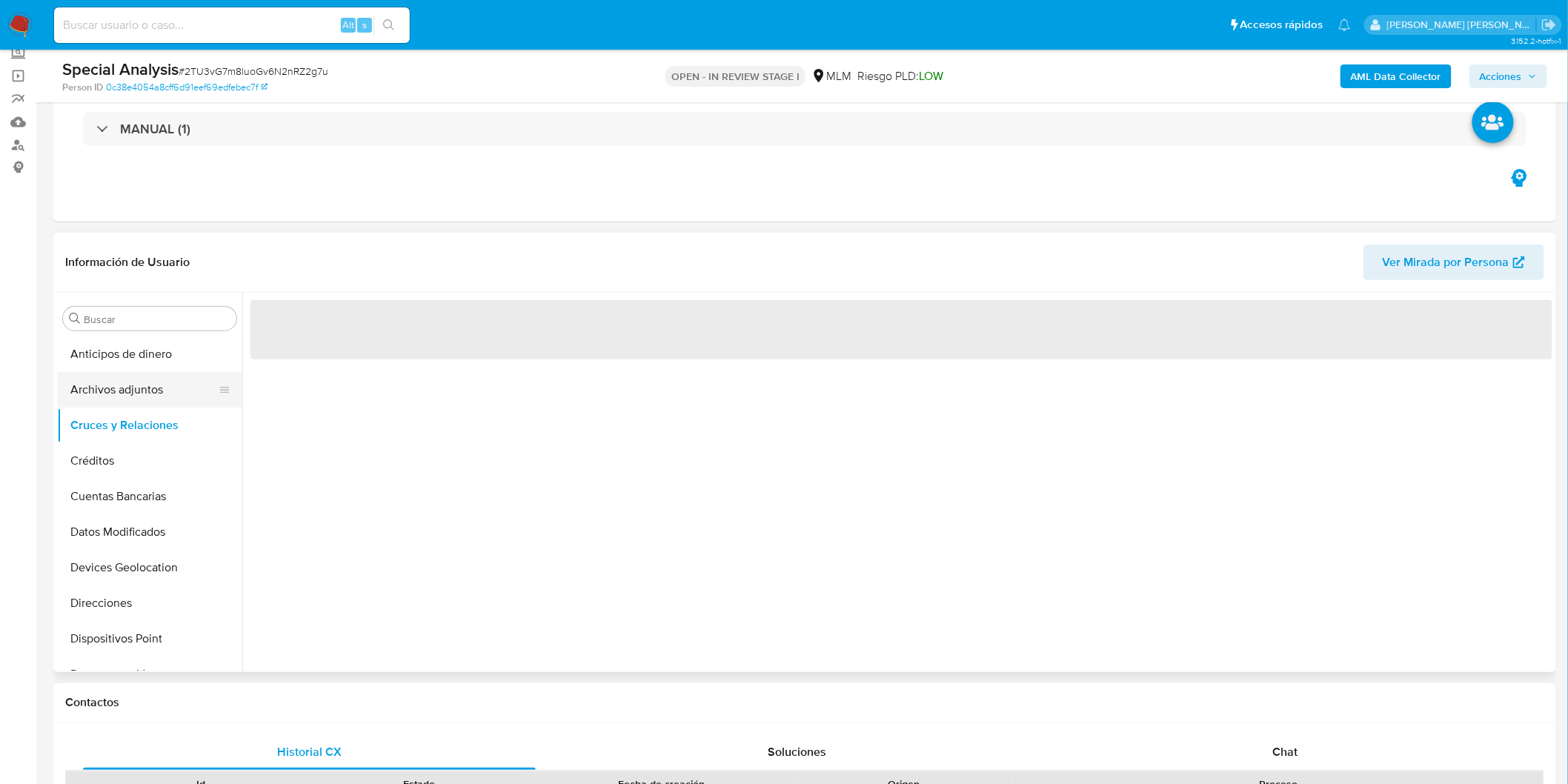
click at [141, 391] on button "Archivos adjuntos" at bounding box center [143, 389] width 173 height 35
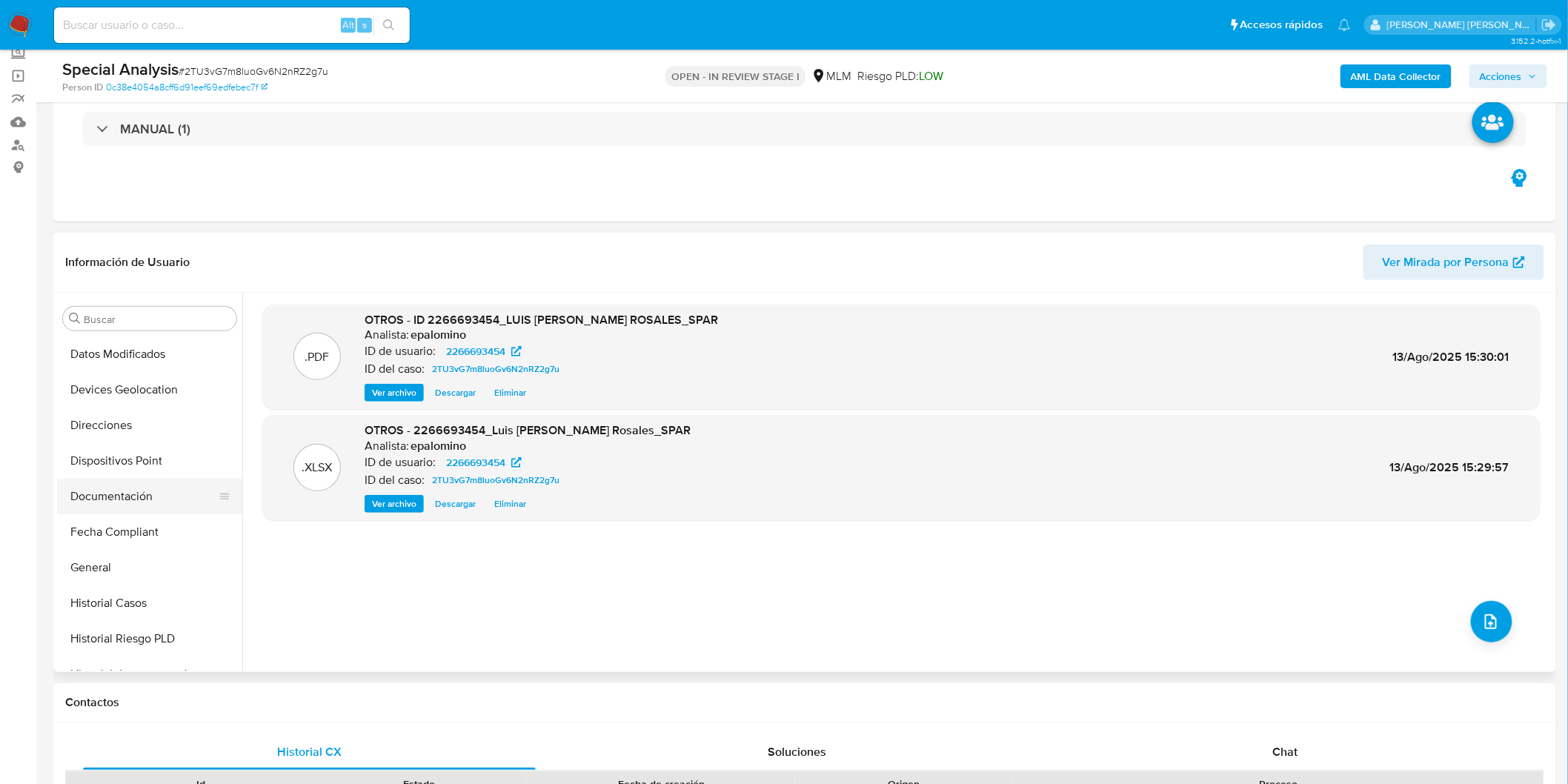
scroll to position [164, 0]
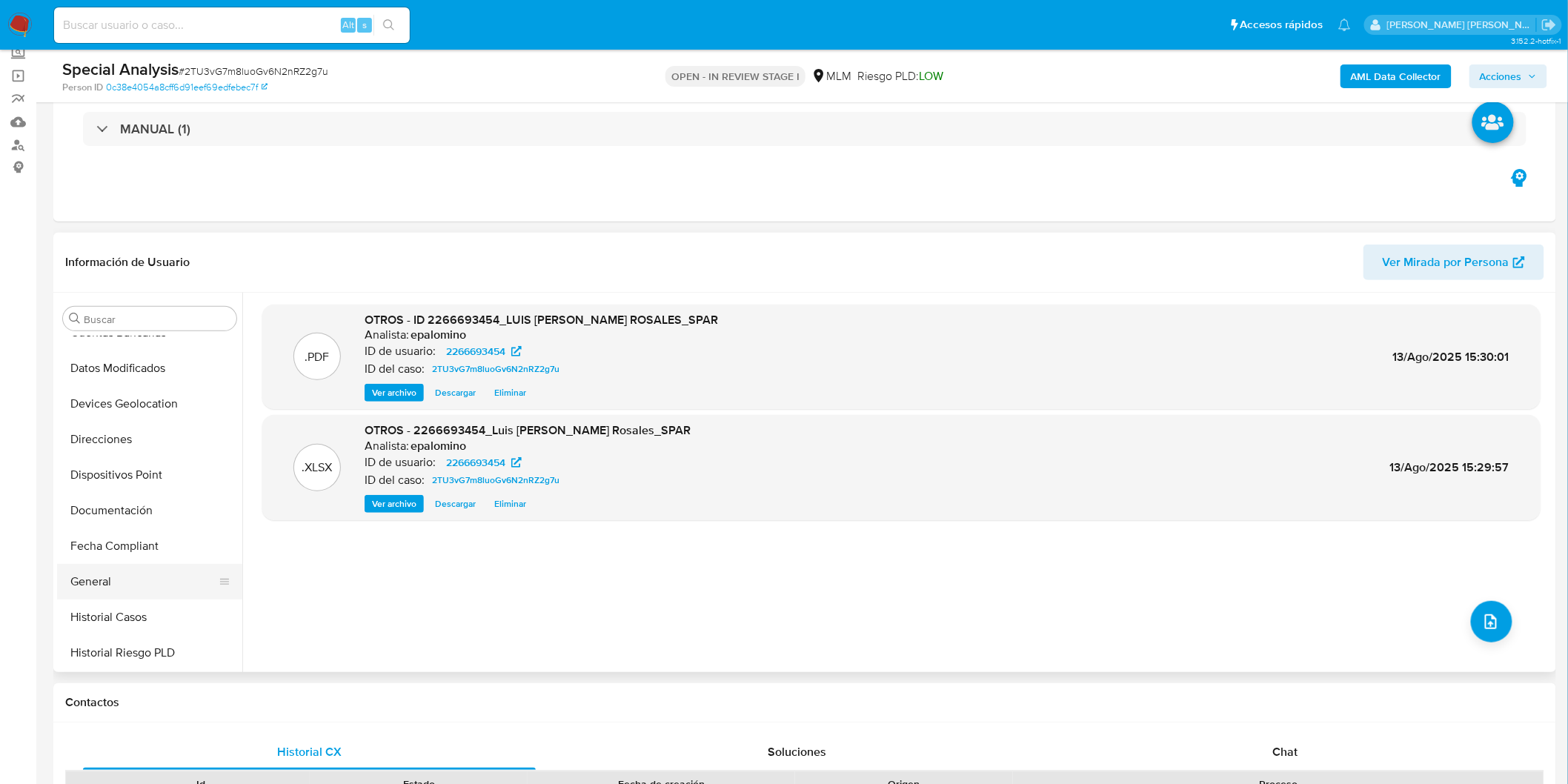
click at [122, 576] on button "General" at bounding box center [143, 581] width 173 height 35
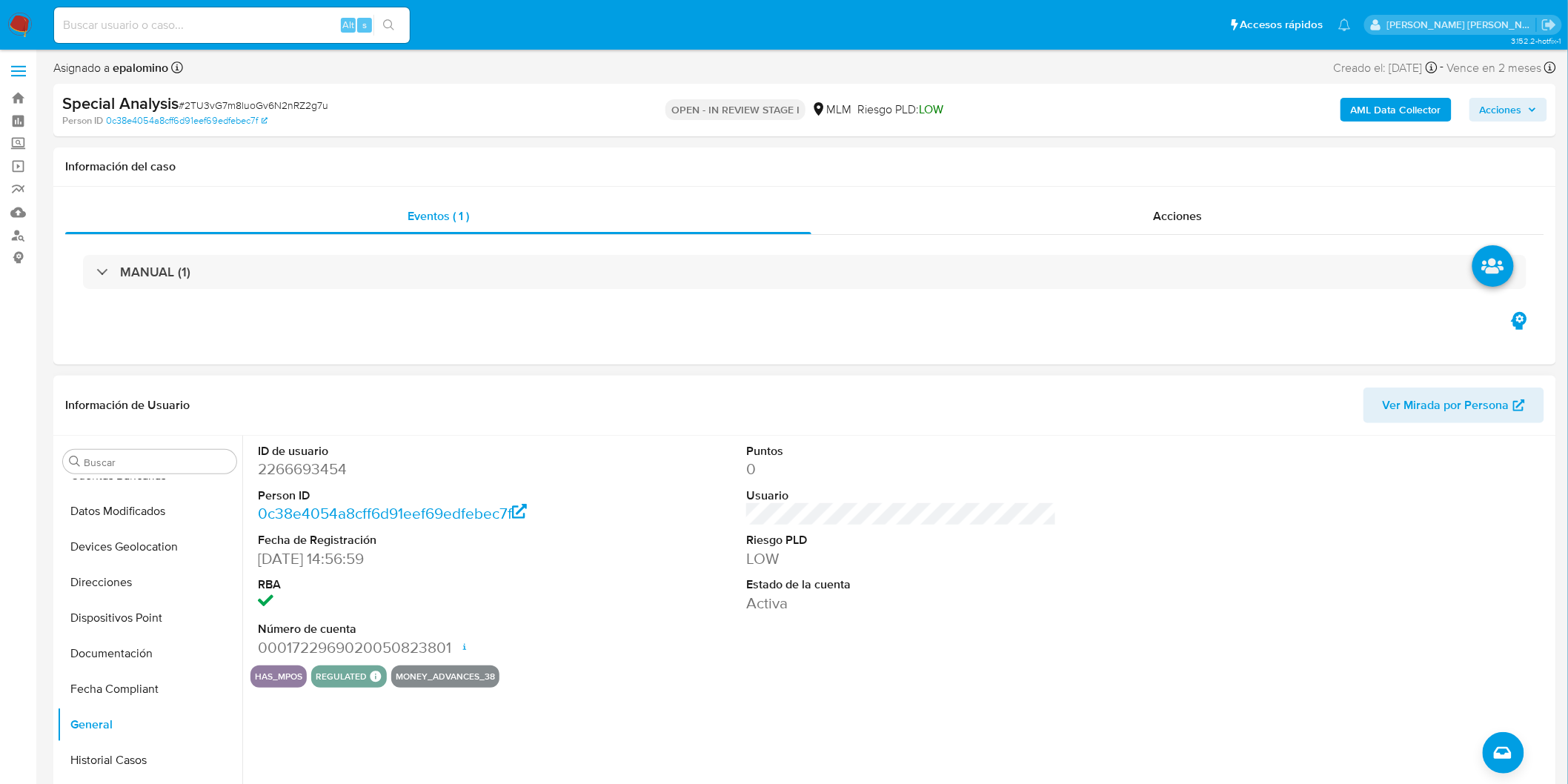
scroll to position [0, 0]
click at [1421, 113] on span "Acciones" at bounding box center [1500, 111] width 42 height 24
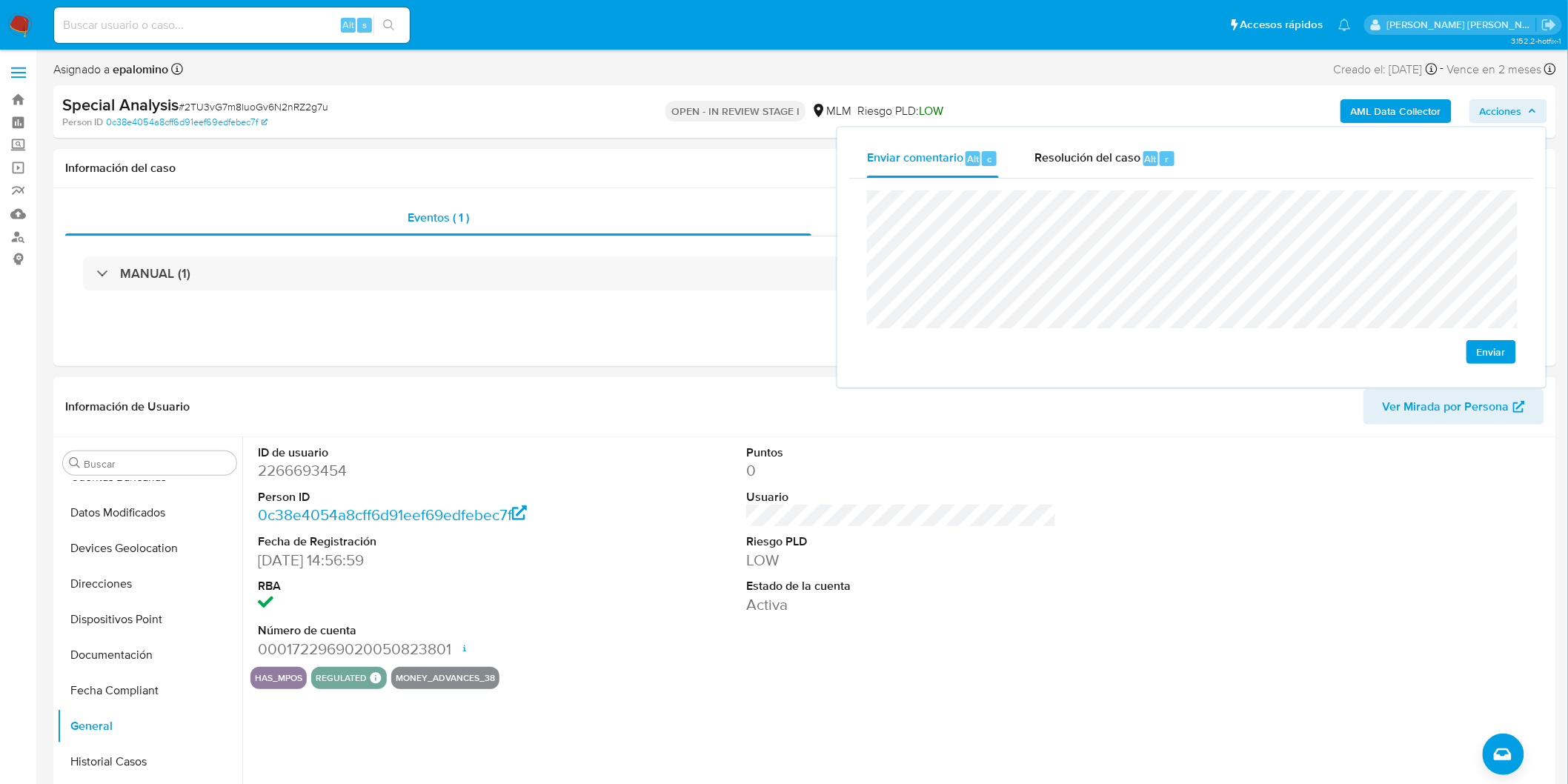
click at [1421, 354] on div "Enviar" at bounding box center [1191, 277] width 684 height 198
click at [1421, 349] on div "Enviar" at bounding box center [1191, 277] width 649 height 173
click at [1421, 354] on span "Enviar" at bounding box center [1491, 352] width 29 height 21
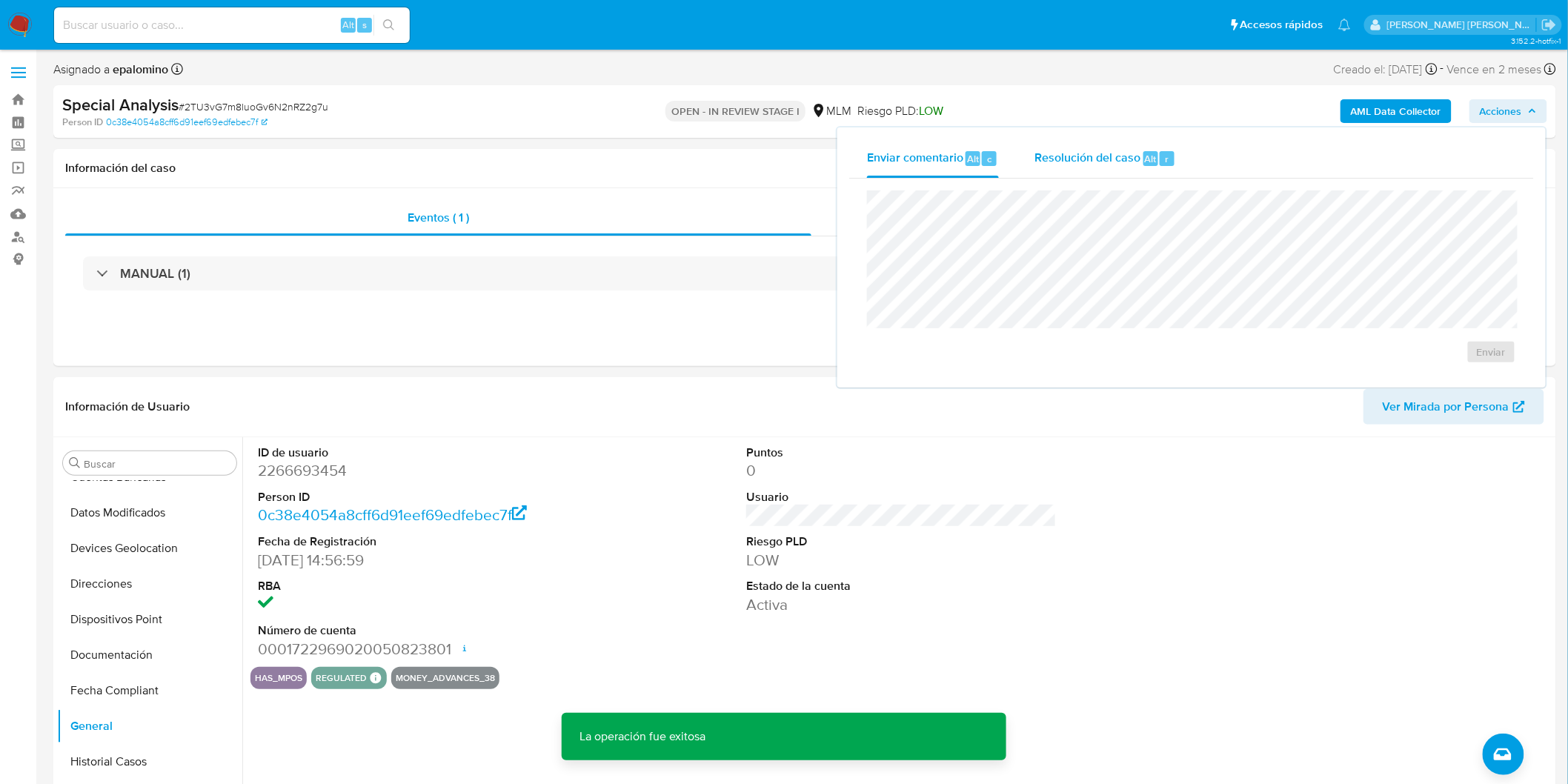
click at [1119, 164] on span "Resolución del caso" at bounding box center [1087, 159] width 106 height 17
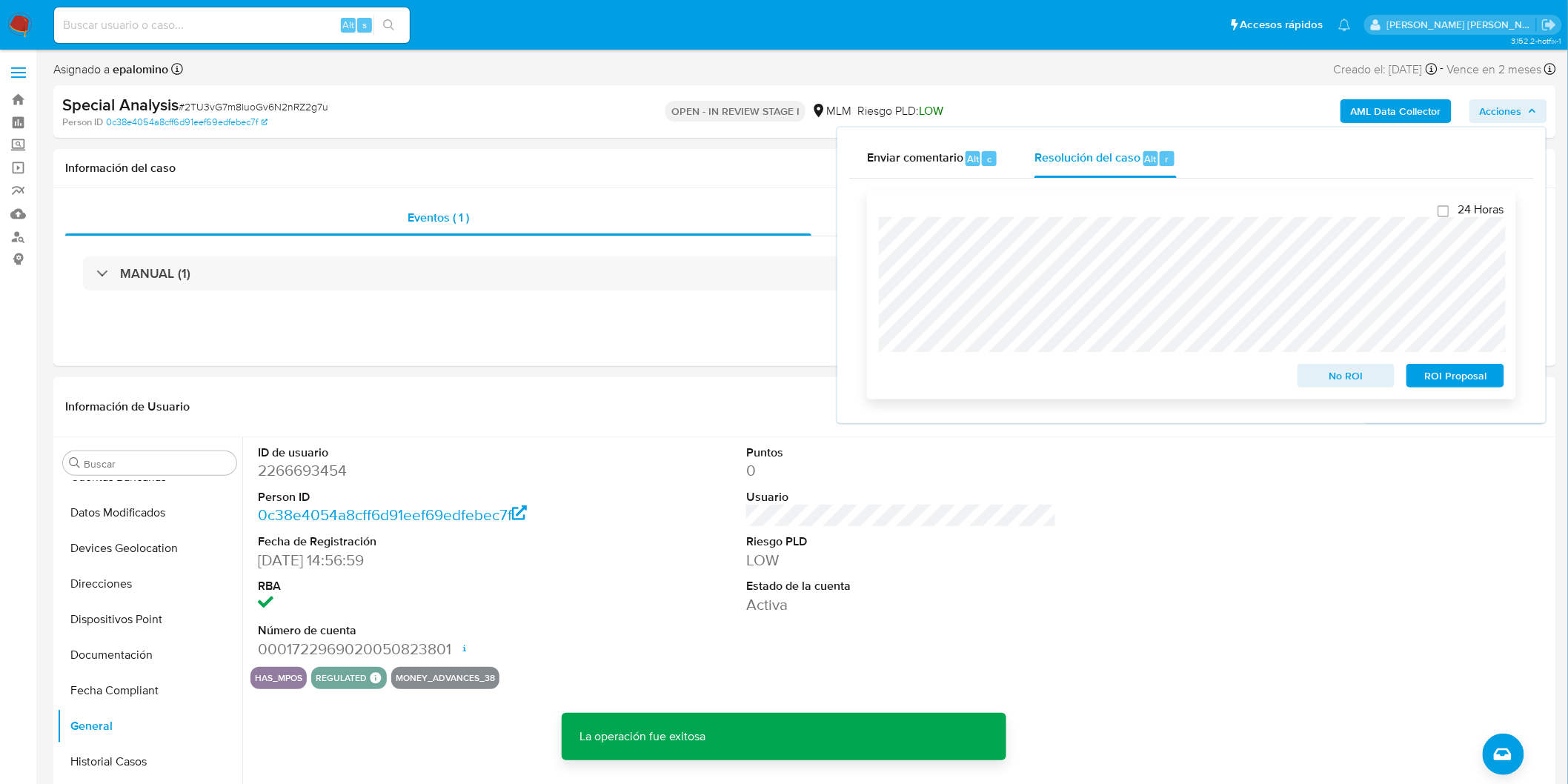
click at [1421, 368] on span "ROI Proposal" at bounding box center [1454, 376] width 77 height 21
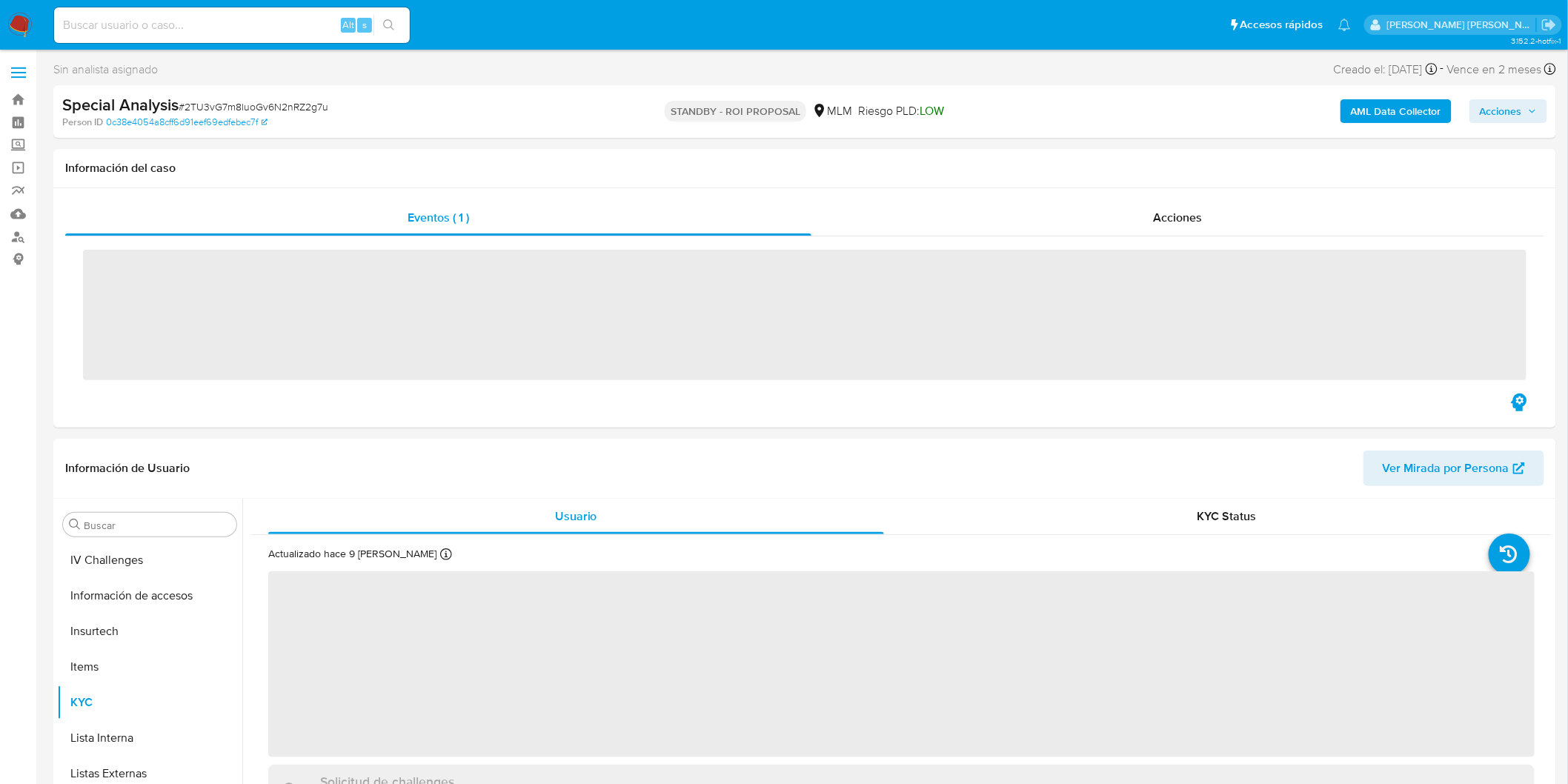
scroll to position [590, 0]
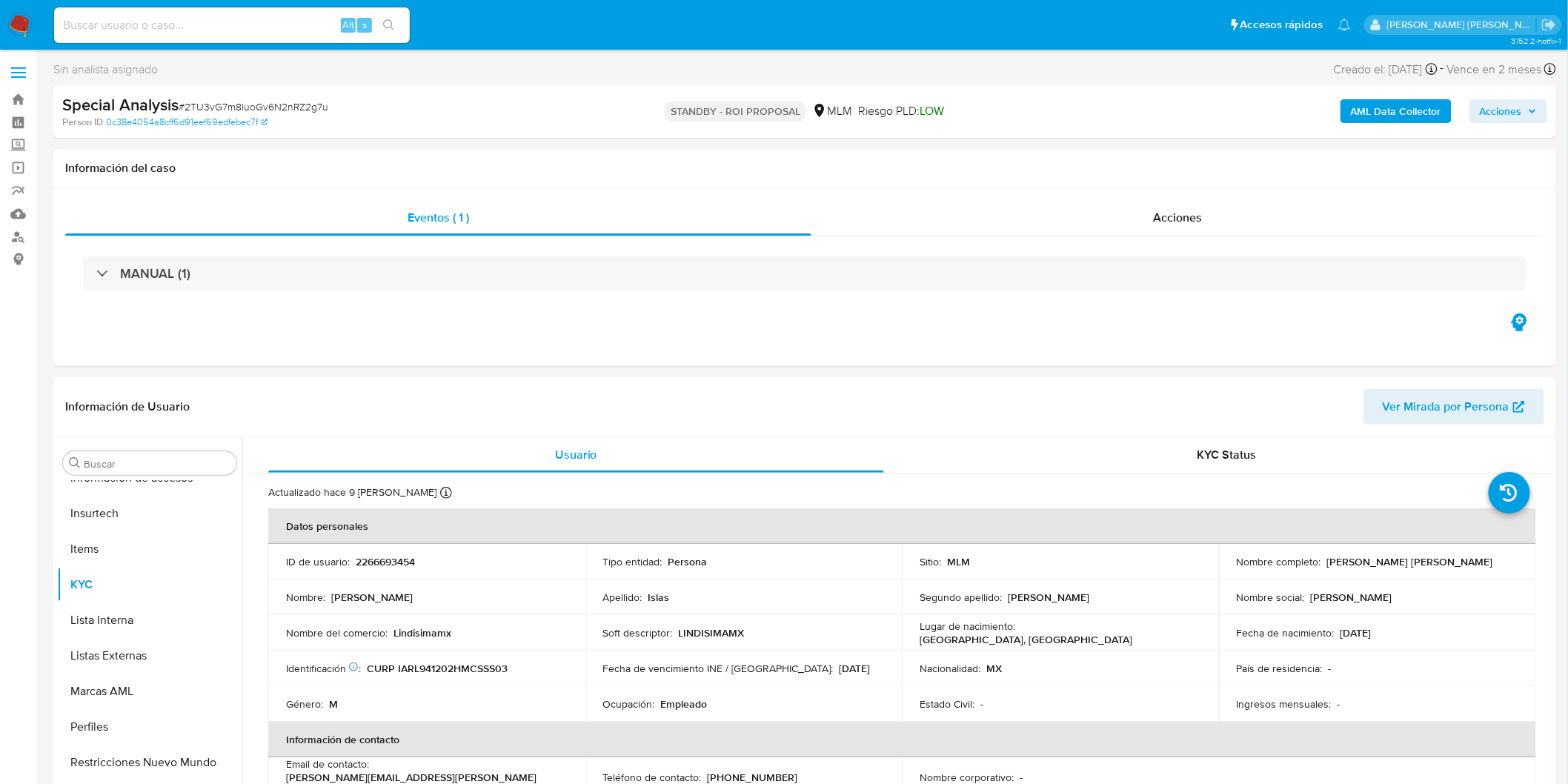
select select "10"
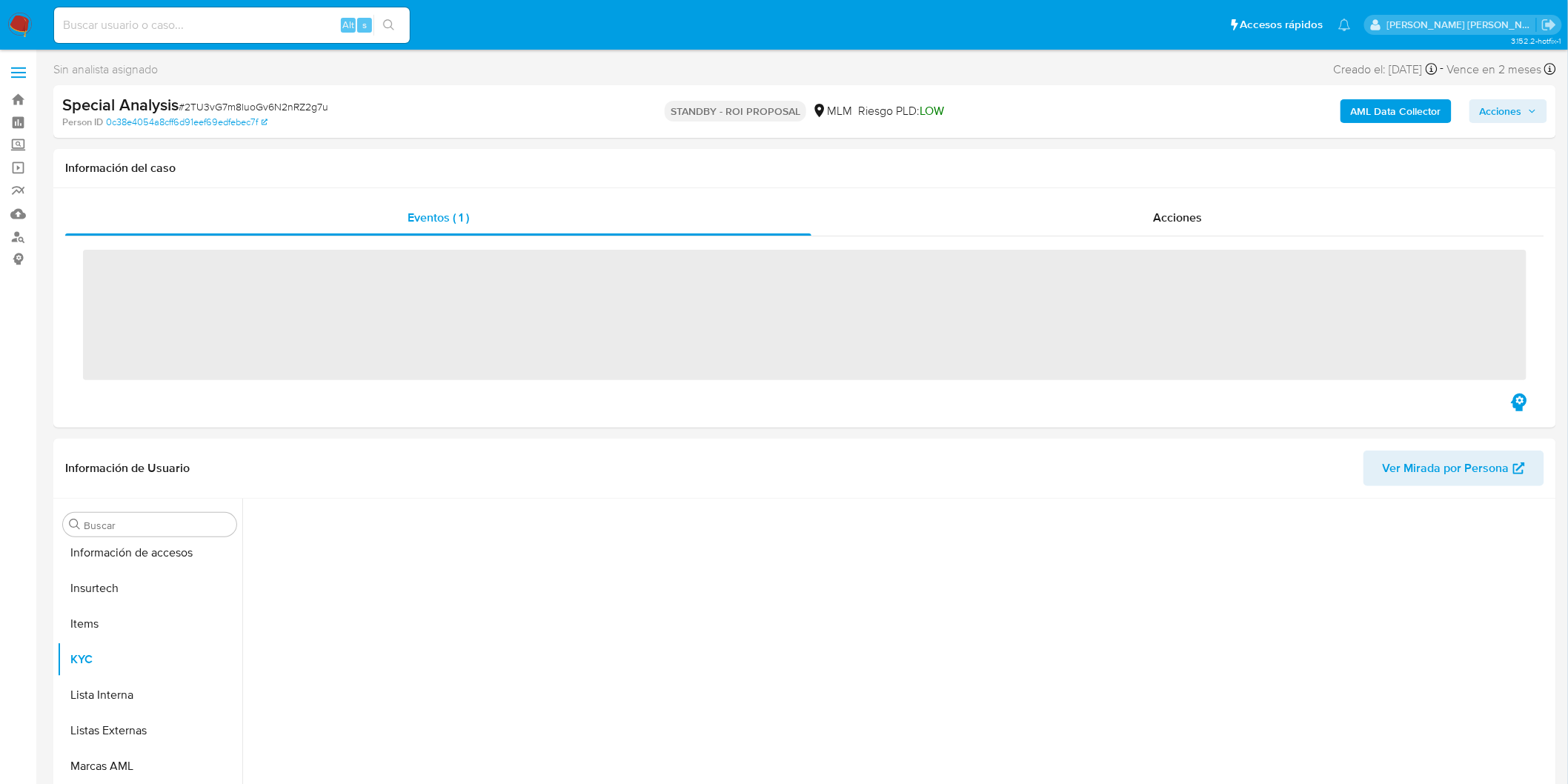
scroll to position [590, 0]
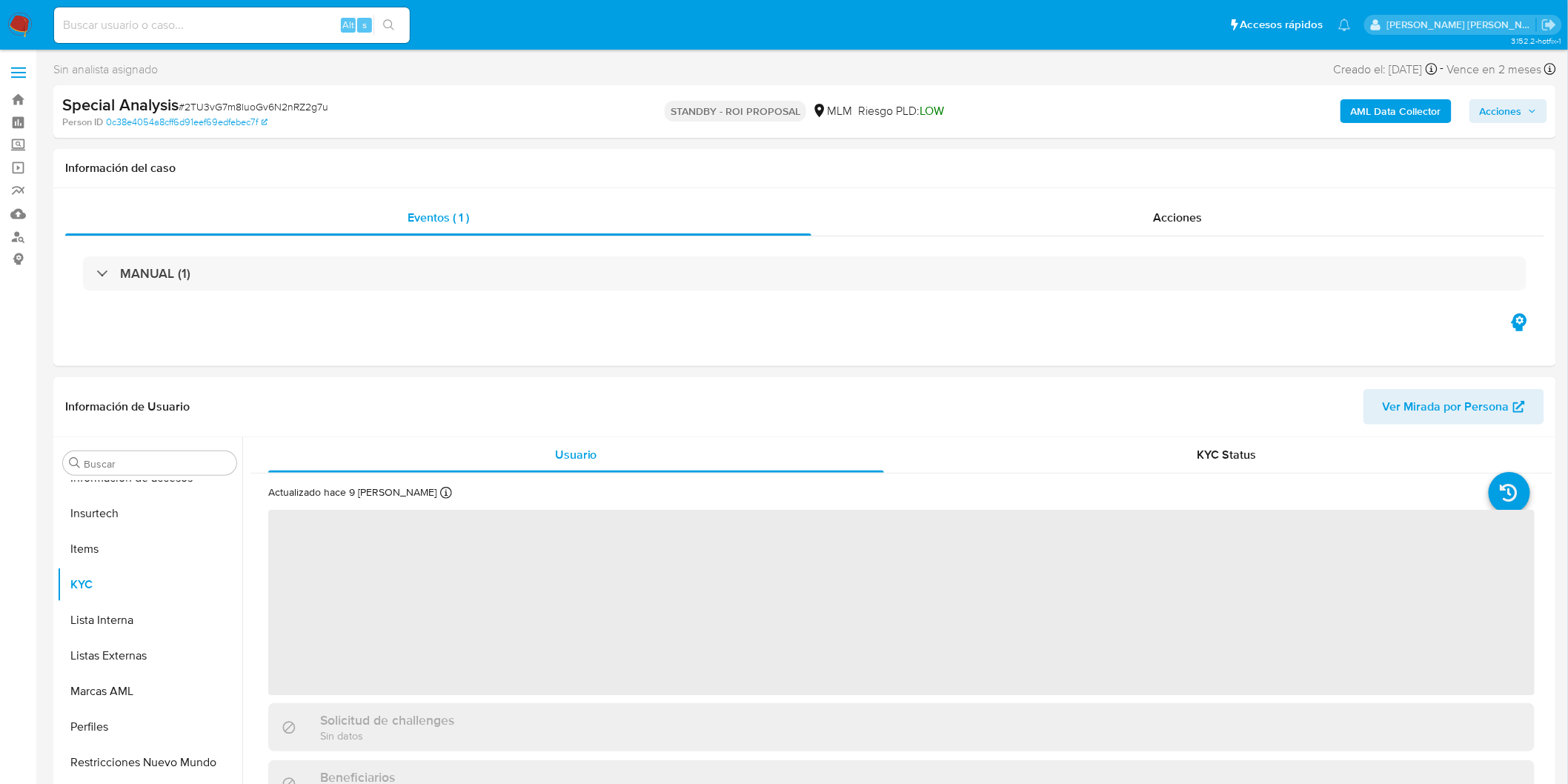
click at [311, 108] on span "# 2TU3vG7m8luoGv6N2nRZ2g7u" at bounding box center [253, 106] width 150 height 15
copy span "2TU3vG7m8luoGv6N2nRZ2g7u"
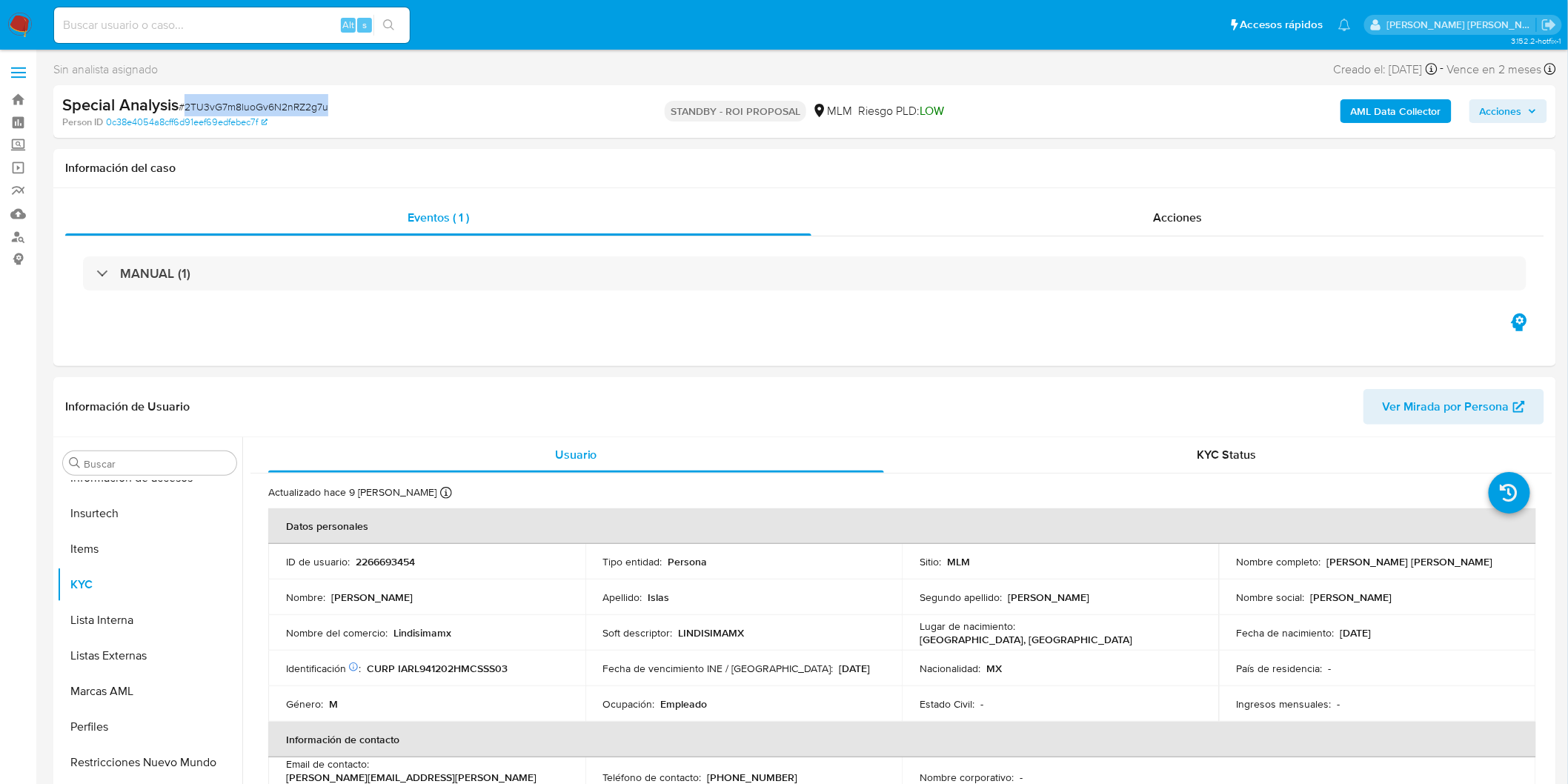
select select "10"
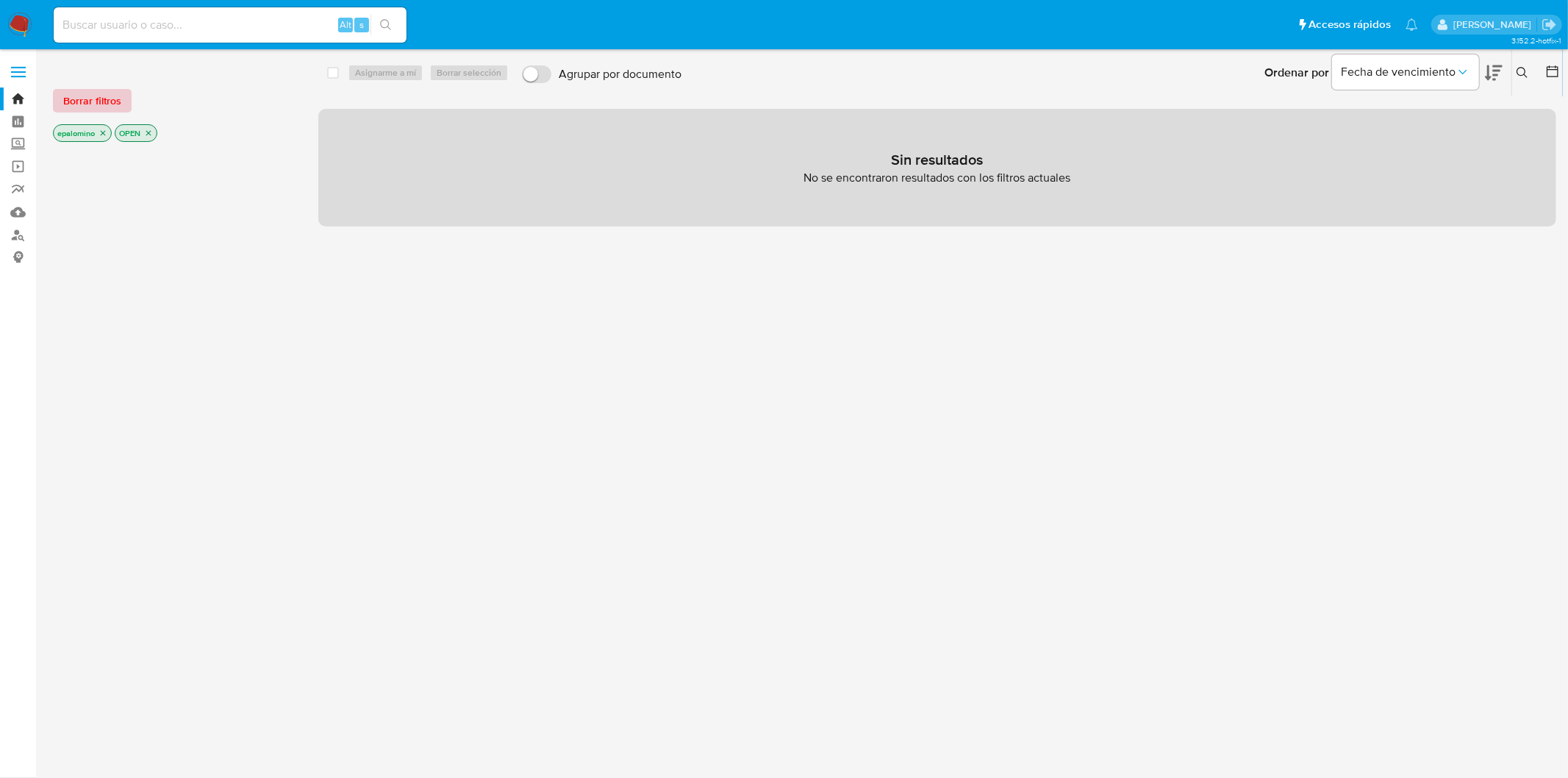
click at [78, 92] on span "Borrar filtros" at bounding box center [92, 101] width 58 height 21
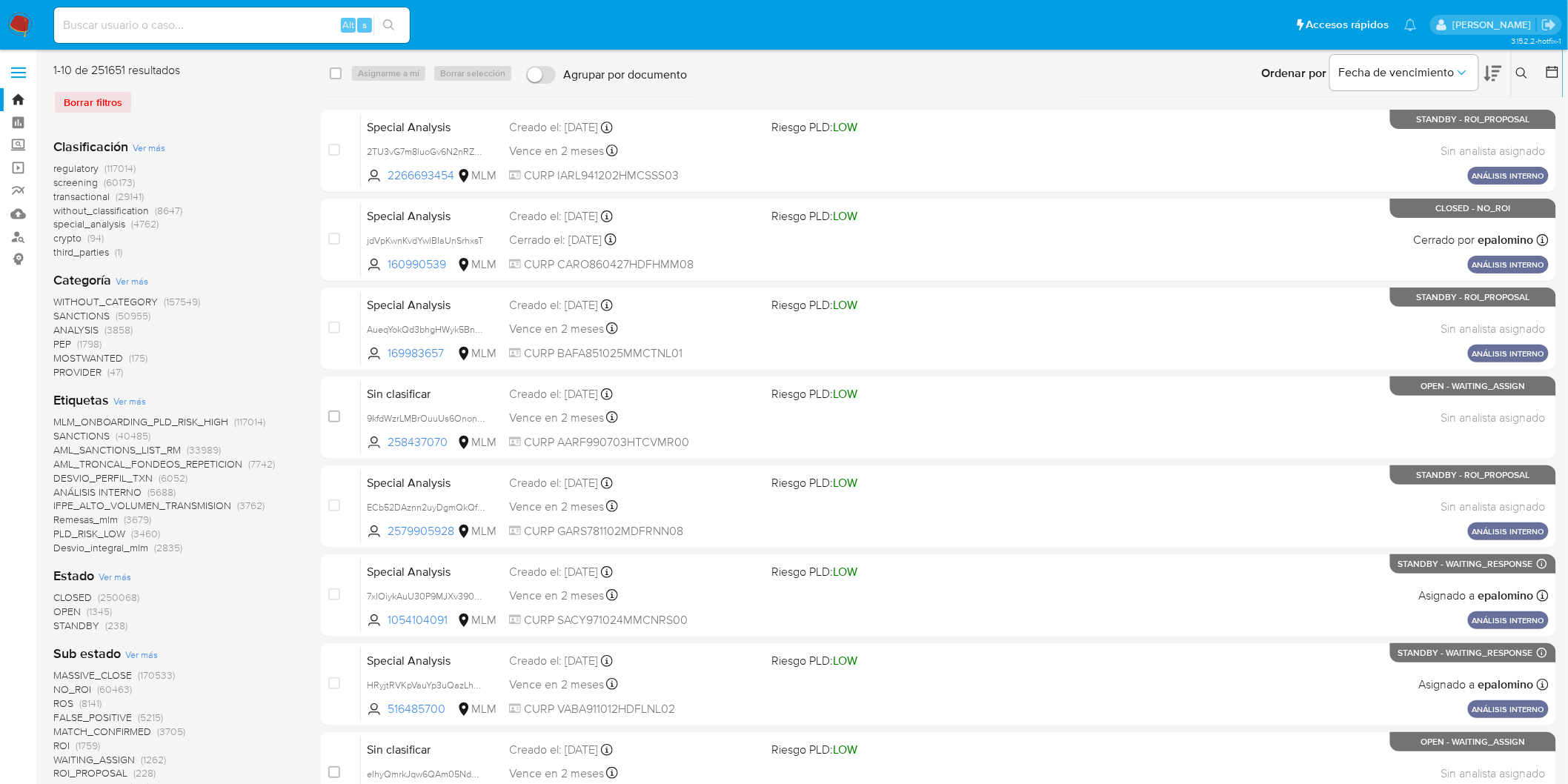
click at [8, 28] on img at bounding box center [20, 25] width 25 height 25
